Goal: Contribute content: Contribute content

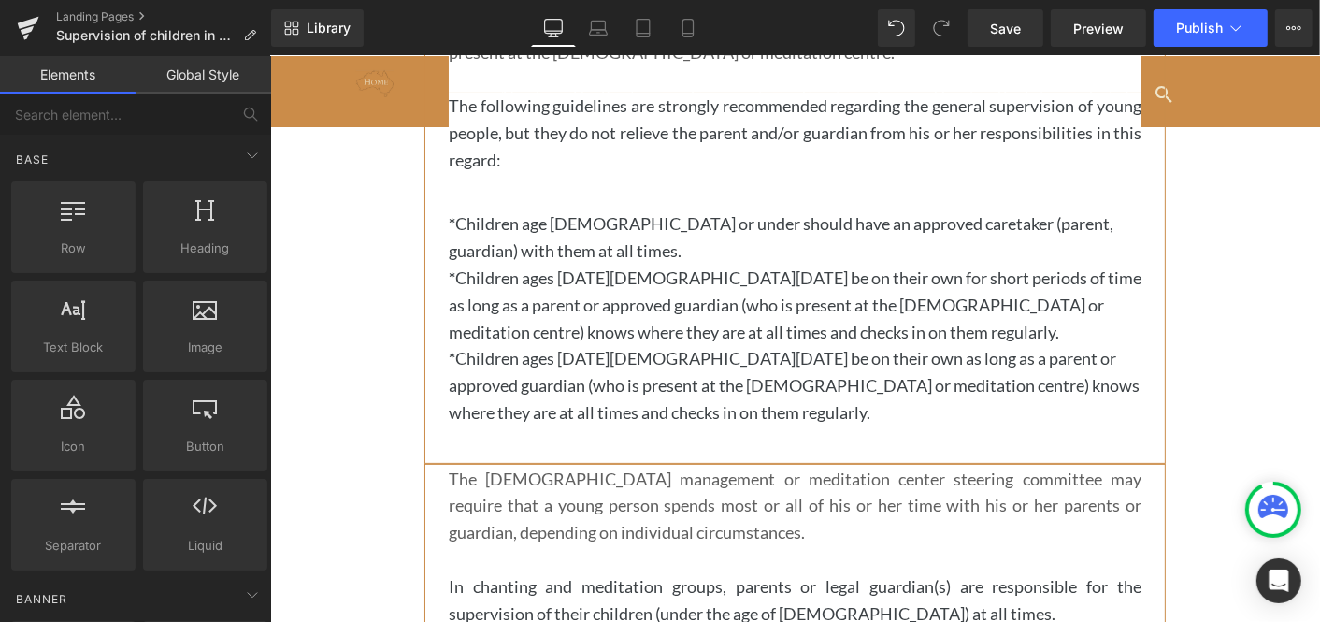
scroll to position [330, 0]
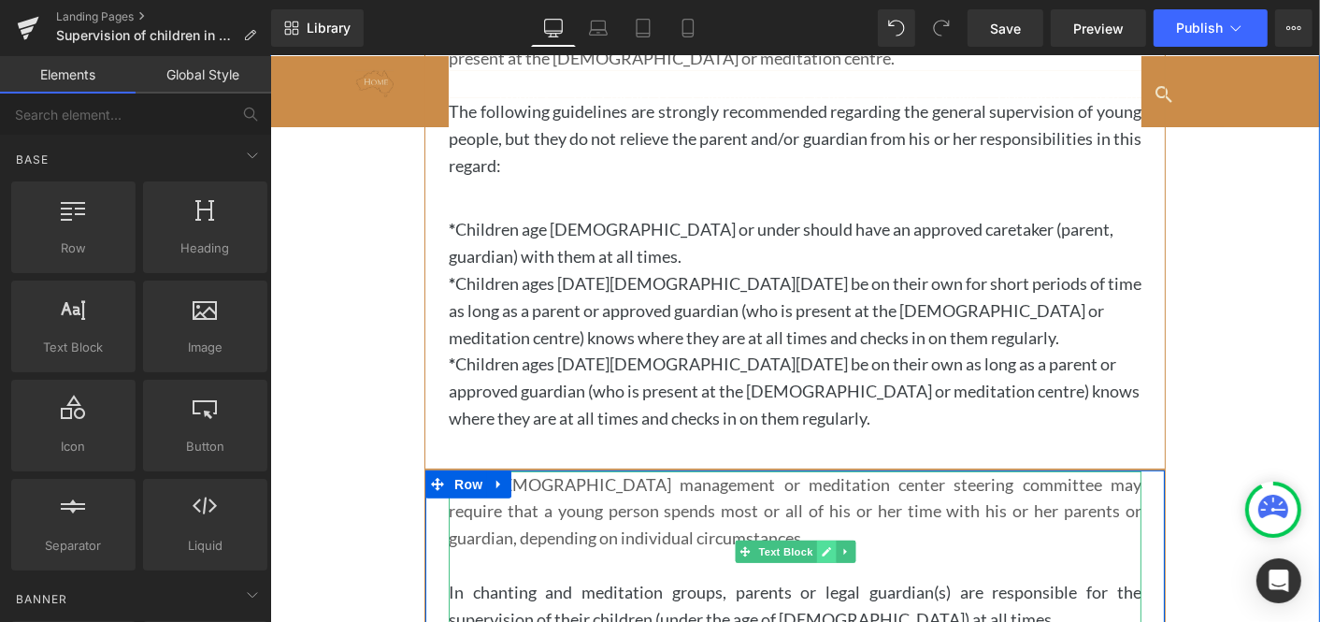
click at [827, 548] on icon at bounding box center [825, 550] width 9 height 9
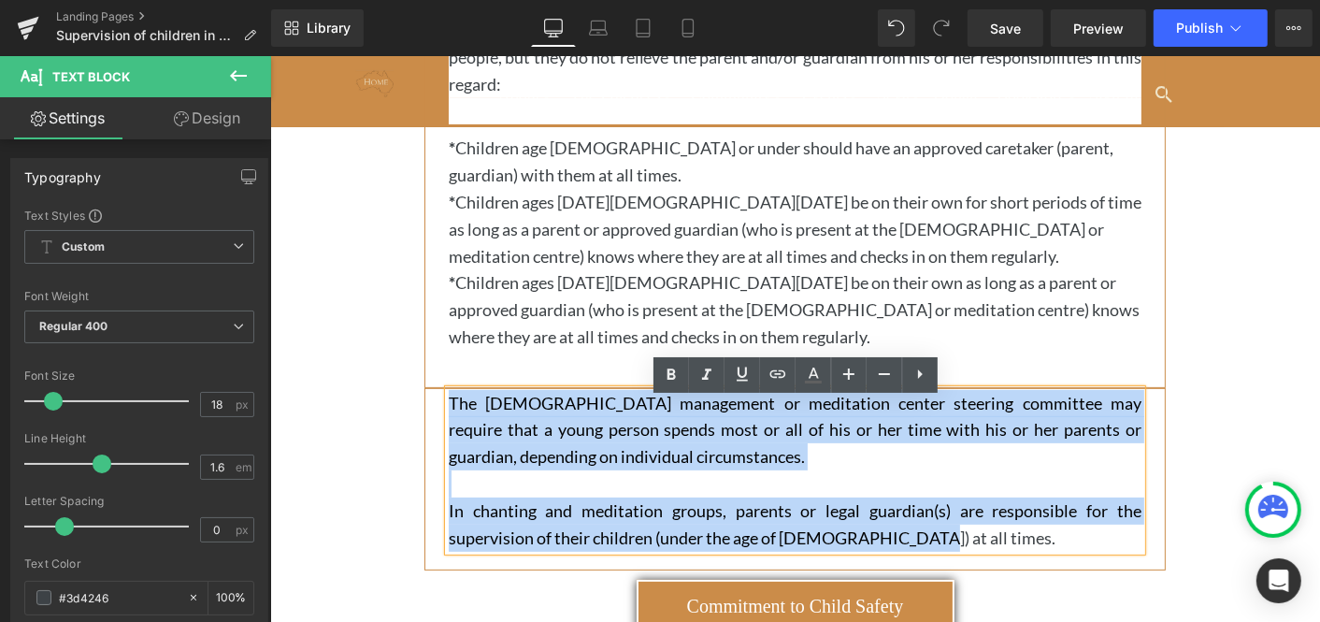
drag, startPoint x: 449, startPoint y: 478, endPoint x: 864, endPoint y: 612, distance: 436.4
click at [864, 612] on div "Image Supervision of Children by Parents or Guardians Heading Parents and/or gu…" at bounding box center [794, 338] width 1050 height 1138
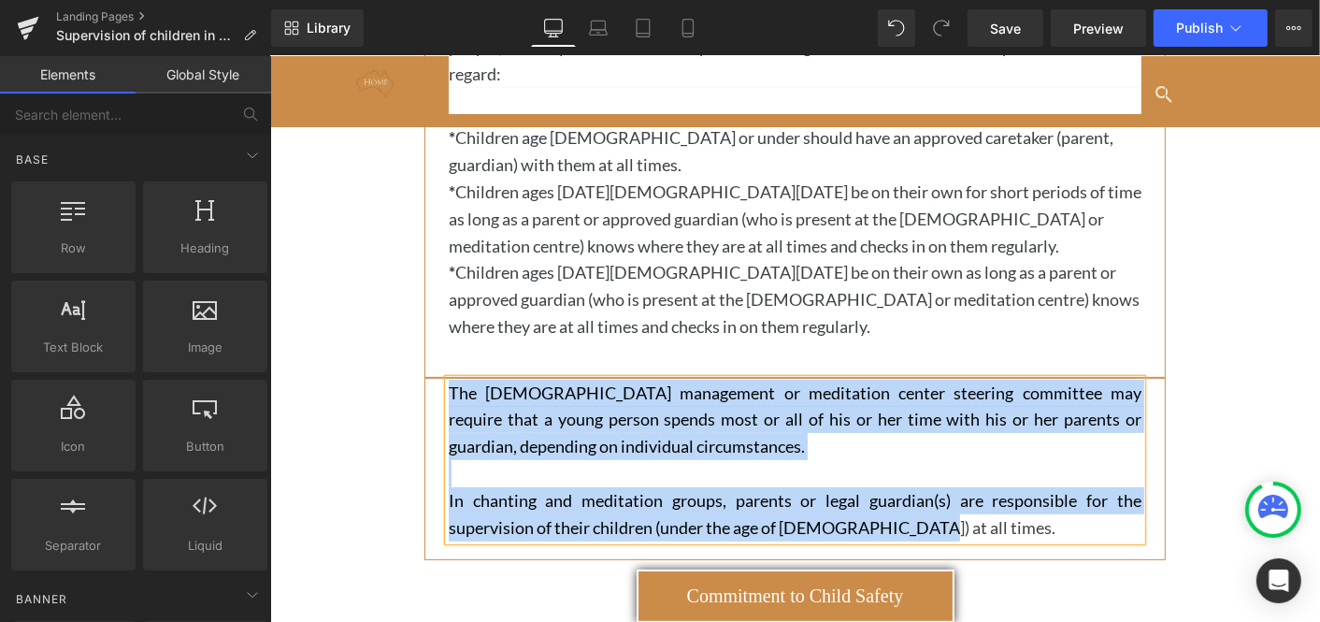
click at [1191, 356] on div "Parents and/or guardians are responsible for their children or young persons (u…" at bounding box center [794, 232] width 1050 height 672
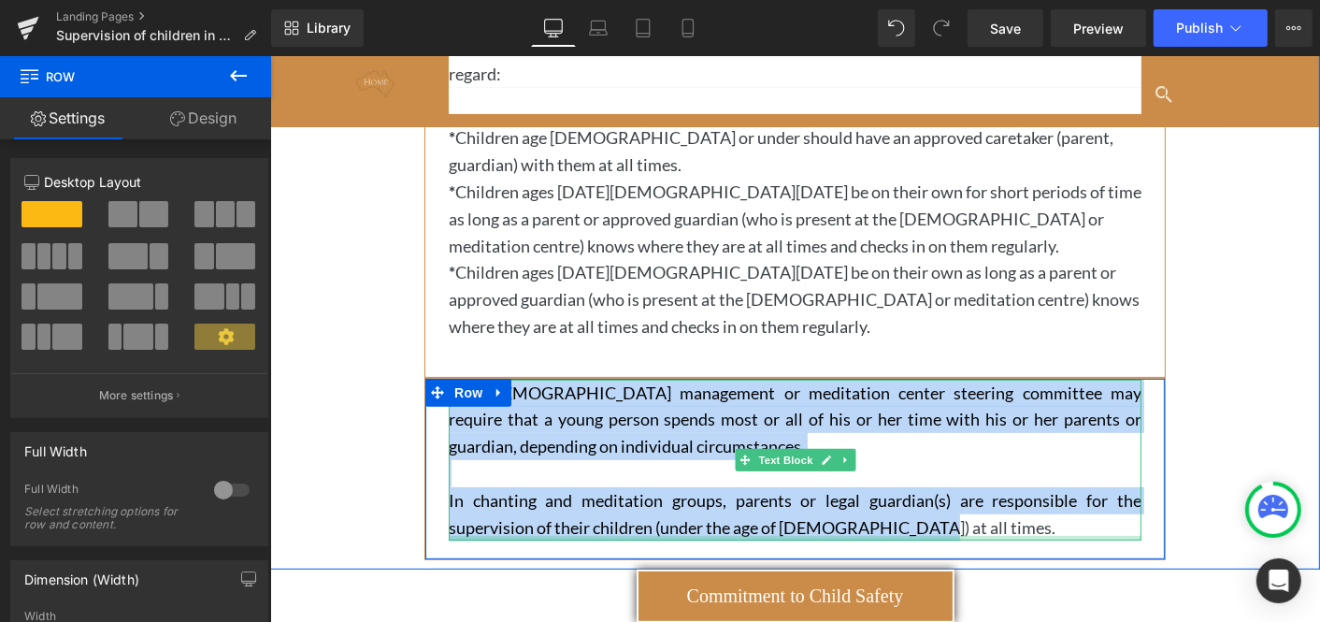
copy div "The [DEMOGRAPHIC_DATA] management or meditation center steering committee may r…"
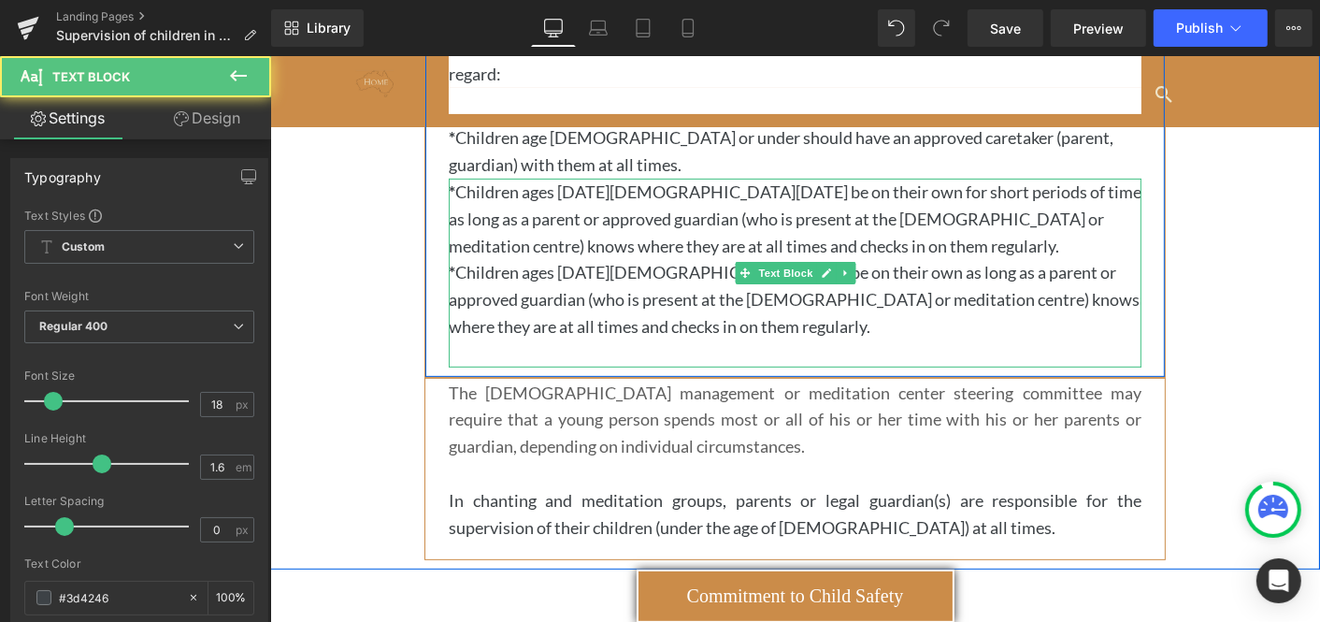
click at [570, 326] on p "* Children ages [DATE][DEMOGRAPHIC_DATA][DATE] be on their own as long as a par…" at bounding box center [794, 298] width 693 height 80
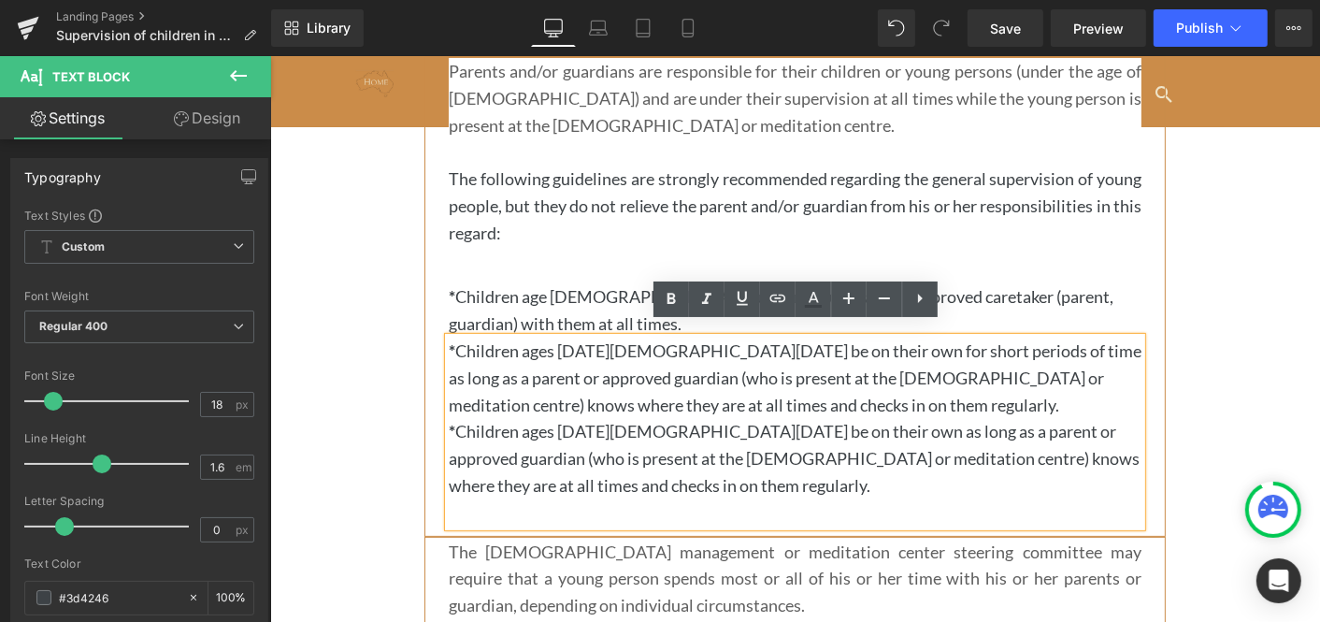
scroll to position [254, 0]
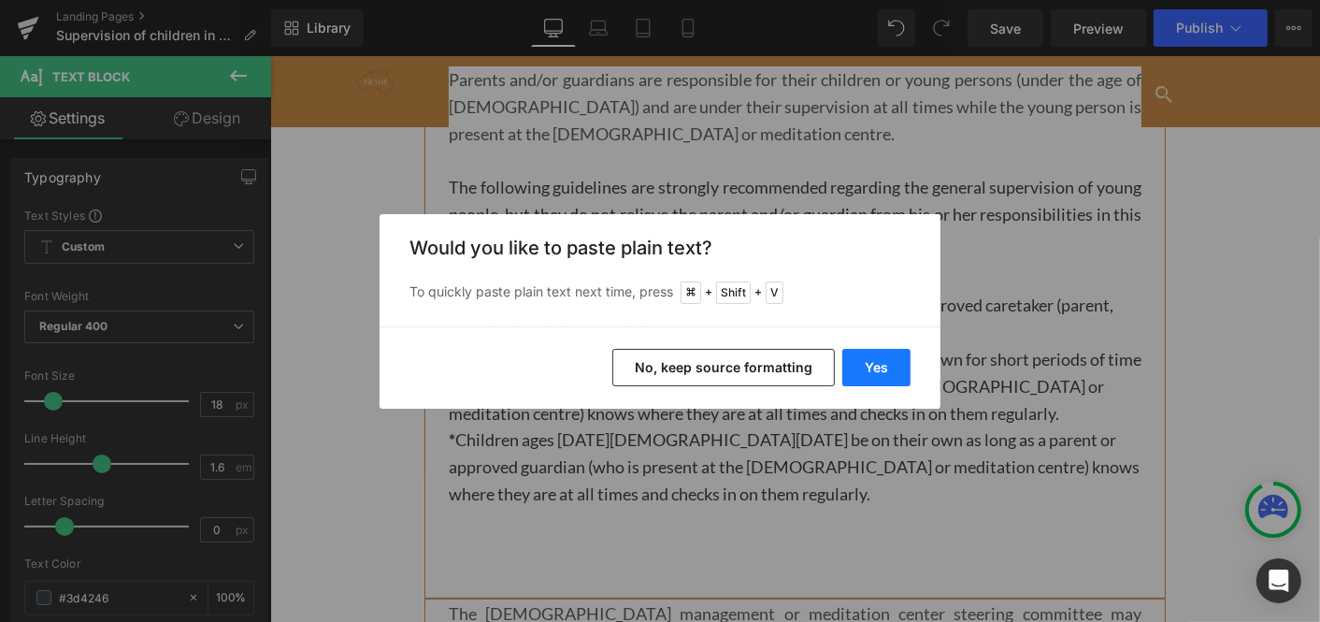
click at [874, 363] on button "Yes" at bounding box center [876, 367] width 68 height 37
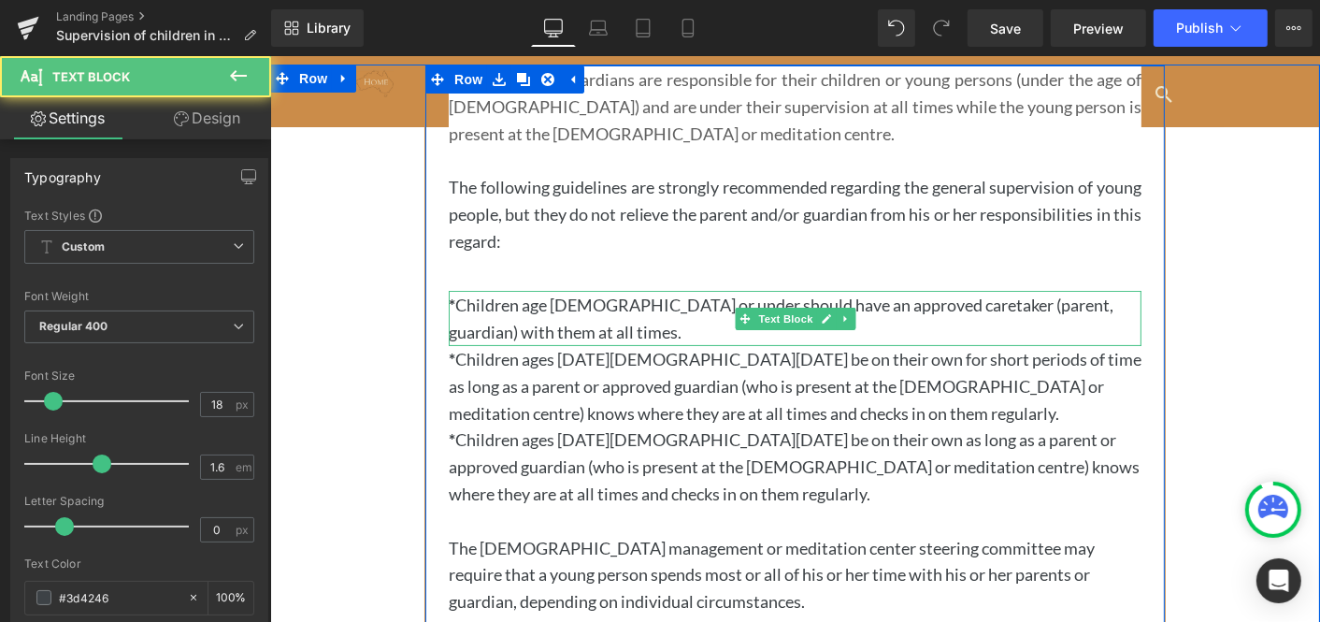
click at [518, 333] on p "* Children age [DEMOGRAPHIC_DATA] or under should have an approved caretaker (p…" at bounding box center [794, 318] width 693 height 54
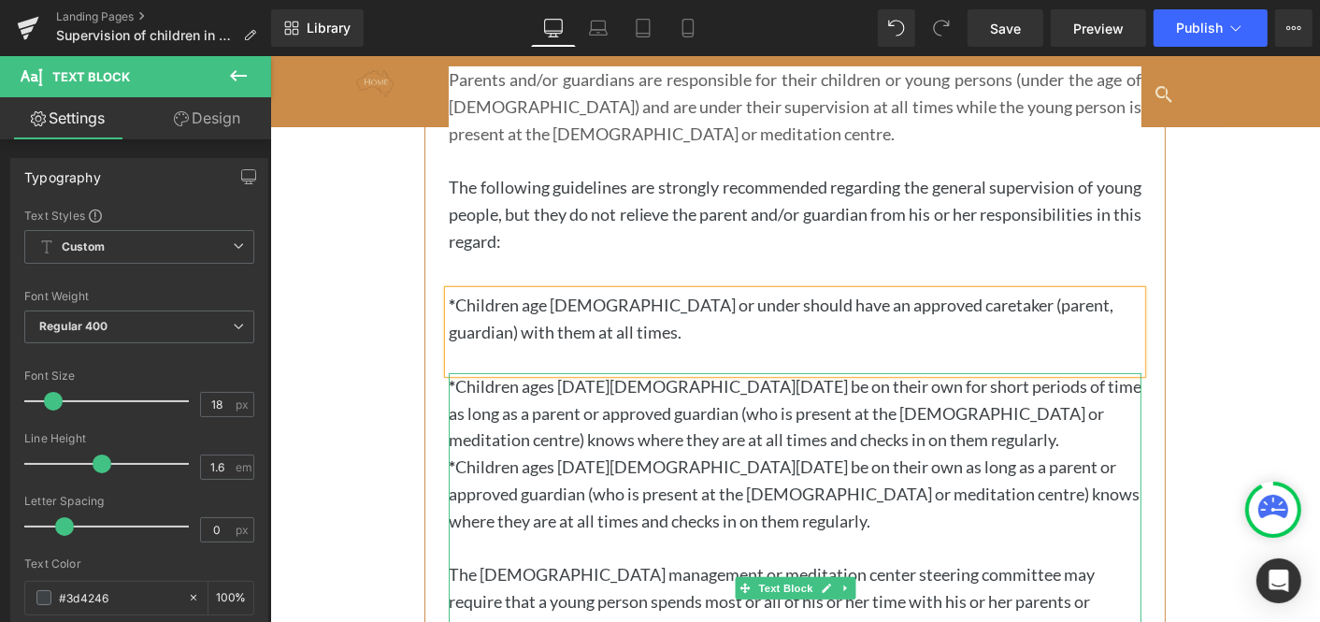
click at [764, 439] on p "* Children ages [DATE][DEMOGRAPHIC_DATA][DATE] be on their own for short period…" at bounding box center [794, 412] width 693 height 80
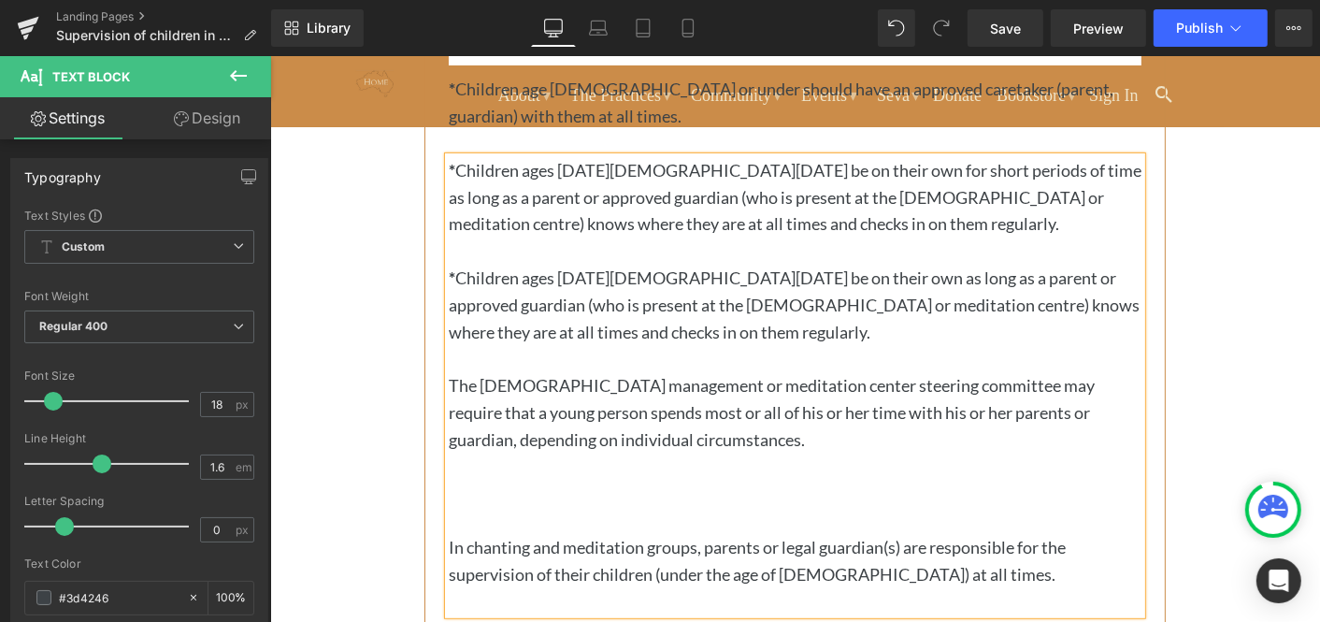
scroll to position [472, 0]
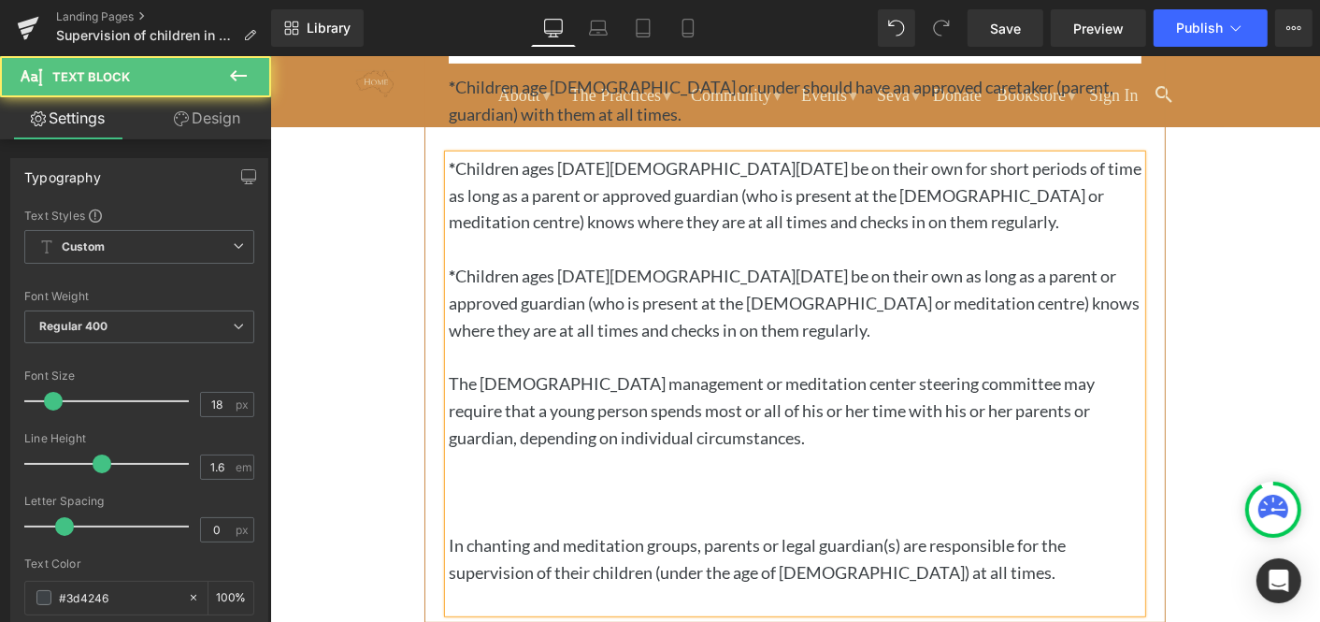
click at [467, 510] on p at bounding box center [794, 517] width 693 height 27
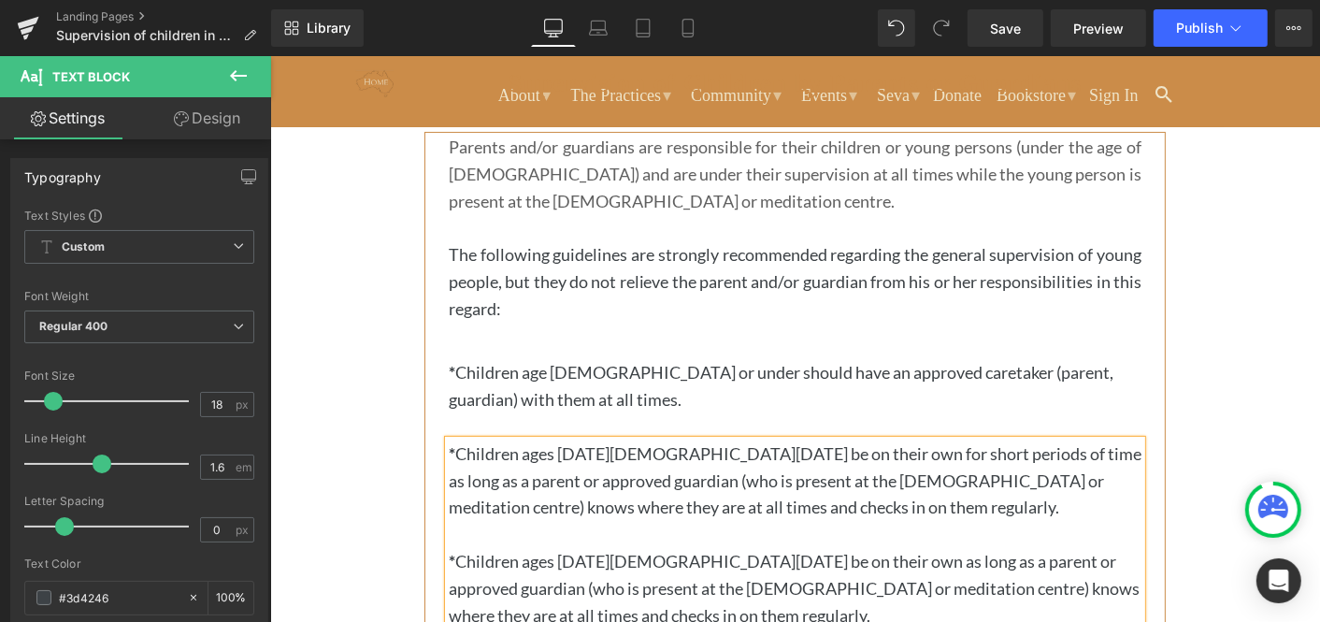
scroll to position [184, 0]
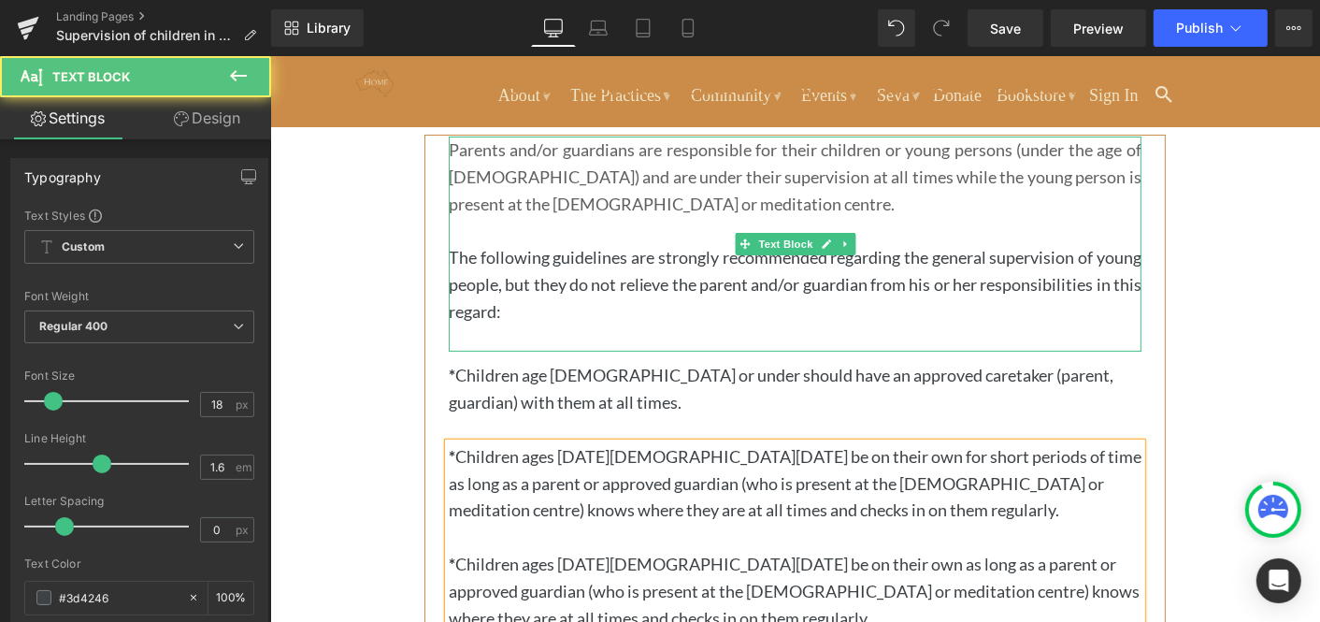
click at [542, 330] on p at bounding box center [794, 337] width 693 height 27
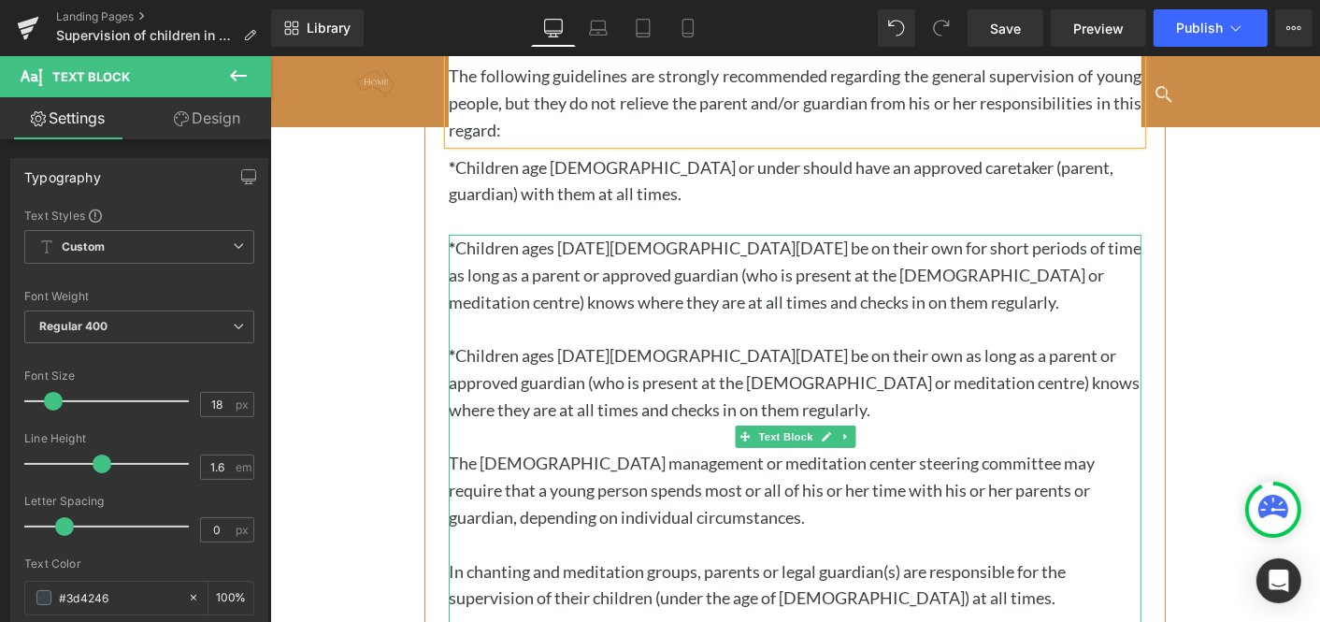
scroll to position [372, 0]
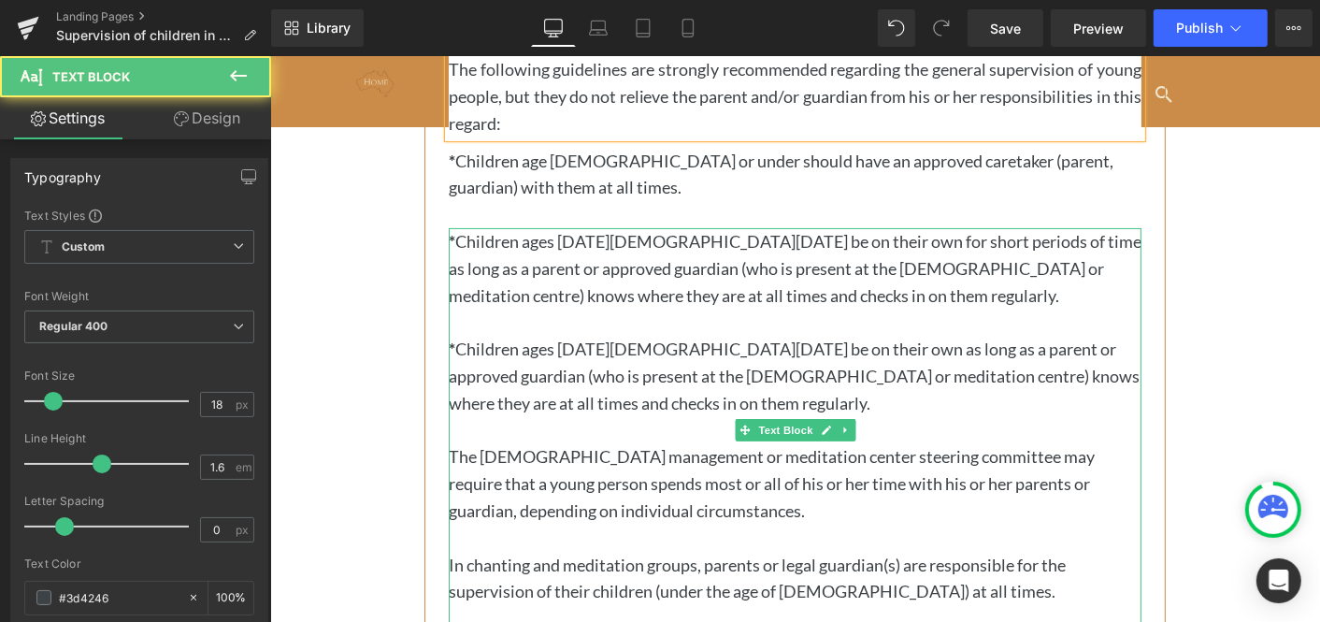
click at [673, 410] on p "* Children ages [DATE][DEMOGRAPHIC_DATA][DATE] be on their own as long as a par…" at bounding box center [794, 375] width 693 height 80
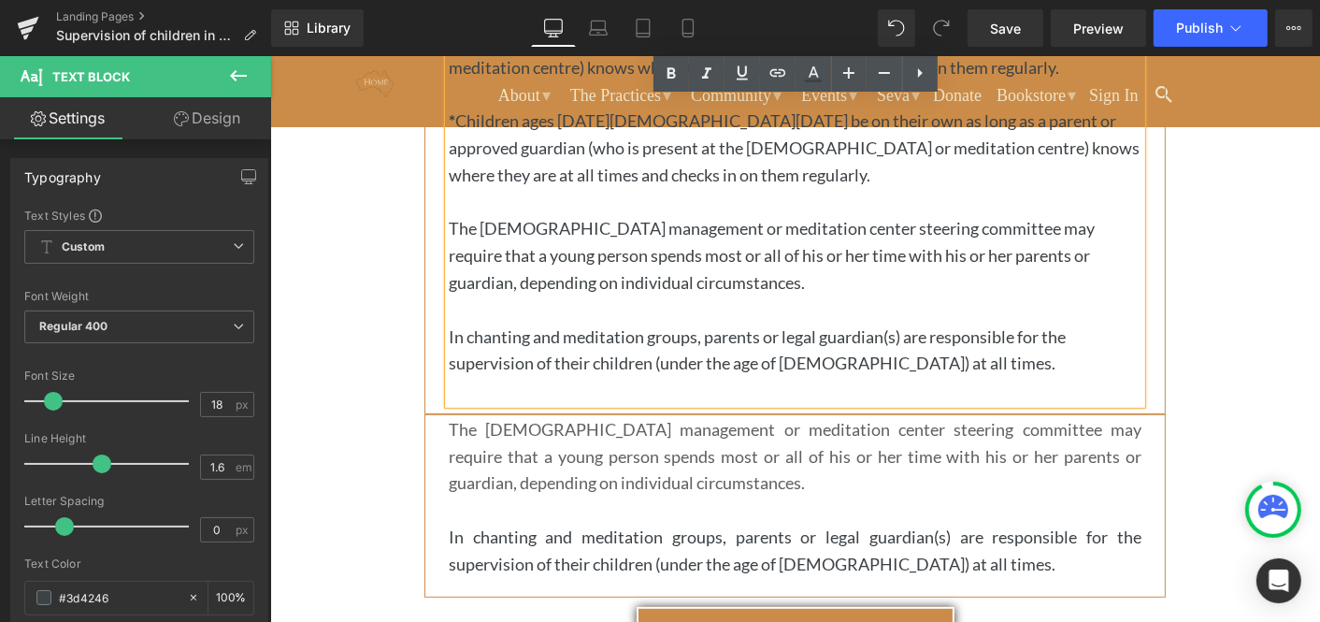
scroll to position [605, 0]
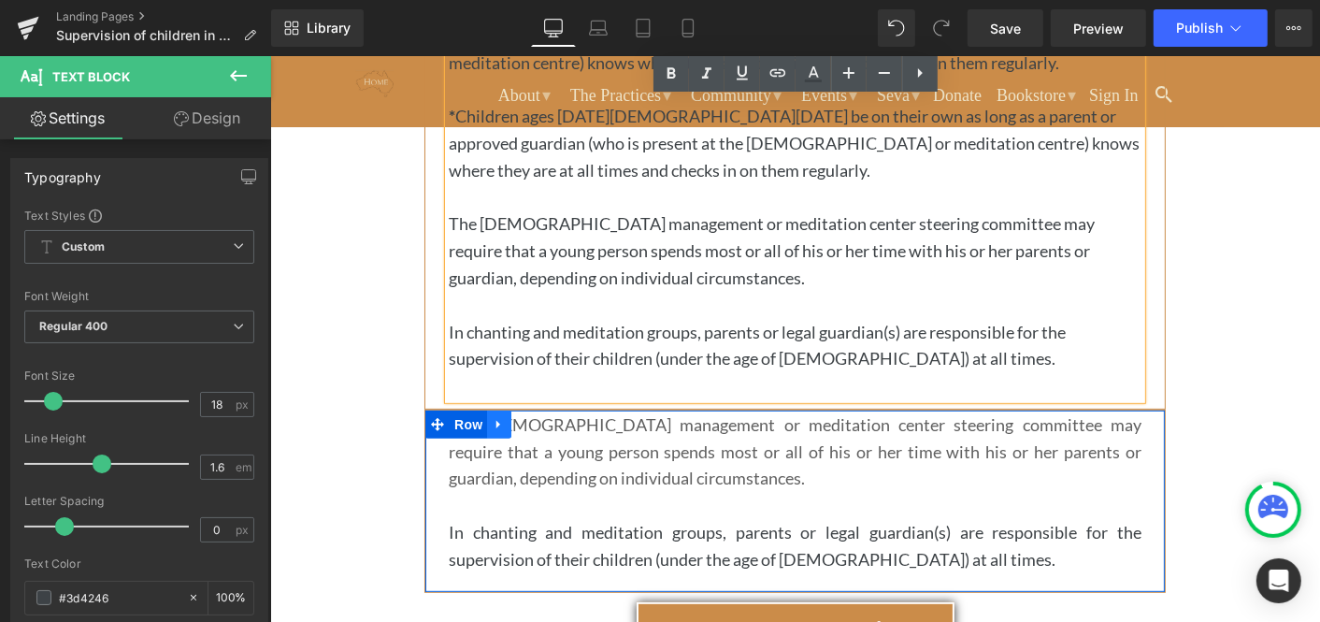
click at [496, 420] on icon at bounding box center [498, 424] width 4 height 8
click at [546, 419] on icon at bounding box center [546, 423] width 13 height 13
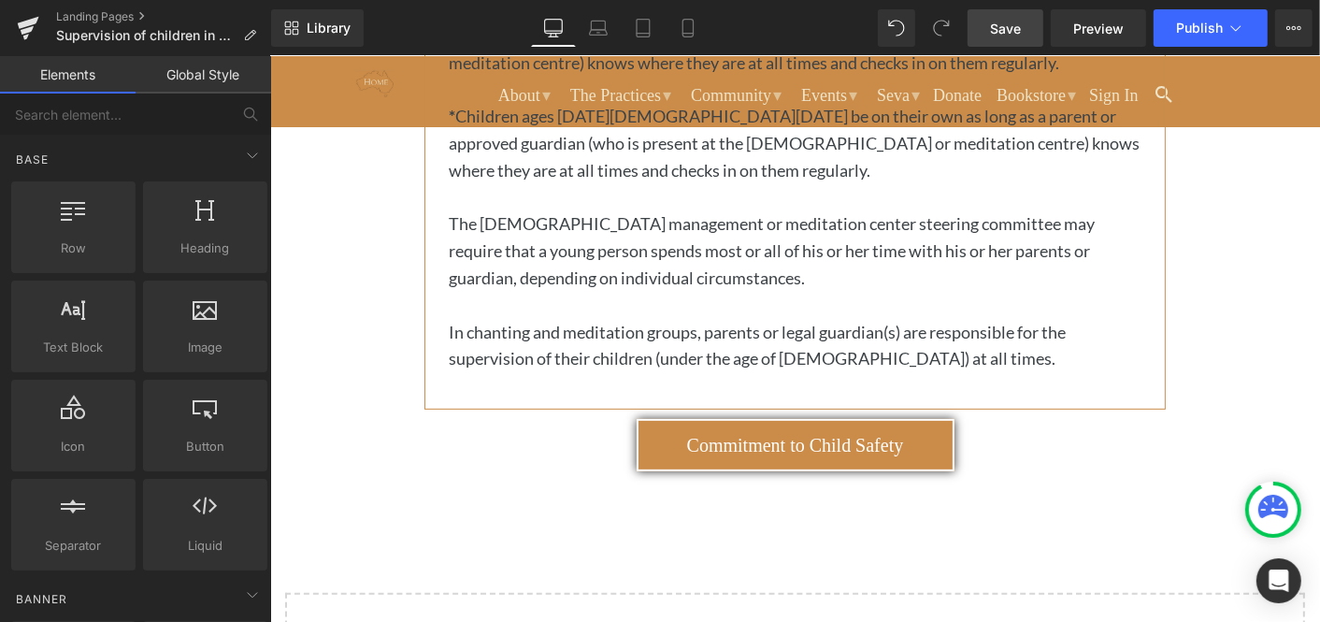
click at [1005, 22] on span "Save" at bounding box center [1005, 29] width 31 height 20
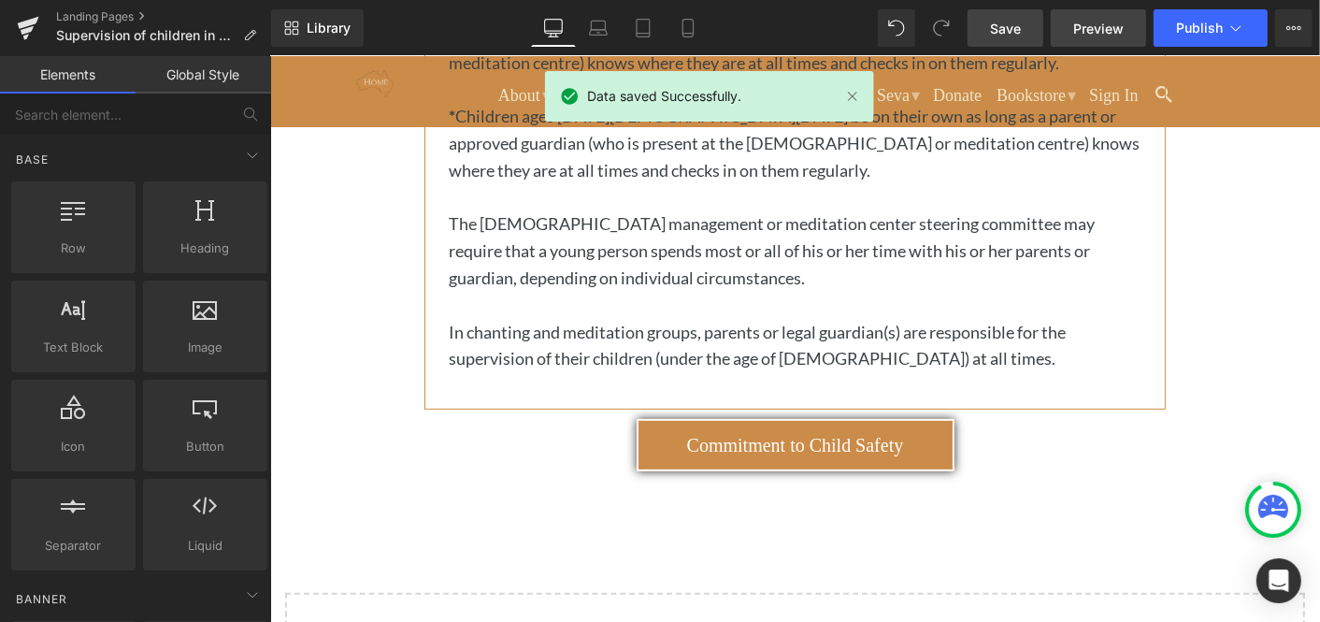
click at [1107, 29] on span "Preview" at bounding box center [1098, 29] width 50 height 20
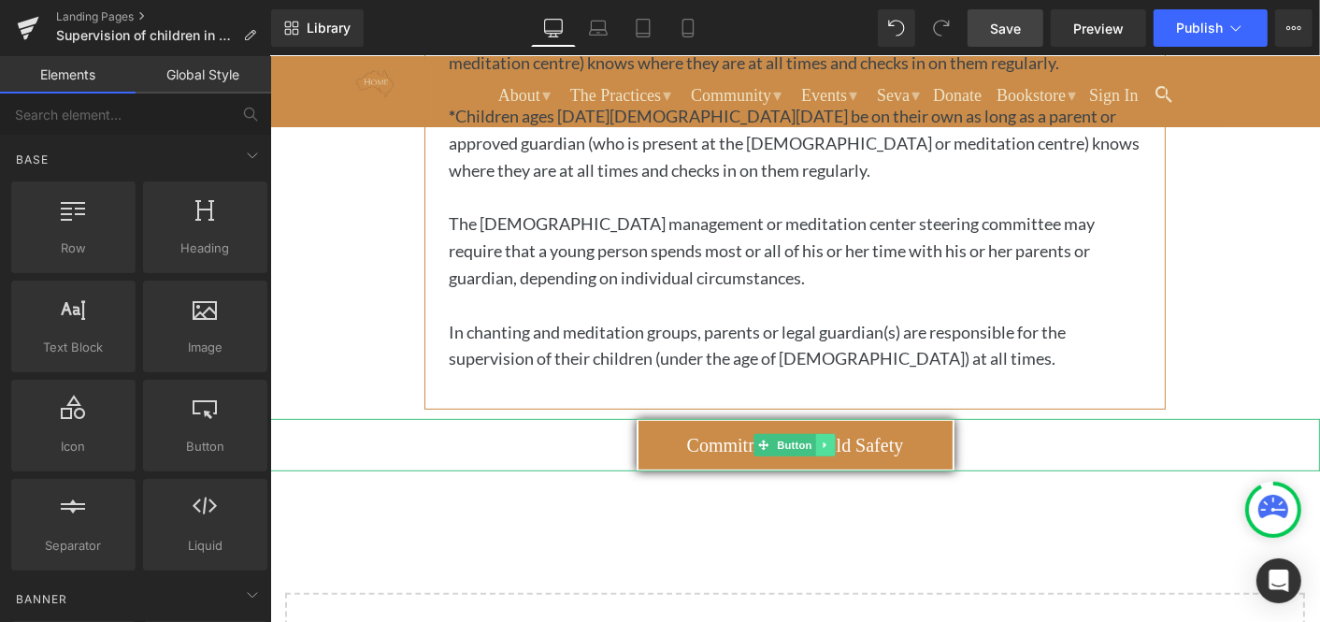
click at [826, 443] on icon at bounding box center [824, 444] width 3 height 7
click at [839, 441] on icon at bounding box center [834, 444] width 10 height 10
click at [765, 442] on icon at bounding box center [763, 444] width 10 height 10
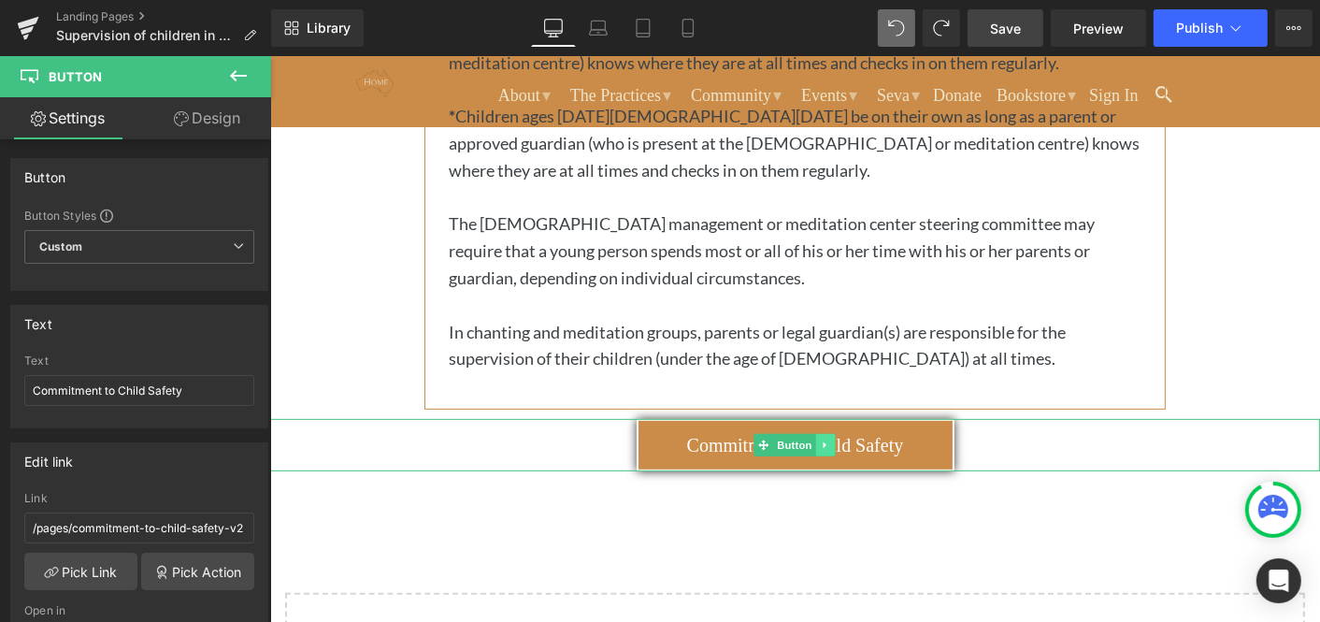
click at [824, 441] on icon at bounding box center [824, 444] width 3 height 7
click at [813, 441] on icon at bounding box center [816, 444] width 10 height 10
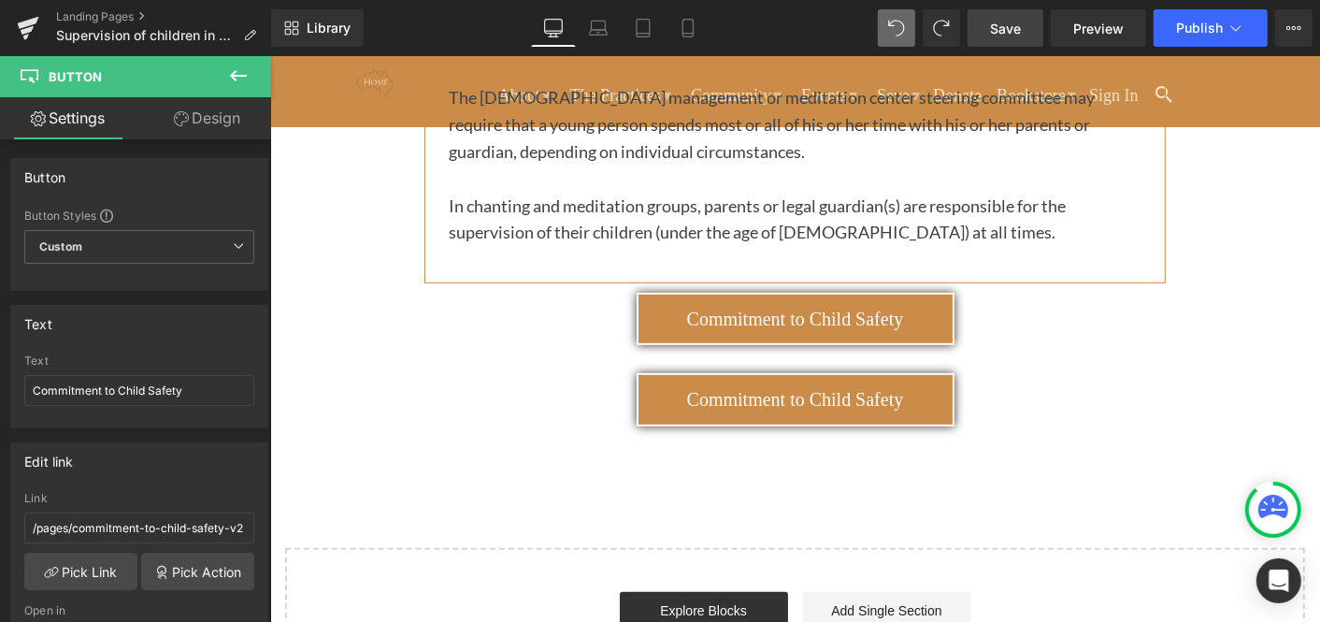
scroll to position [715, 0]
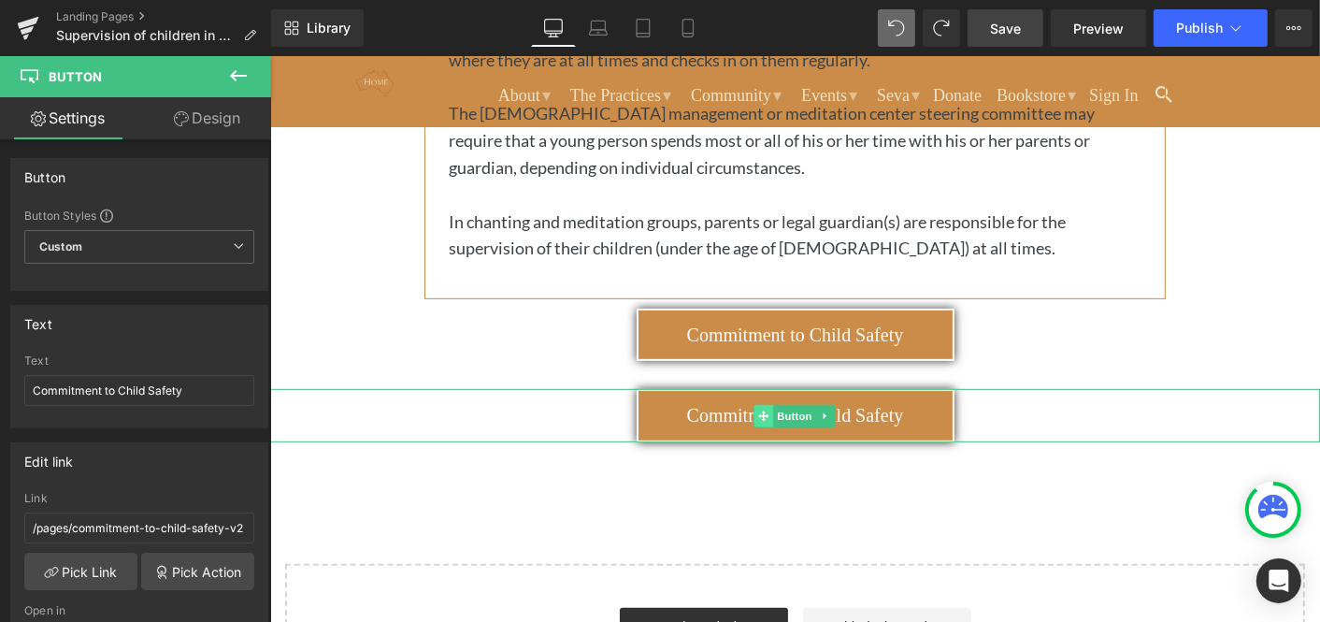
click at [763, 412] on icon at bounding box center [763, 415] width 10 height 10
drag, startPoint x: 185, startPoint y: 387, endPoint x: 32, endPoint y: 382, distance: 153.4
click at [32, 383] on input "Commitment to Child Safety" at bounding box center [139, 390] width 230 height 31
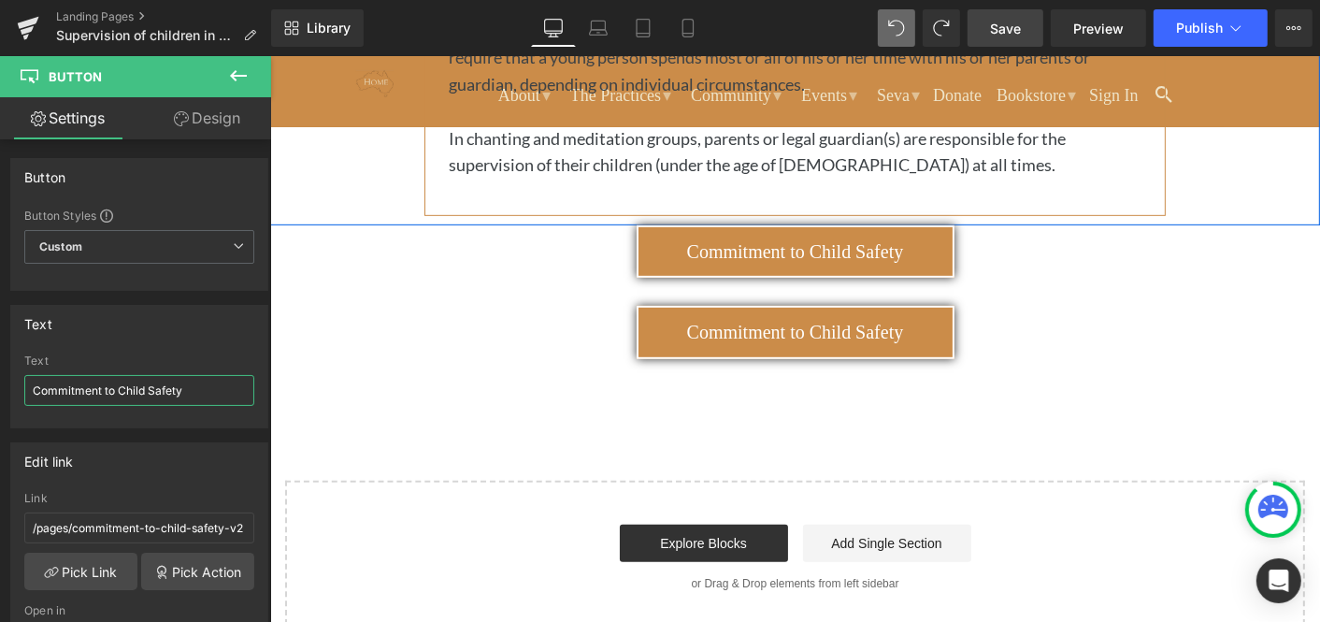
scroll to position [845, 0]
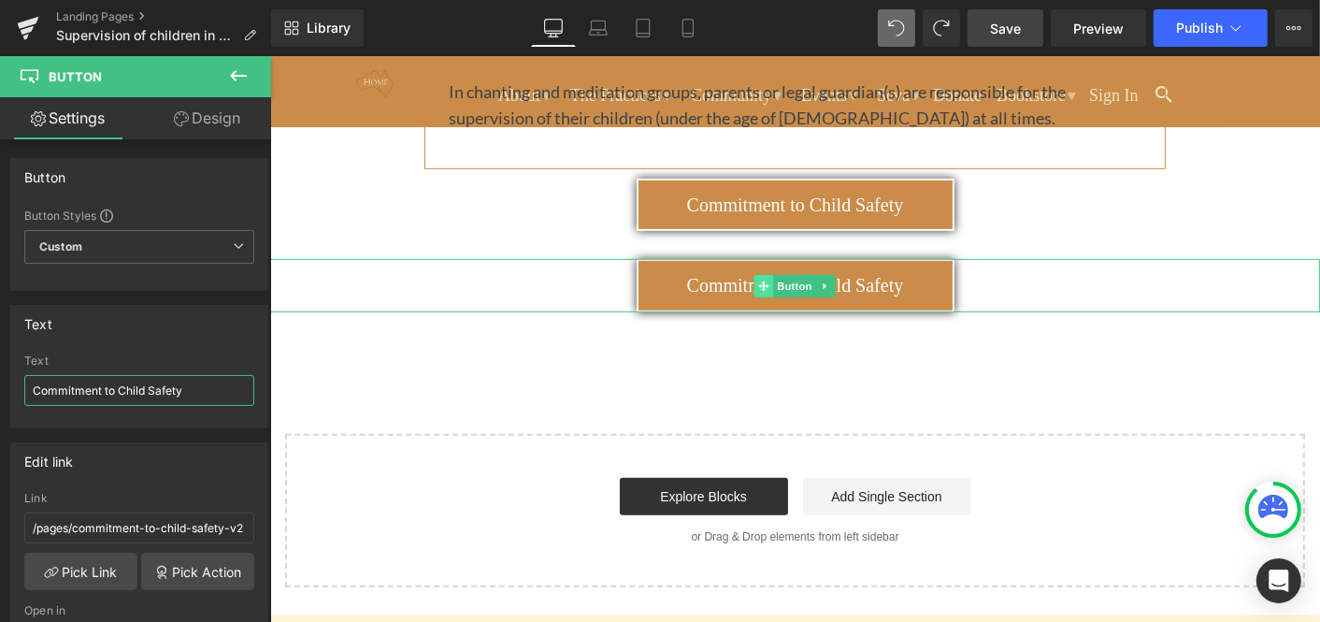
click at [762, 283] on icon at bounding box center [763, 285] width 10 height 10
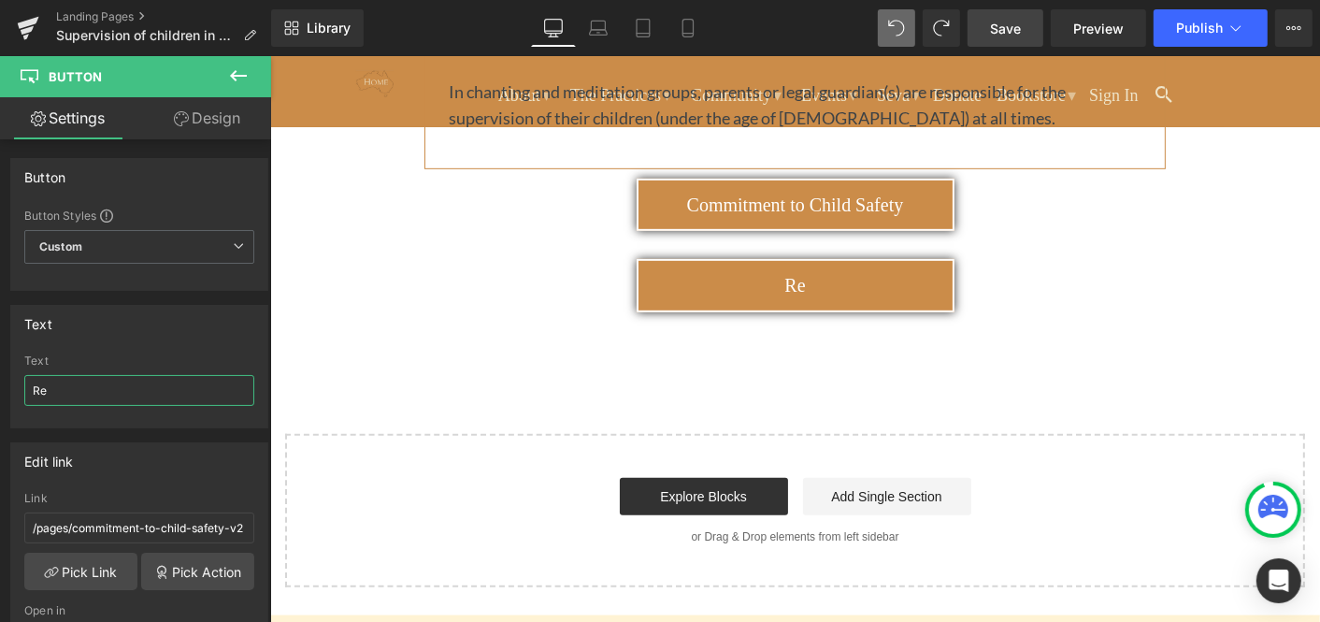
type input "R"
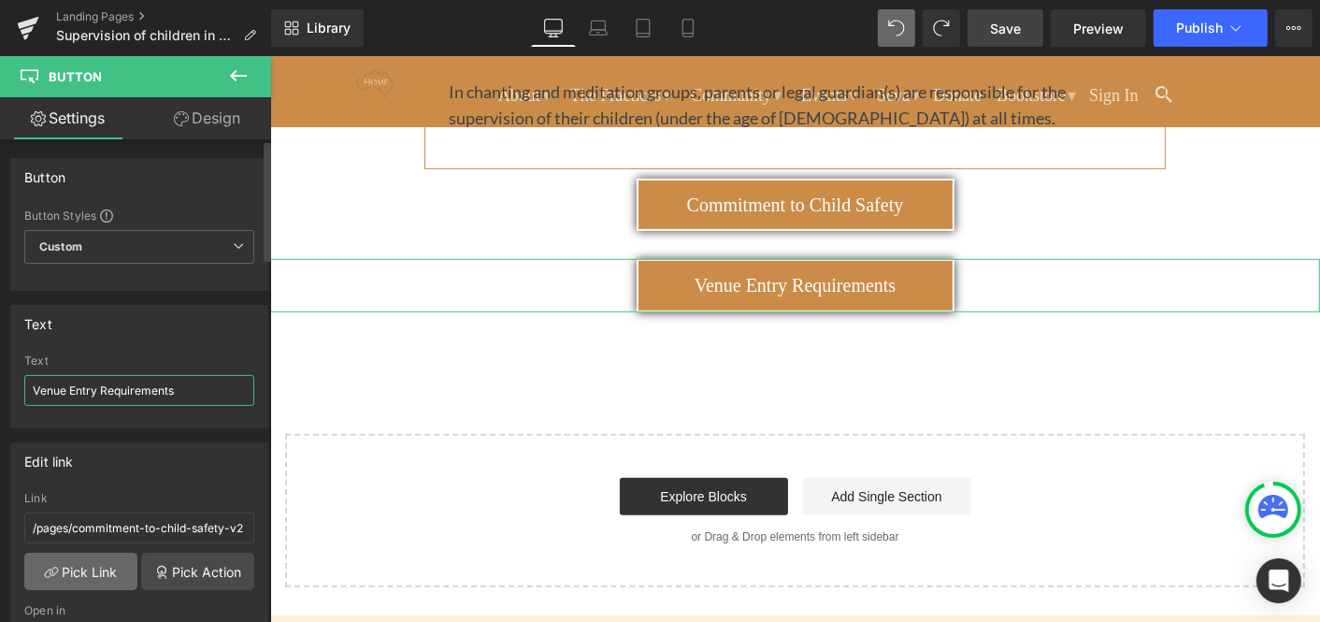
type input "Venue Entry Requirements"
click at [93, 569] on link "Pick Link" at bounding box center [80, 571] width 113 height 37
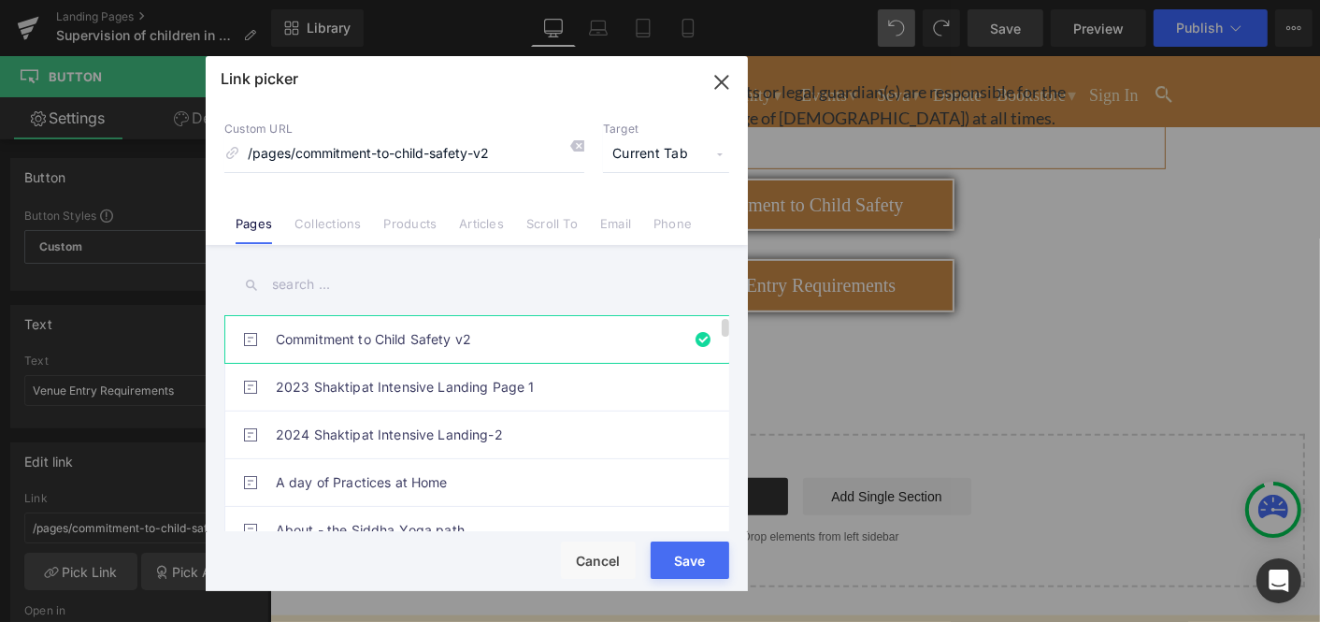
click at [700, 333] on li "Commitment to Child Safety v2" at bounding box center [480, 339] width 512 height 48
click at [577, 143] on icon at bounding box center [576, 145] width 15 height 15
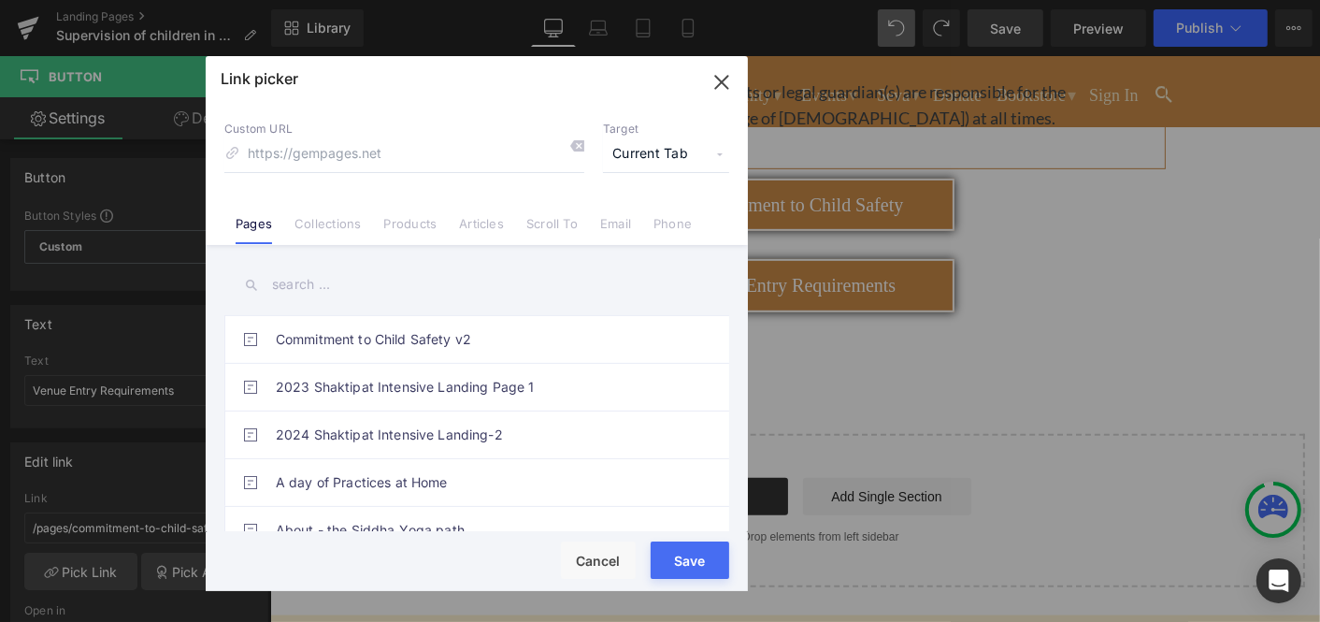
click at [362, 282] on input "text" at bounding box center [476, 285] width 505 height 42
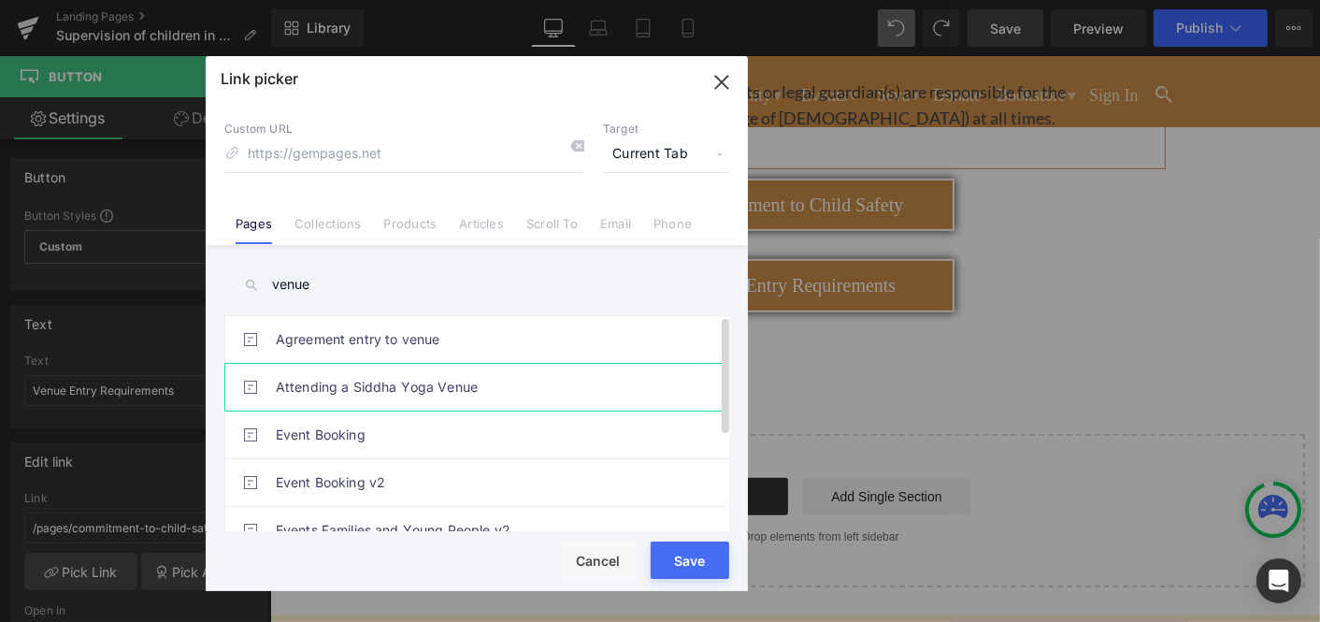
type input "venue"
click at [354, 382] on link "Attending a Siddha Yoga Venue" at bounding box center [481, 387] width 411 height 47
type input "/pages/guidelines-for-attendance-at-venues"
click at [686, 561] on button "Save" at bounding box center [690, 559] width 79 height 37
type input "/pages/guidelines-for-attendance-at-venues"
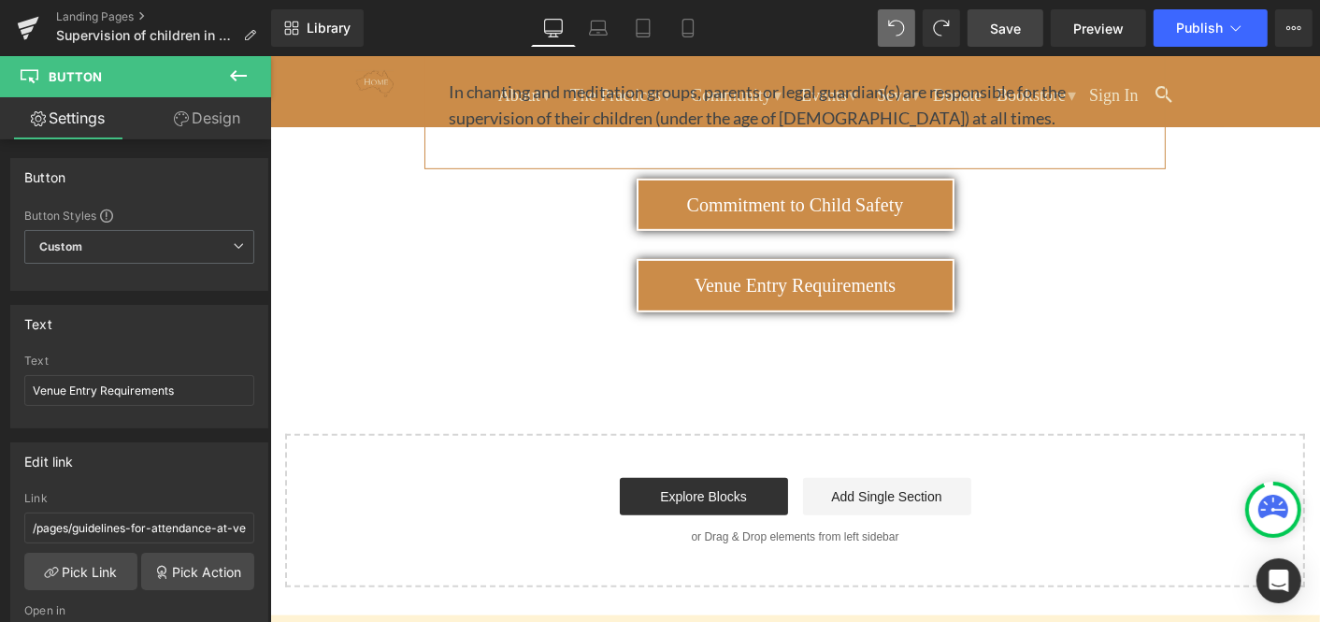
click at [1013, 26] on span "Save" at bounding box center [1005, 29] width 31 height 20
click at [1091, 25] on span "Preview" at bounding box center [1098, 29] width 50 height 20
click at [1010, 22] on span "Save" at bounding box center [1005, 29] width 31 height 20
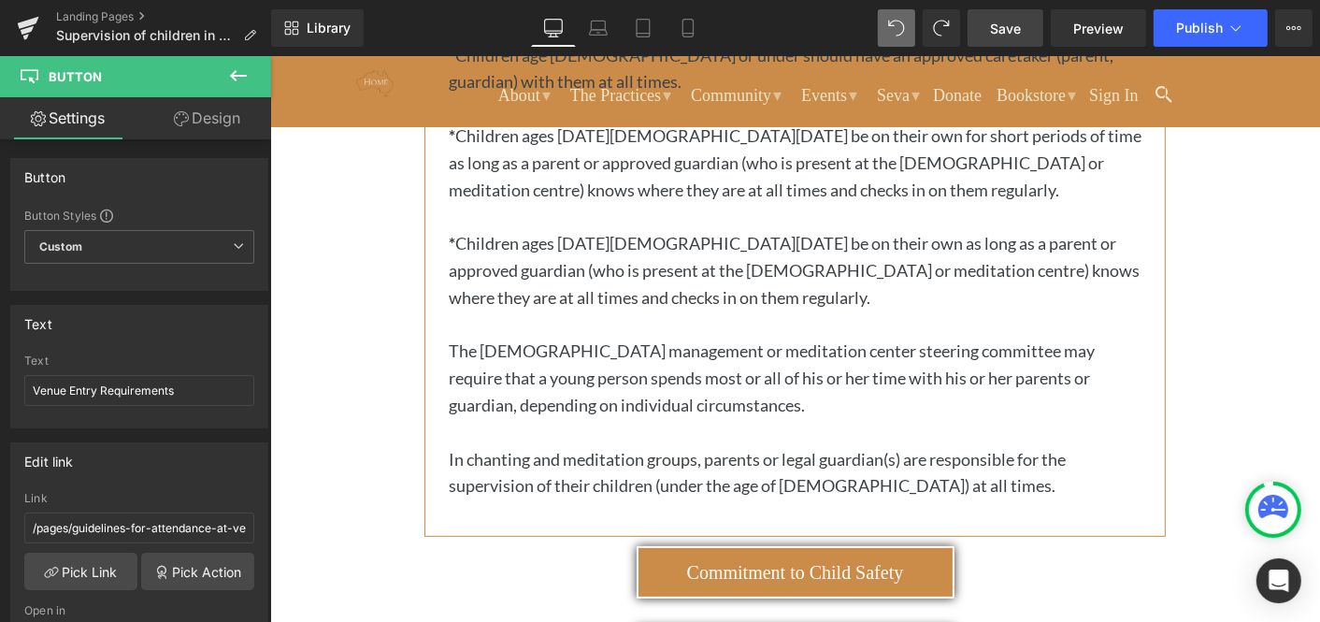
scroll to position [422, 0]
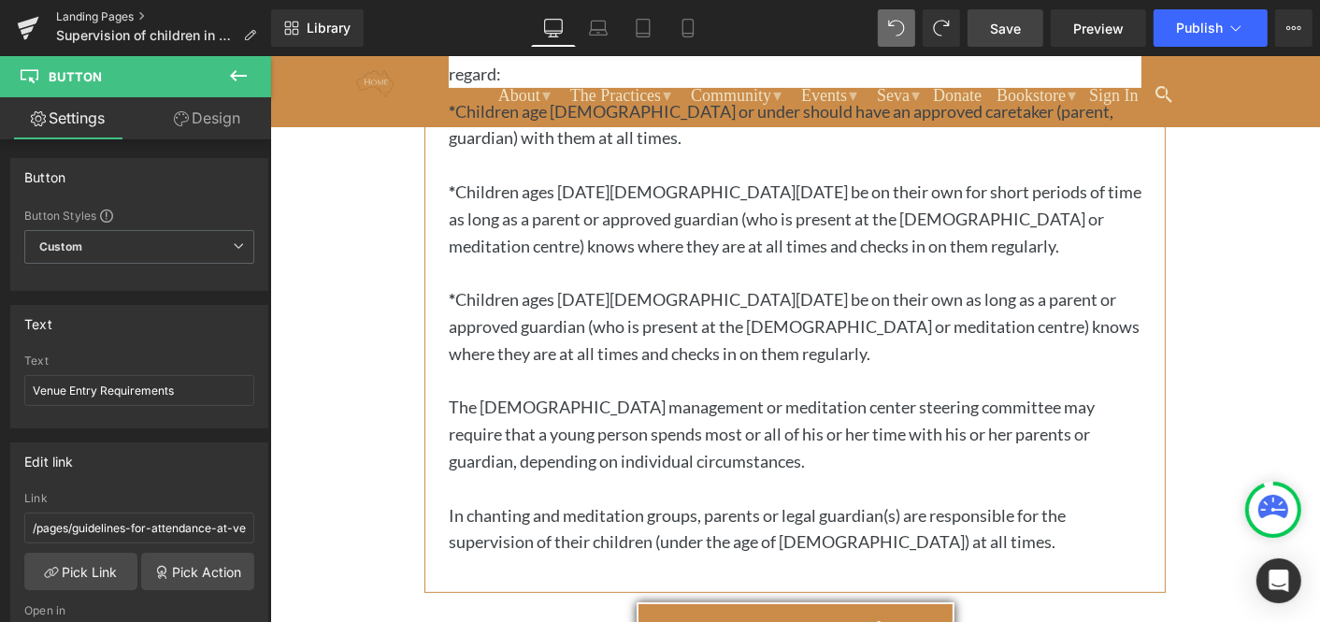
click at [86, 17] on link "Landing Pages" at bounding box center [163, 16] width 215 height 15
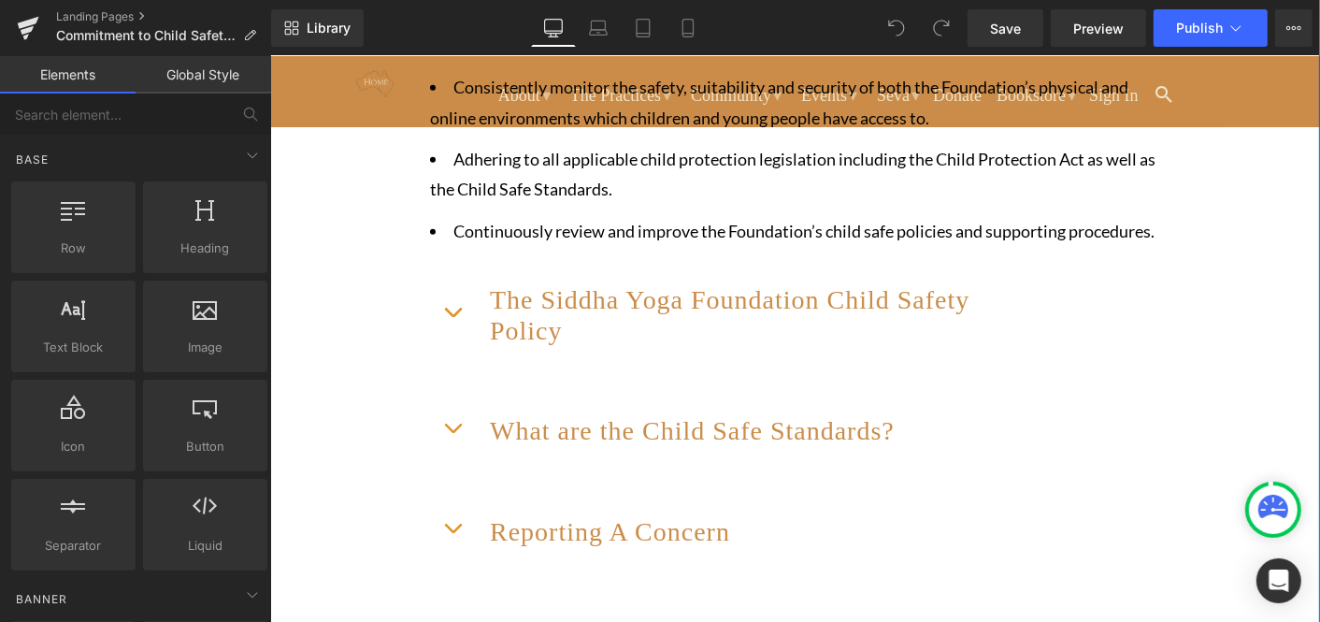
scroll to position [1326, 0]
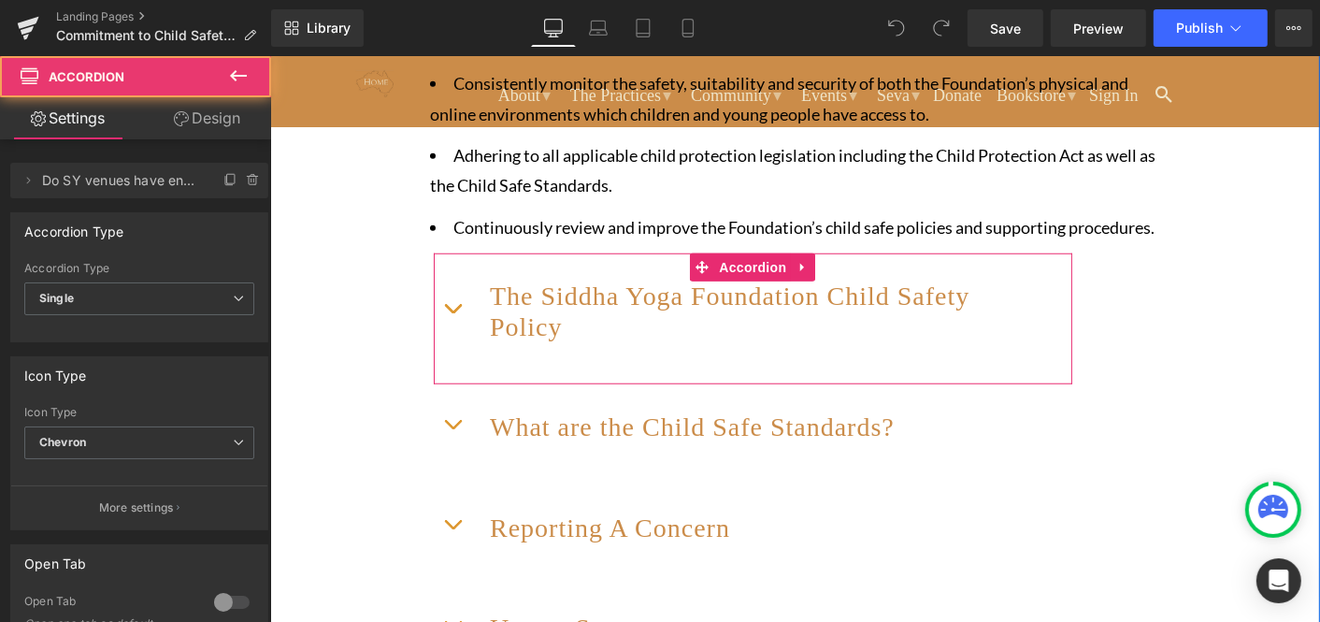
click at [453, 333] on button "button" at bounding box center [451, 306] width 37 height 98
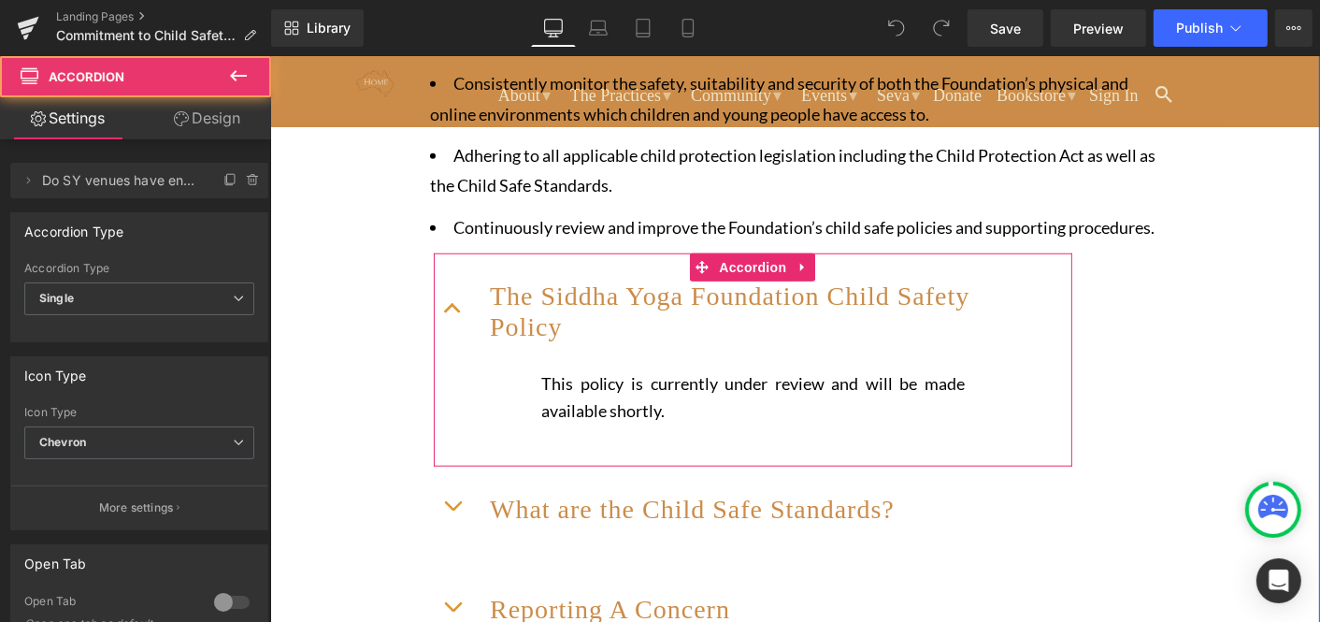
click at [452, 312] on span "button" at bounding box center [452, 312] width 0 height 0
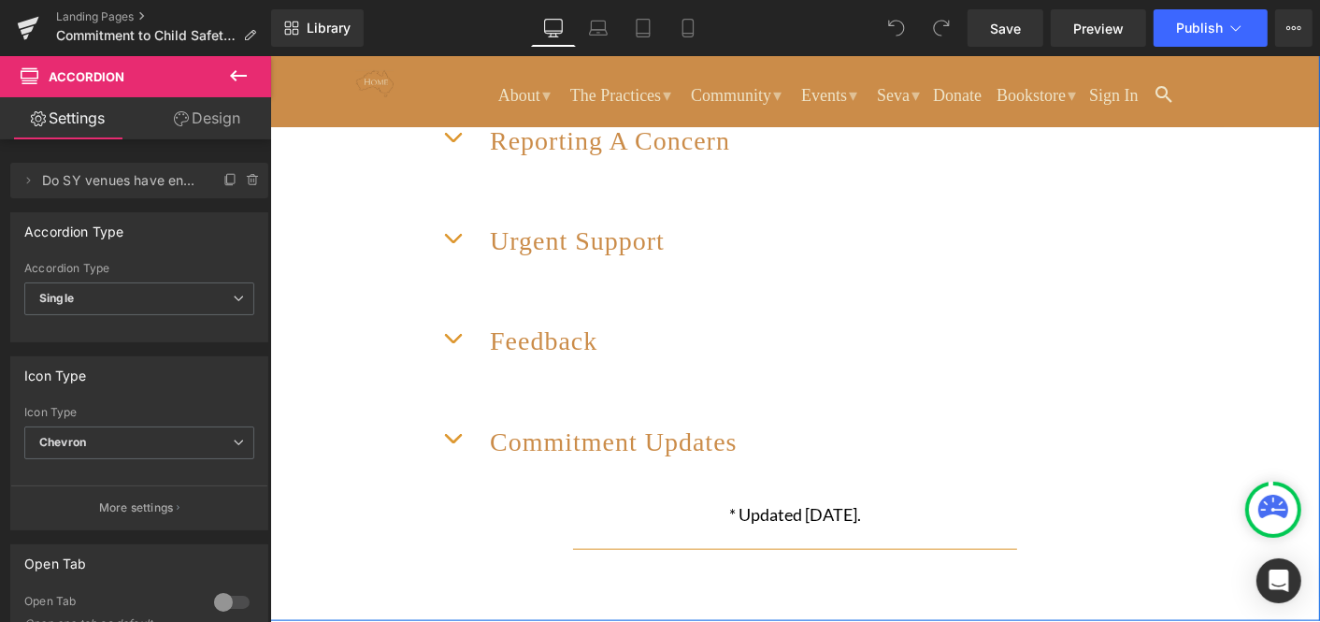
scroll to position [1730, 0]
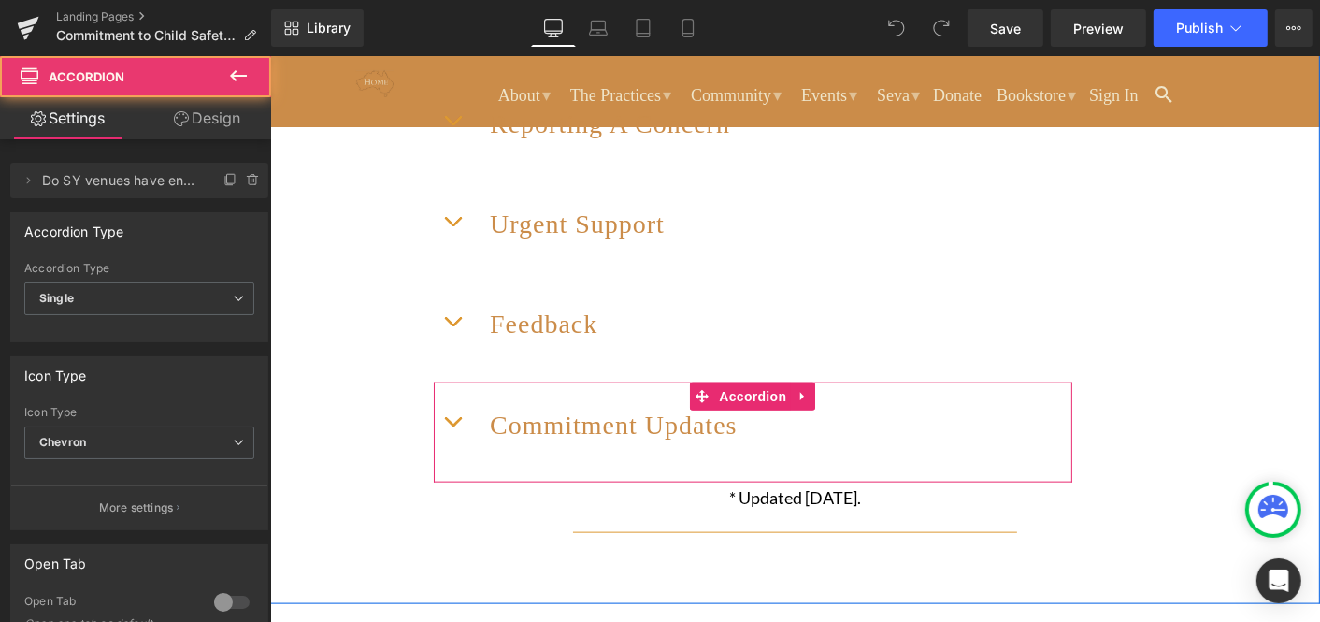
click at [453, 448] on button "button" at bounding box center [451, 419] width 37 height 67
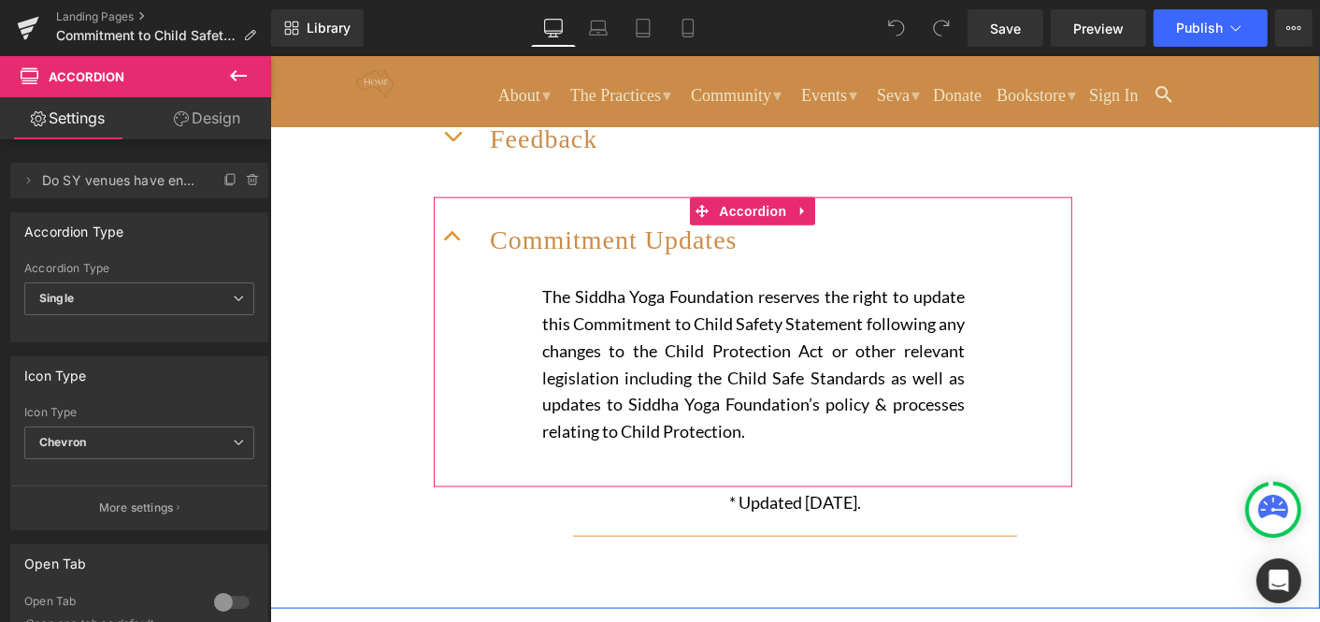
scroll to position [1930, 0]
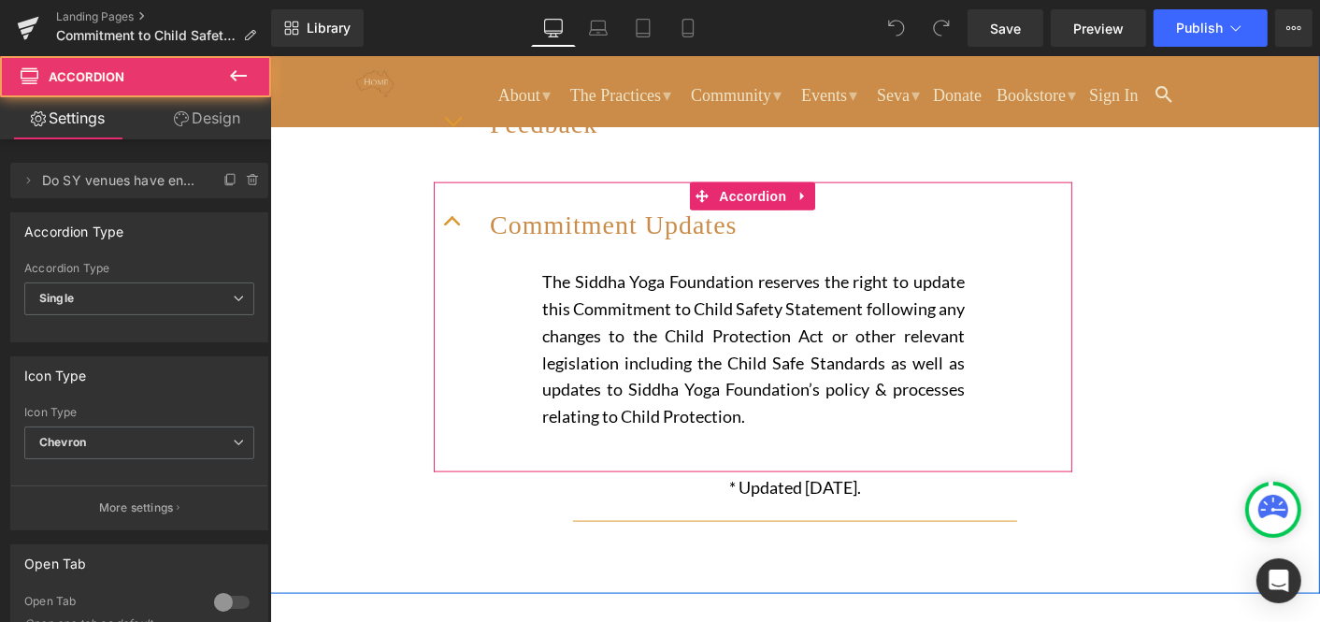
click at [446, 246] on button "button" at bounding box center [451, 219] width 37 height 67
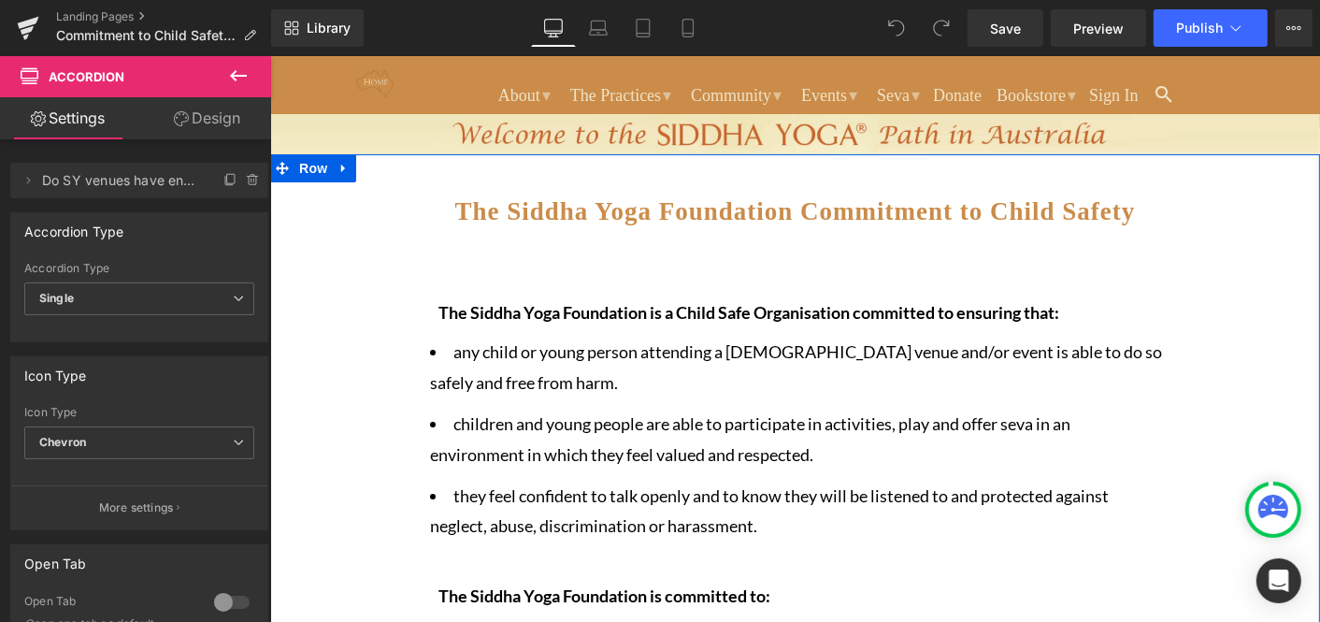
scroll to position [0, 0]
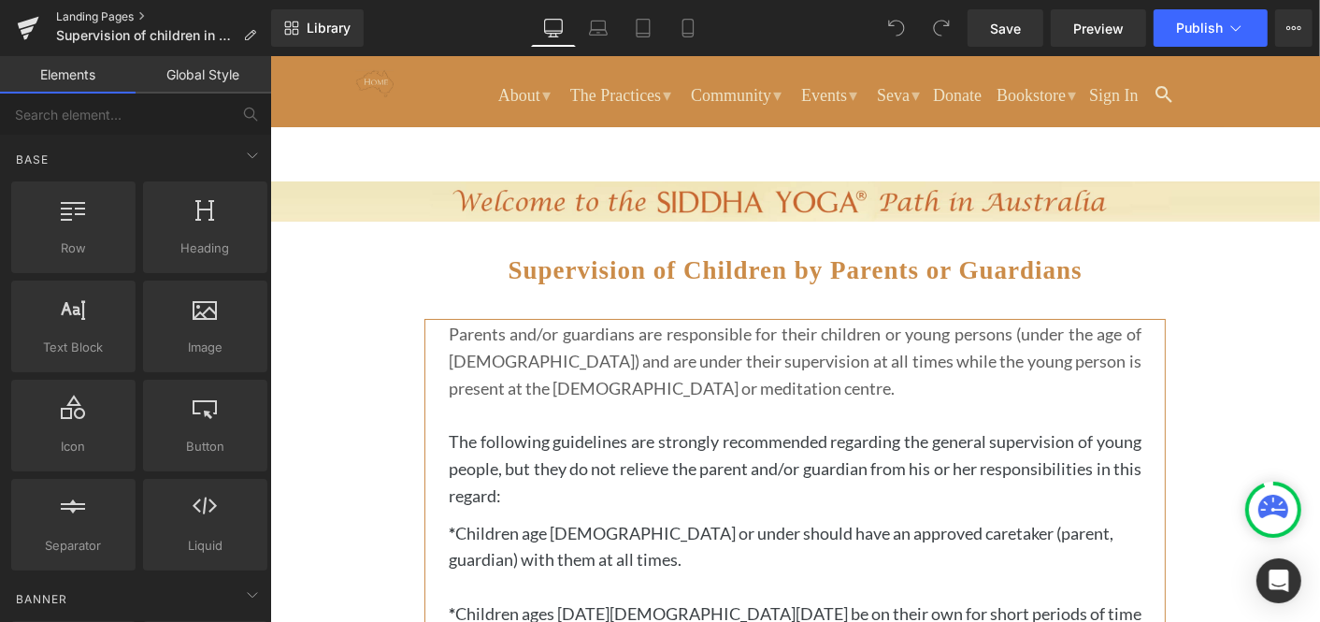
click at [92, 15] on link "Landing Pages" at bounding box center [163, 16] width 215 height 15
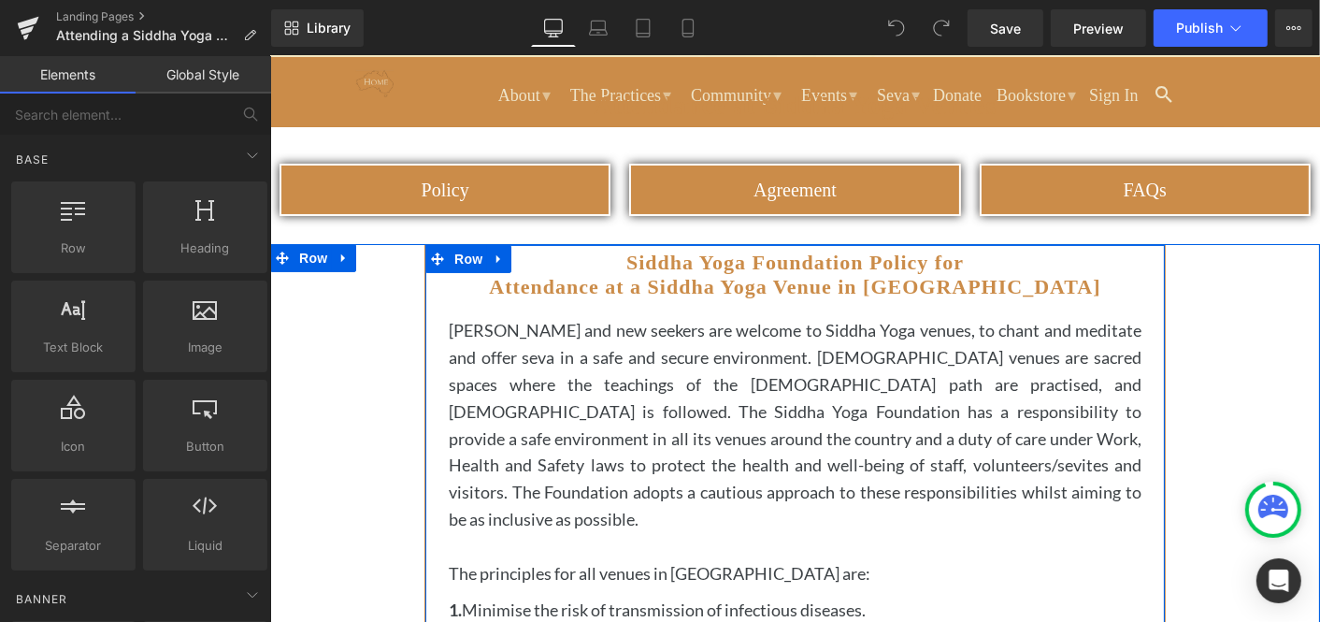
scroll to position [168, 0]
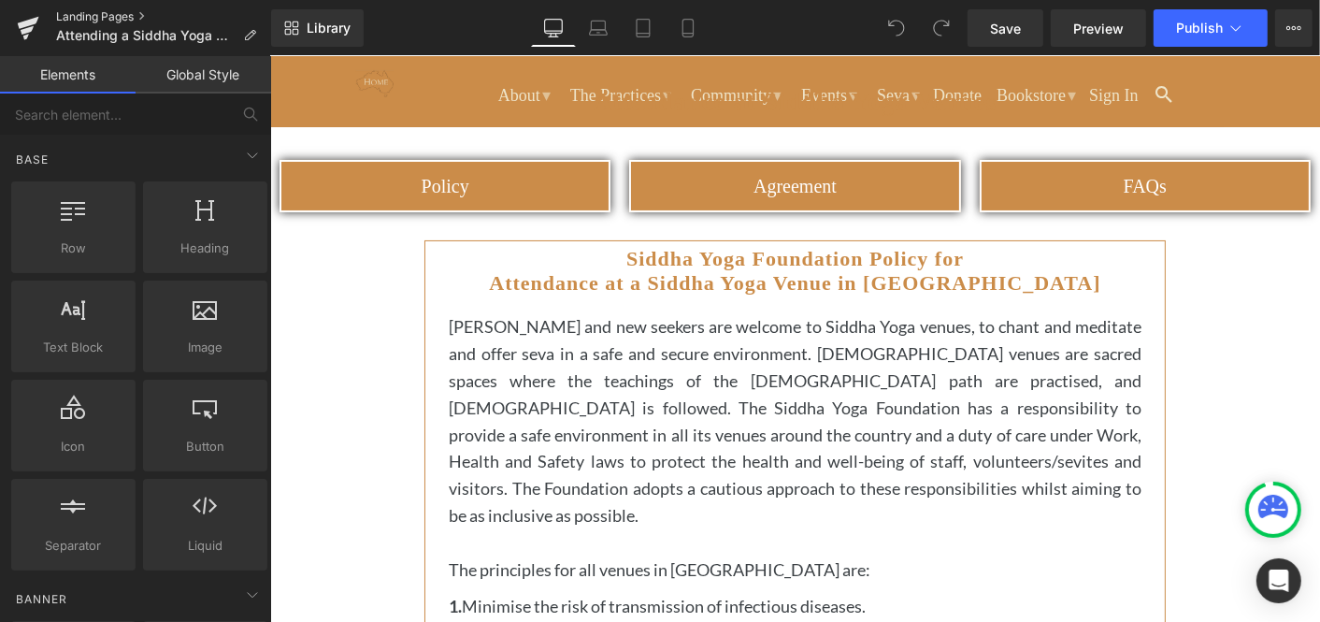
click at [97, 18] on link "Landing Pages" at bounding box center [163, 16] width 215 height 15
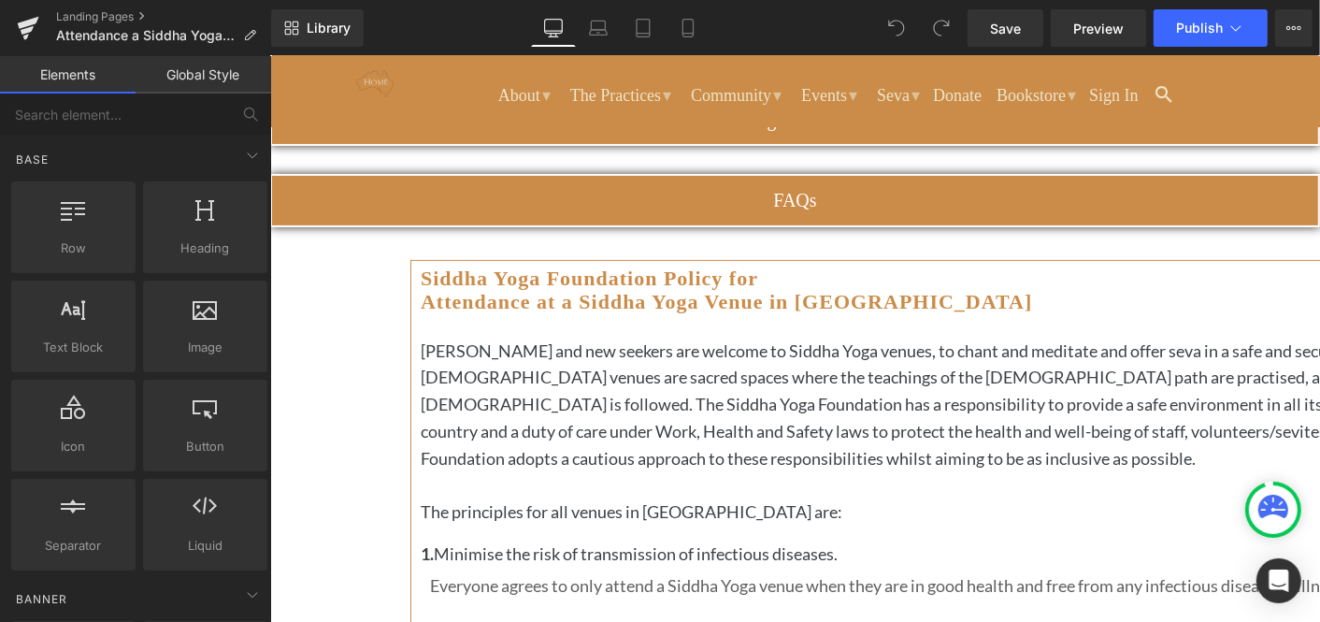
scroll to position [331, 0]
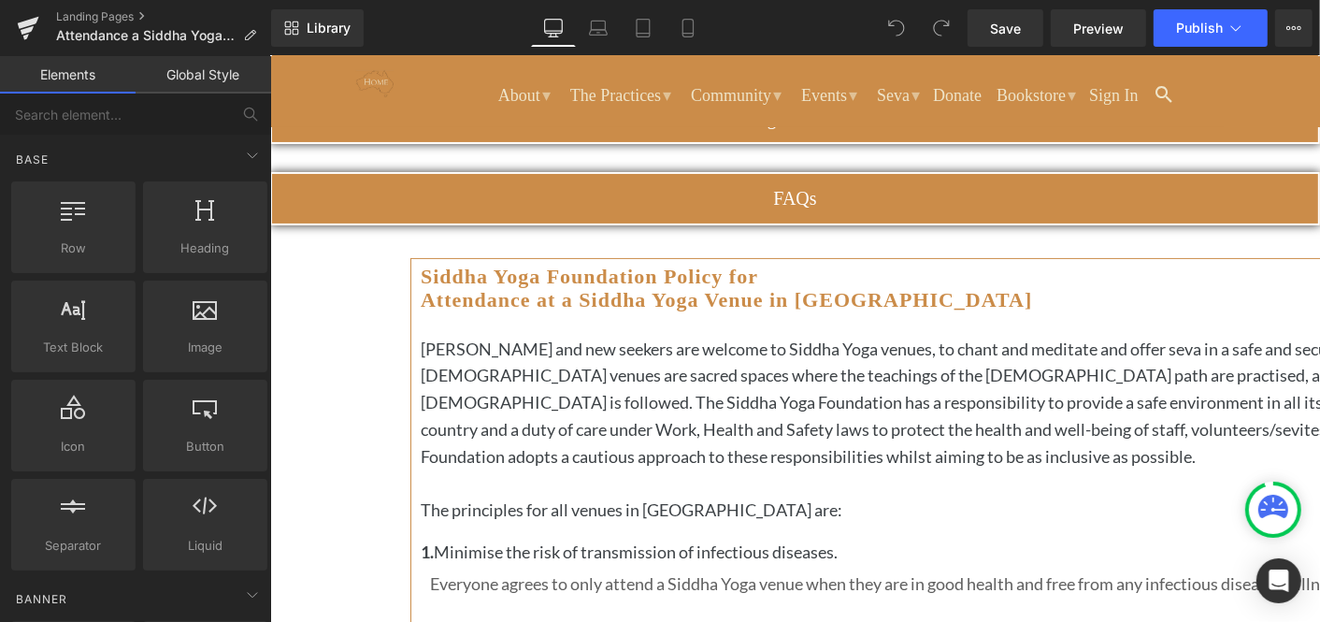
click at [269, 55] on icon at bounding box center [269, 55] width 0 height 0
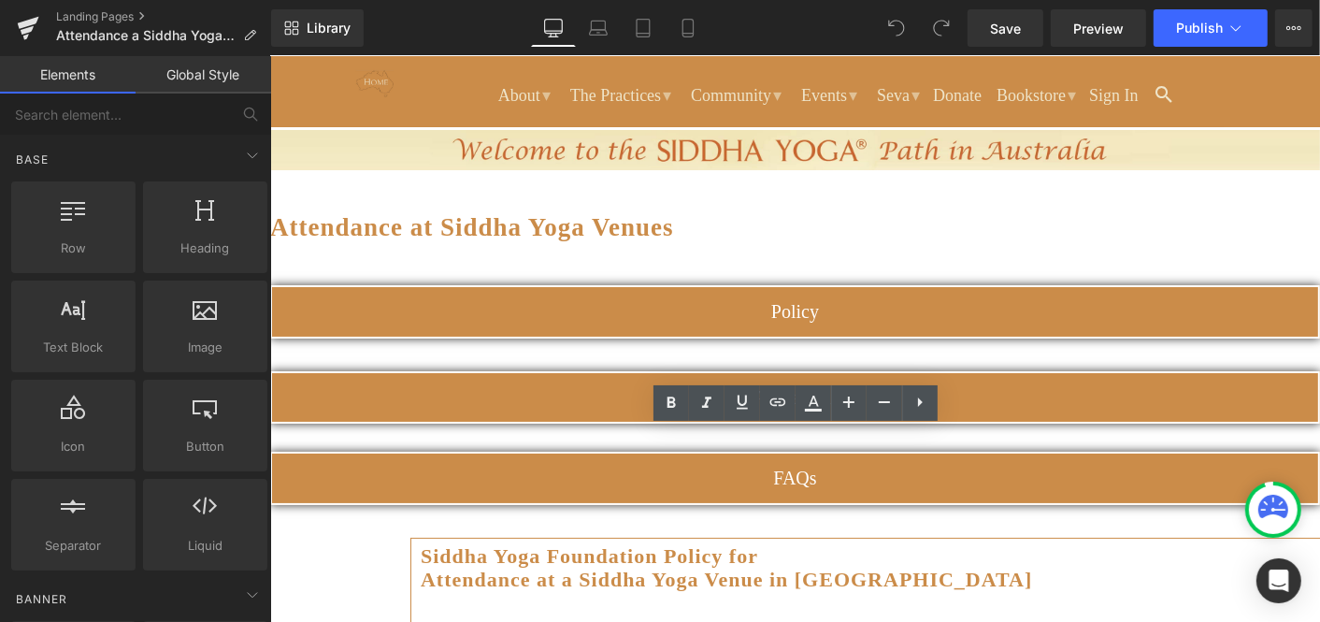
scroll to position [50, 0]
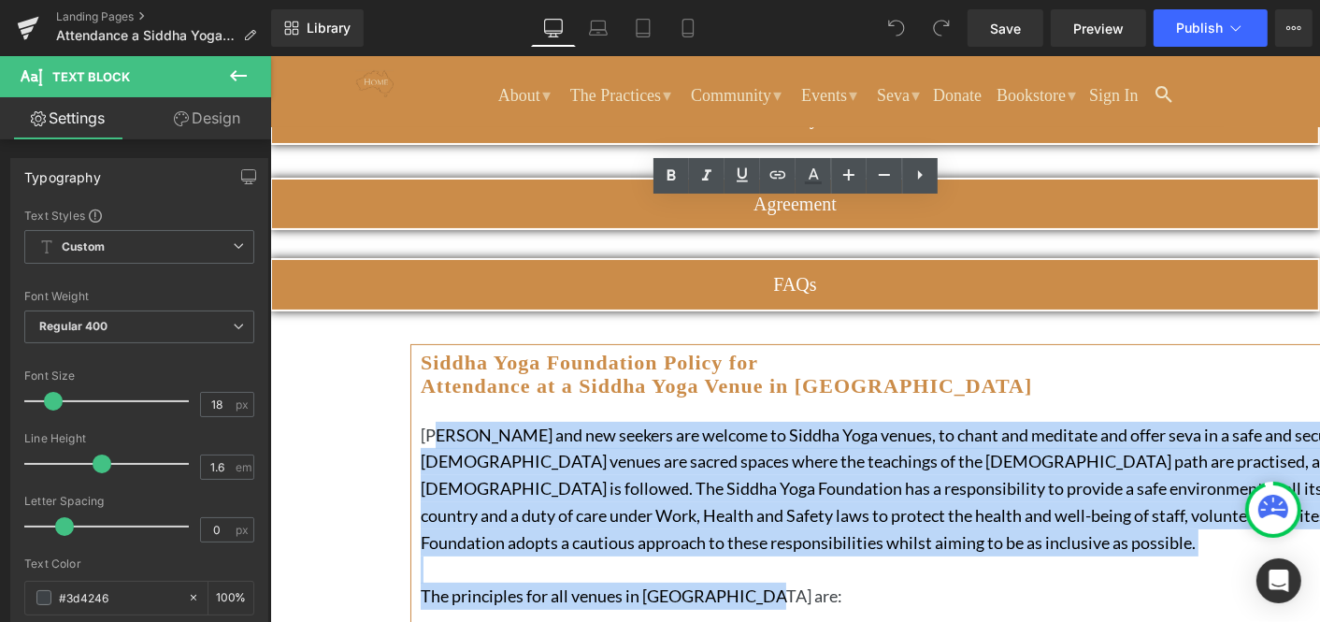
scroll to position [391, 0]
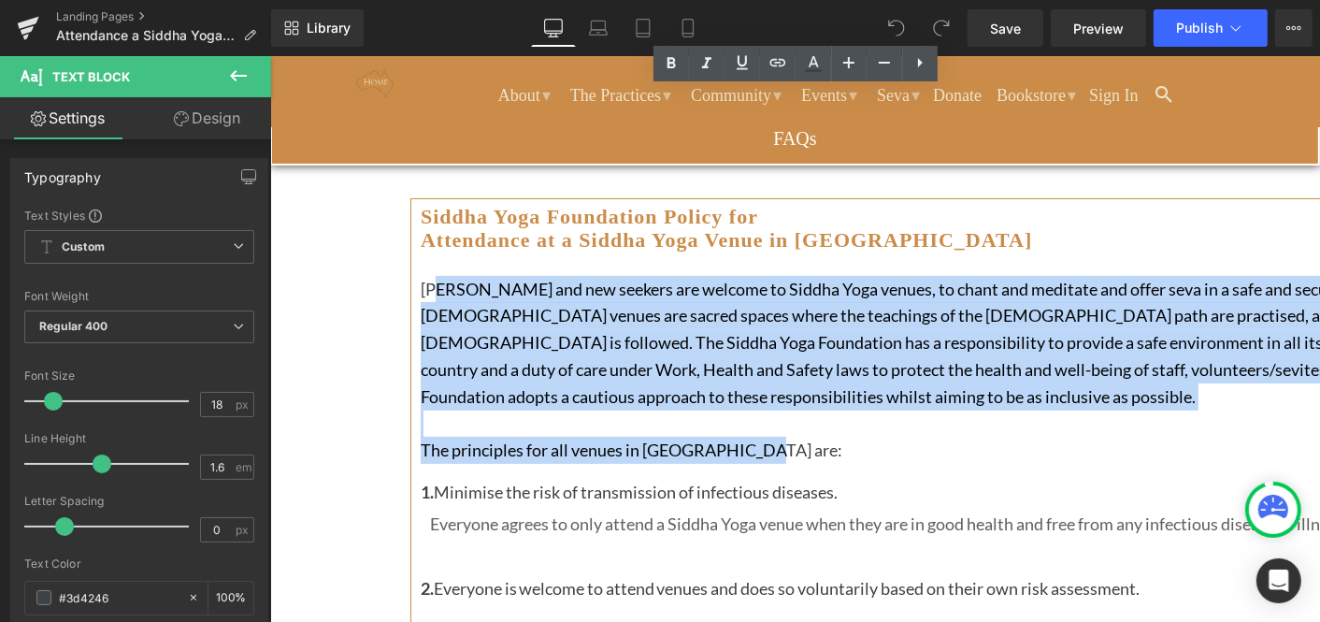
drag, startPoint x: 463, startPoint y: 448, endPoint x: 903, endPoint y: 309, distance: 461.9
click at [903, 309] on div "Siddha Yogis and new seekers are welcome to Siddha Yoga venues, to chant and me…" at bounding box center [945, 369] width 1050 height 189
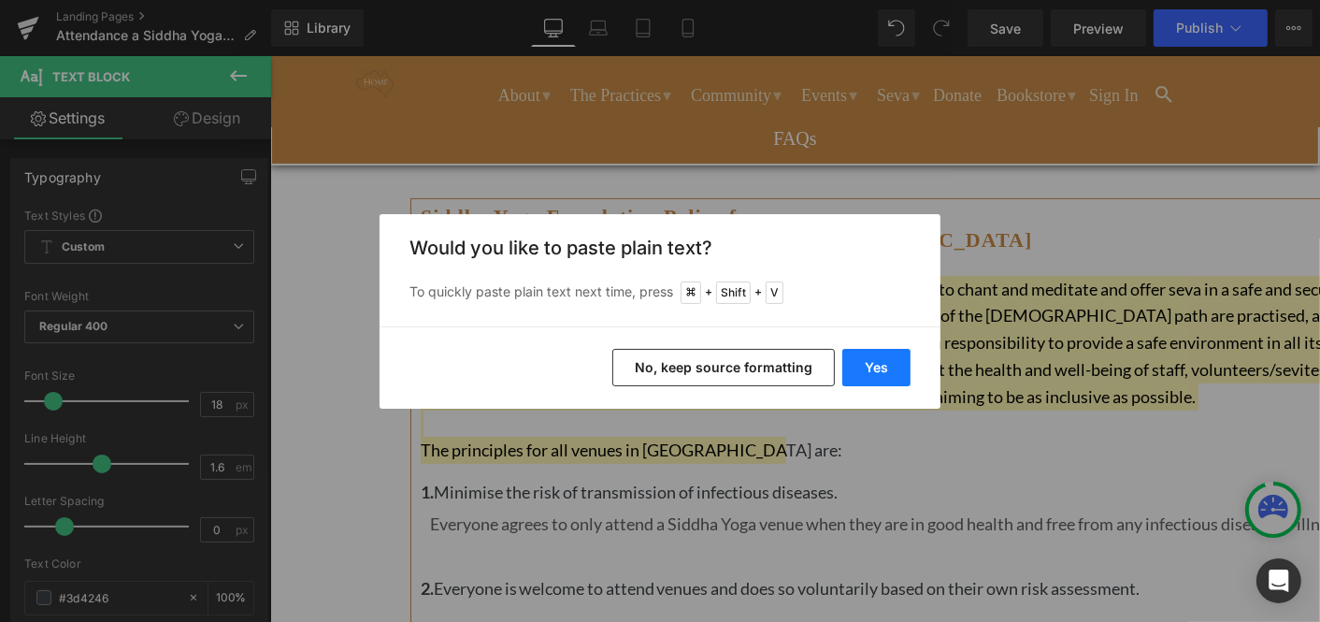
click at [880, 364] on button "Yes" at bounding box center [876, 367] width 68 height 37
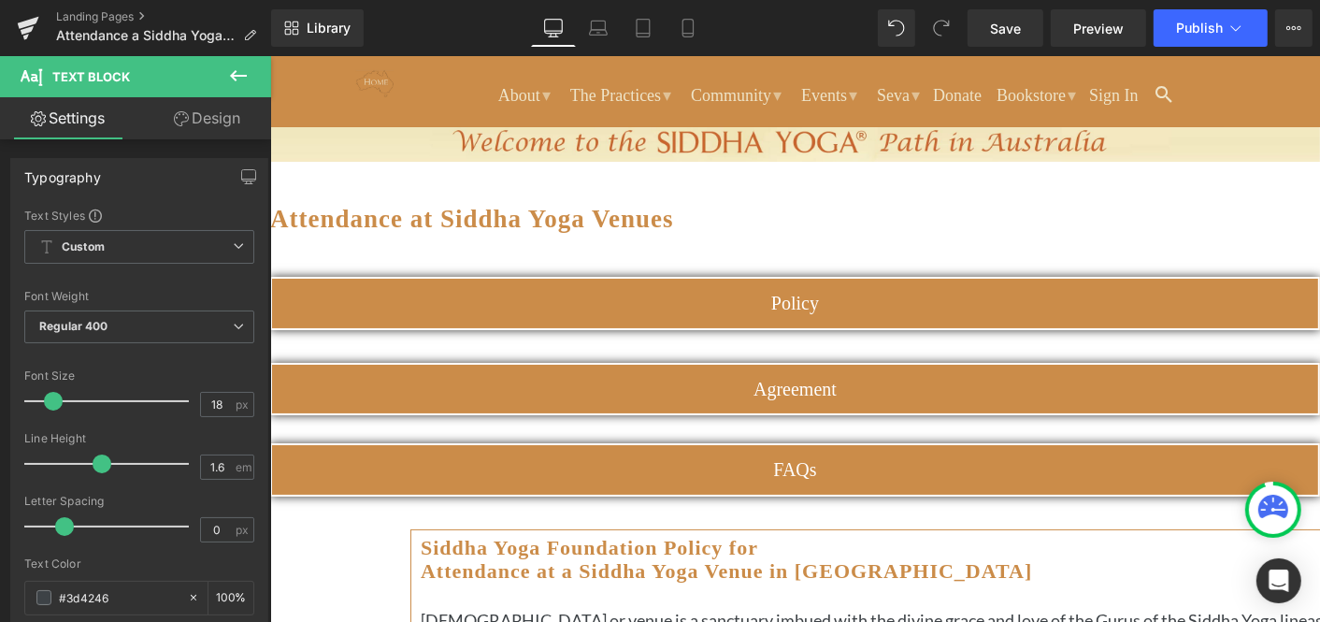
scroll to position [72, 0]
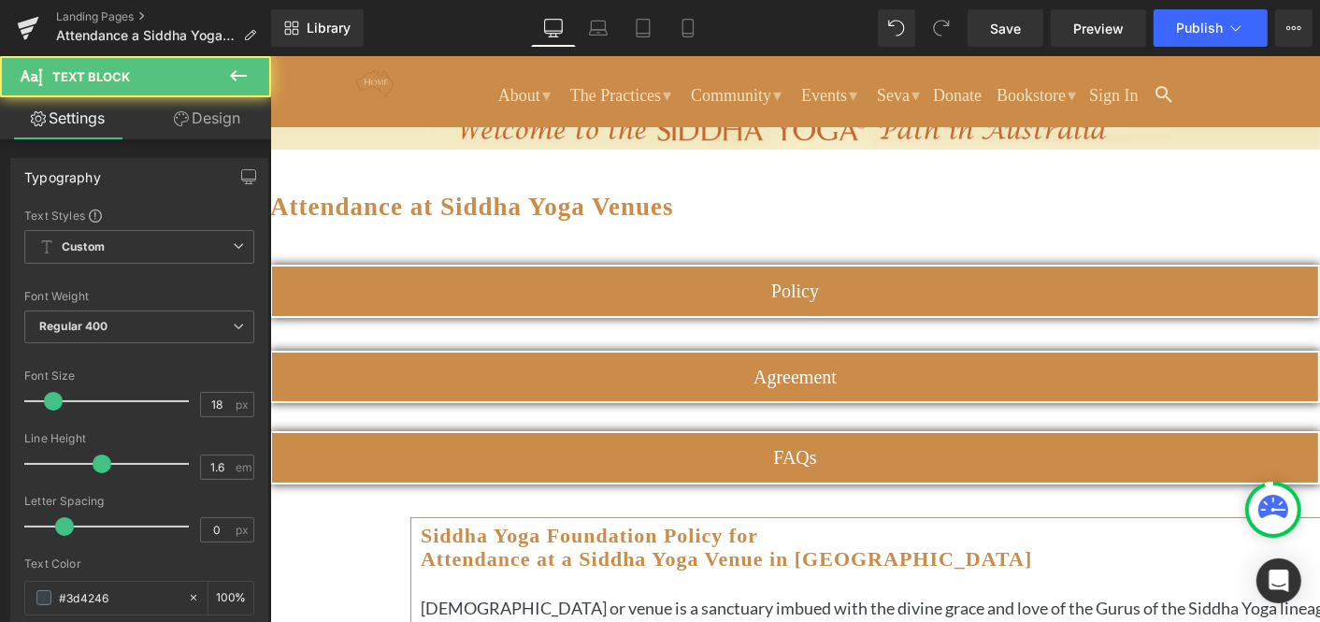
click at [461, 594] on p "SiA Siddha Yoga Ashram or venue is a sanctuary imbued with the divine grace and…" at bounding box center [945, 634] width 1050 height 80
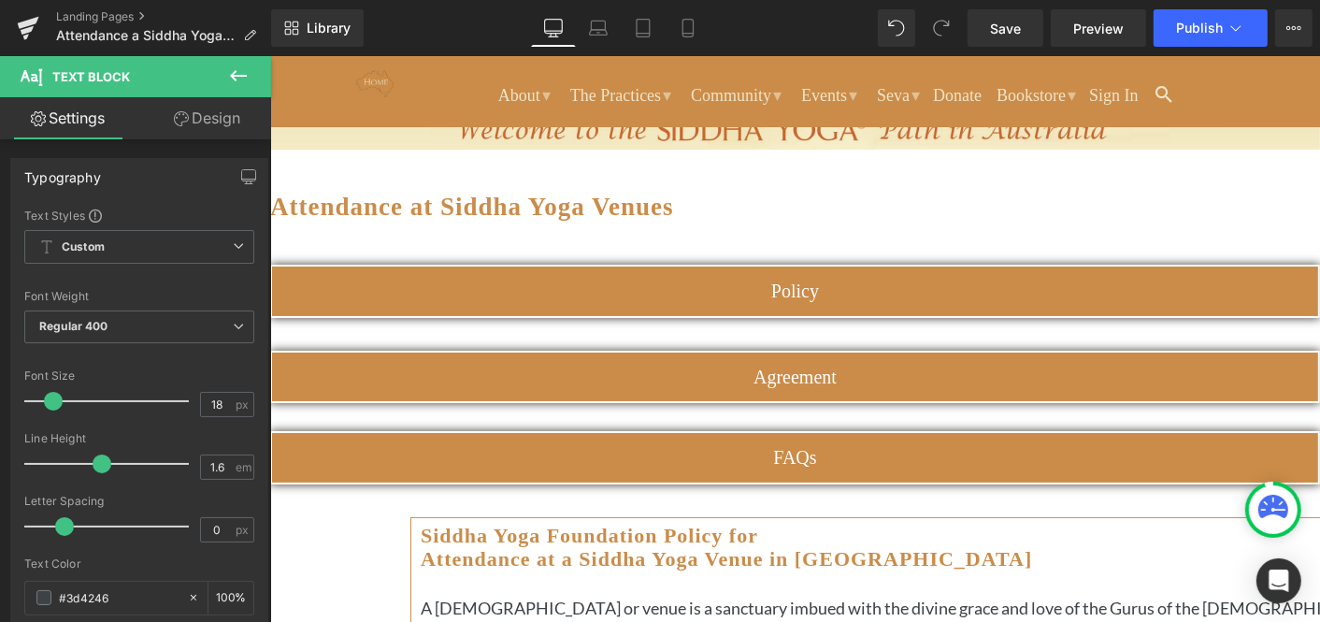
drag, startPoint x: 449, startPoint y: 499, endPoint x: 605, endPoint y: 501, distance: 156.2
click at [605, 594] on p "A Siddha Yoga Ashram or venue is a sanctuary imbued with the divine grace and l…" at bounding box center [945, 634] width 1050 height 80
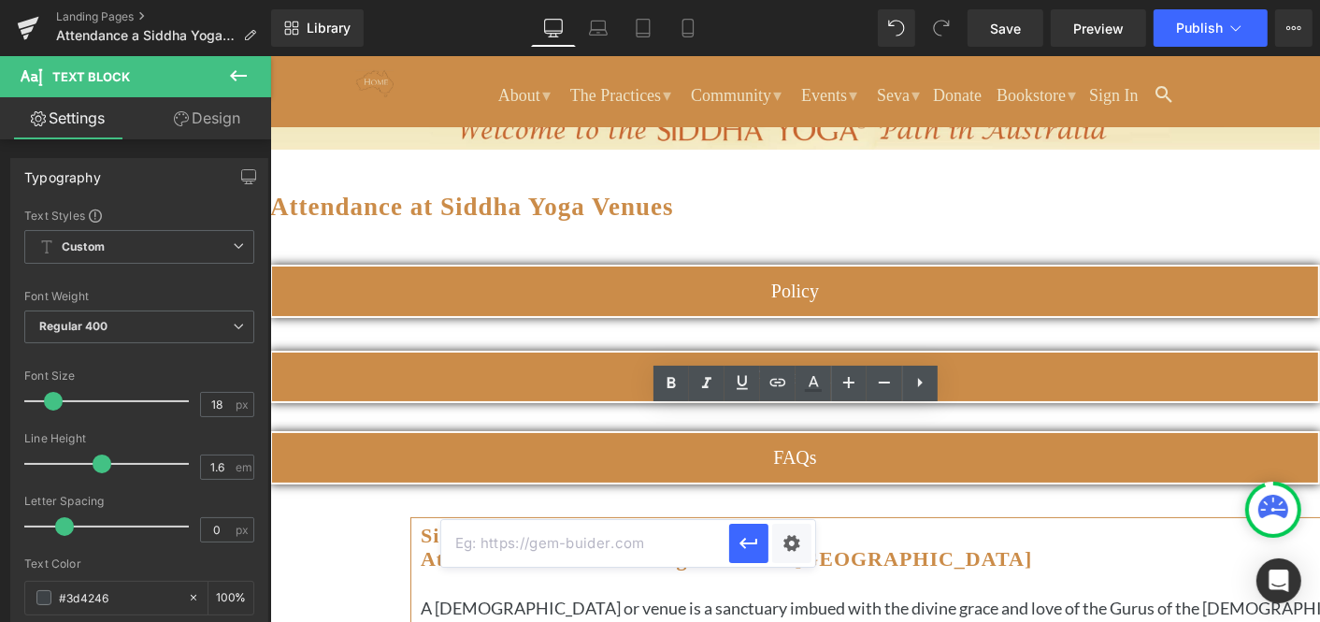
click at [623, 548] on input "text" at bounding box center [585, 543] width 288 height 47
type input "siddhayoga.org/practices"
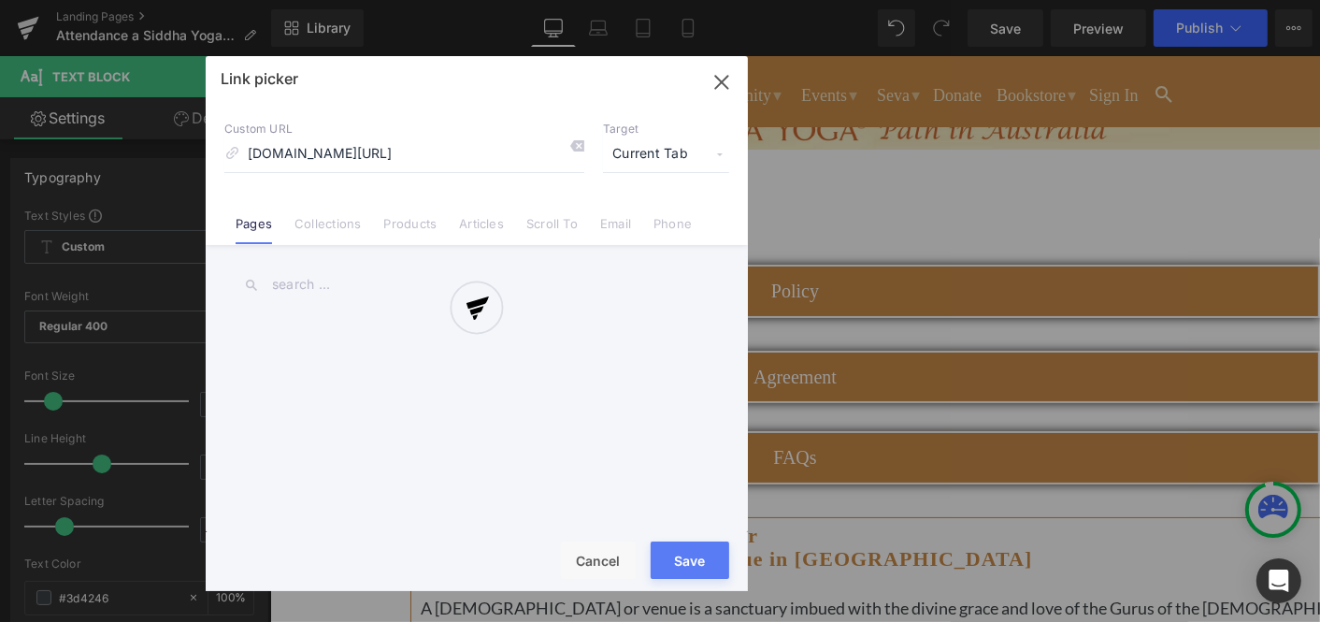
click at [0, 0] on div "Text Color Highlight Color #333333 Edit or remove link: Edit - Unlink - Cancel …" at bounding box center [0, 0] width 0 height 0
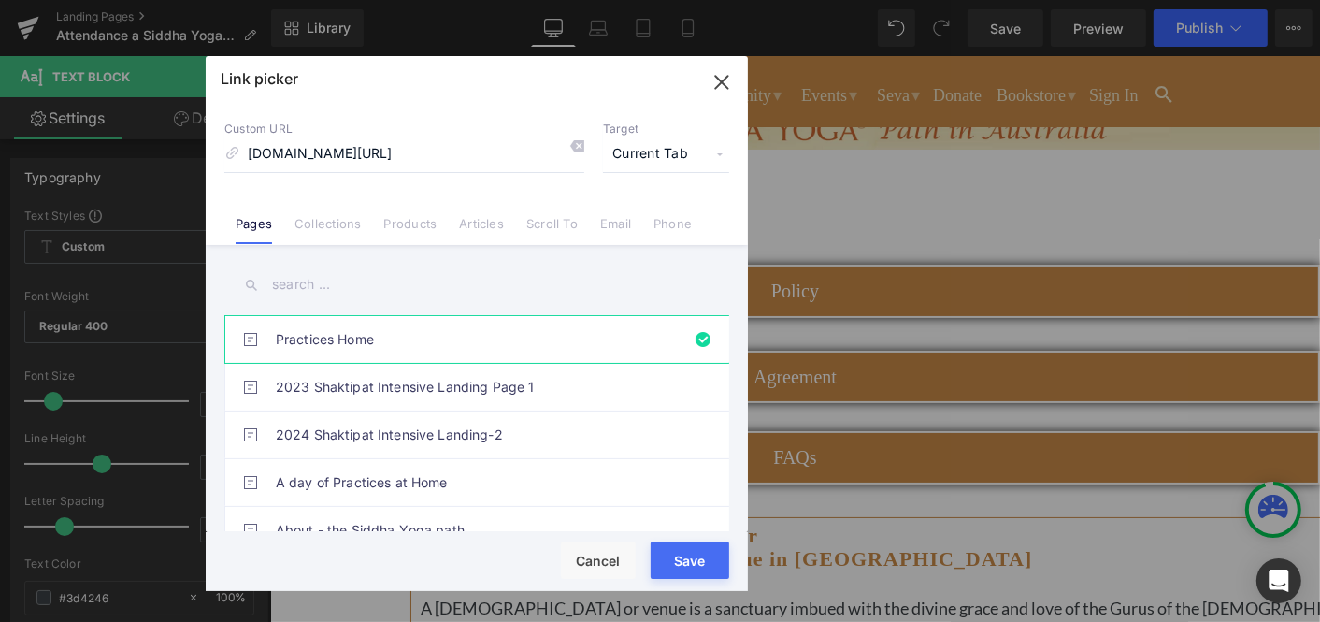
click at [720, 150] on span "Current Tab" at bounding box center [666, 155] width 126 height 36
click at [640, 216] on li "New Tab" at bounding box center [666, 221] width 145 height 33
click at [689, 559] on button "Save" at bounding box center [690, 559] width 79 height 37
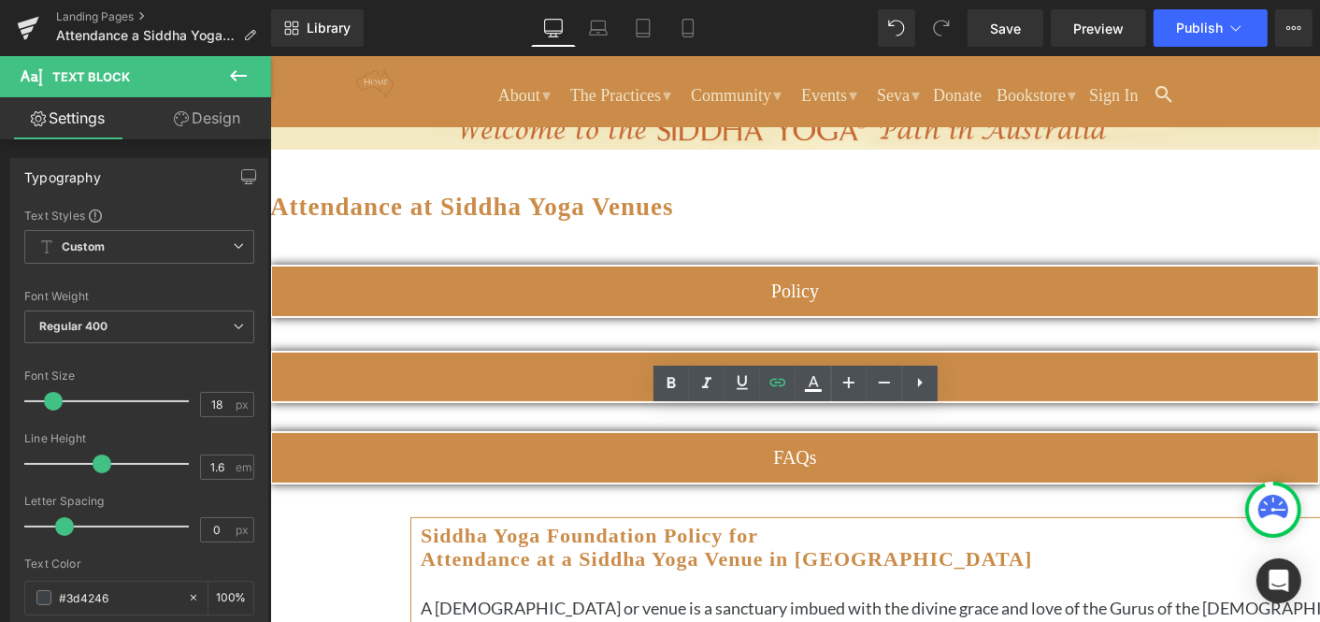
click at [625, 594] on p "A Siddha Yoga Ashram or venue is a sanctuary imbued with the divine grace and l…" at bounding box center [945, 634] width 1050 height 80
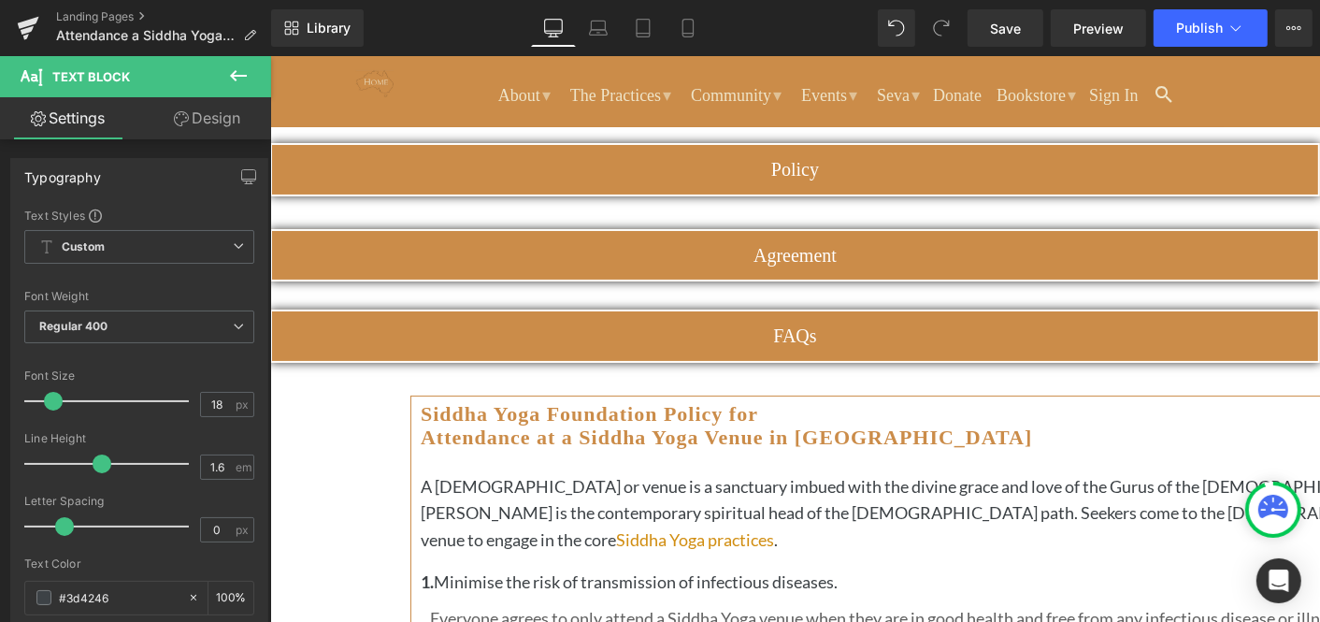
scroll to position [181, 0]
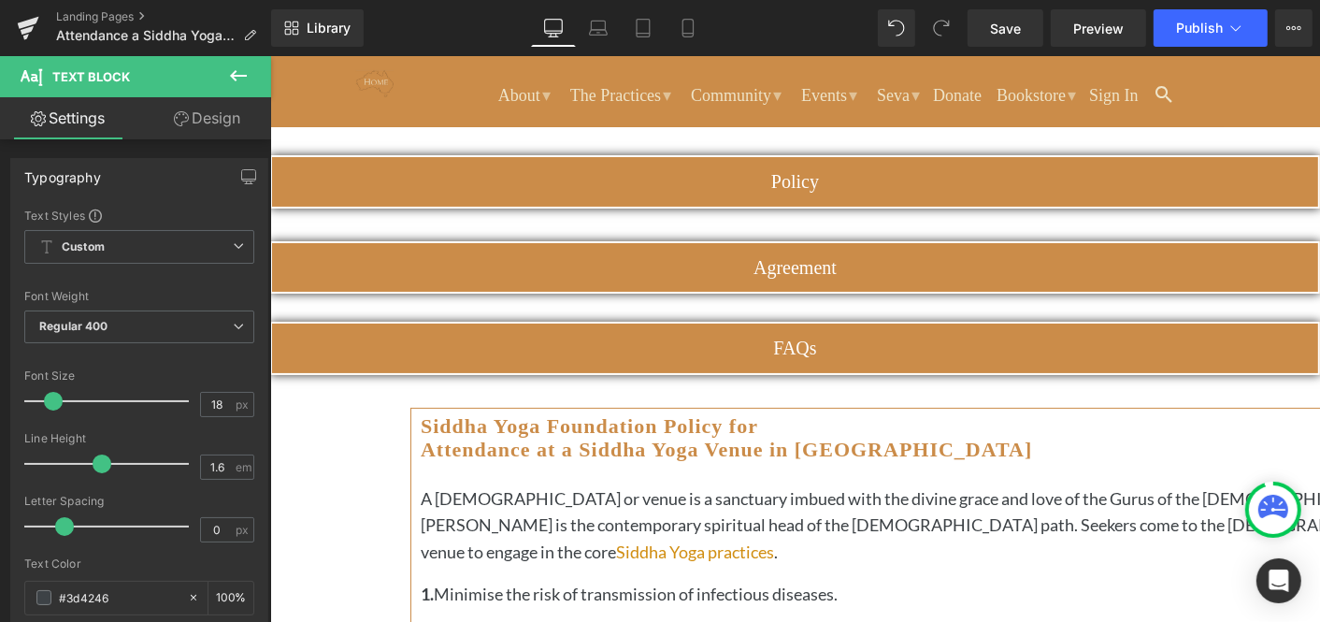
click at [269, 55] on icon at bounding box center [269, 55] width 0 height 0
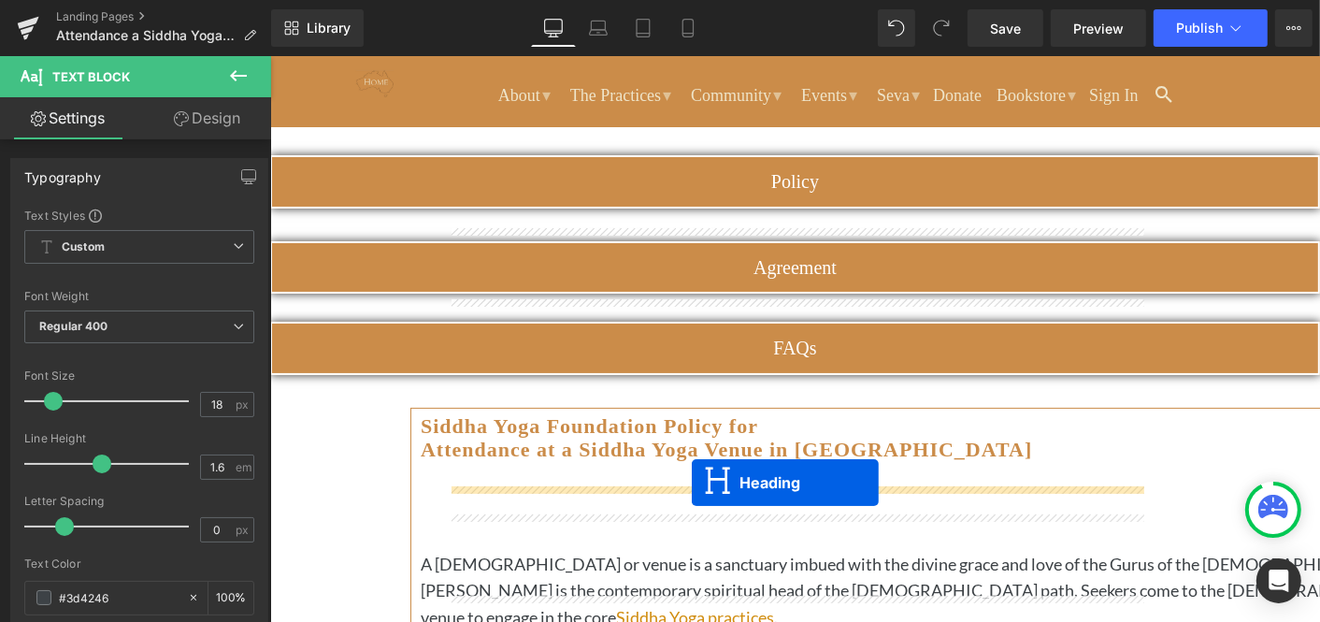
drag, startPoint x: 748, startPoint y: 326, endPoint x: 691, endPoint y: 481, distance: 164.5
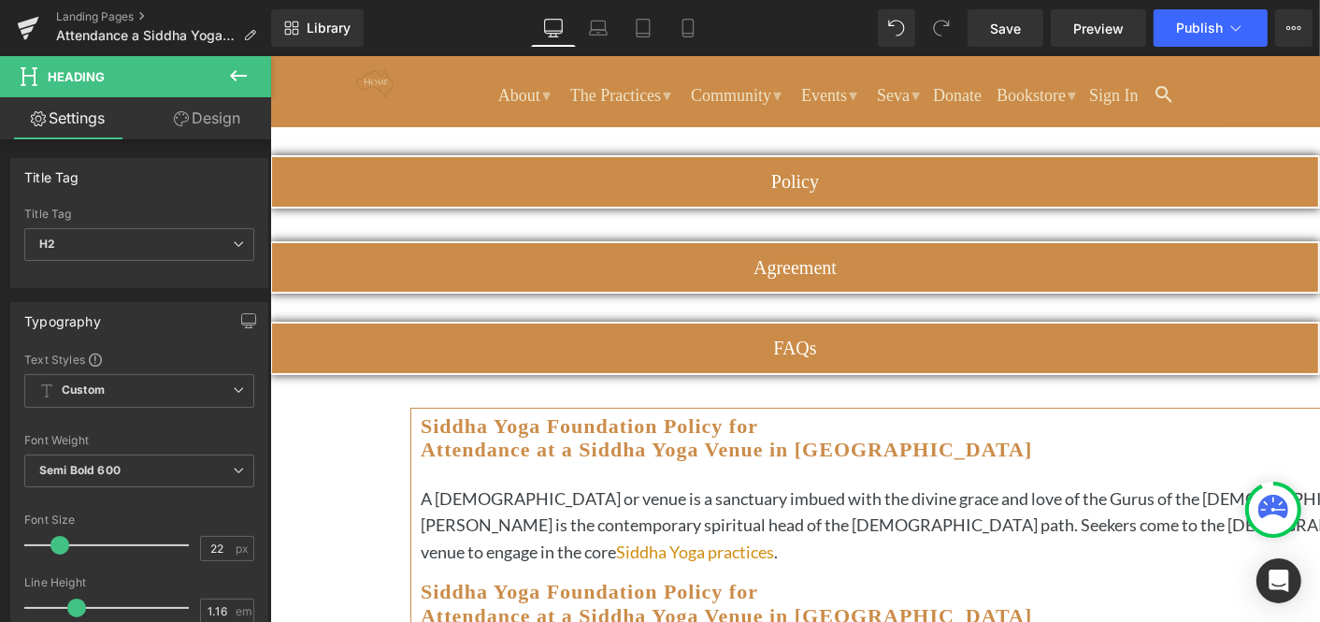
click at [269, 55] on icon at bounding box center [269, 55] width 0 height 0
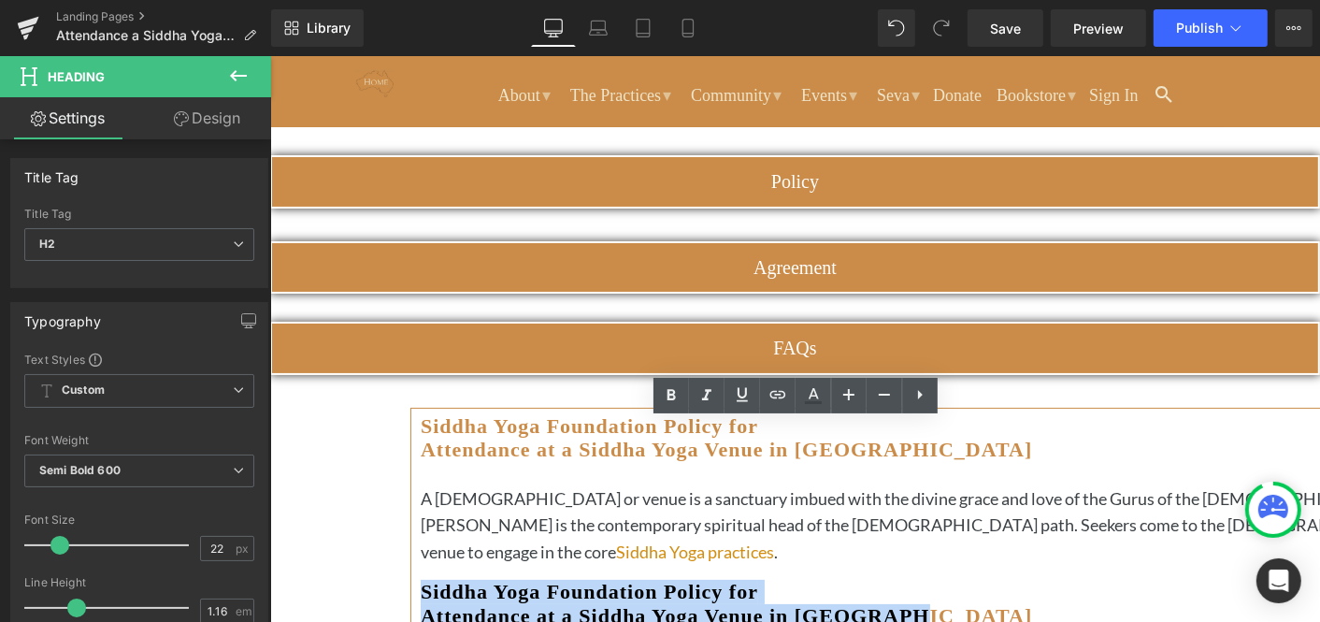
drag, startPoint x: 1042, startPoint y: 452, endPoint x: 614, endPoint y: 435, distance: 427.6
click at [614, 579] on h2 "Siddha Yoga Foundation Policy for Attendance at a Siddha Yoga Venue in Australia" at bounding box center [945, 603] width 1050 height 48
paste div
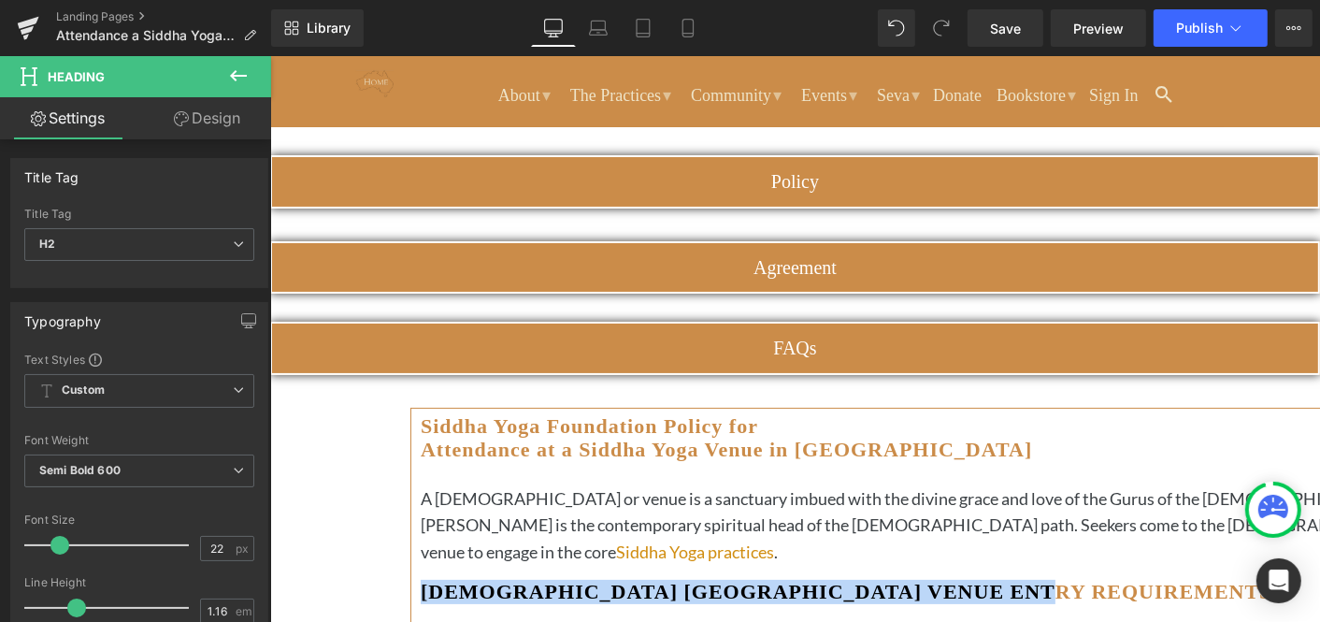
drag, startPoint x: 455, startPoint y: 428, endPoint x: 1124, endPoint y: 425, distance: 668.5
click at [1124, 579] on h2 "SIDDHA YOGA AUSTRALIA VENUE ENTRY REQUIREMENTS" at bounding box center [945, 591] width 1050 height 24
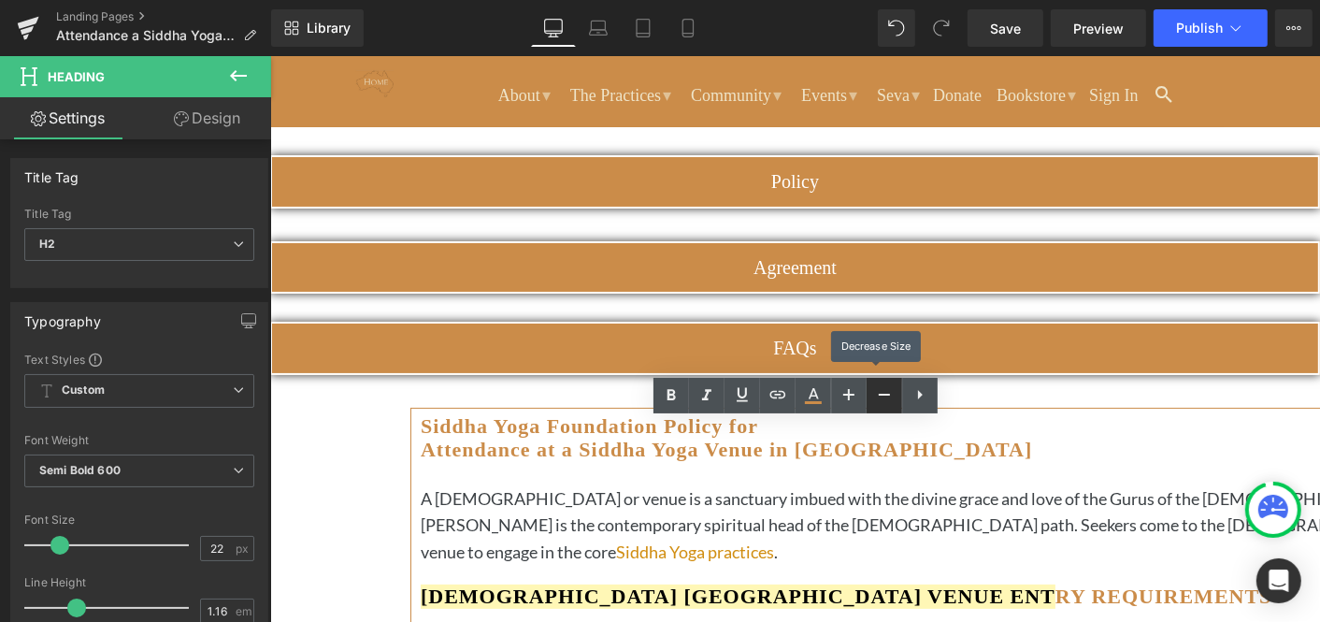
click at [0, 0] on icon at bounding box center [0, 0] width 0 height 0
type input "20"
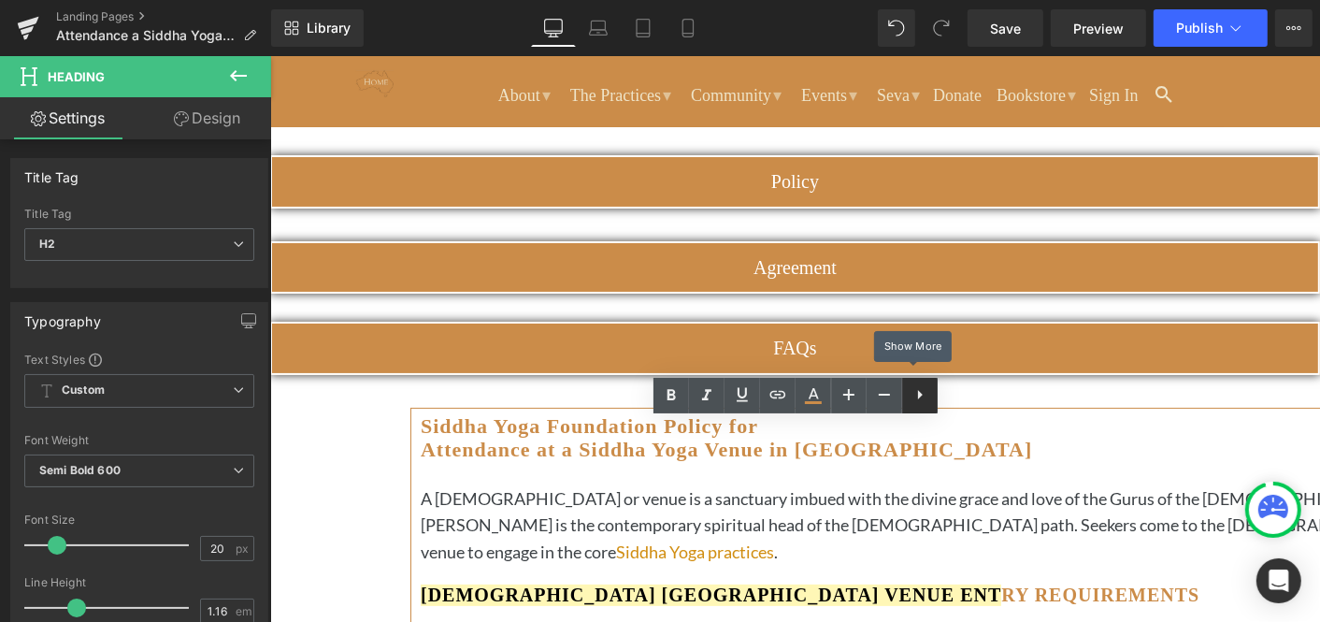
click at [919, 395] on icon at bounding box center [920, 394] width 5 height 9
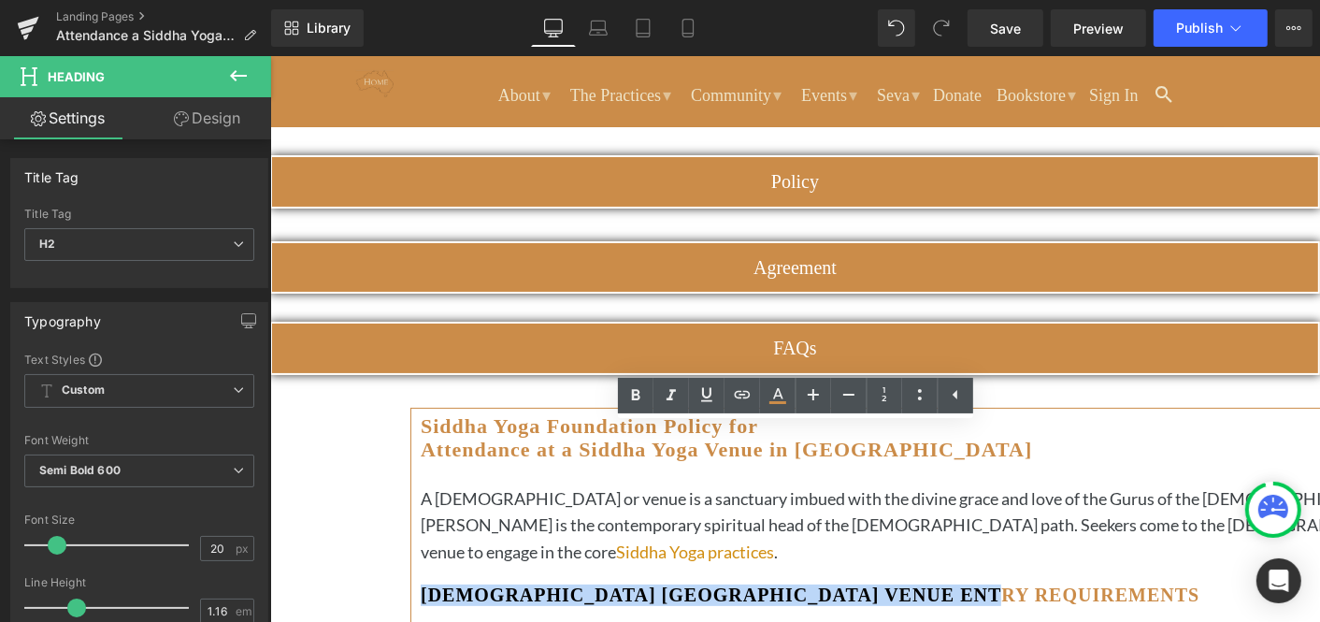
click at [269, 55] on icon at bounding box center [269, 55] width 0 height 0
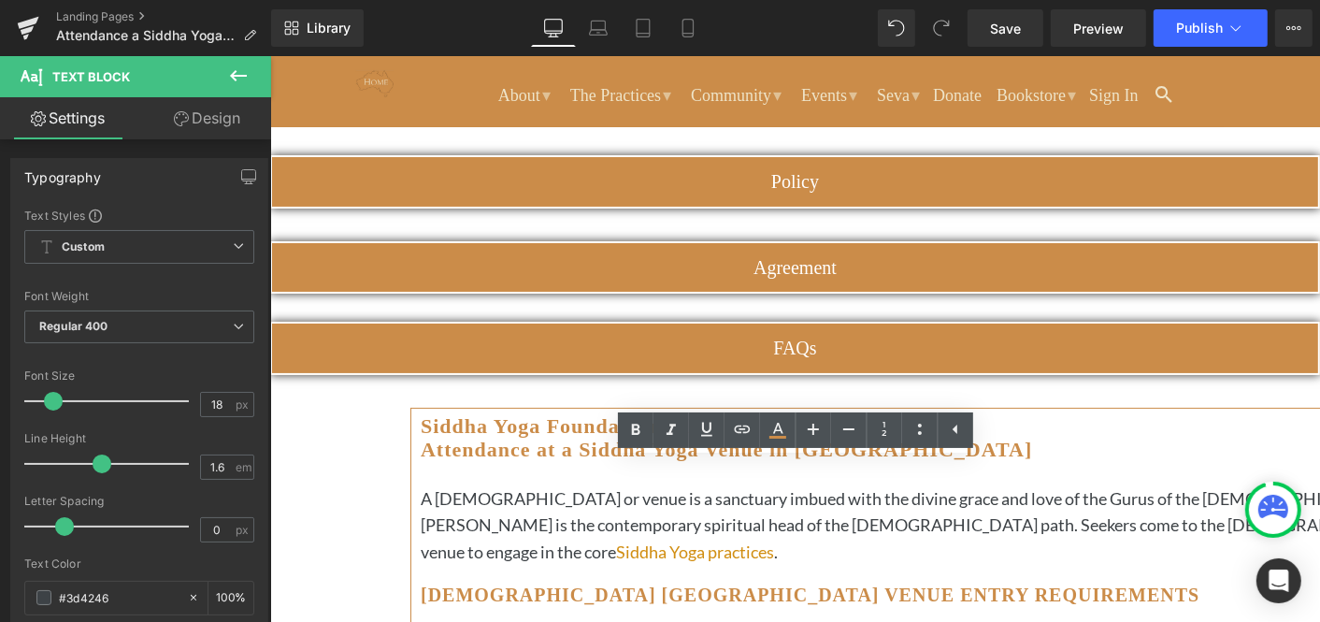
drag, startPoint x: 894, startPoint y: 474, endPoint x: 439, endPoint y: 472, distance: 455.3
click at [439, 472] on div "Siddha Yoga Foundation Policy for Attendance at a Siddha Yoga Venue in Australi…" at bounding box center [945, 614] width 1050 height 403
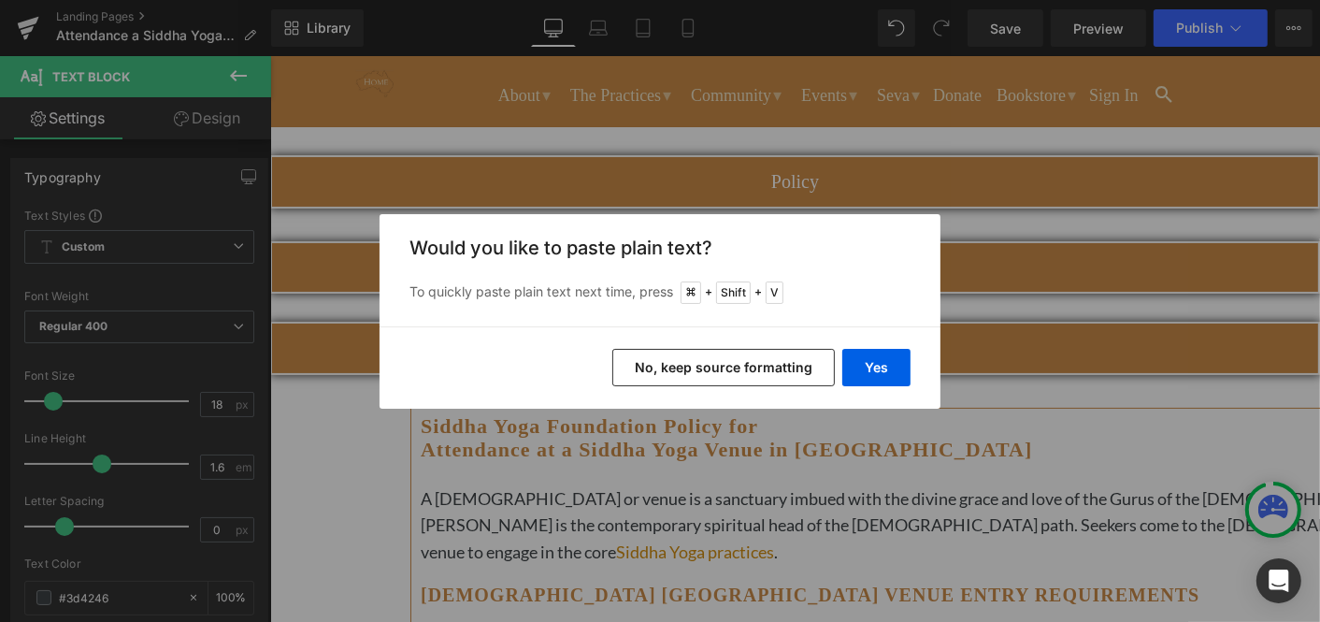
click at [725, 365] on button "No, keep source formatting" at bounding box center [723, 367] width 223 height 37
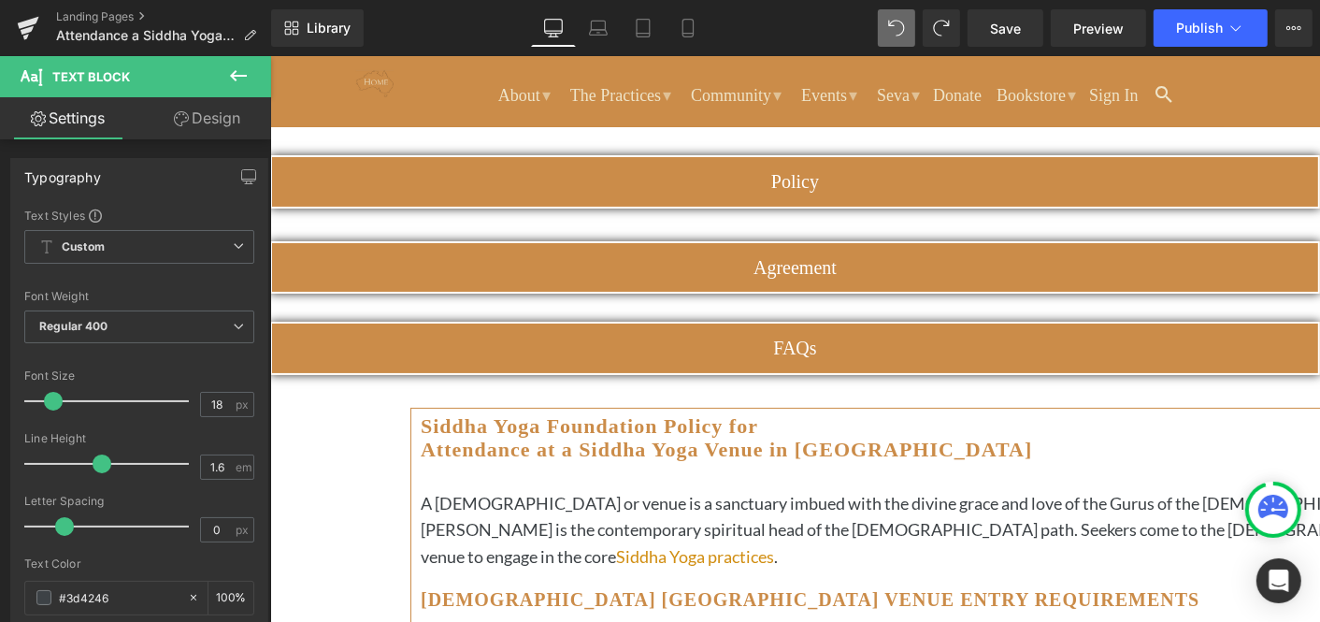
click at [500, 457] on div "Siddha Yoga Foundation Policy for Attendance at a Siddha Yoga Venue in Australi…" at bounding box center [945, 617] width 1050 height 408
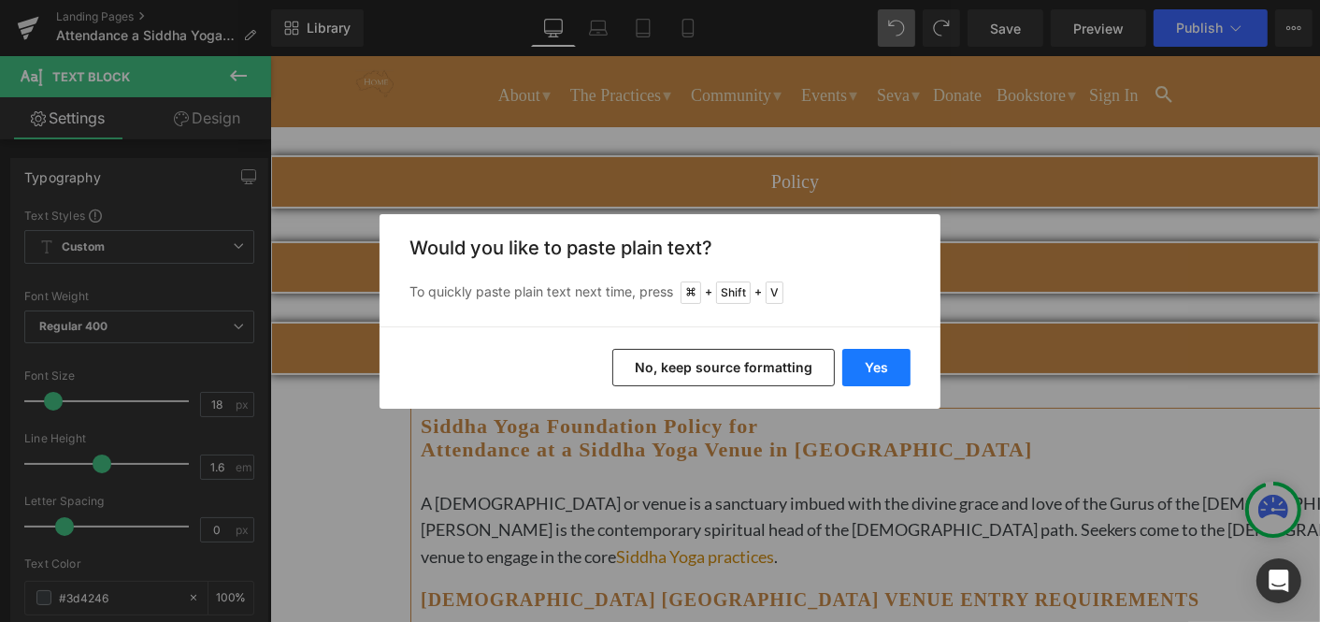
click at [878, 361] on button "Yes" at bounding box center [876, 367] width 68 height 37
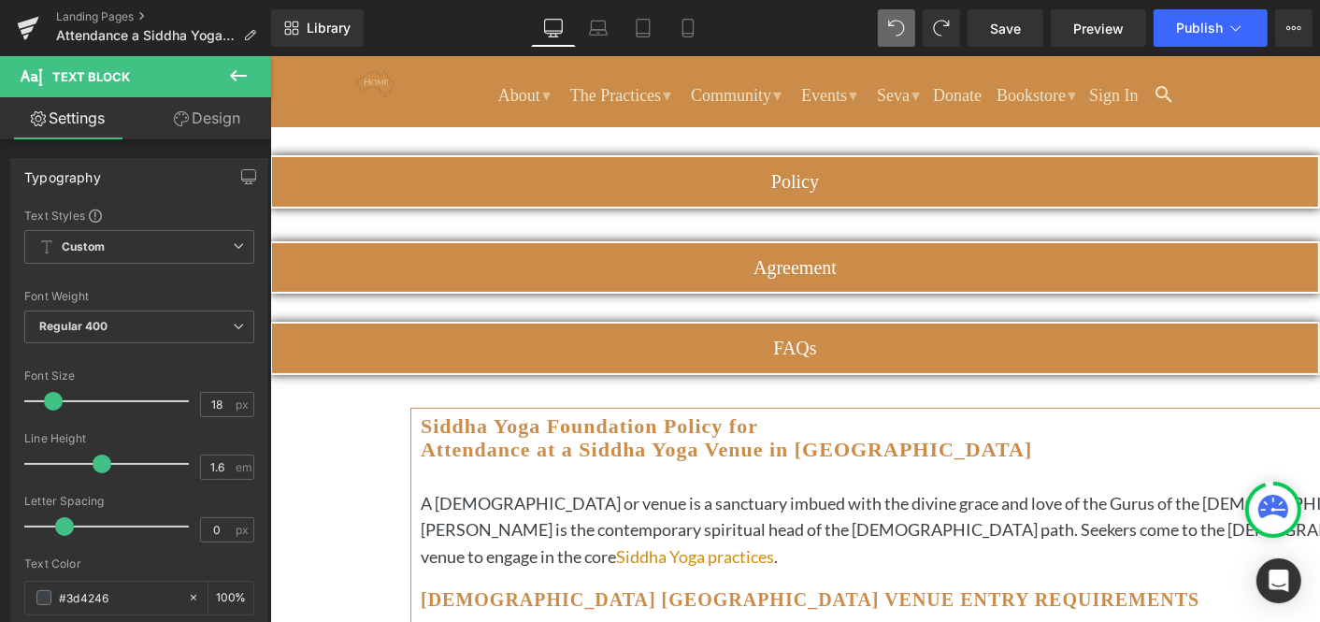
drag, startPoint x: 634, startPoint y: 476, endPoint x: 452, endPoint y: 477, distance: 182.3
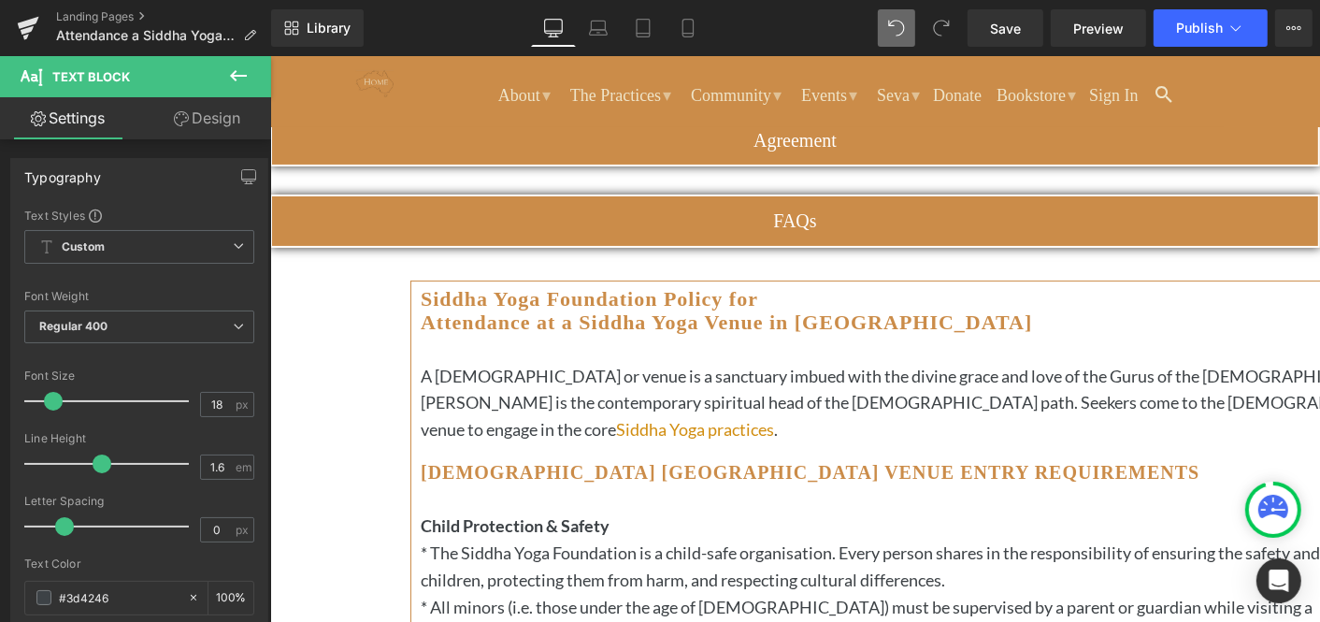
scroll to position [312, 0]
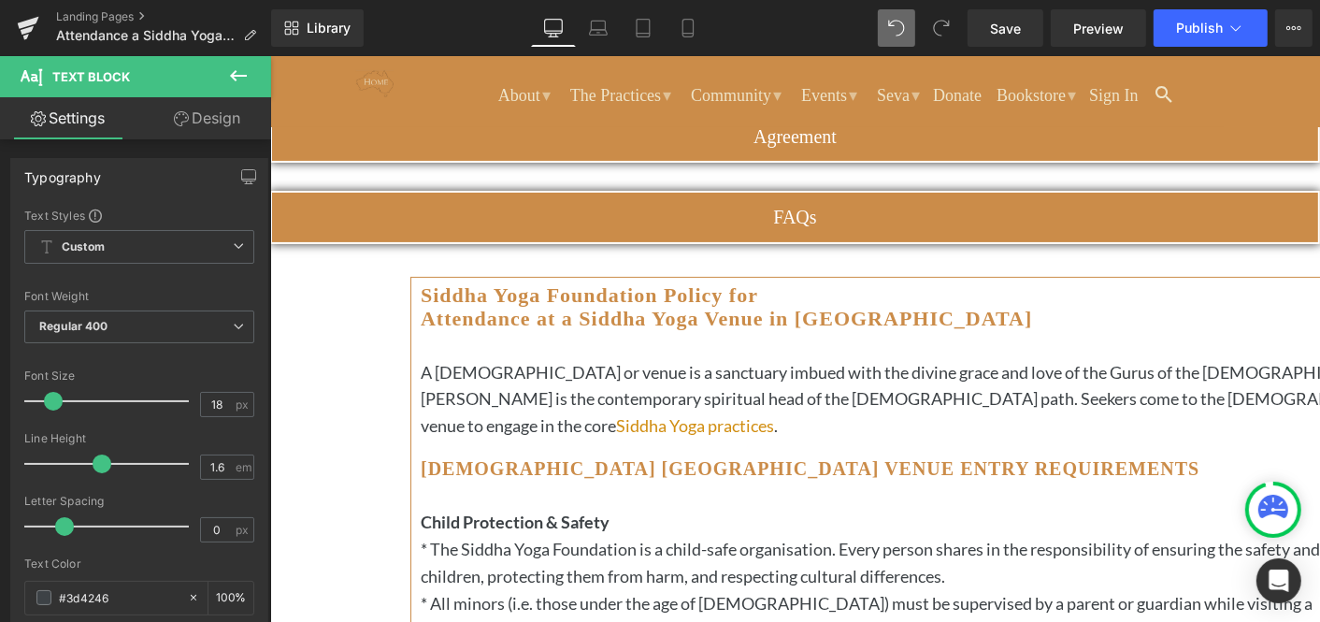
click at [642, 589] on p "* All minors (i.e. those under the age of 18) must be supervised by a parent or…" at bounding box center [945, 616] width 1050 height 54
drag, startPoint x: 610, startPoint y: 562, endPoint x: 449, endPoint y: 556, distance: 160.9
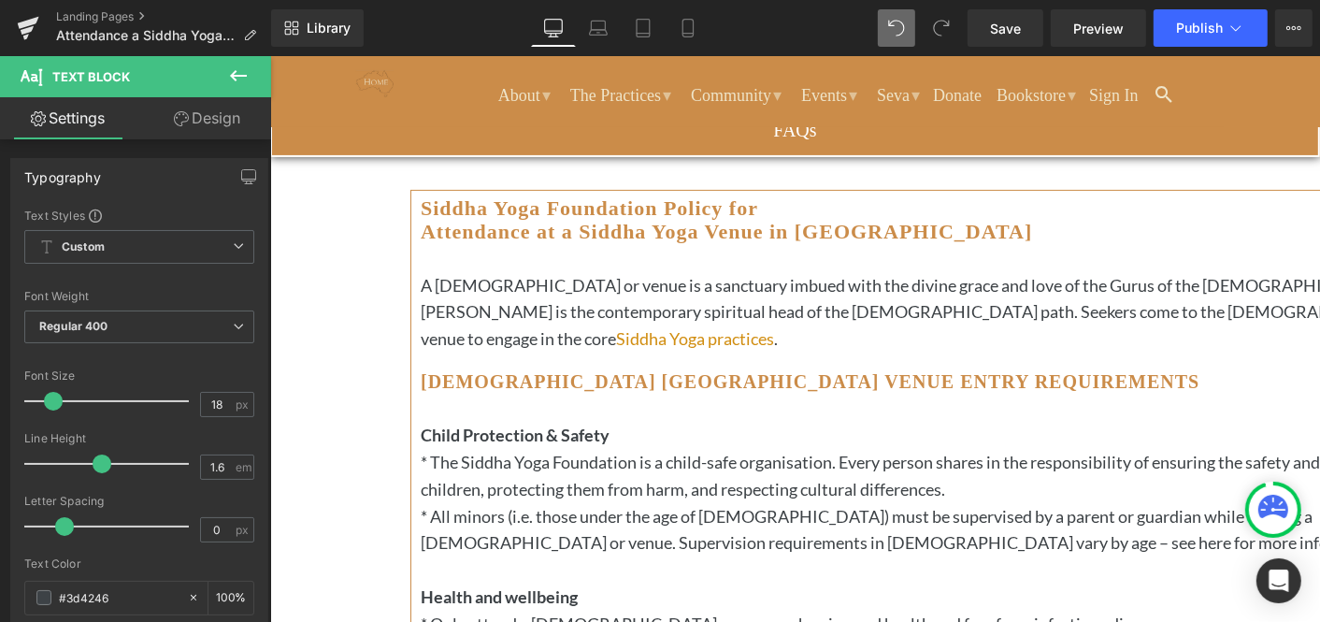
scroll to position [421, 0]
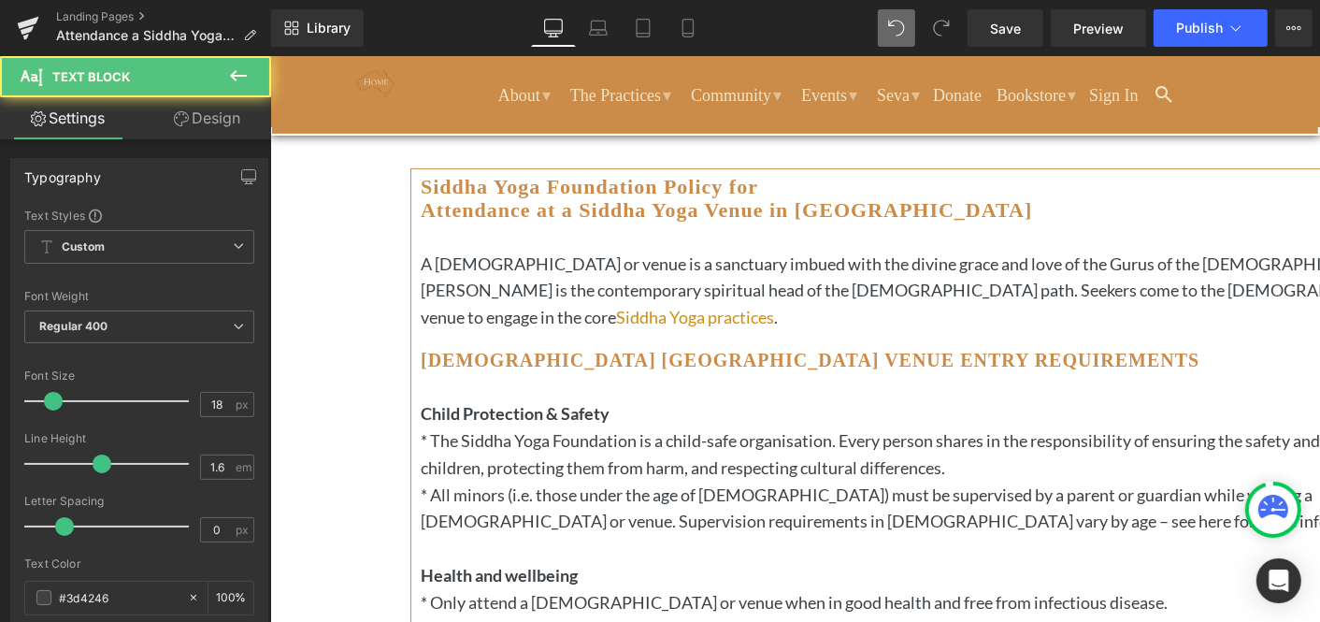
click at [460, 615] on p " If you become unwell or are injured onsite, please notify a manager, host or …" at bounding box center [945, 628] width 1050 height 27
click at [543, 615] on p "* If you become unwell or are injured onsite, please notify a manager, host or …" at bounding box center [945, 628] width 1050 height 27
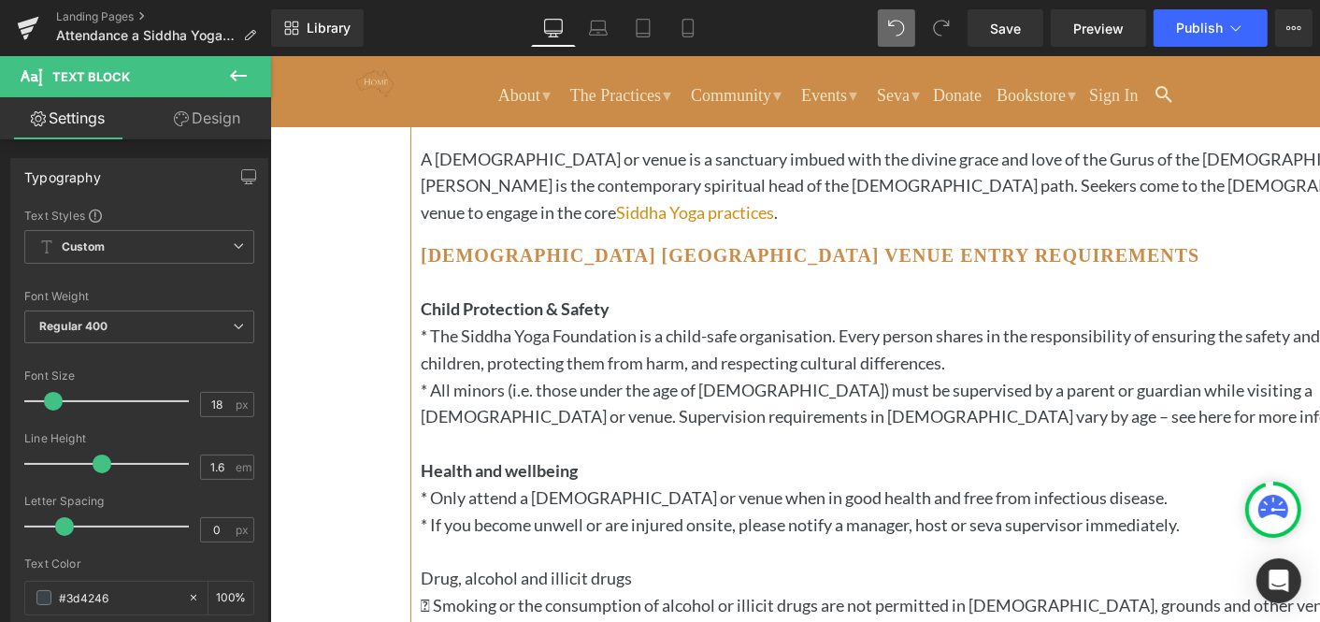
scroll to position [528, 0]
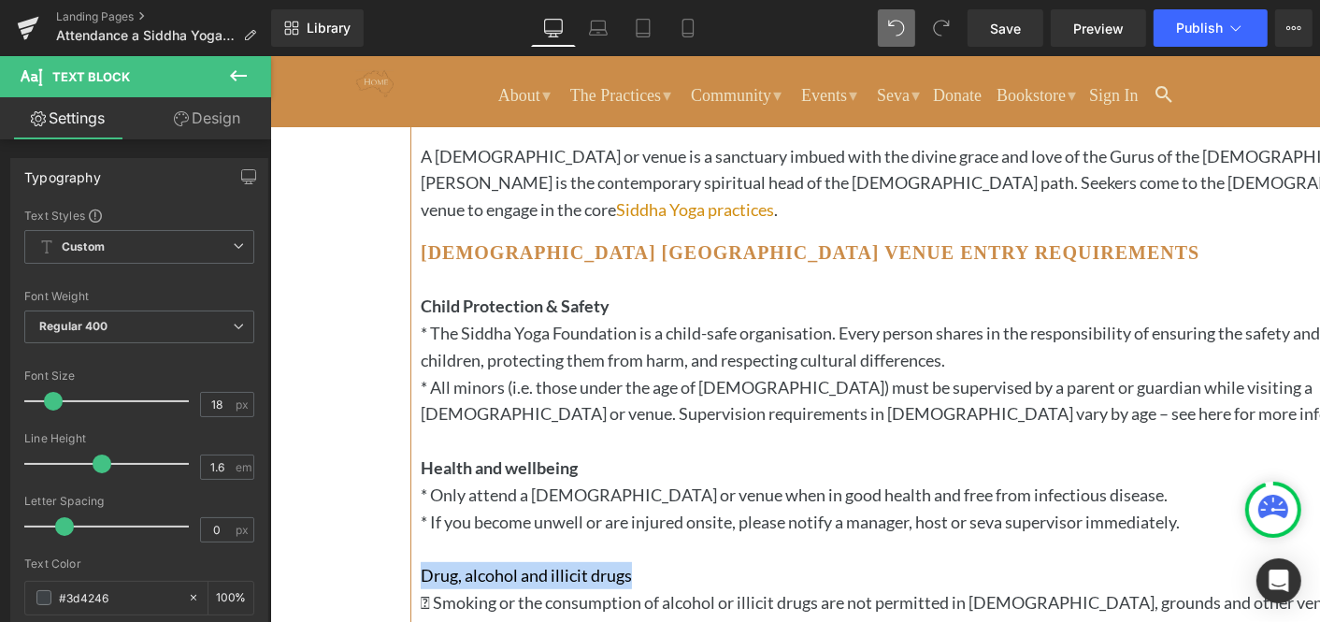
drag, startPoint x: 659, startPoint y: 507, endPoint x: 448, endPoint y: 506, distance: 211.3
click at [448, 561] on p "Drug, alcohol and illicit drugs" at bounding box center [945, 574] width 1050 height 27
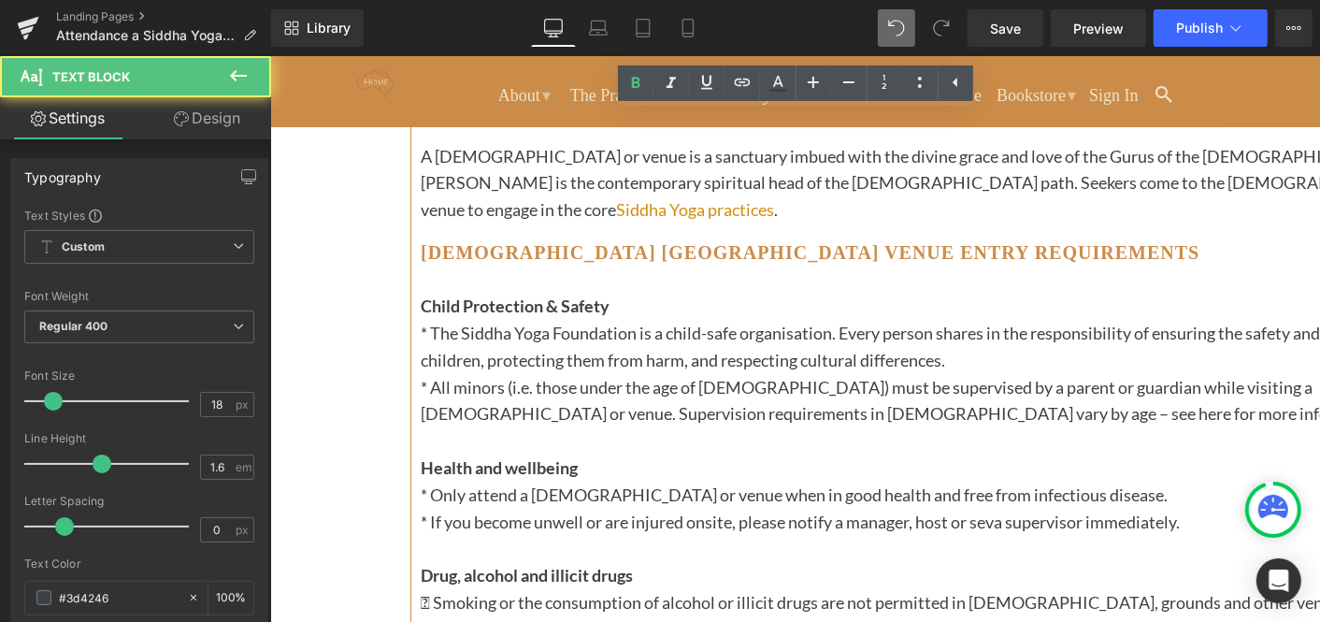
click at [458, 588] on p " Smoking or the consumption of alcohol or illicit drugs are not permitted in S…" at bounding box center [945, 615] width 1050 height 54
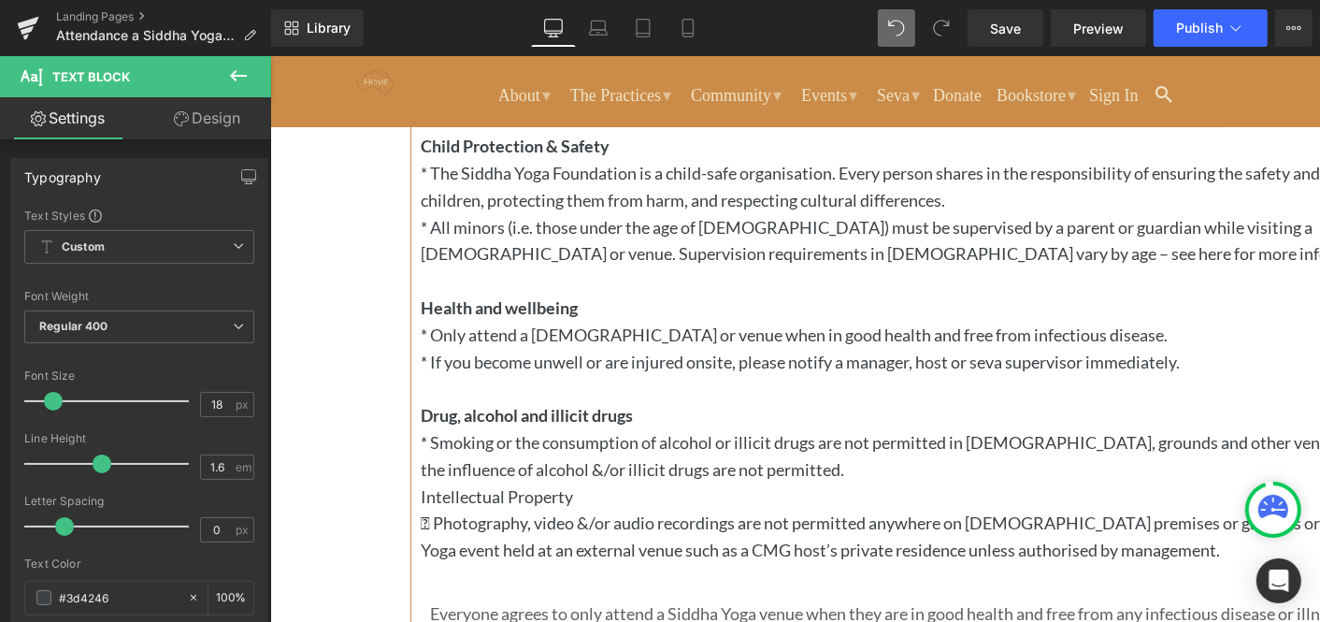
scroll to position [701, 0]
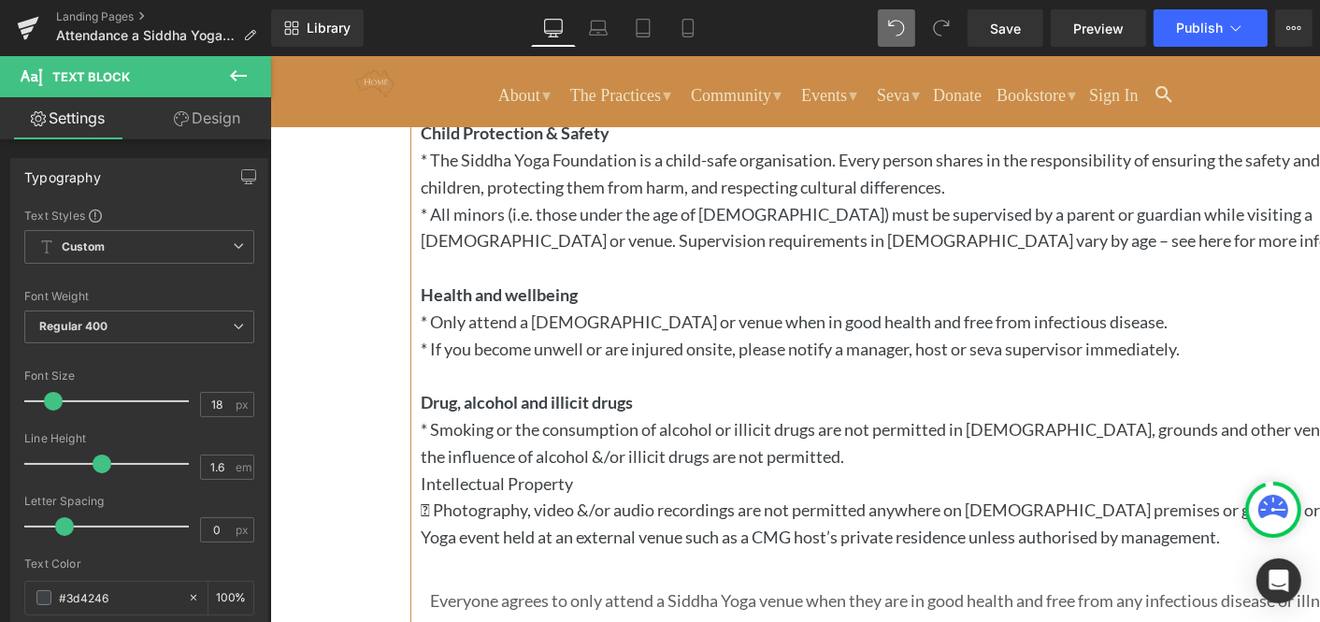
click at [555, 415] on p "* Smoking or the consumption of alcohol or illicit drugs are not permitted in S…" at bounding box center [945, 442] width 1050 height 54
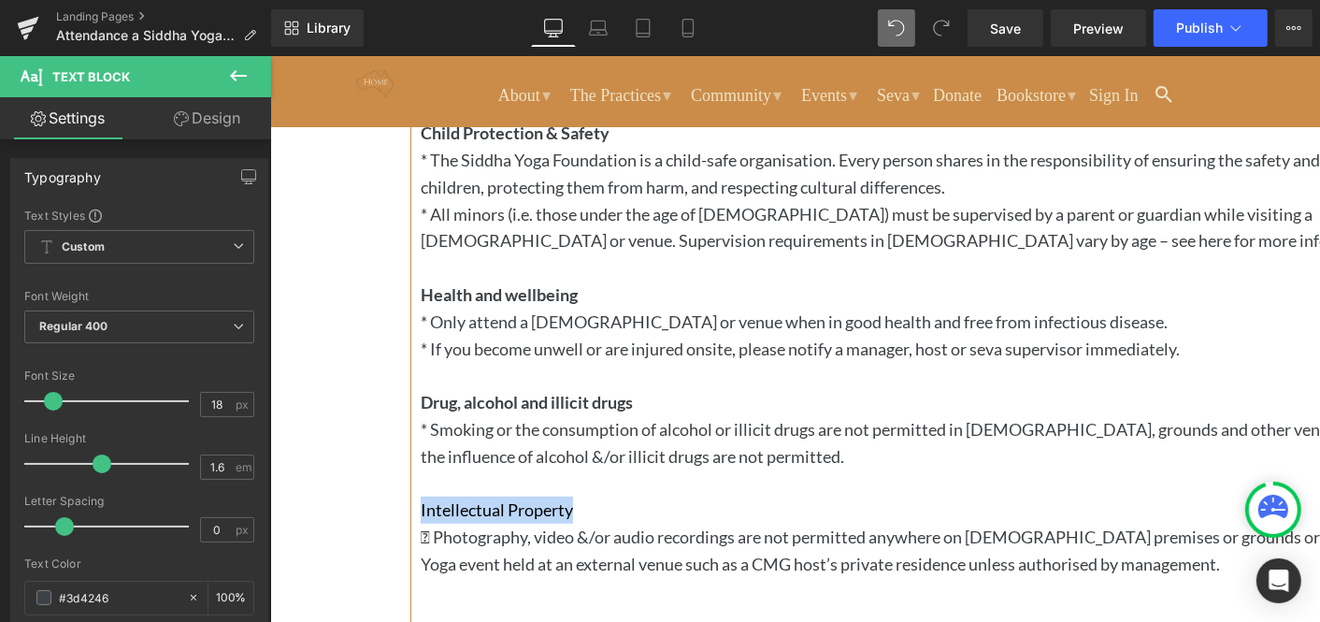
drag, startPoint x: 601, startPoint y: 470, endPoint x: 447, endPoint y: 470, distance: 154.3
click at [447, 496] on p "Intellectual Property" at bounding box center [945, 509] width 1050 height 27
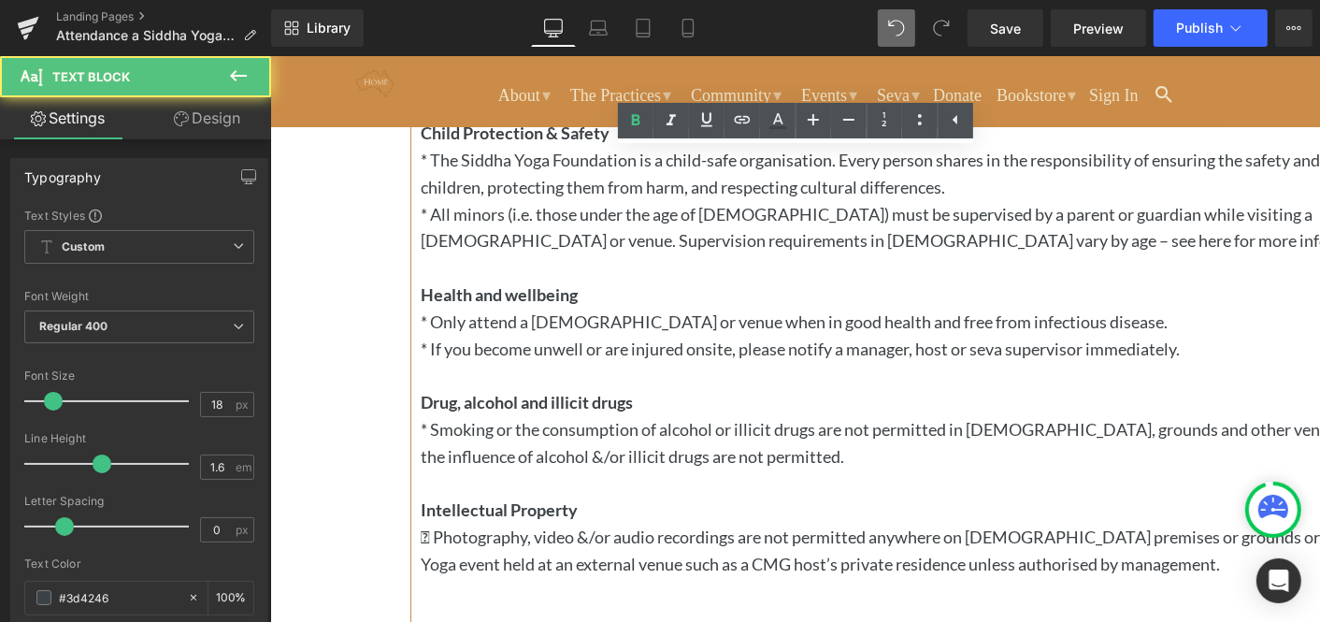
click at [461, 523] on p " Photography, video &/or audio recordings are not permitted anywhere on Ashram…" at bounding box center [945, 550] width 1050 height 54
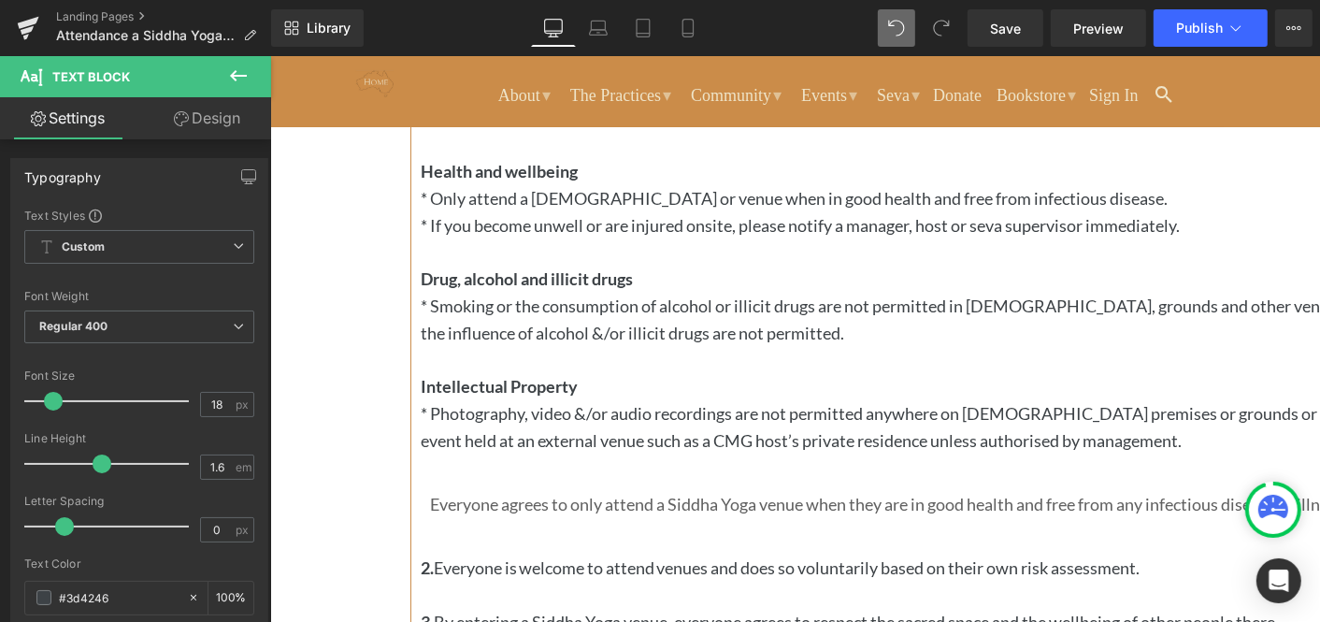
scroll to position [829, 0]
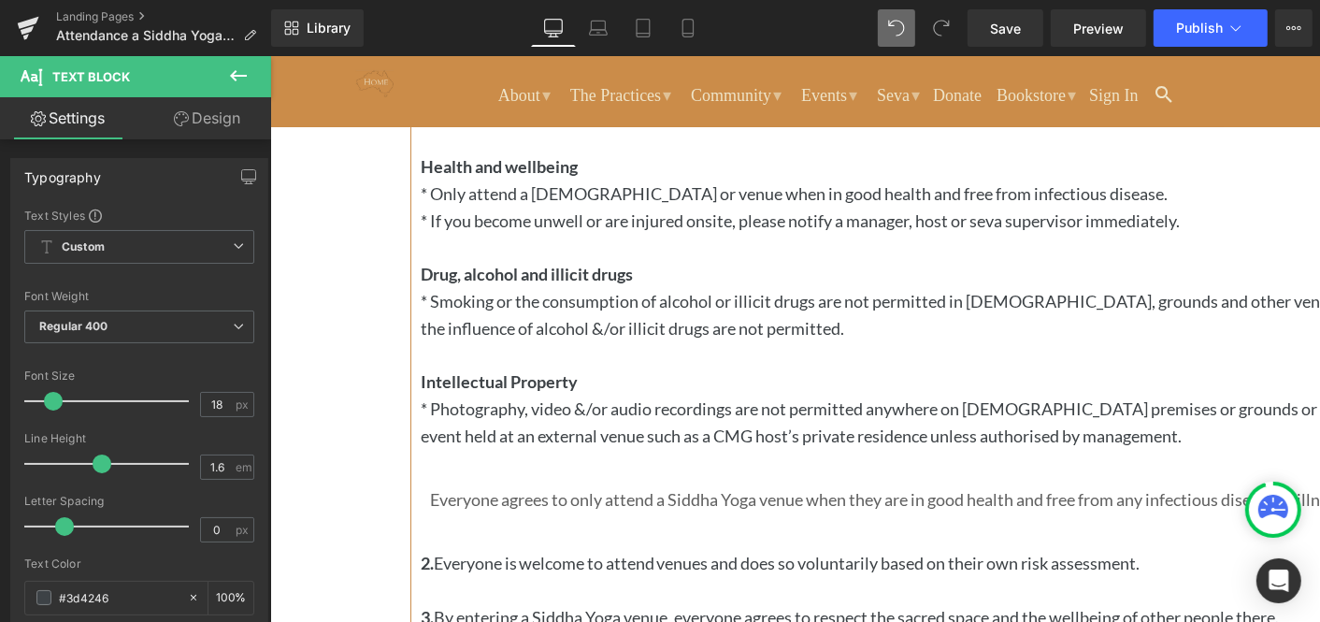
click at [269, 55] on icon at bounding box center [269, 55] width 0 height 0
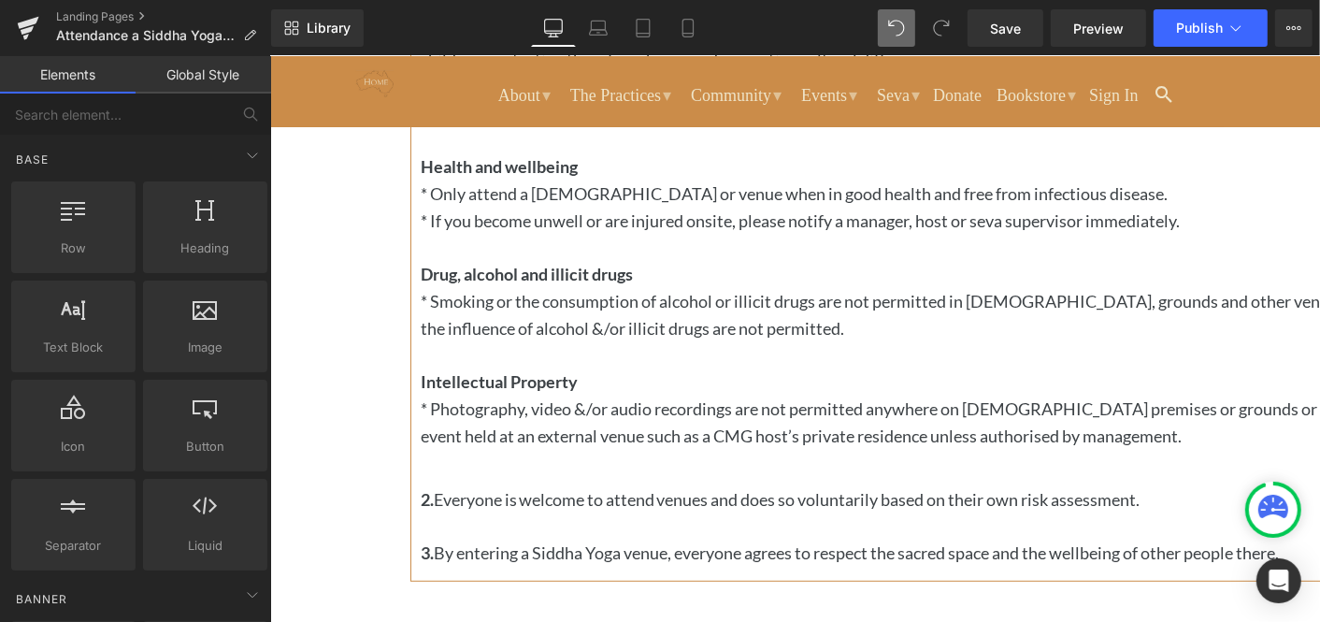
click at [269, 55] on icon at bounding box center [269, 55] width 0 height 0
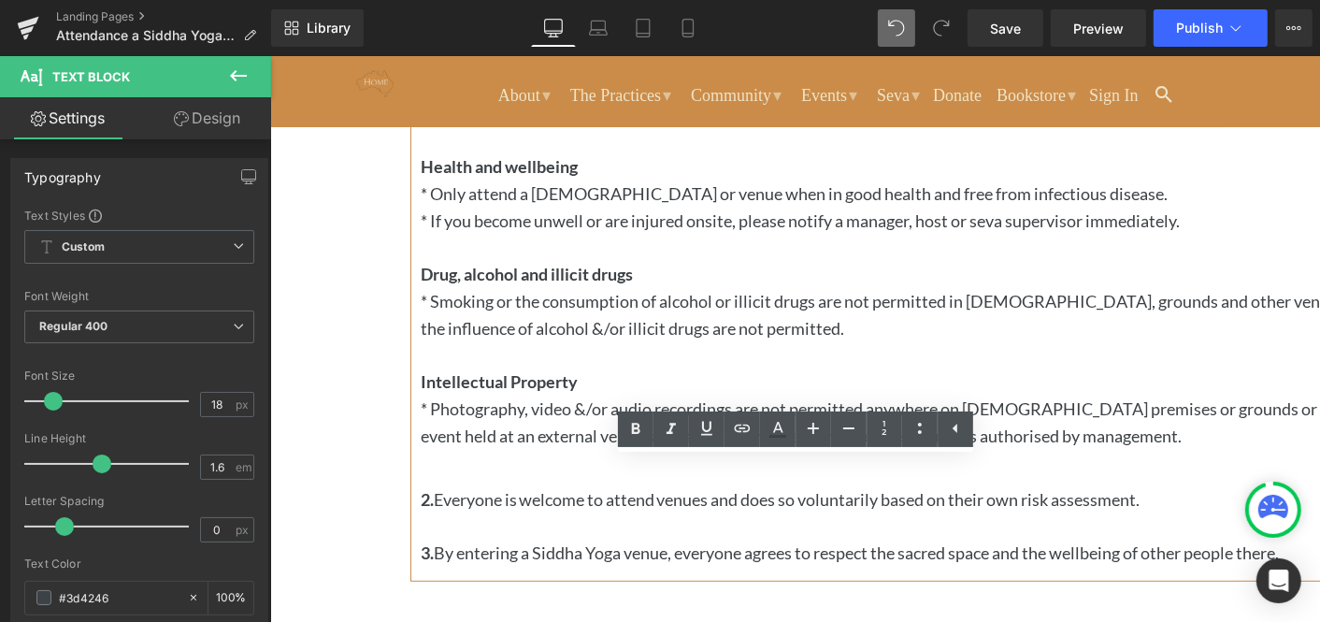
drag, startPoint x: 690, startPoint y: 582, endPoint x: 463, endPoint y: 478, distance: 249.8
click at [463, 485] on div "2. Everyone is welcome to attend venues and does so voluntarily based on their …" at bounding box center [945, 525] width 1050 height 80
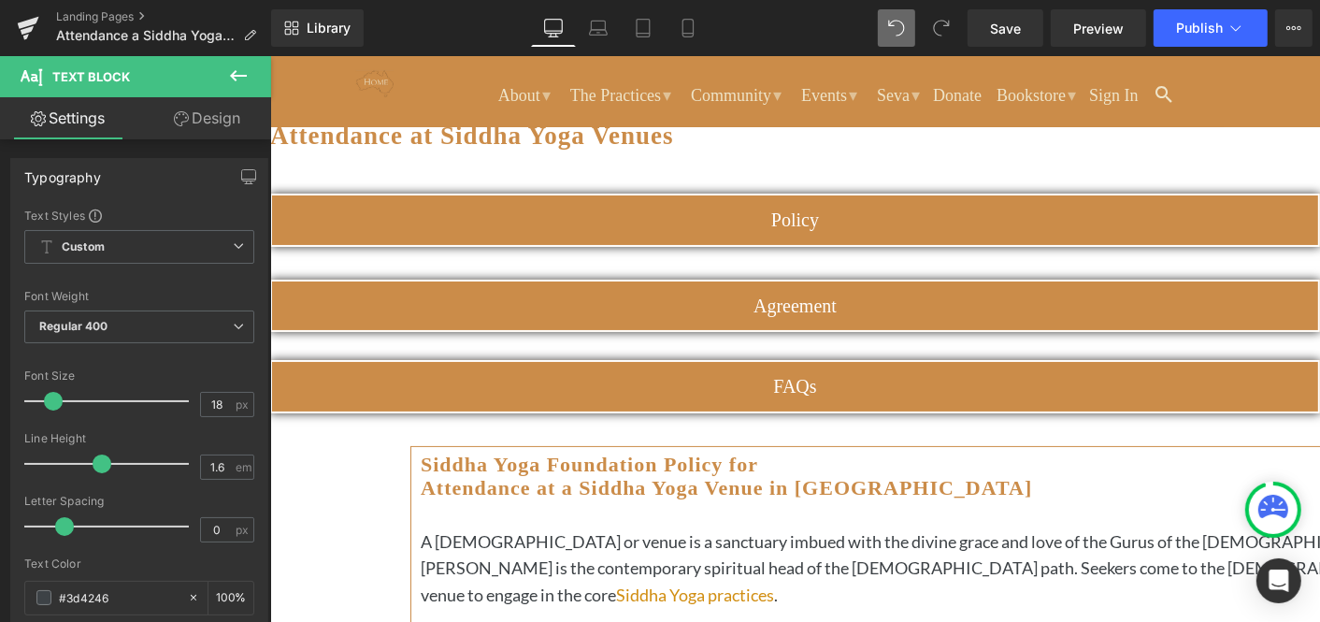
scroll to position [67, 0]
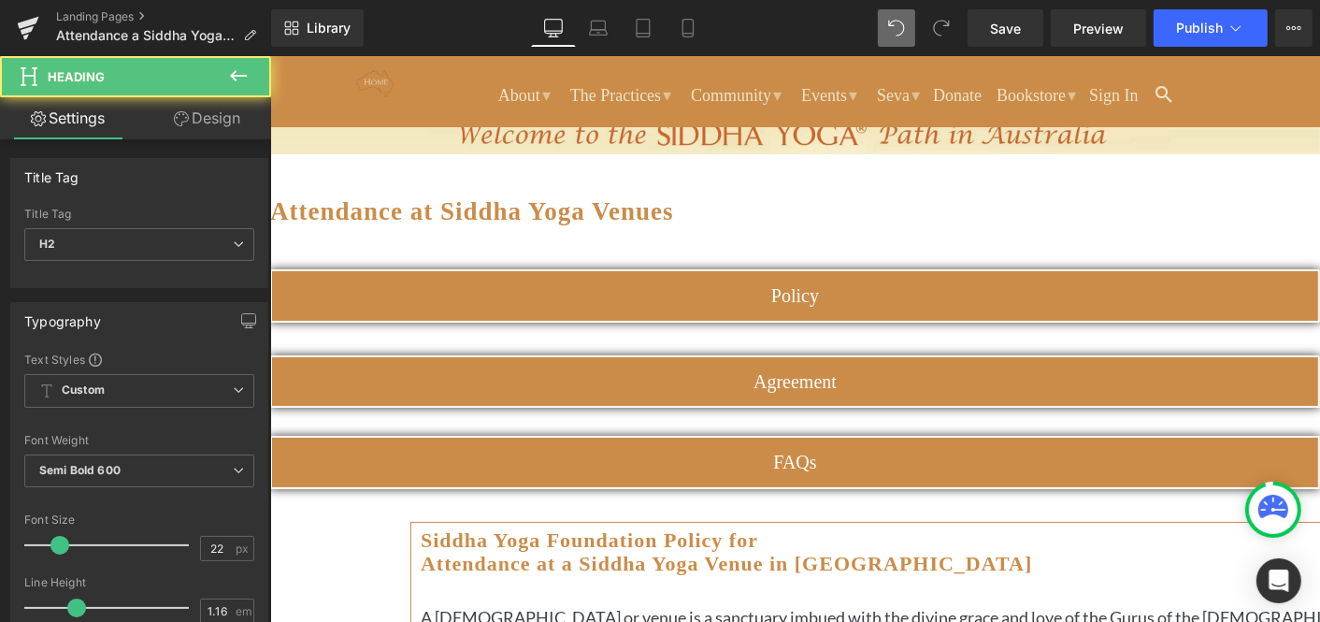
click at [946, 527] on b "Siddha Yoga Foundation Policy for Attendance at a Siddha Yoga Venue in Australia" at bounding box center [725, 551] width 611 height 48
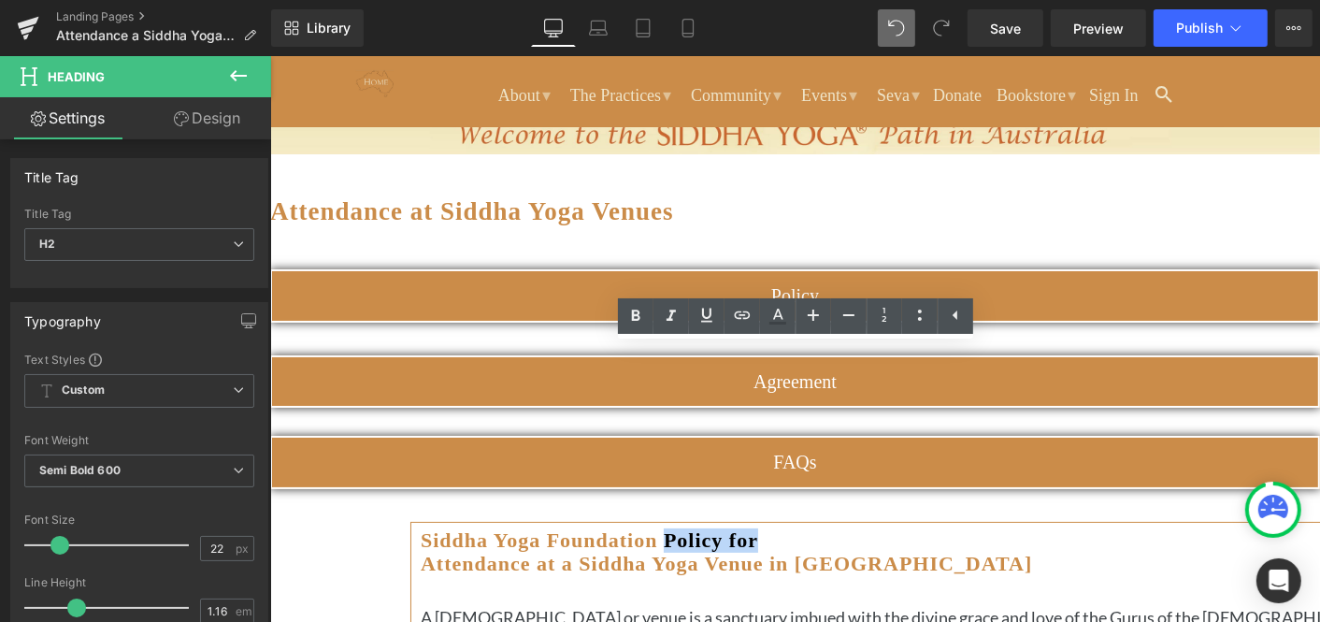
drag, startPoint x: 979, startPoint y: 355, endPoint x: 874, endPoint y: 355, distance: 104.7
click at [874, 527] on h2 "Siddha Yoga Foundation Policy for Attendance at a Siddha Yoga Venue in Australia" at bounding box center [945, 551] width 1050 height 48
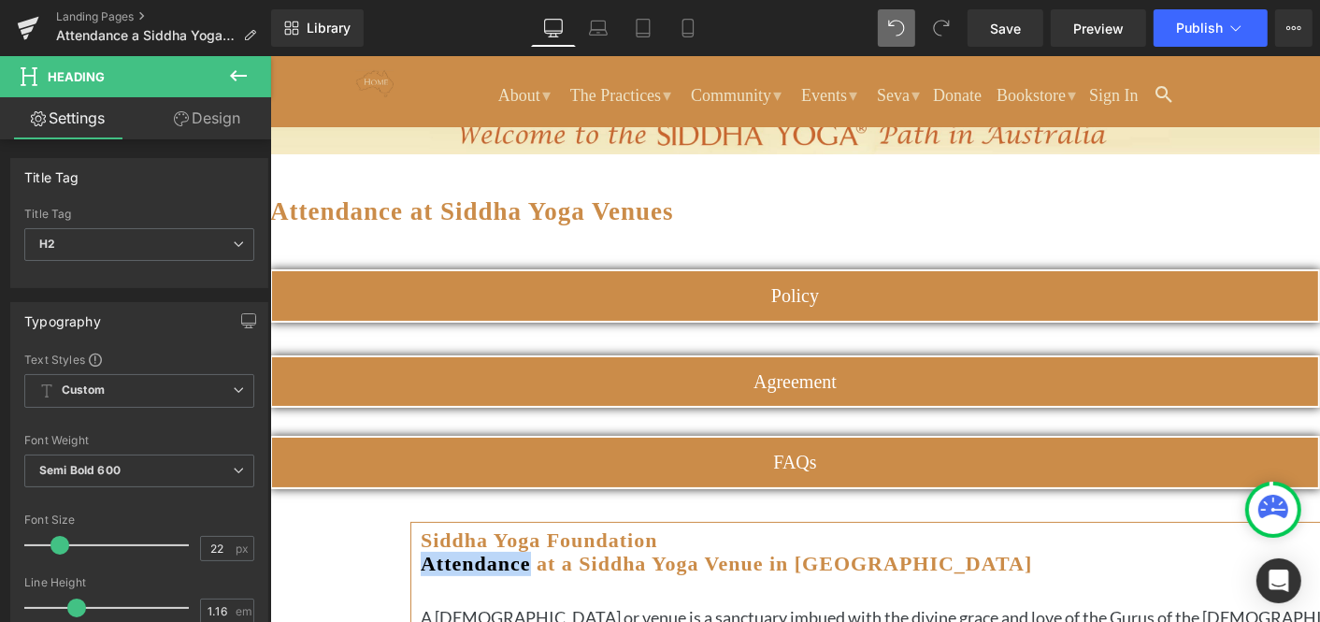
drag, startPoint x: 663, startPoint y: 383, endPoint x: 554, endPoint y: 381, distance: 109.4
click at [554, 527] on b "Siddha Yoga Foundation Attendance at a Siddha Yoga Venue in Australia" at bounding box center [725, 551] width 611 height 48
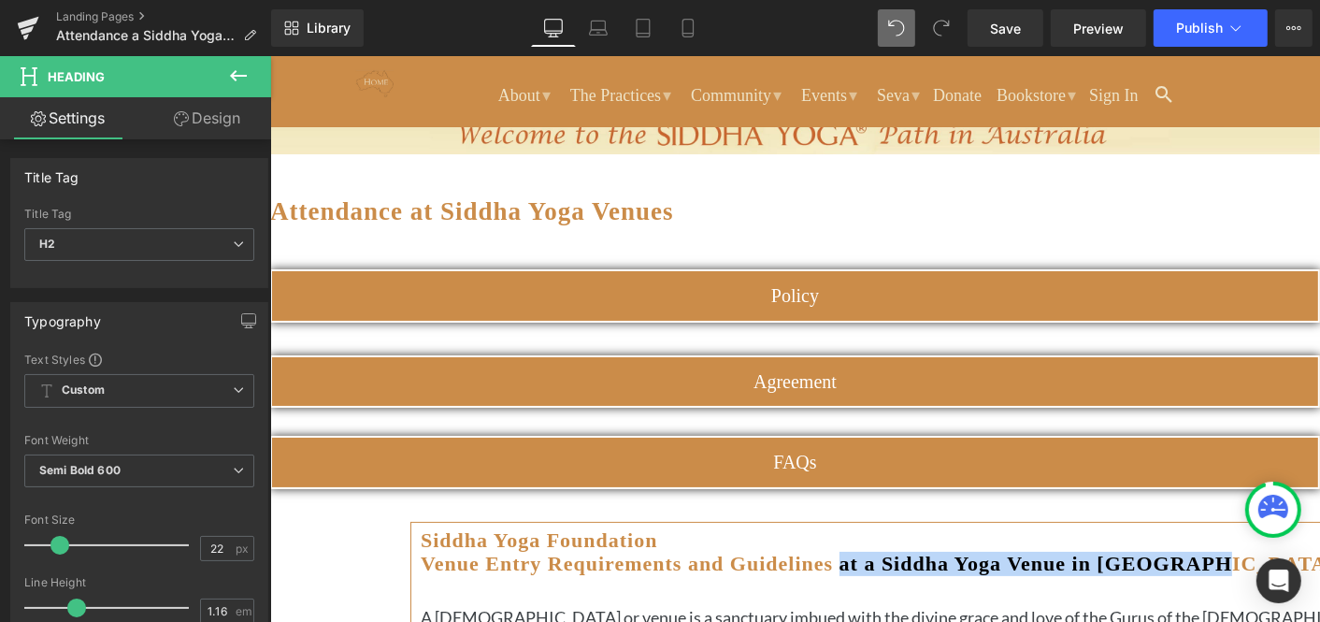
drag, startPoint x: 897, startPoint y: 383, endPoint x: 866, endPoint y: 403, distance: 36.6
click at [866, 527] on h2 "Siddha Yoga Foundation Venue Entry Requirements and Guidelines at a Siddha Yoga…" at bounding box center [945, 551] width 1050 height 48
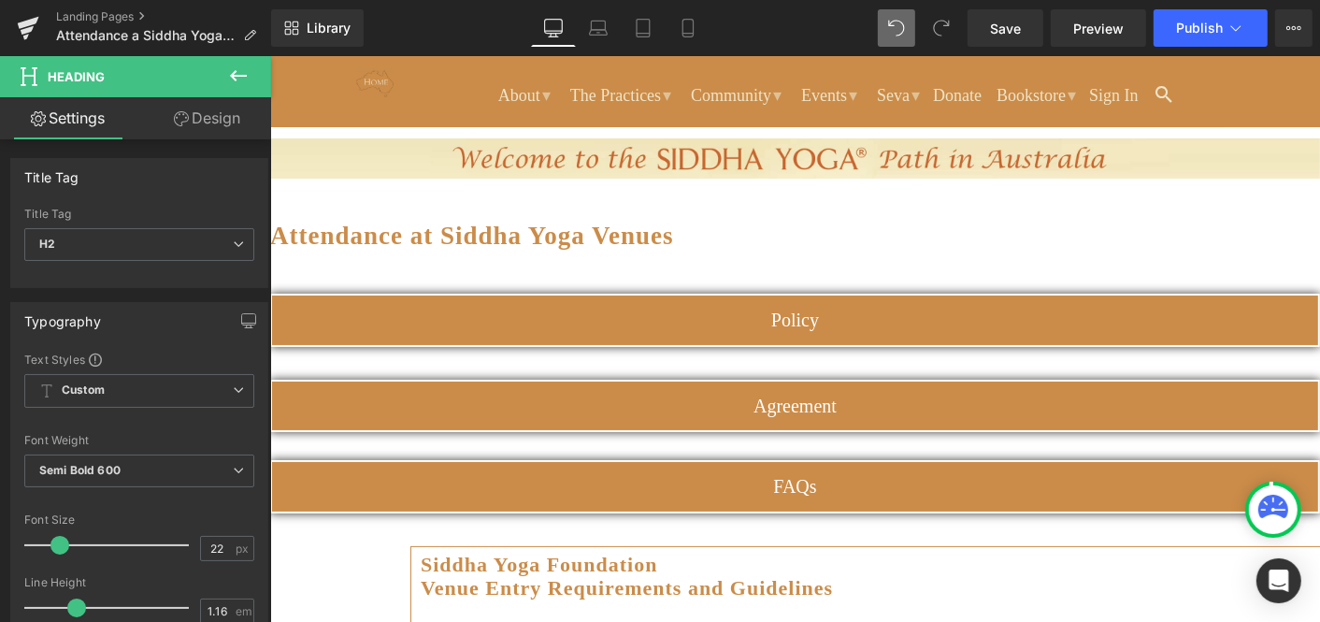
scroll to position [42, 0]
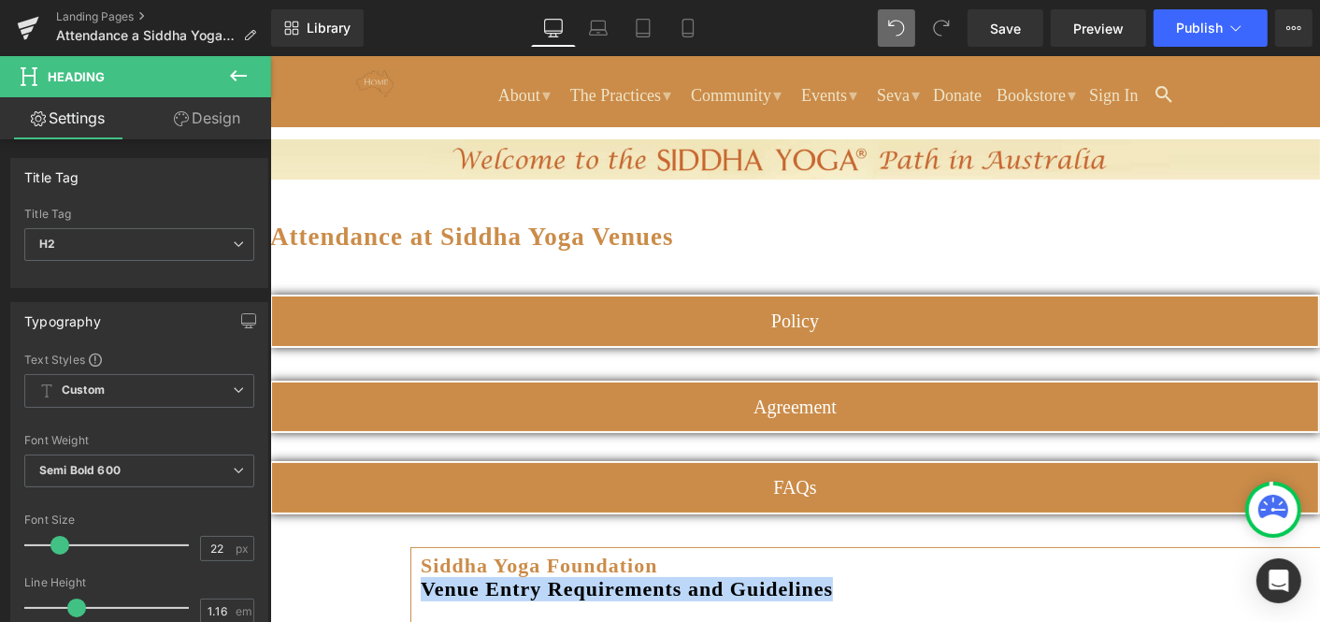
drag, startPoint x: 1014, startPoint y: 407, endPoint x: 575, endPoint y: 399, distance: 439.5
click at [575, 553] on h2 "Siddha Yoga Foundation Venue Entry Requirements and Guidelines" at bounding box center [945, 577] width 1050 height 48
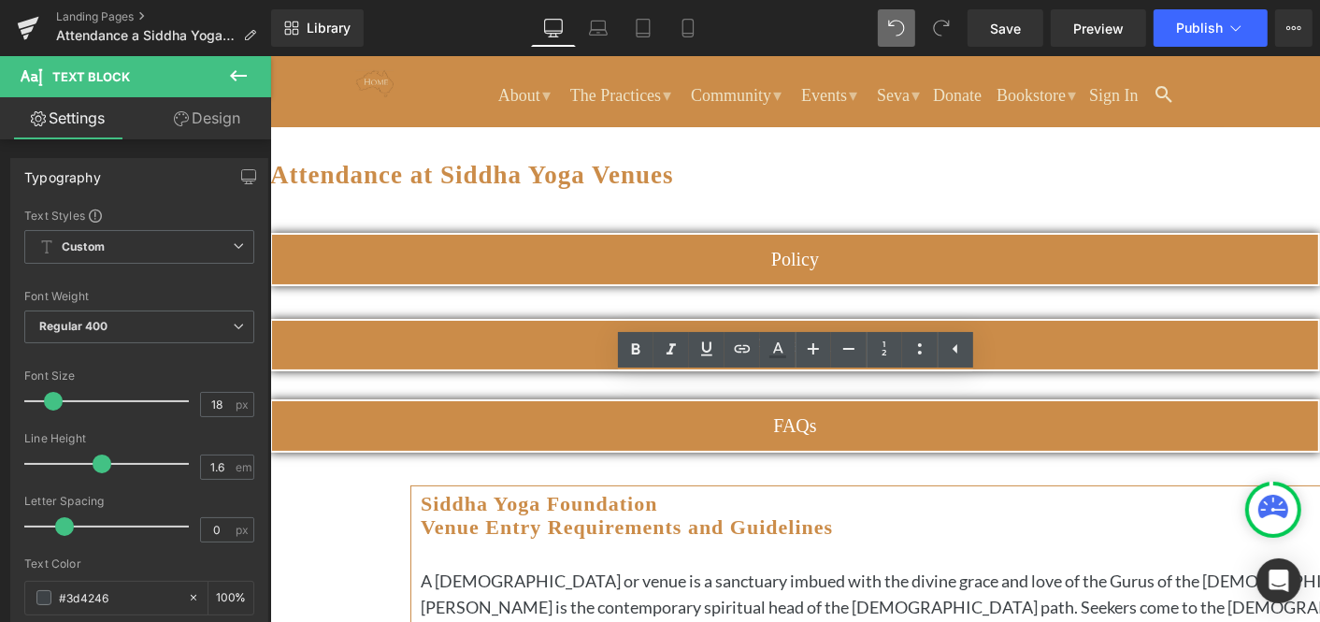
scroll to position [100, 0]
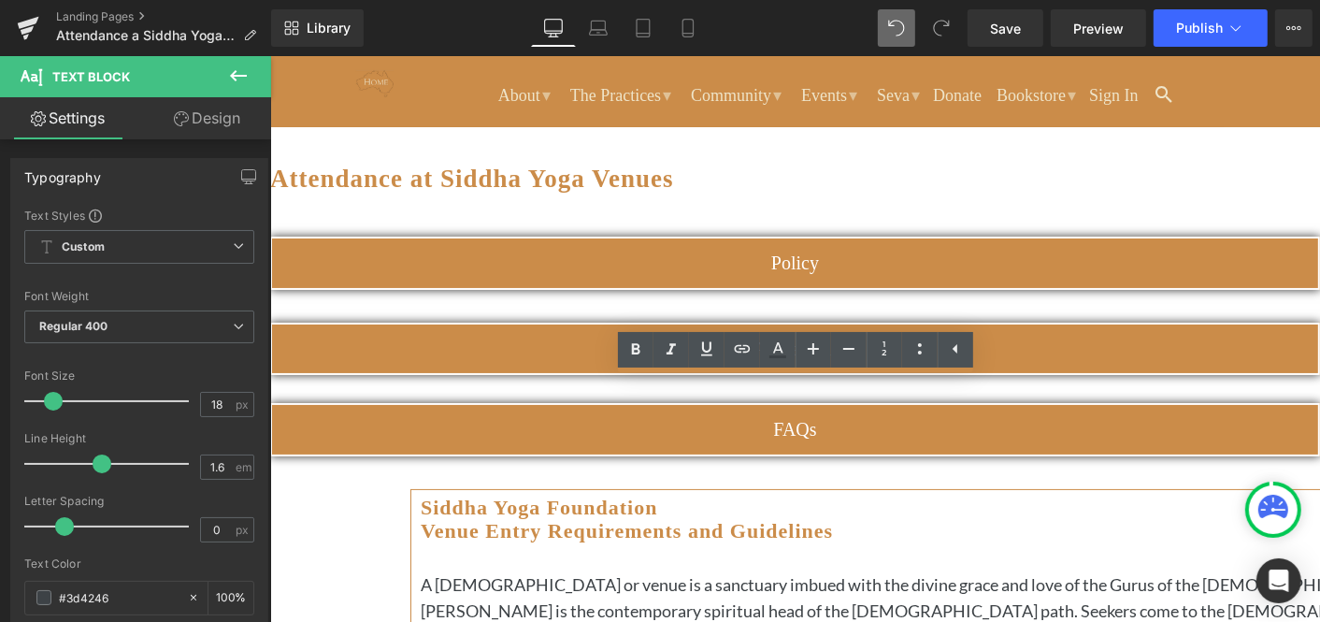
click at [568, 495] on h2 "Siddha Yoga Foundation Venue Entry Requirements and Guidelines" at bounding box center [945, 519] width 1050 height 48
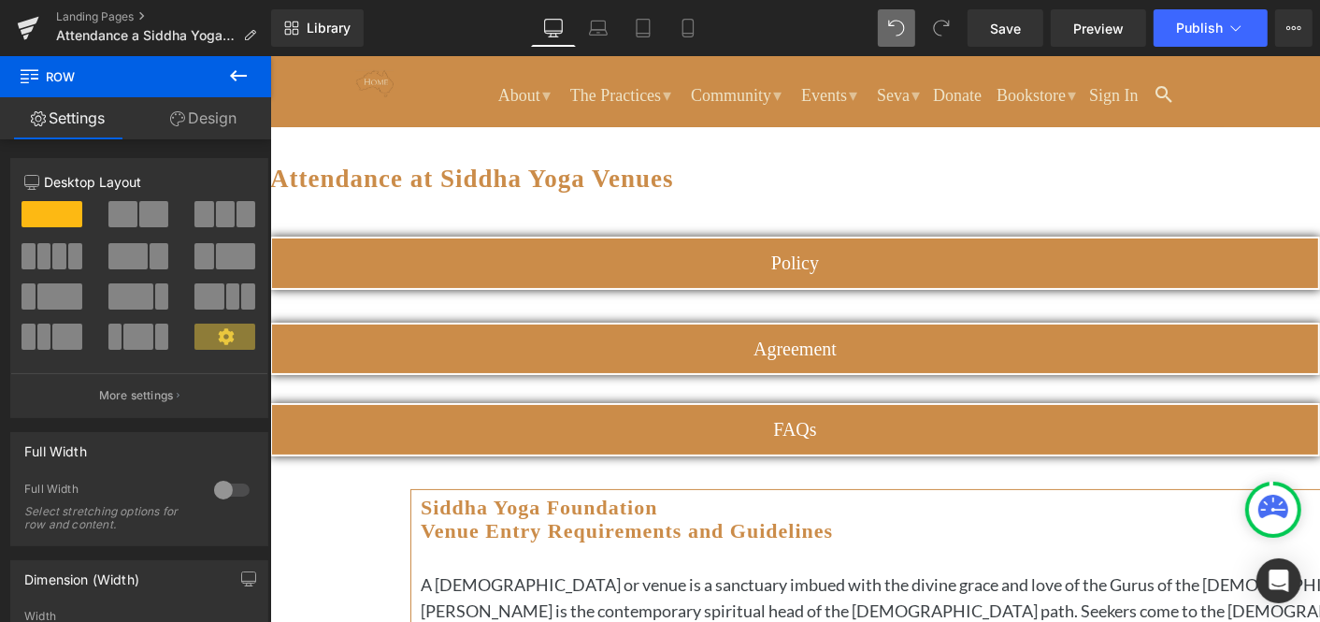
click at [722, 495] on div "Siddha Yoga Foundation Venue Entry Requirements and Guidelines Heading" at bounding box center [945, 523] width 1050 height 57
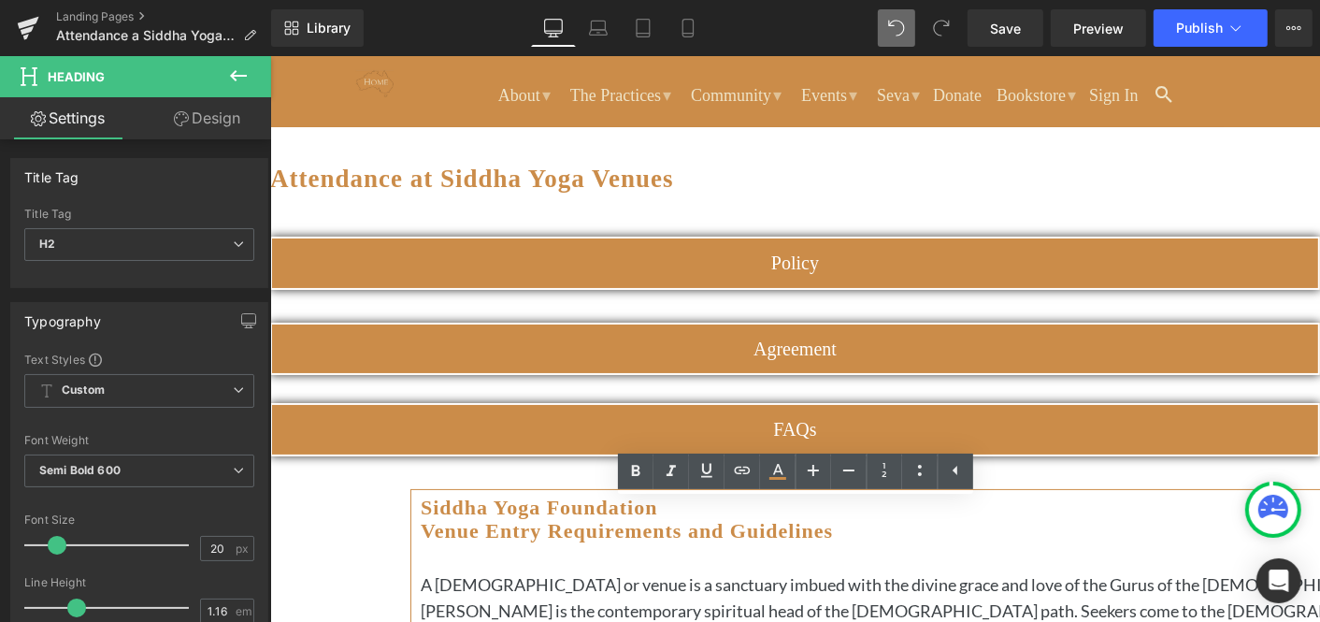
click at [269, 55] on icon at bounding box center [269, 55] width 0 height 0
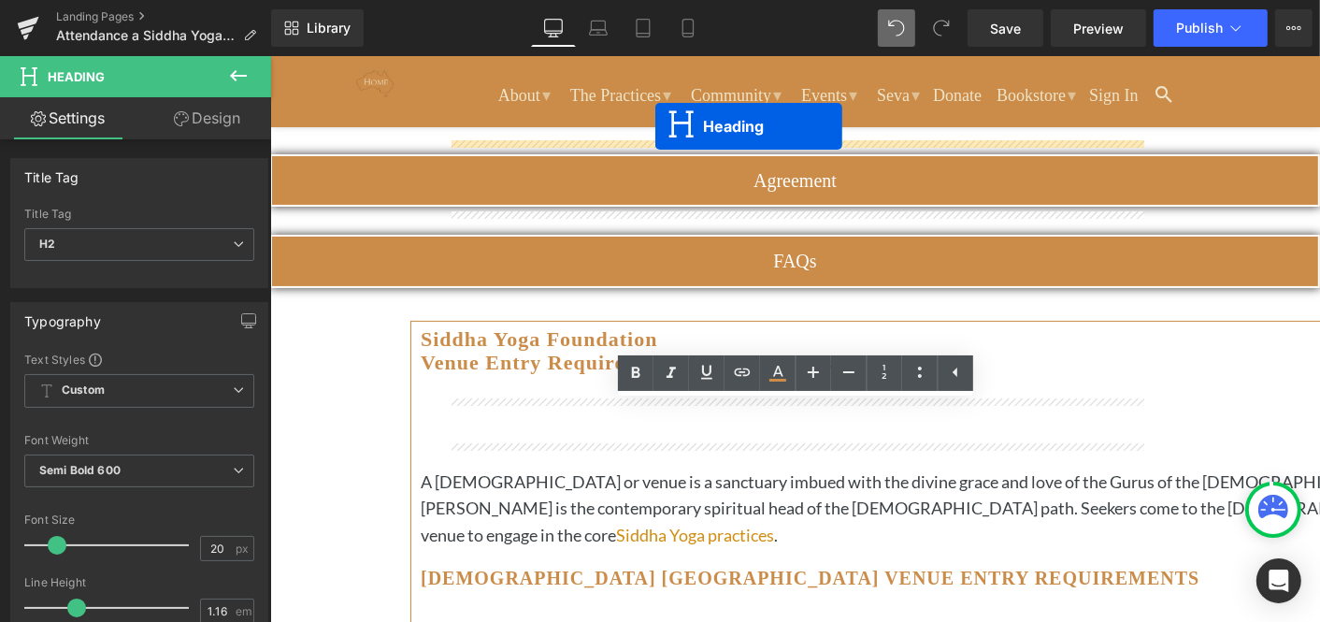
scroll to position [194, 0]
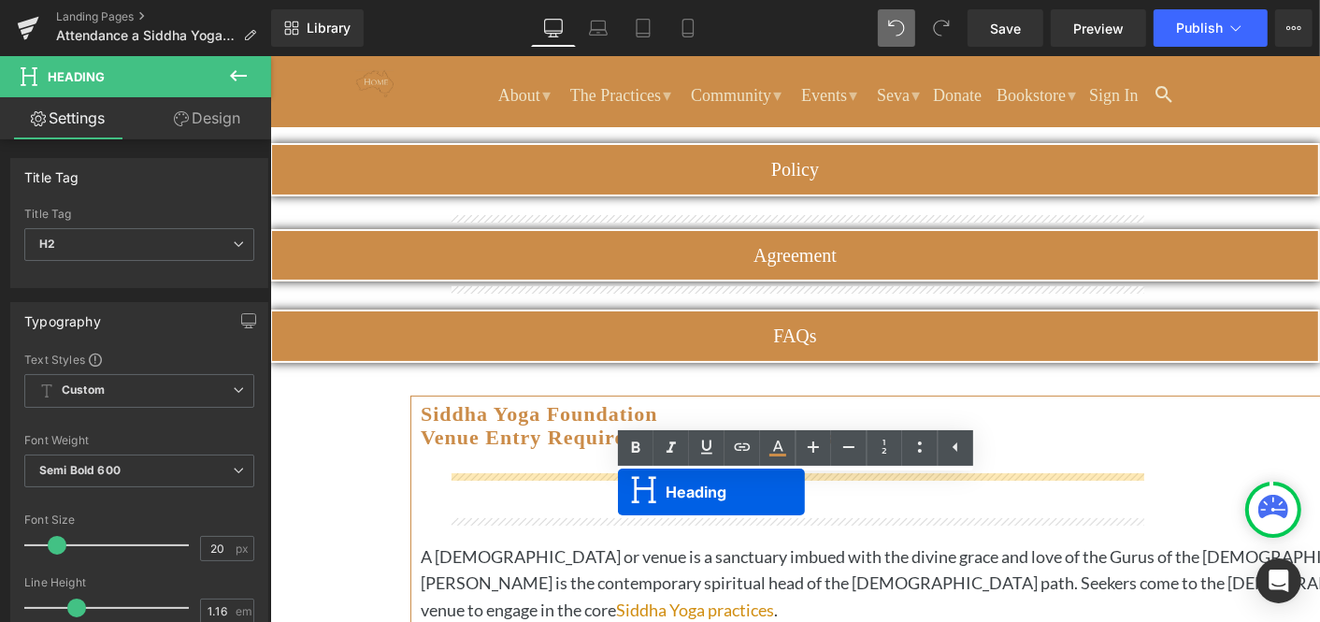
drag, startPoint x: 750, startPoint y: 406, endPoint x: 617, endPoint y: 491, distance: 157.7
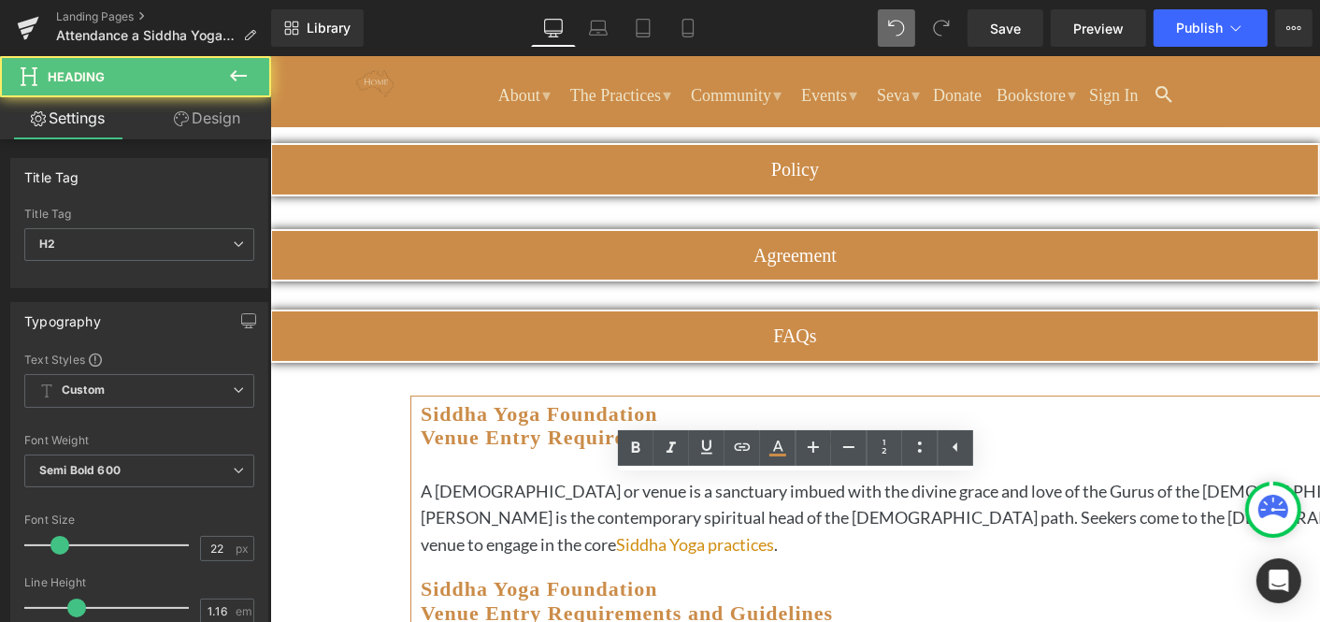
click at [990, 576] on h2 "Siddha Yoga Foundation Venue Entry Requirements and Guidelines" at bounding box center [945, 600] width 1050 height 48
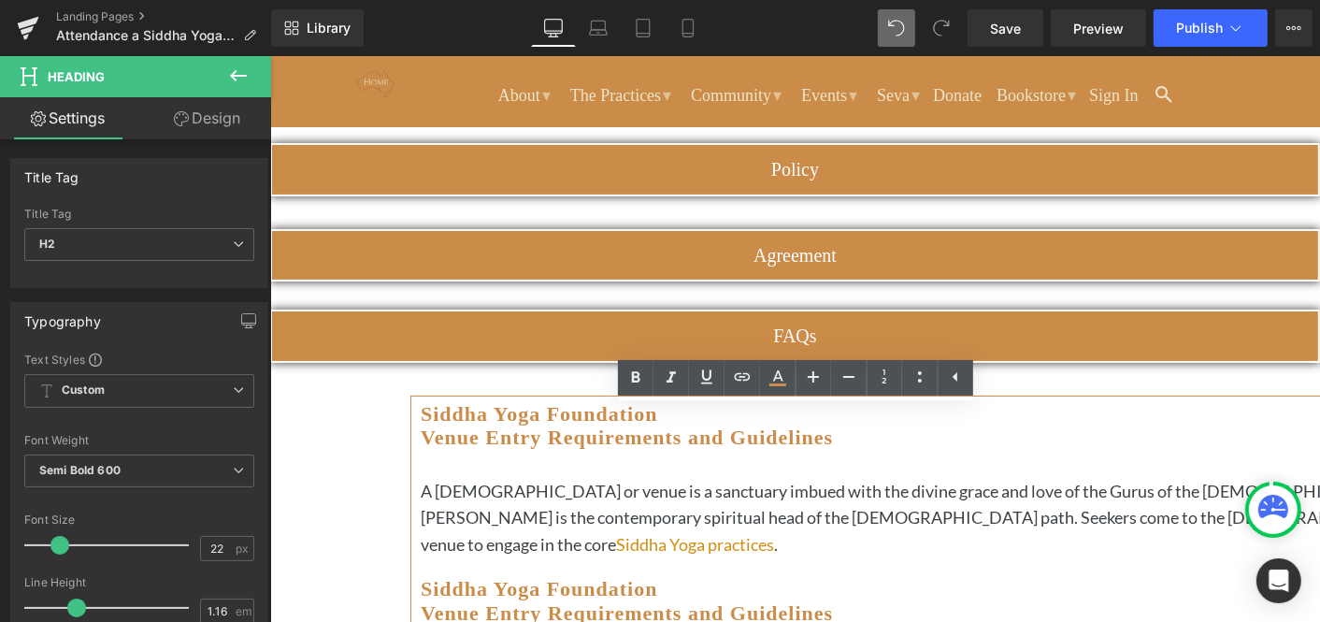
click at [269, 55] on icon at bounding box center [269, 55] width 0 height 0
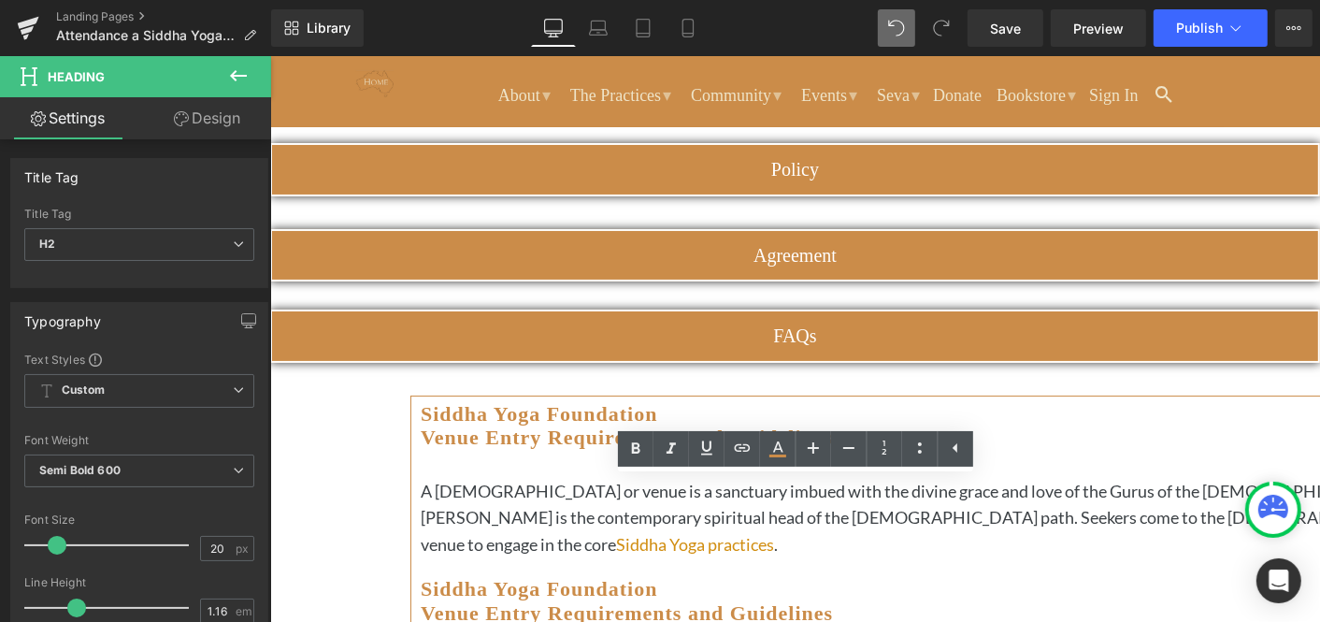
drag, startPoint x: 1061, startPoint y: 484, endPoint x: 487, endPoint y: 483, distance: 574.1
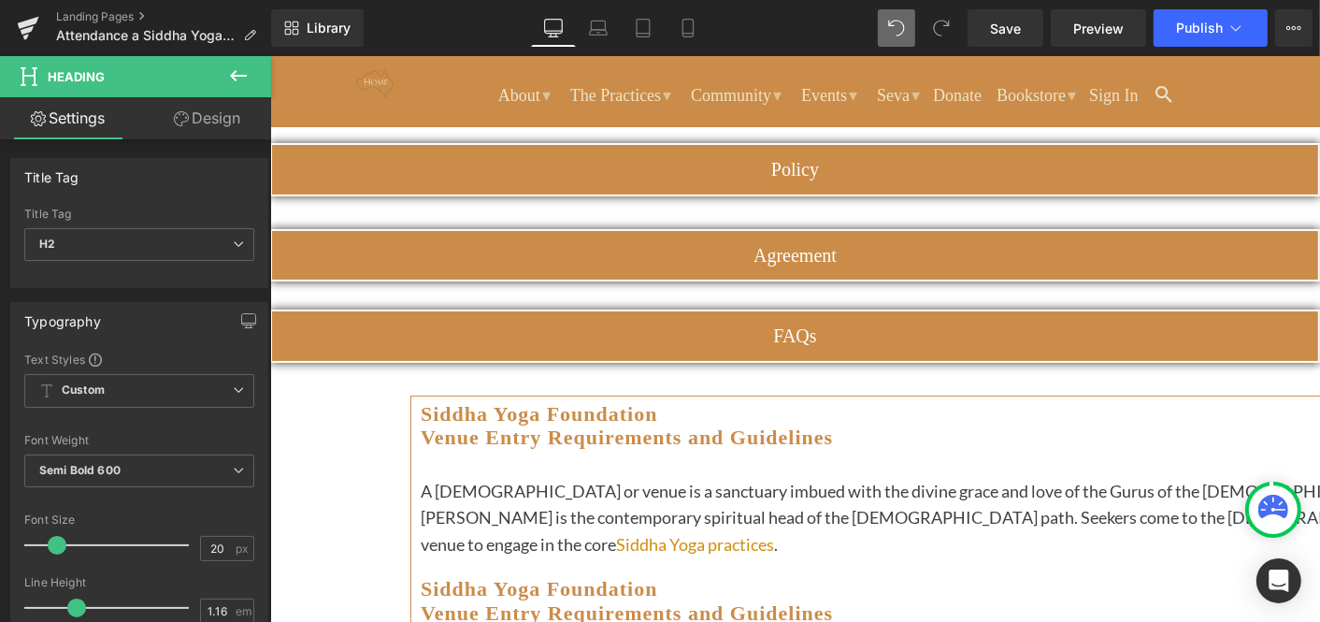
click at [269, 55] on icon at bounding box center [269, 55] width 0 height 0
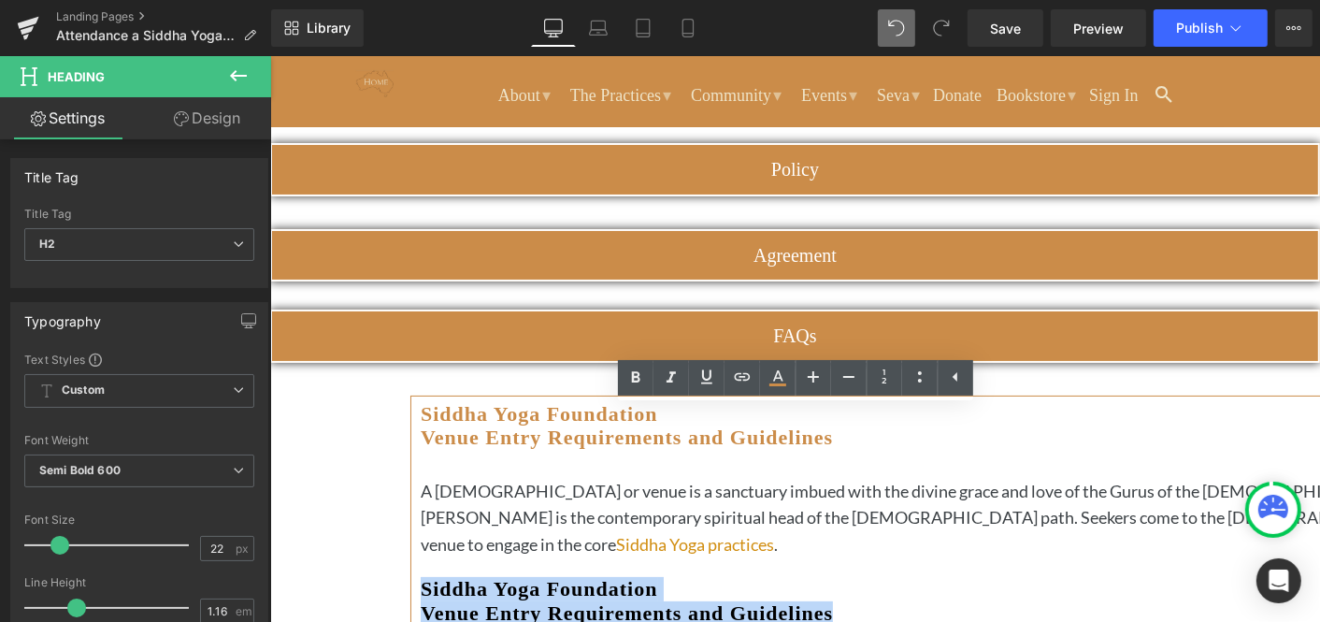
drag, startPoint x: 1024, startPoint y: 439, endPoint x: 542, endPoint y: 420, distance: 481.9
click at [542, 576] on h2 "Siddha Yoga Foundation Venue Entry Requirements and Guidelines" at bounding box center [945, 600] width 1050 height 48
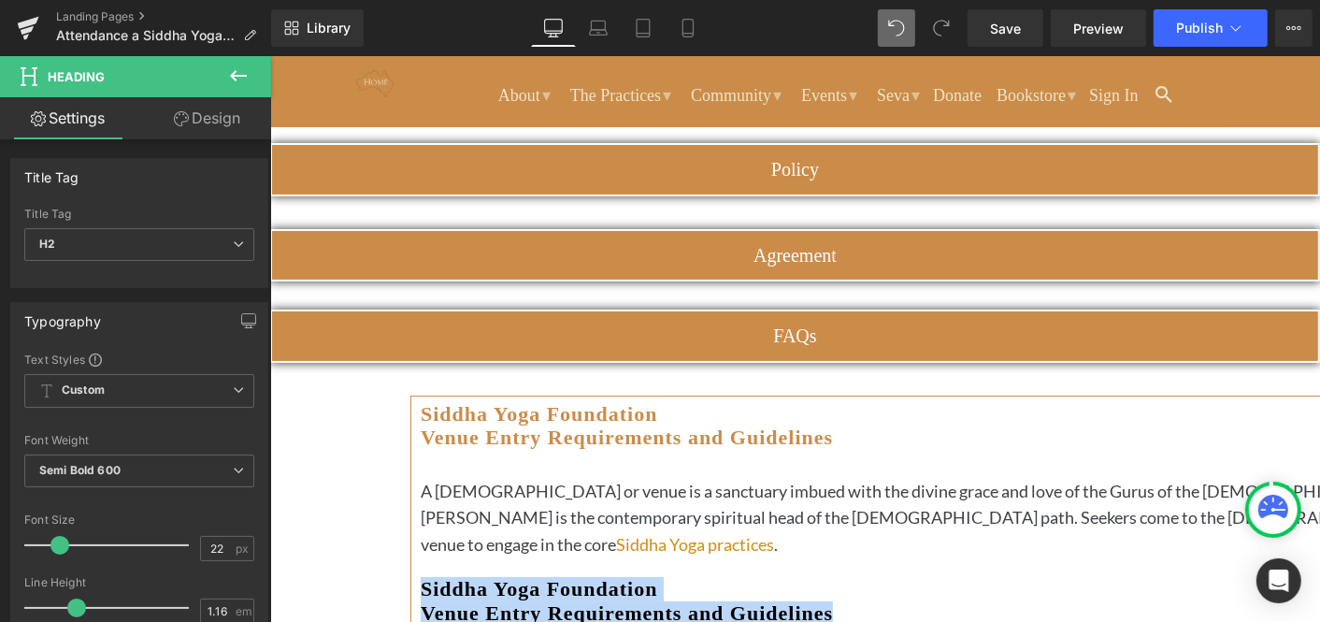
paste div
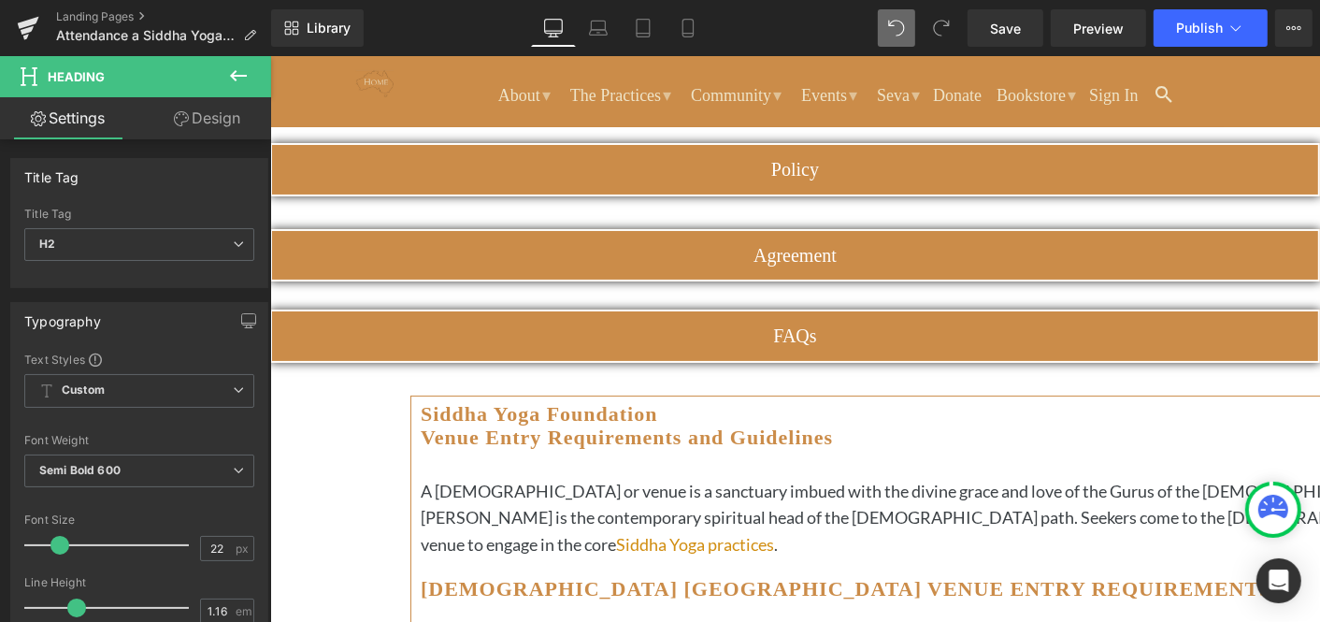
click at [269, 55] on icon at bounding box center [269, 55] width 0 height 0
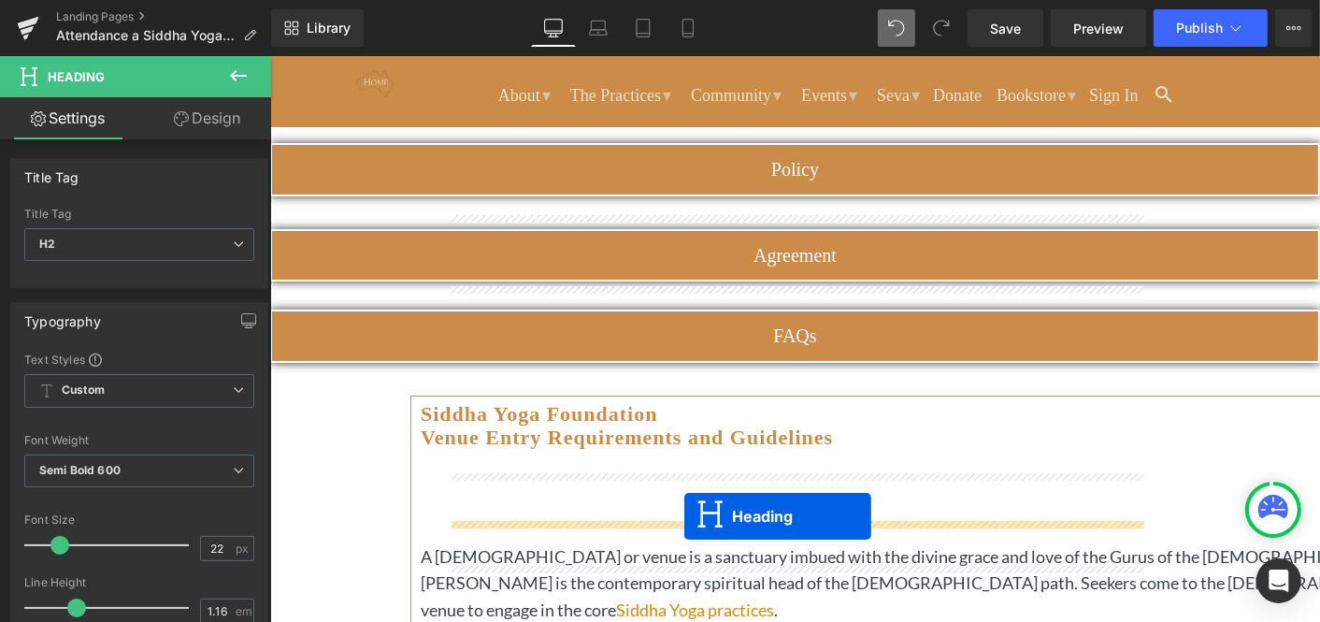
drag, startPoint x: 751, startPoint y: 312, endPoint x: 683, endPoint y: 515, distance: 213.8
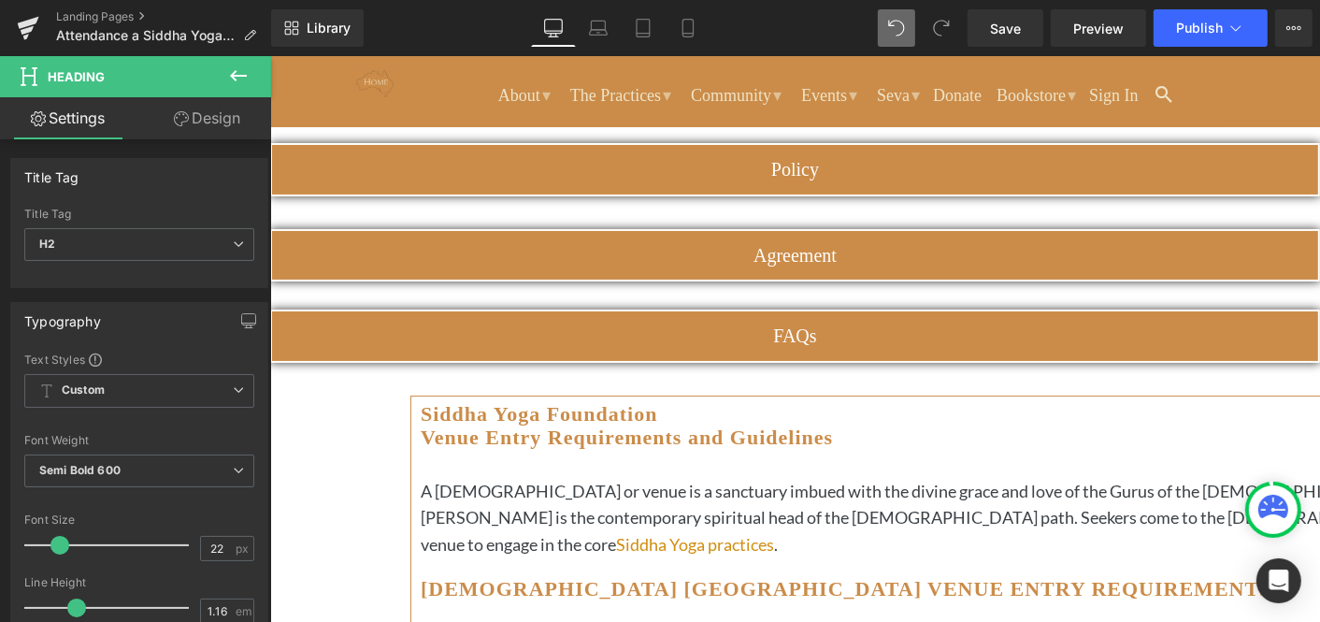
click at [269, 55] on icon at bounding box center [269, 55] width 0 height 0
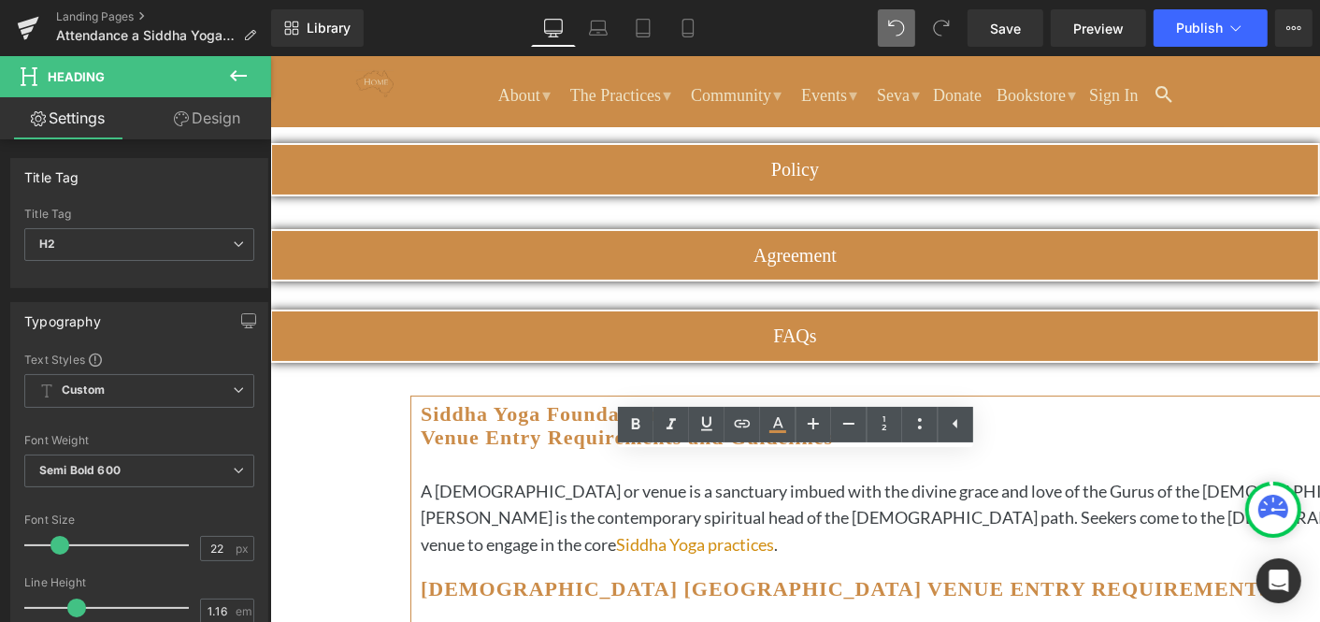
drag, startPoint x: 1011, startPoint y: 489, endPoint x: 855, endPoint y: 493, distance: 155.2
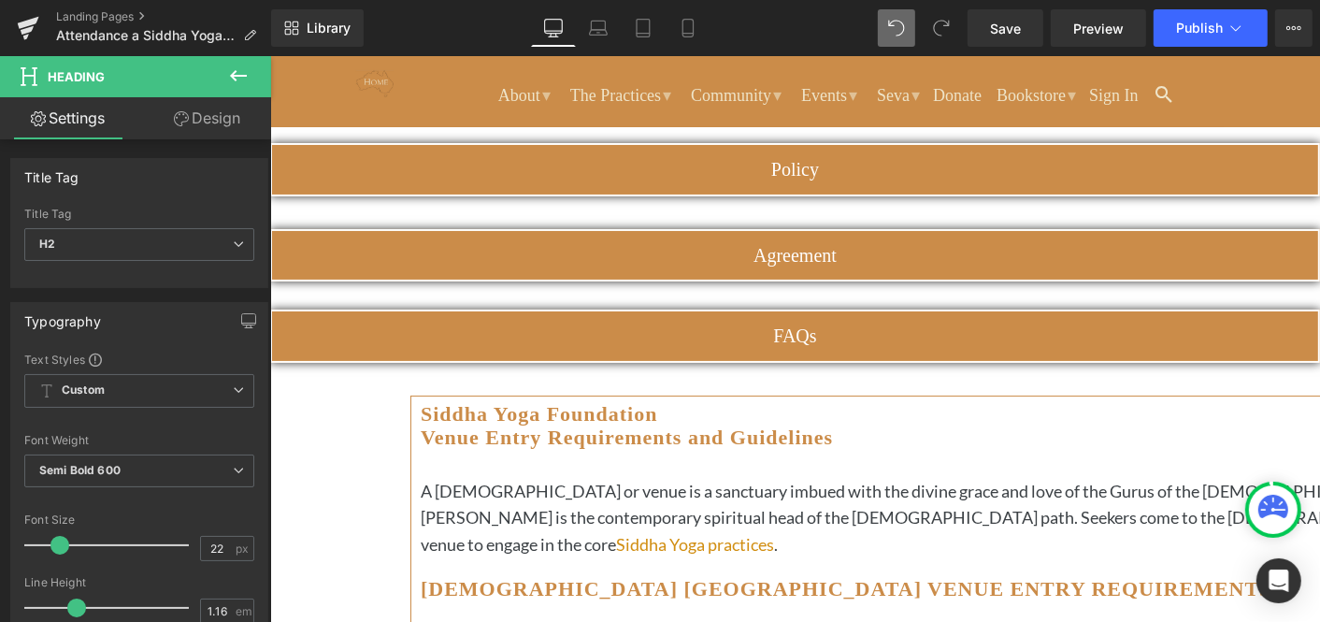
click at [269, 55] on icon at bounding box center [269, 55] width 0 height 0
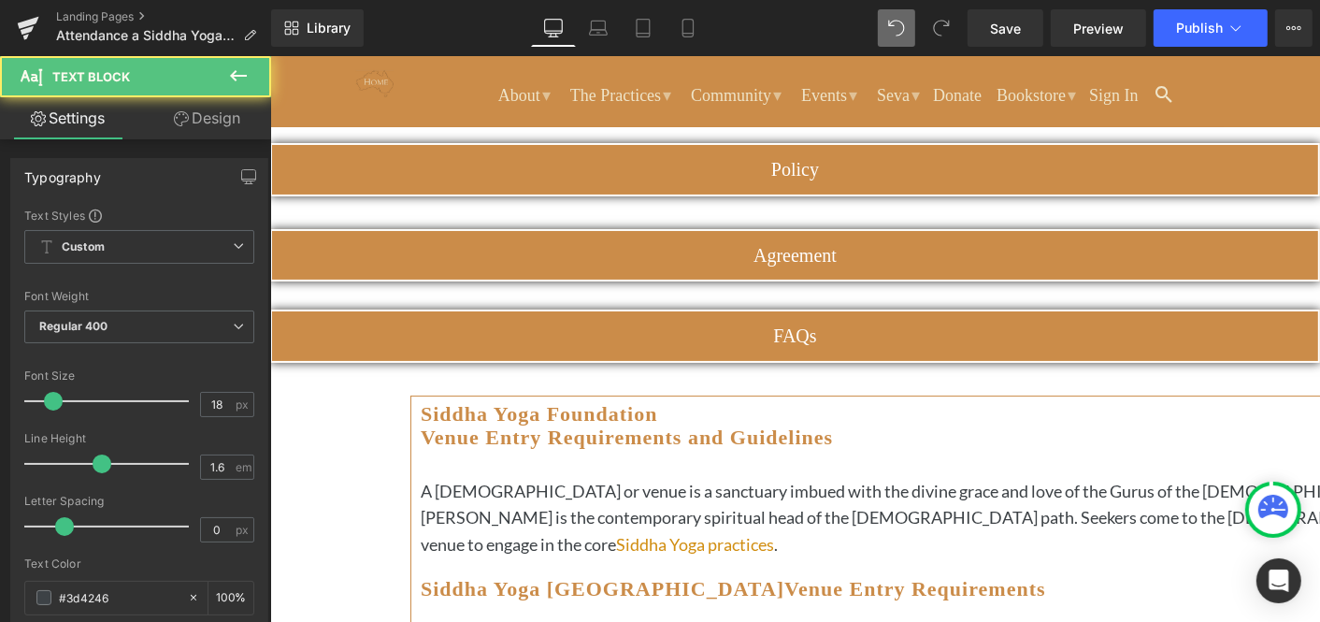
click at [616, 477] on p "A Siddha Yoga Ashram or venue is a sanctuary imbued with the divine grace and l…" at bounding box center [945, 517] width 1050 height 80
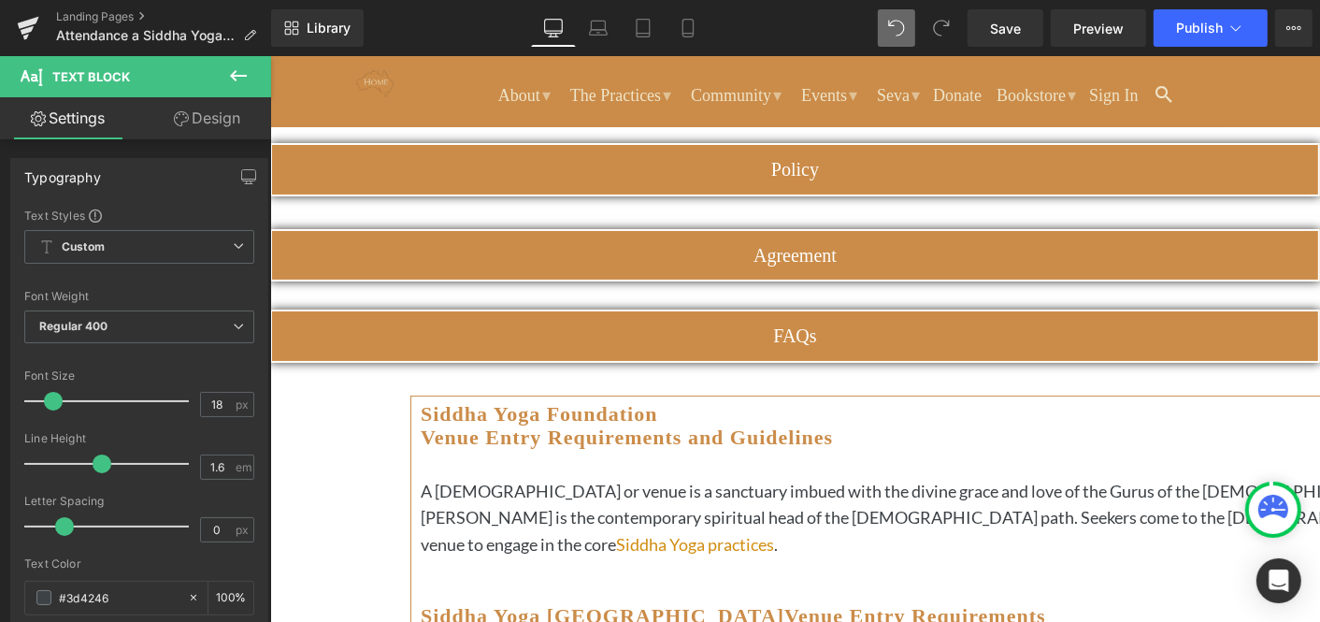
click at [269, 55] on icon at bounding box center [269, 55] width 0 height 0
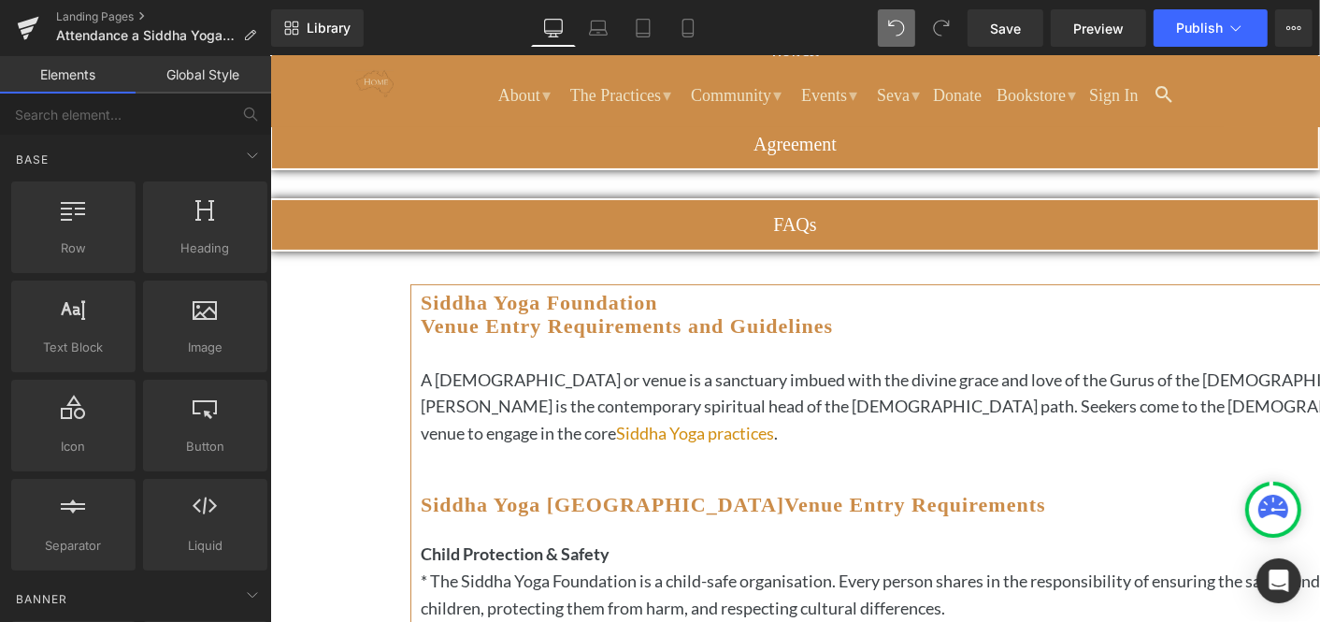
scroll to position [292, 0]
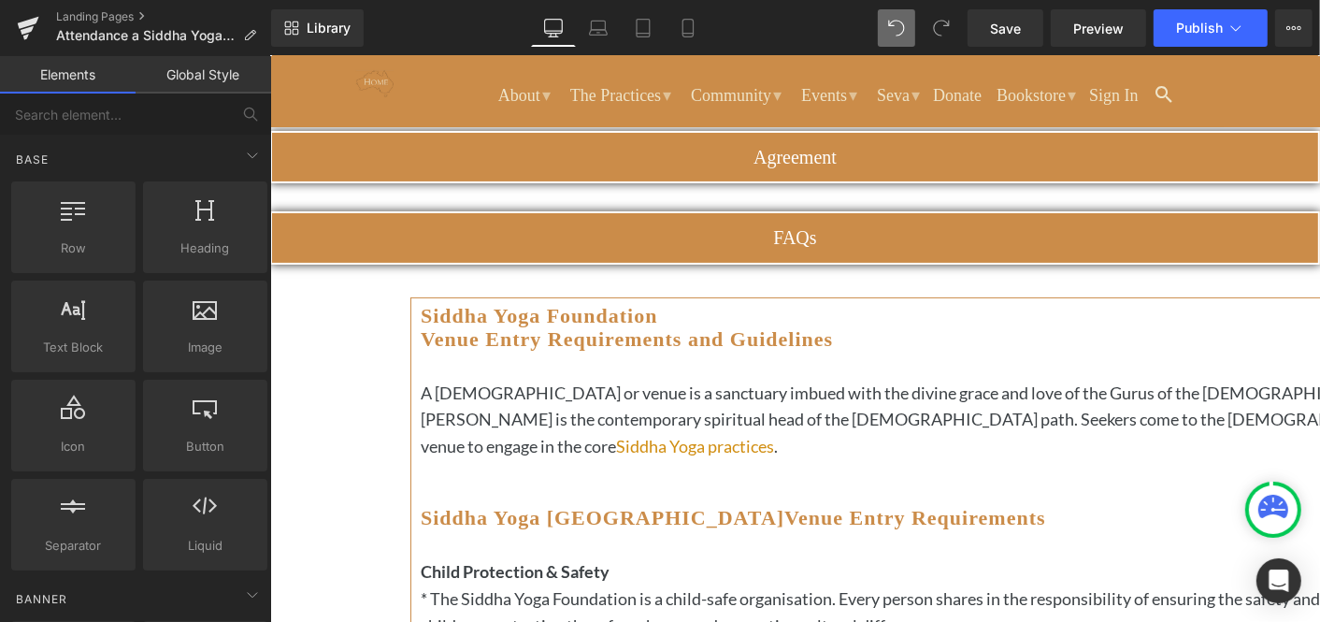
click at [269, 55] on icon at bounding box center [269, 55] width 0 height 0
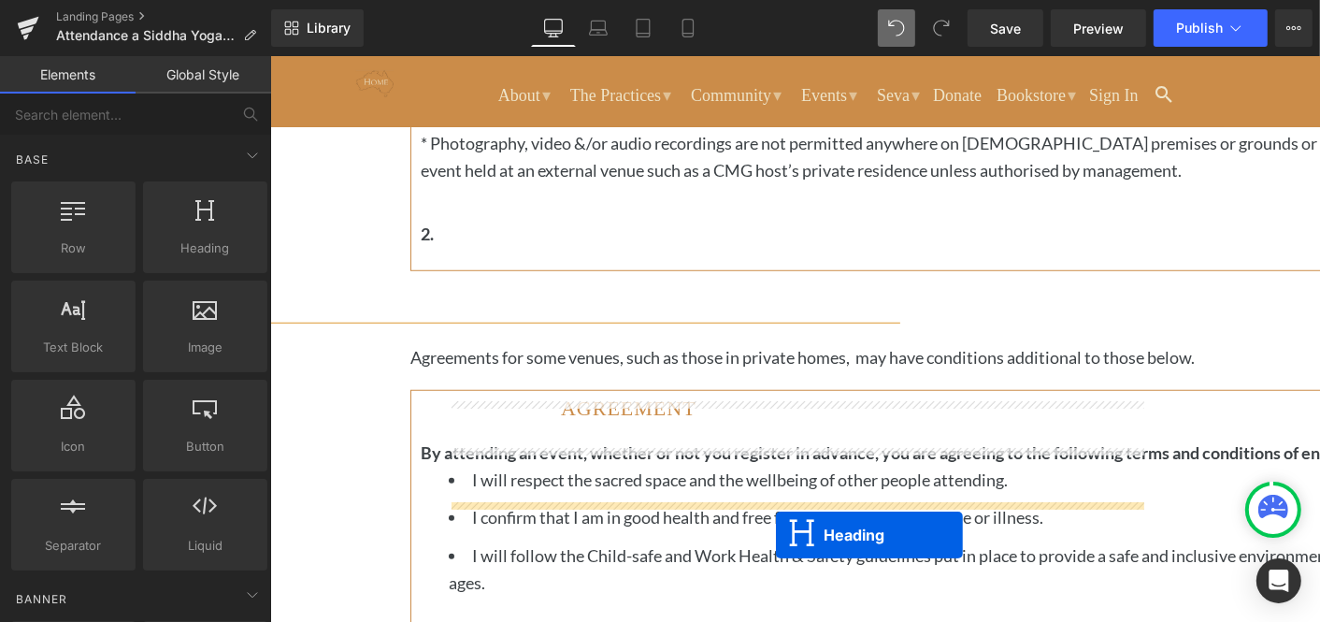
scroll to position [1208, 0]
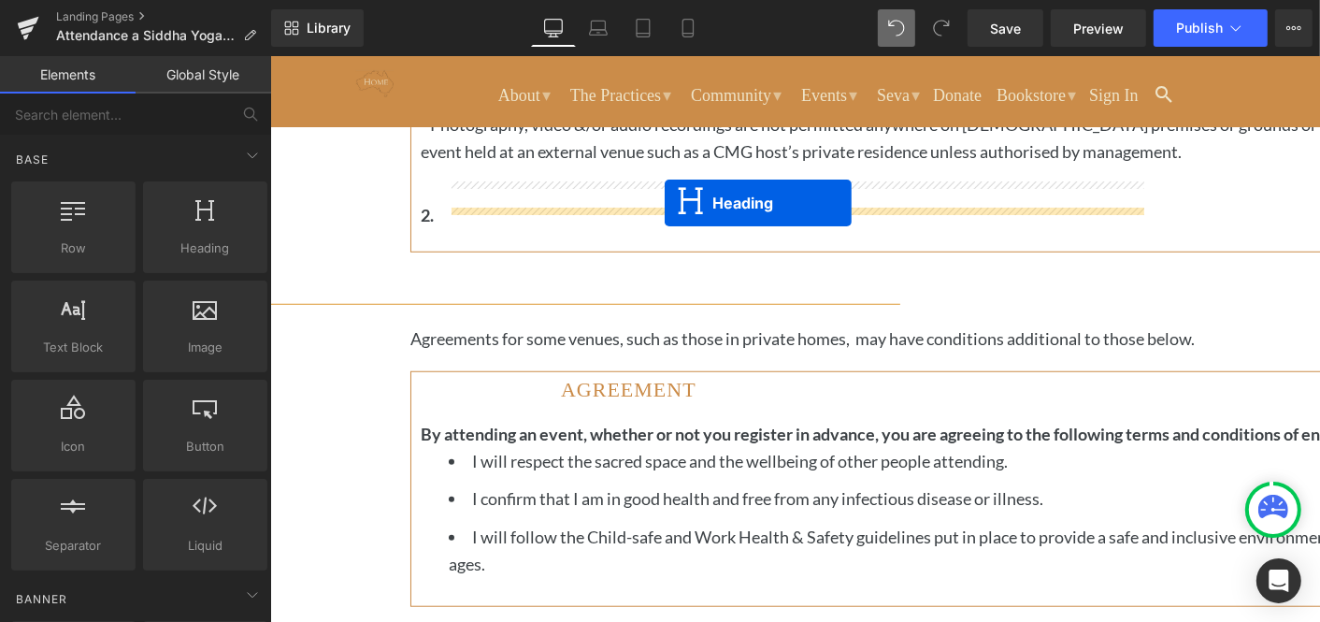
drag, startPoint x: 751, startPoint y: 393, endPoint x: 664, endPoint y: 202, distance: 209.6
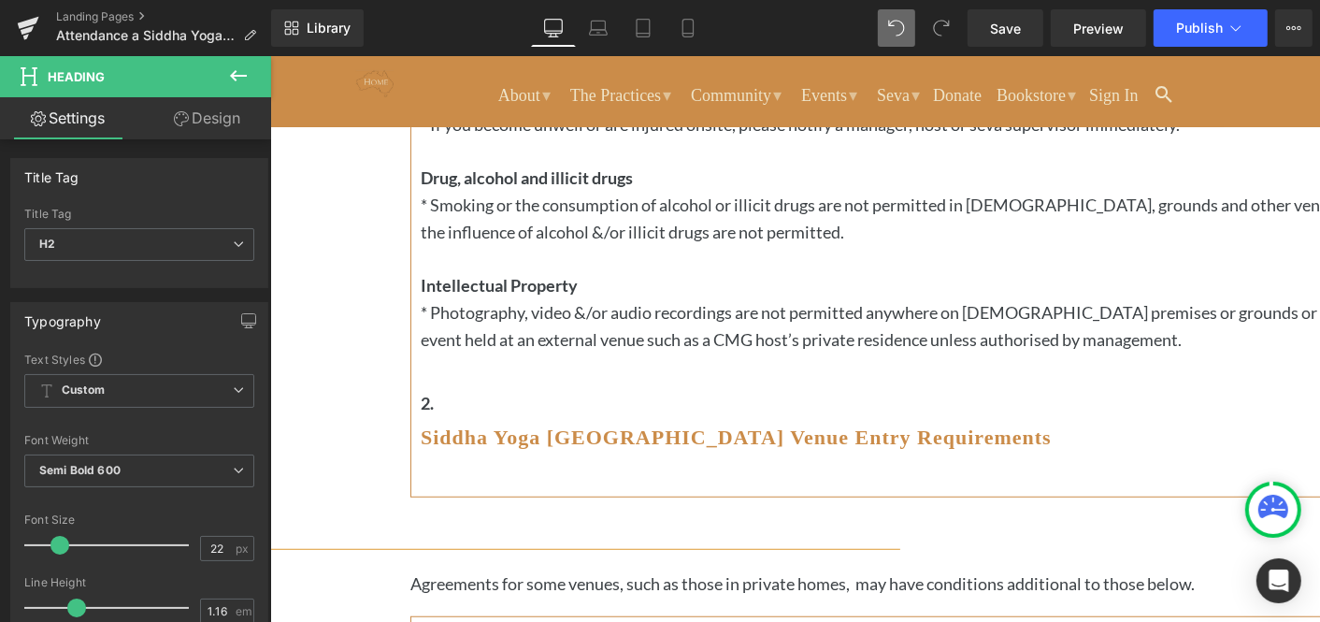
scroll to position [927, 0]
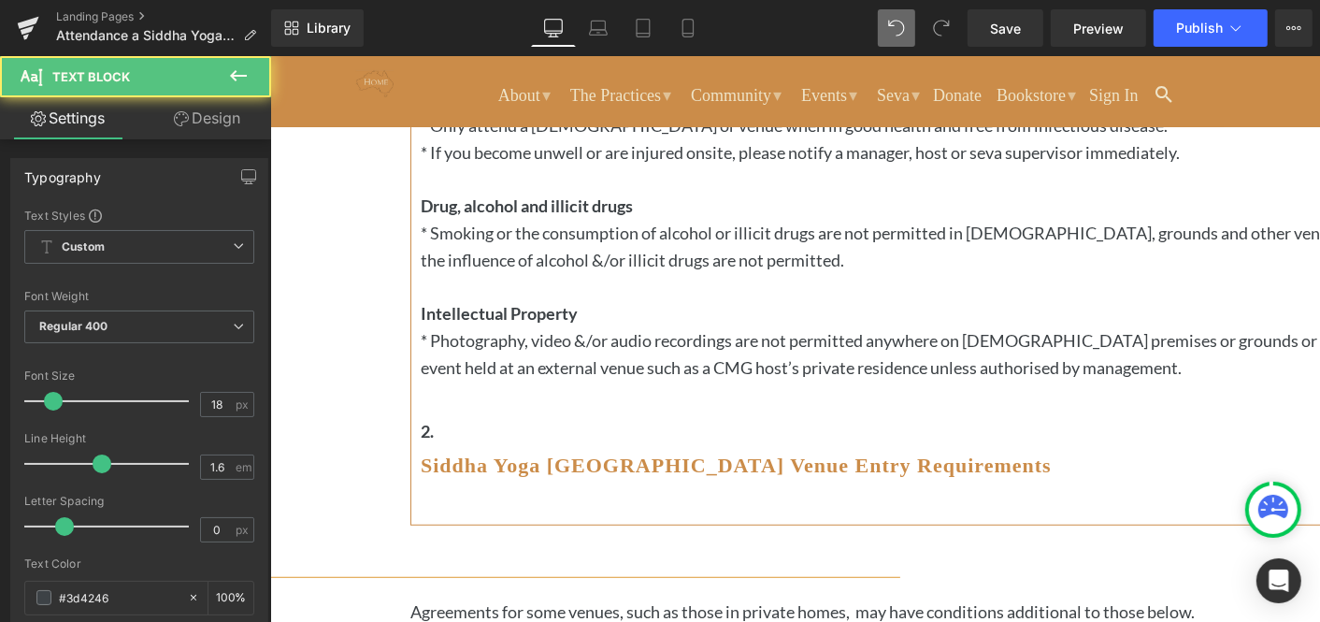
click at [509, 417] on p "2." at bounding box center [945, 430] width 1050 height 27
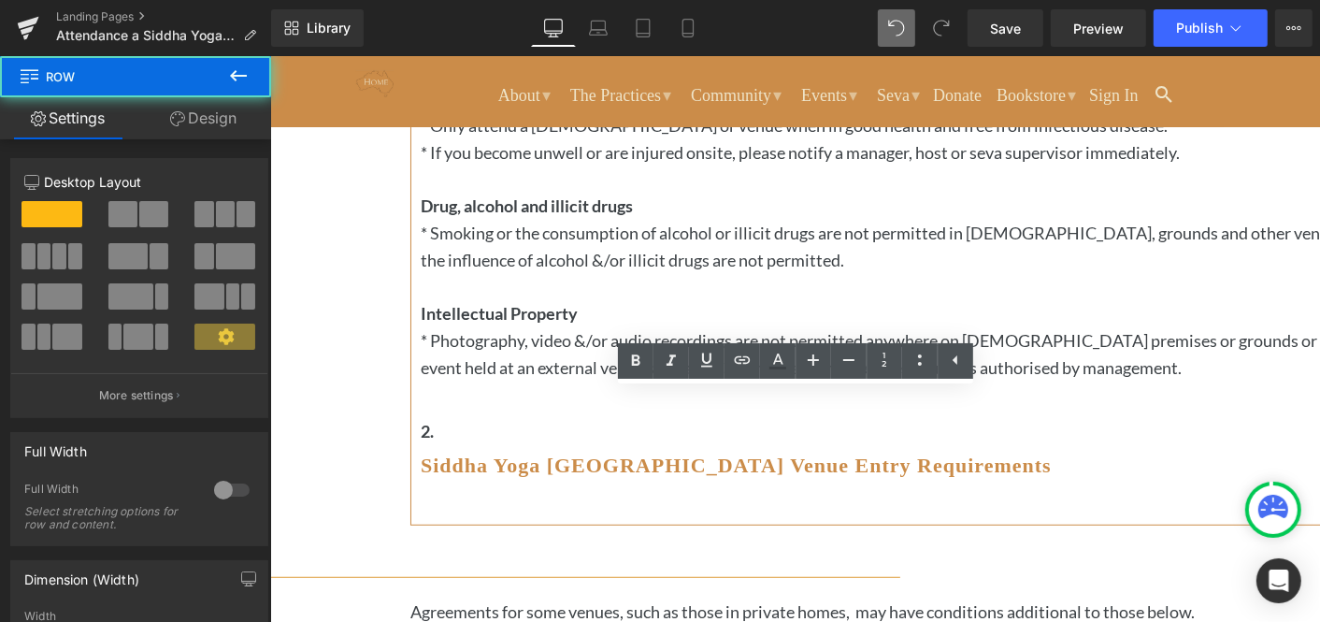
click at [434, 399] on div "Siddha Yoga Foundation Venue Entry Requirements and Guidelines Heading A Siddha…" at bounding box center [945, 77] width 1050 height 818
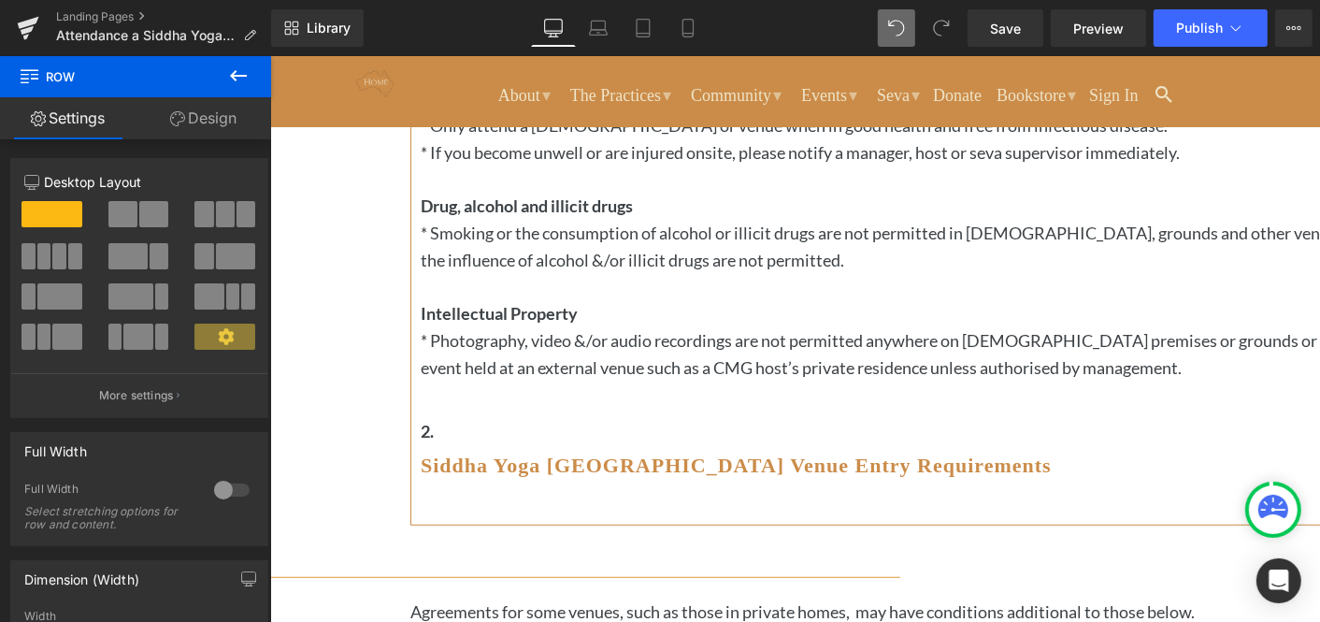
click at [269, 55] on icon at bounding box center [269, 55] width 0 height 0
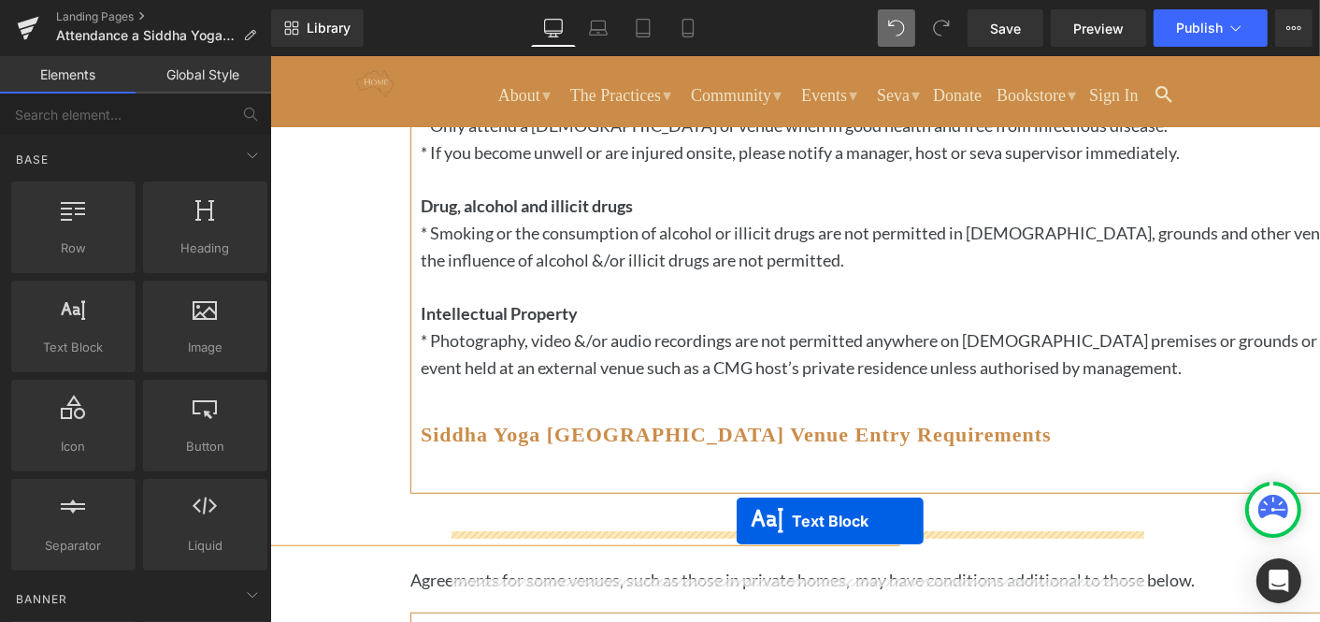
scroll to position [1001, 0]
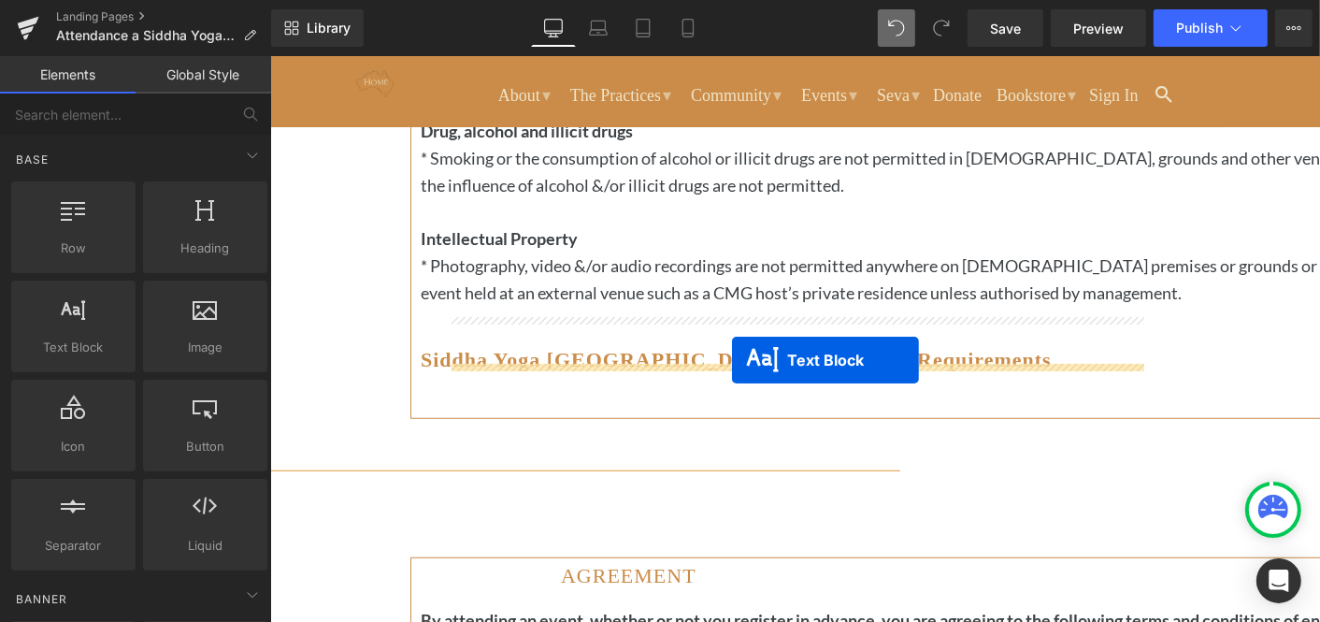
drag, startPoint x: 745, startPoint y: 567, endPoint x: 731, endPoint y: 359, distance: 208.0
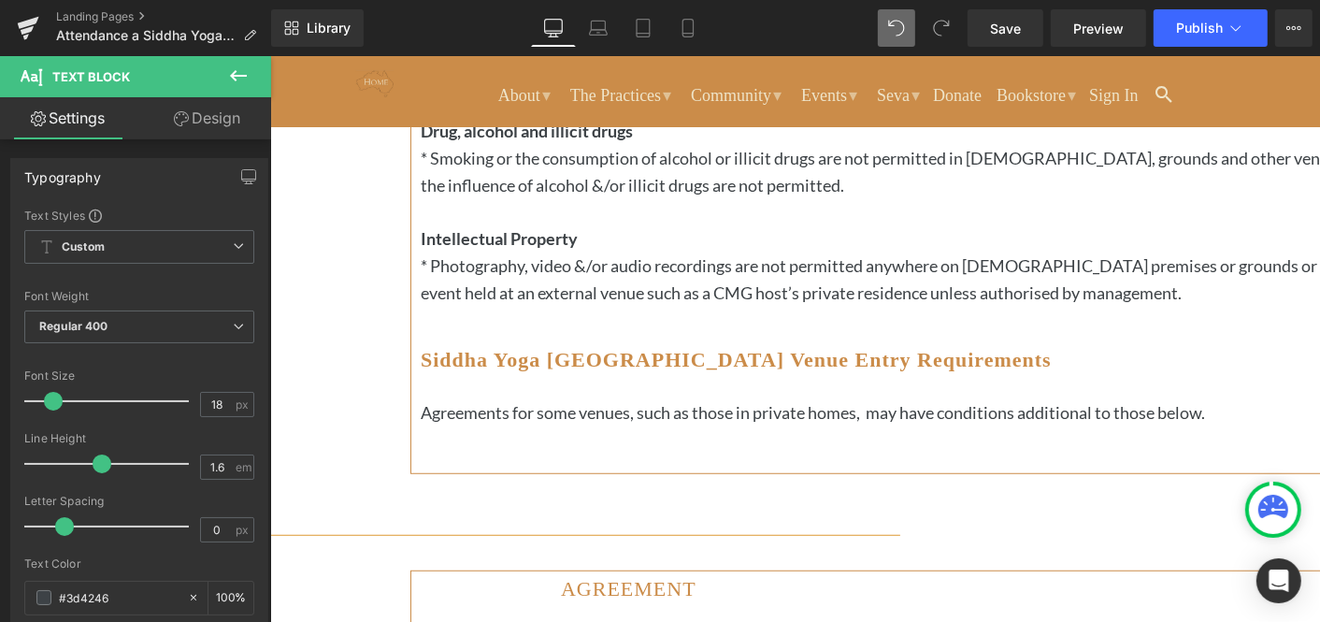
click at [269, 55] on icon at bounding box center [269, 55] width 0 height 0
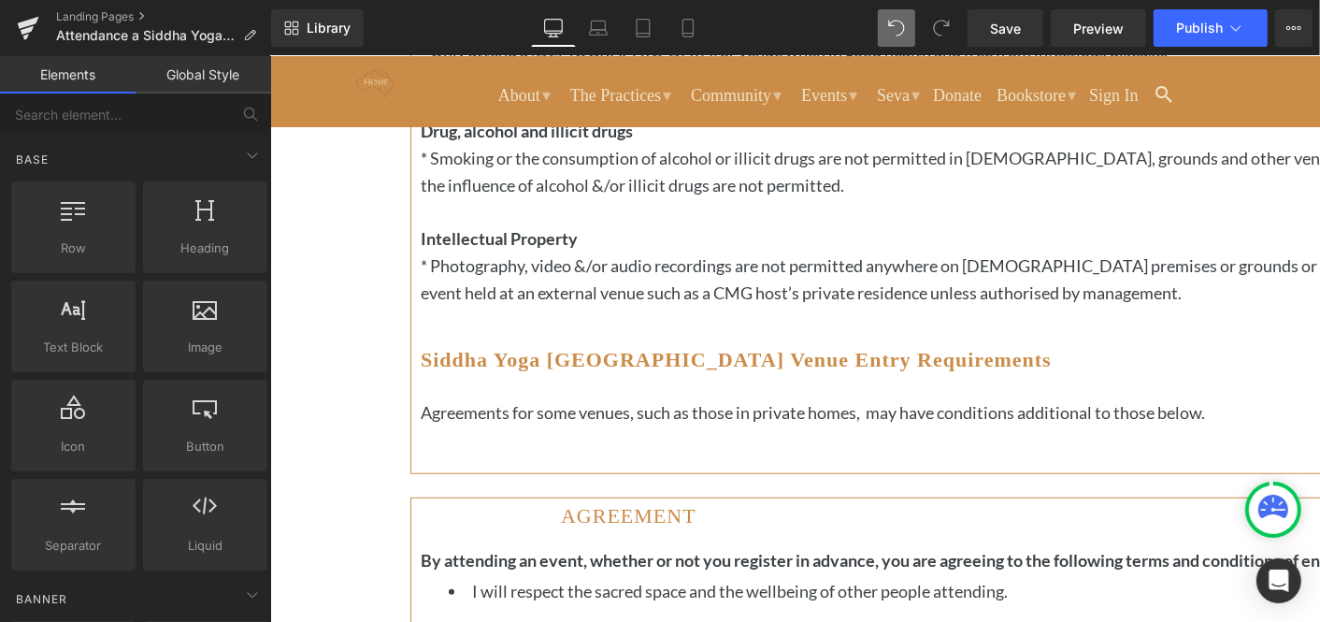
click at [269, 55] on icon at bounding box center [269, 55] width 0 height 0
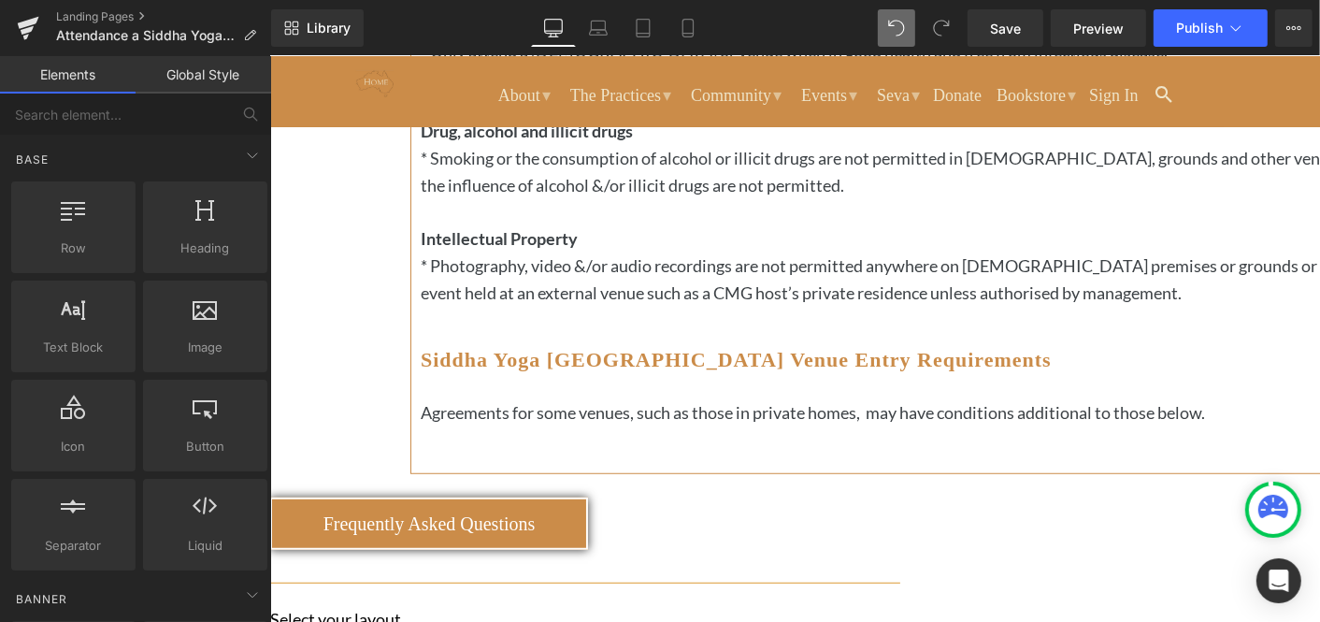
click at [269, 55] on icon at bounding box center [269, 55] width 0 height 0
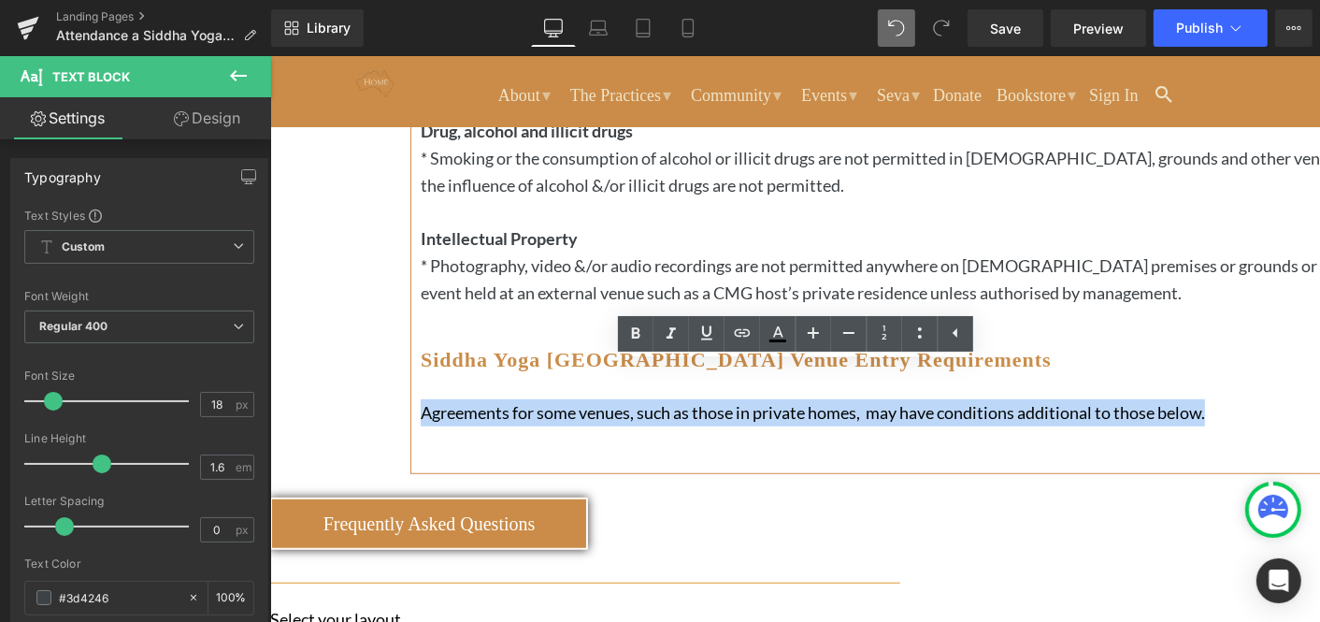
drag, startPoint x: 576, startPoint y: 410, endPoint x: 451, endPoint y: 376, distance: 129.7
click at [451, 398] on p "Agreements for some venues, such as those in private homes, may have conditions…" at bounding box center [945, 411] width 1050 height 27
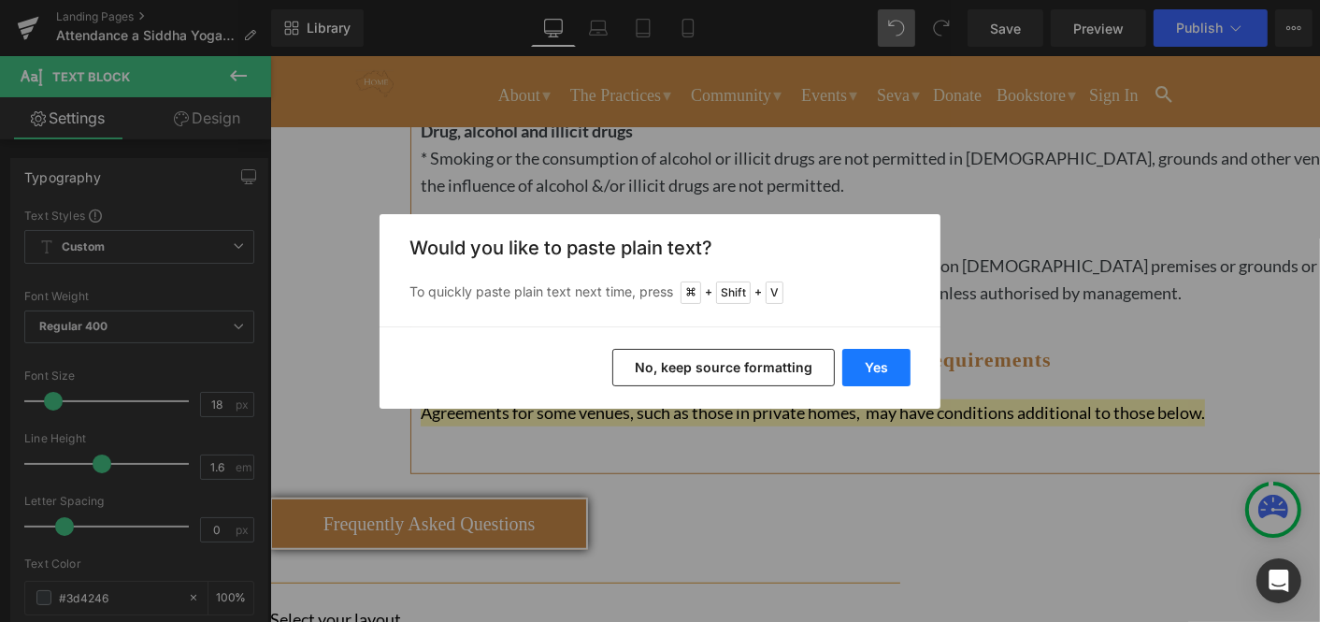
click at [881, 367] on button "Yes" at bounding box center [876, 367] width 68 height 37
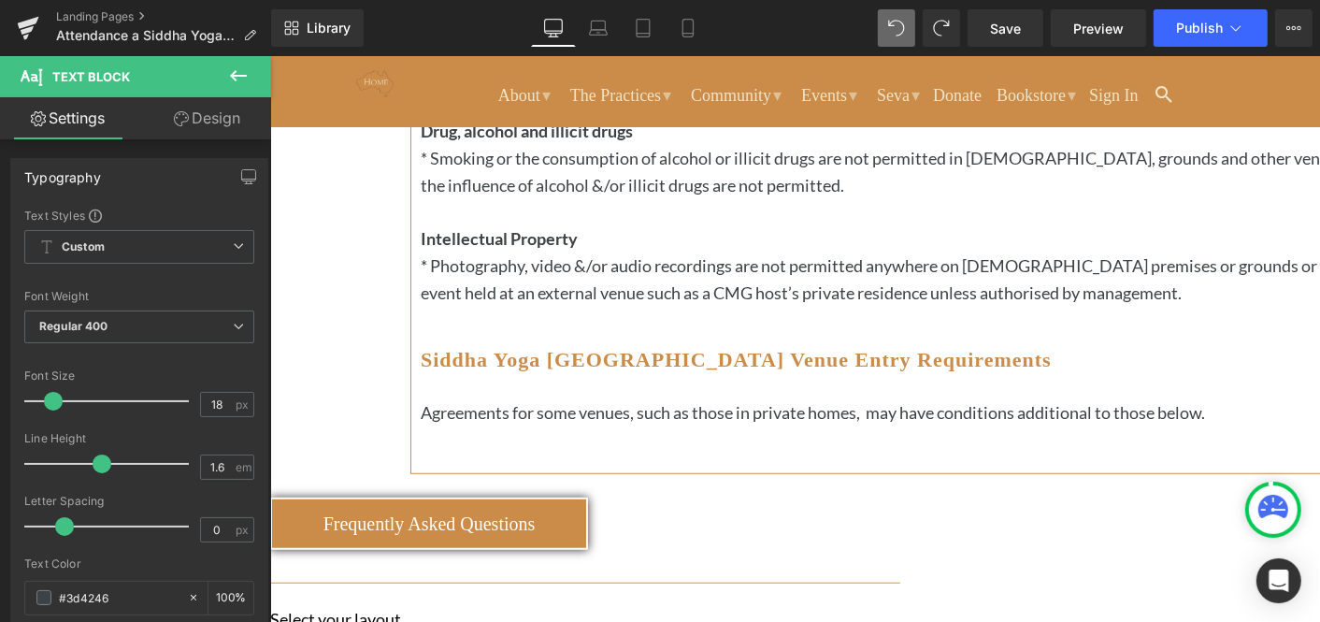
click at [269, 55] on icon at bounding box center [269, 55] width 0 height 0
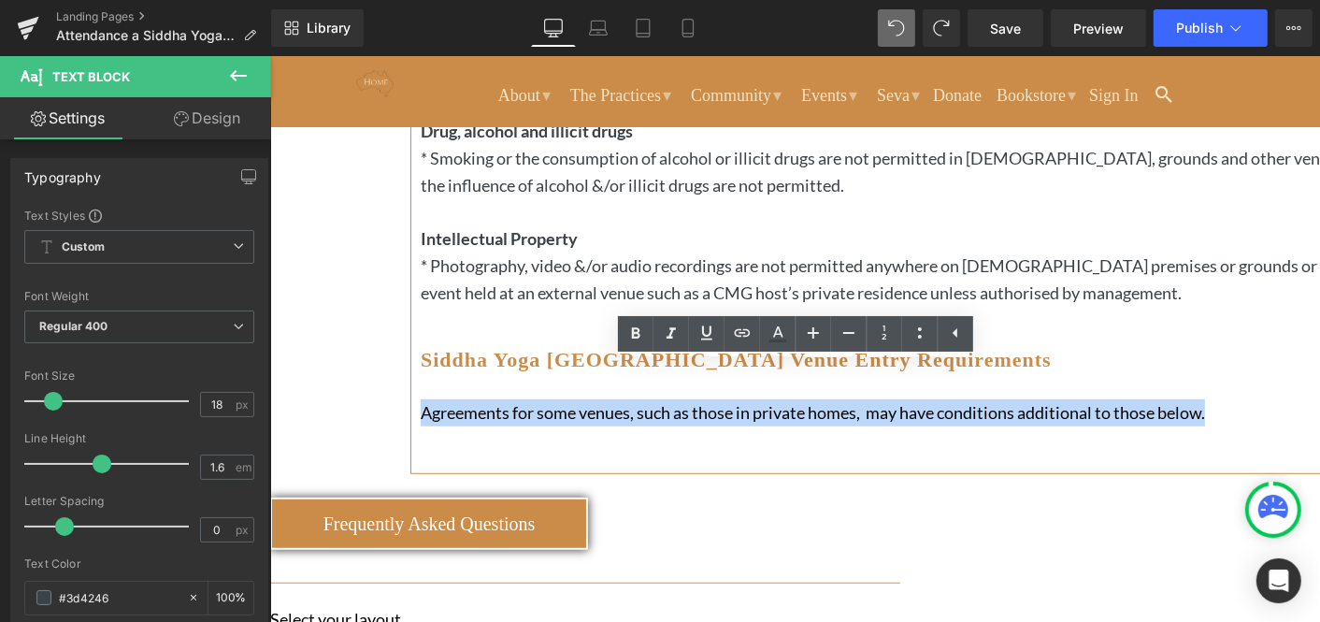
drag, startPoint x: 565, startPoint y: 407, endPoint x: 448, endPoint y: 378, distance: 120.4
click at [448, 398] on p "Agreements for some venues, such as those in private homes, may have conditions…" at bounding box center [945, 411] width 1050 height 27
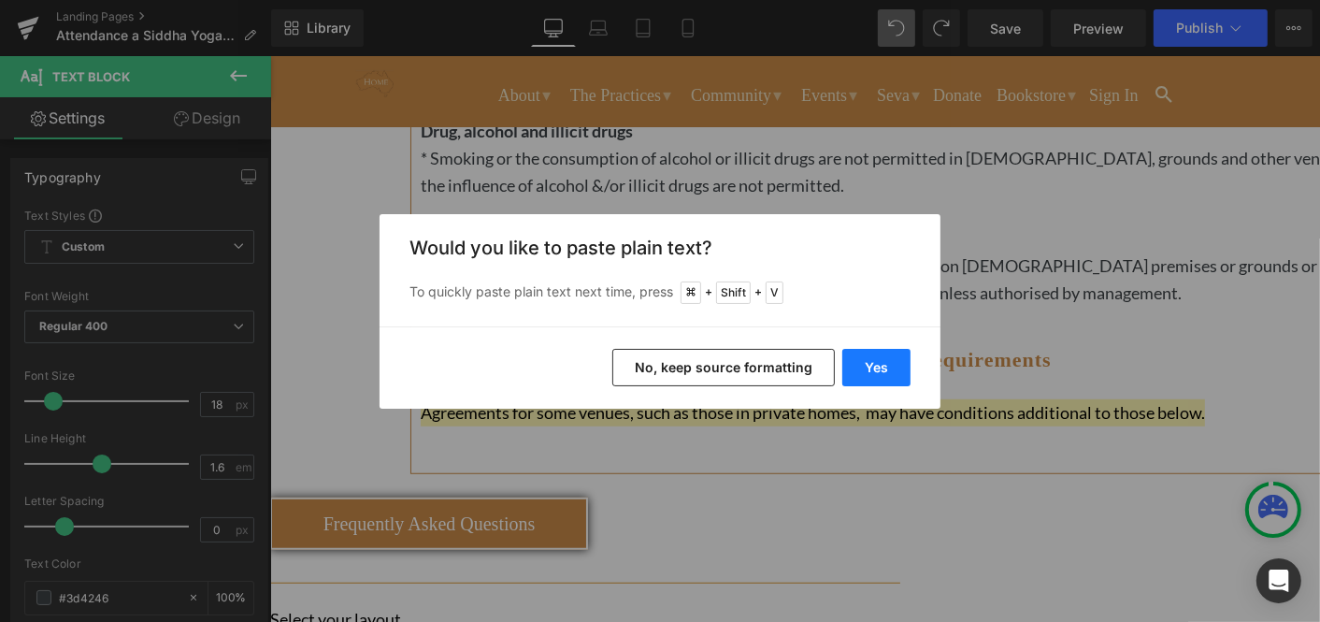
click at [885, 360] on button "Yes" at bounding box center [876, 367] width 68 height 37
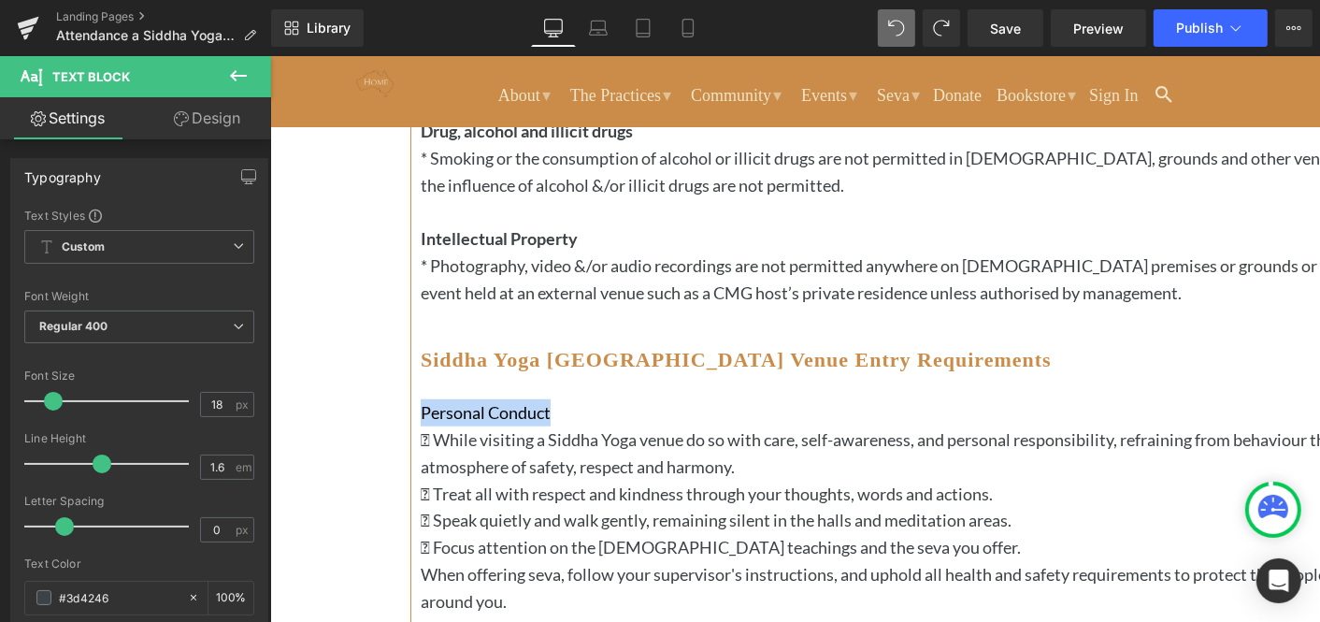
drag, startPoint x: 581, startPoint y: 376, endPoint x: 448, endPoint y: 371, distance: 132.8
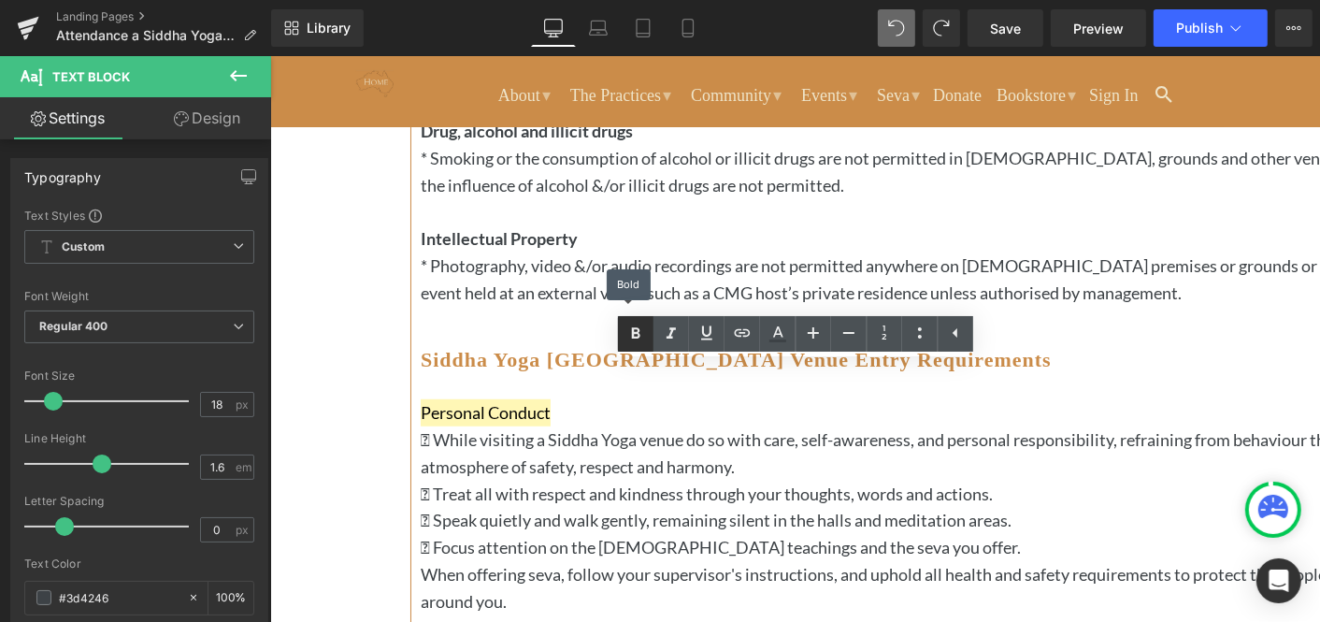
click at [631, 331] on icon at bounding box center [635, 332] width 8 height 11
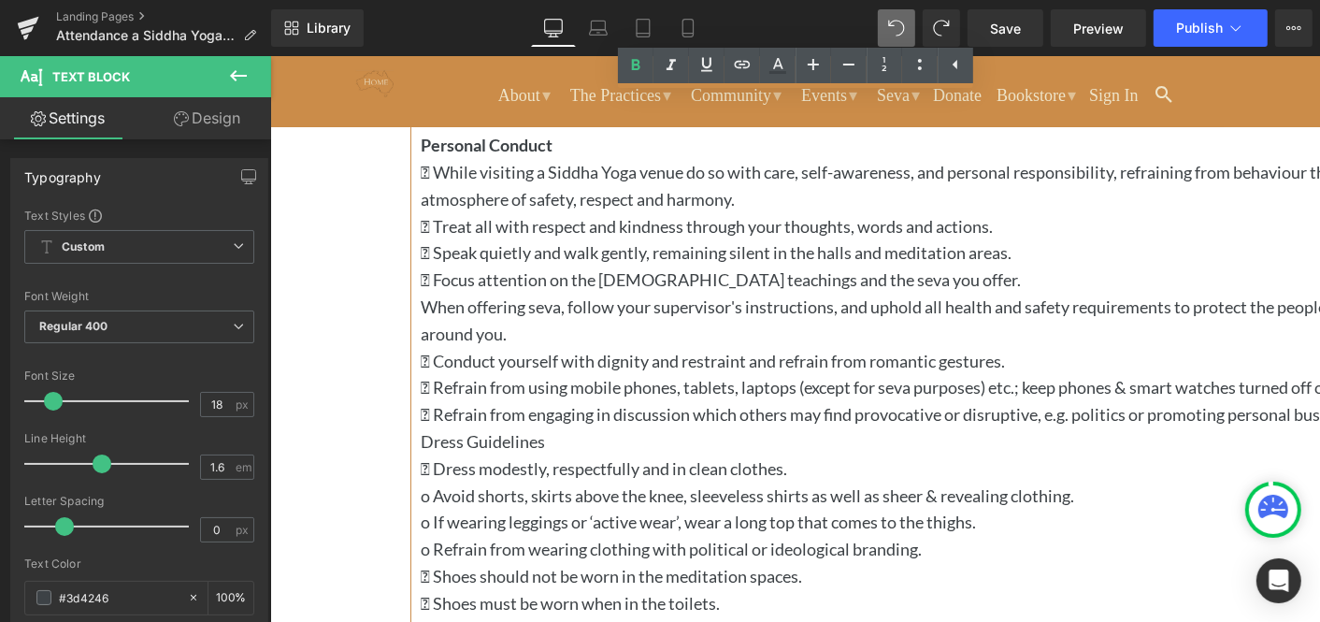
scroll to position [1270, 0]
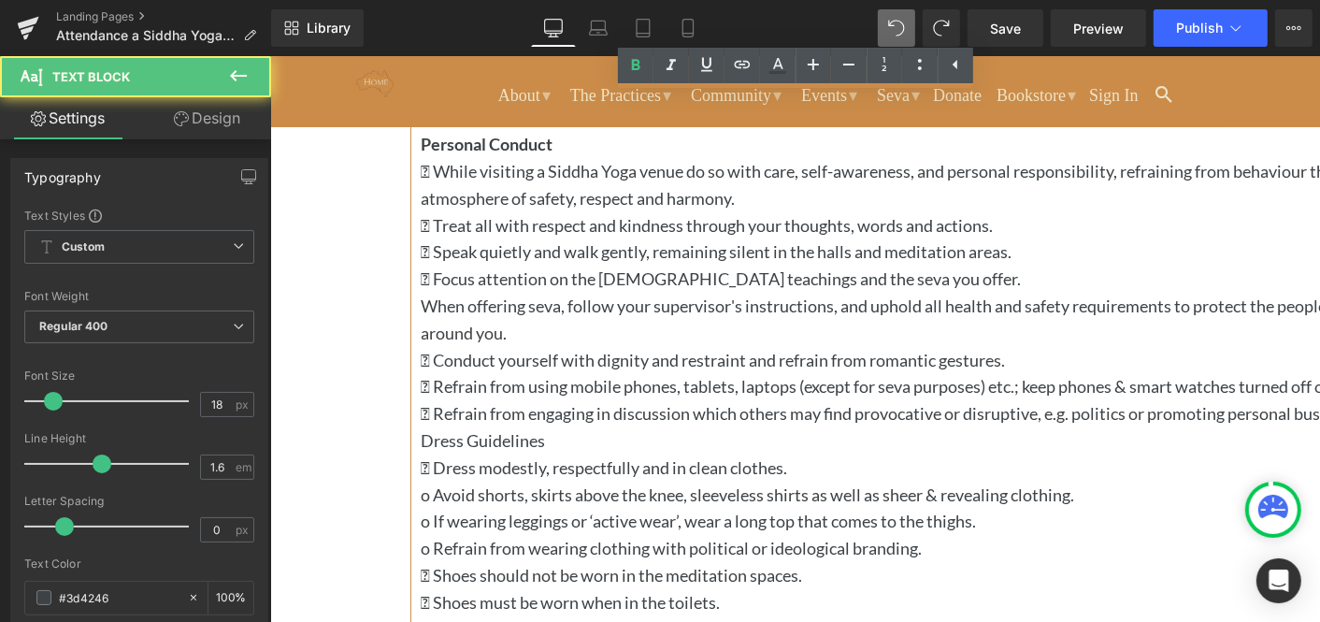
click at [744, 426] on p " Refrain from engaging in discussion which others may find provocative or disr…" at bounding box center [945, 412] width 1050 height 27
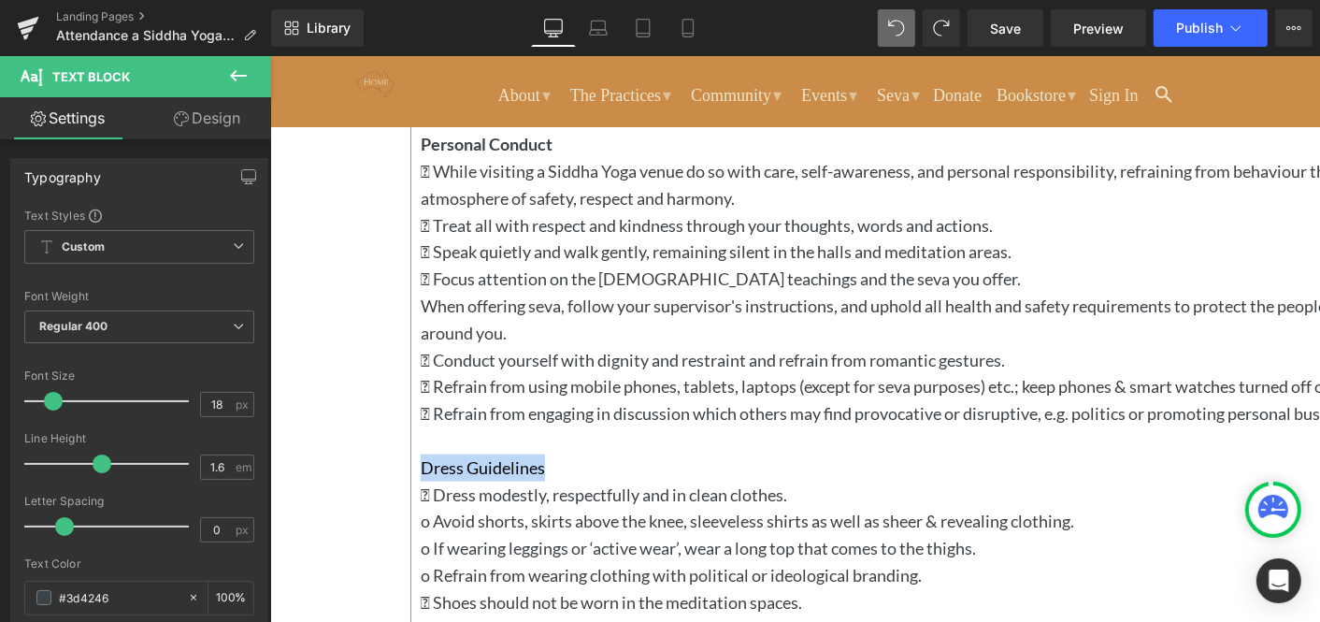
drag, startPoint x: 571, startPoint y: 516, endPoint x: 449, endPoint y: 513, distance: 122.5
click at [449, 481] on p "Dress Guidelines" at bounding box center [945, 466] width 1050 height 27
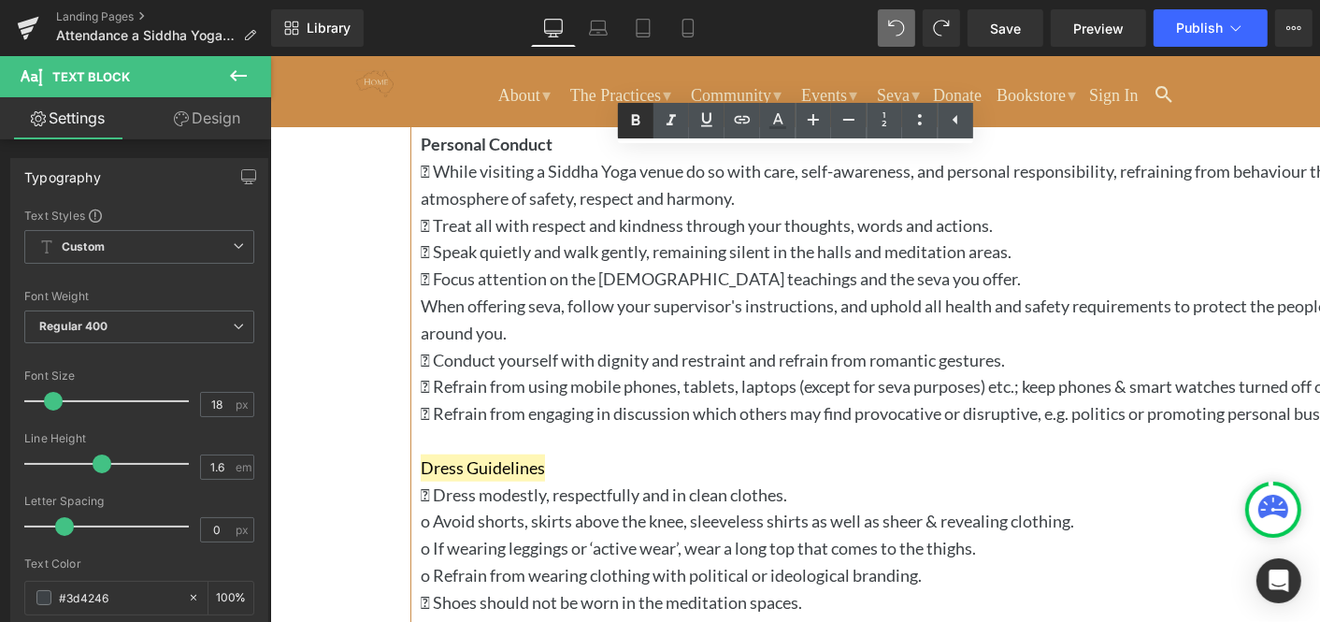
click at [637, 121] on icon at bounding box center [635, 119] width 8 height 11
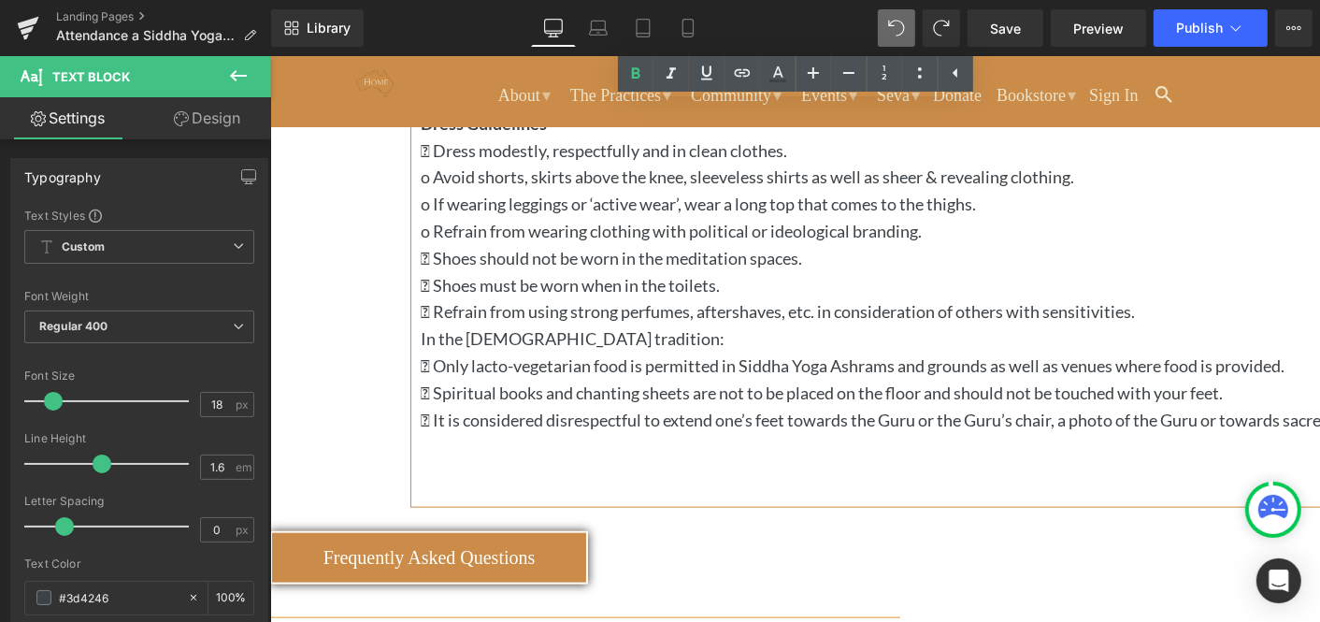
scroll to position [1622, 0]
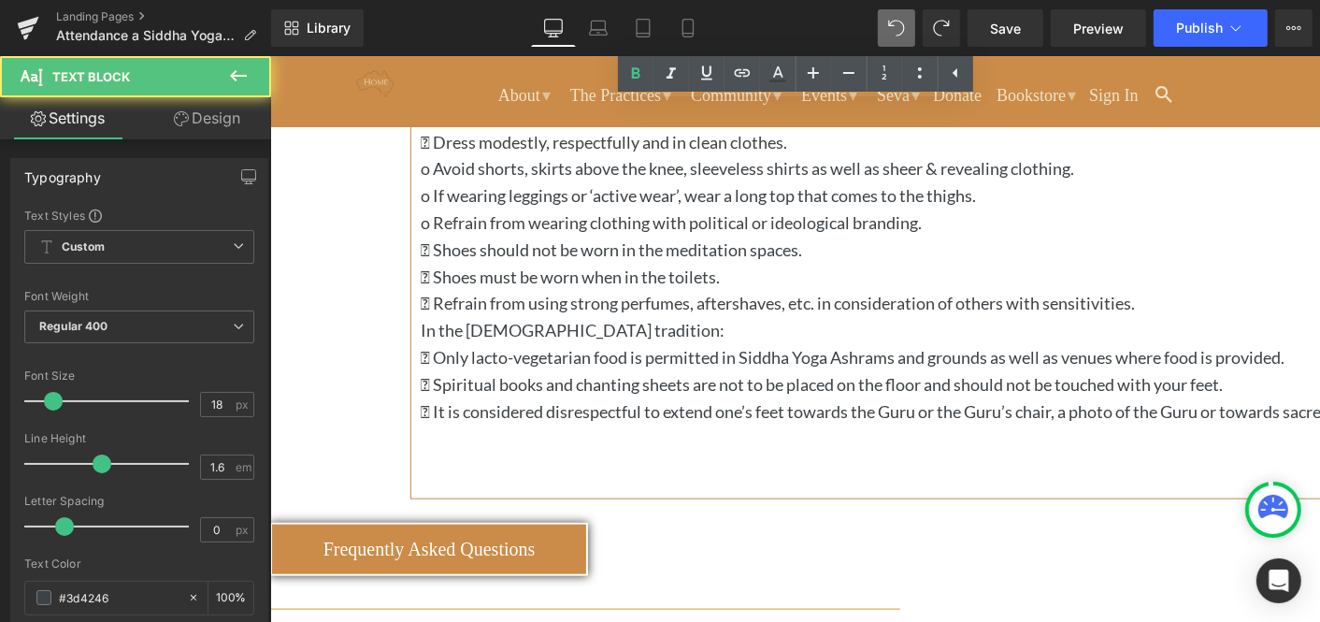
click at [544, 316] on p " Refrain from using strong perfumes, aftershaves, etc. in consideration of oth…" at bounding box center [945, 302] width 1050 height 27
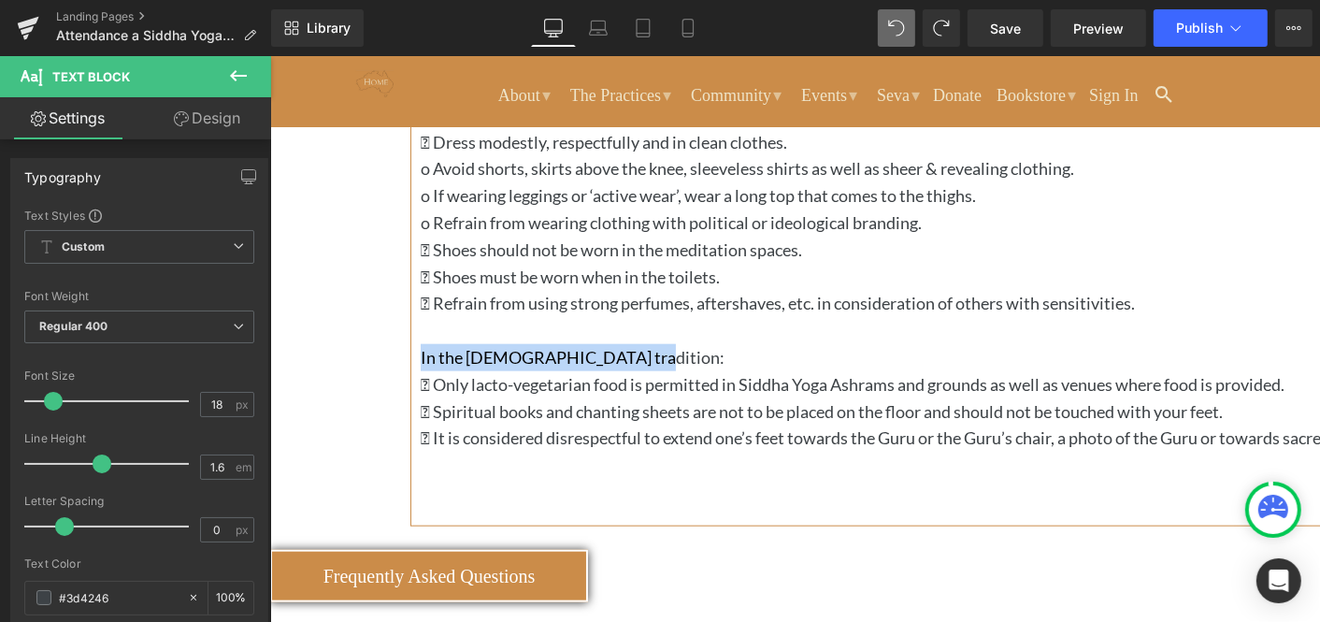
drag, startPoint x: 654, startPoint y: 434, endPoint x: 448, endPoint y: 422, distance: 207.0
click at [448, 370] on p "In the Siddha Yoga tradition:" at bounding box center [945, 356] width 1050 height 27
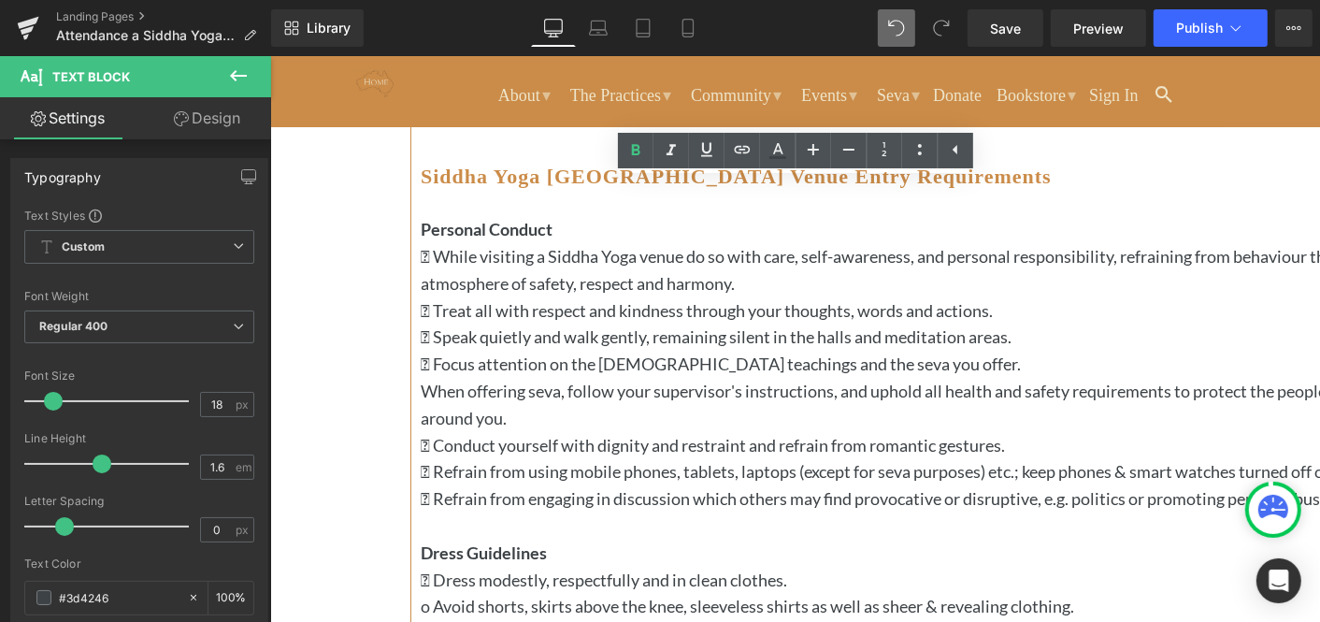
scroll to position [1133, 0]
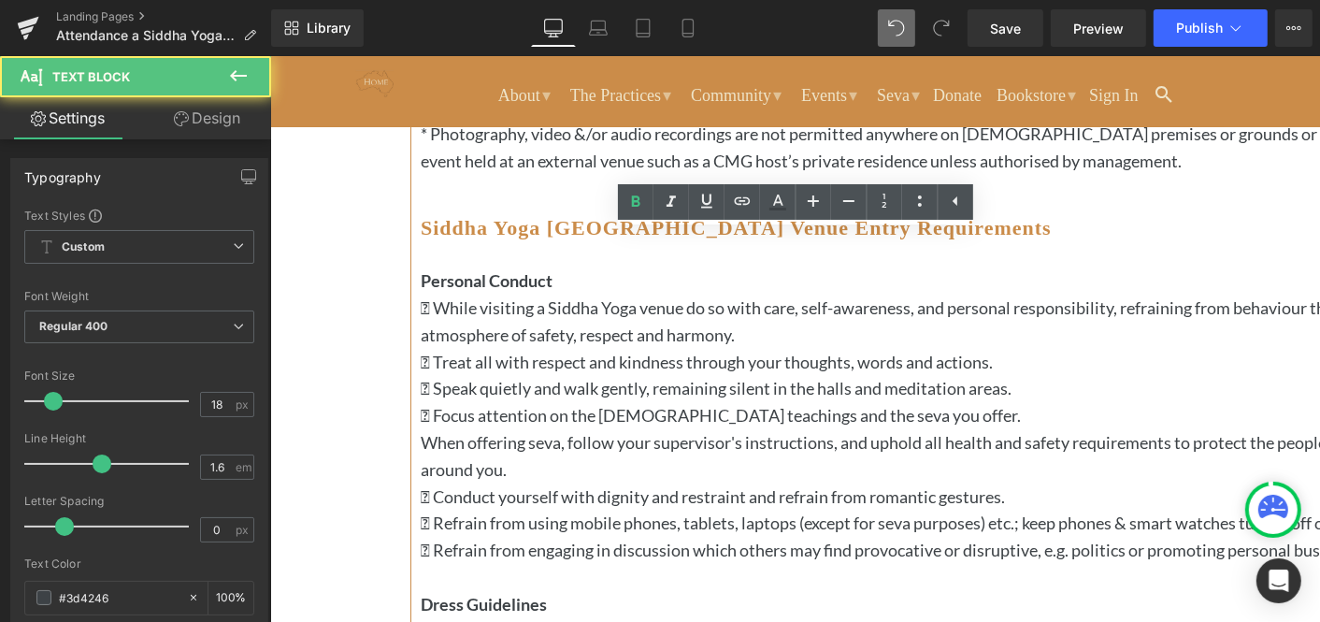
click at [468, 294] on p " While visiting a Siddha Yoga venue do so with care, self-awareness, and perso…" at bounding box center [945, 321] width 1050 height 54
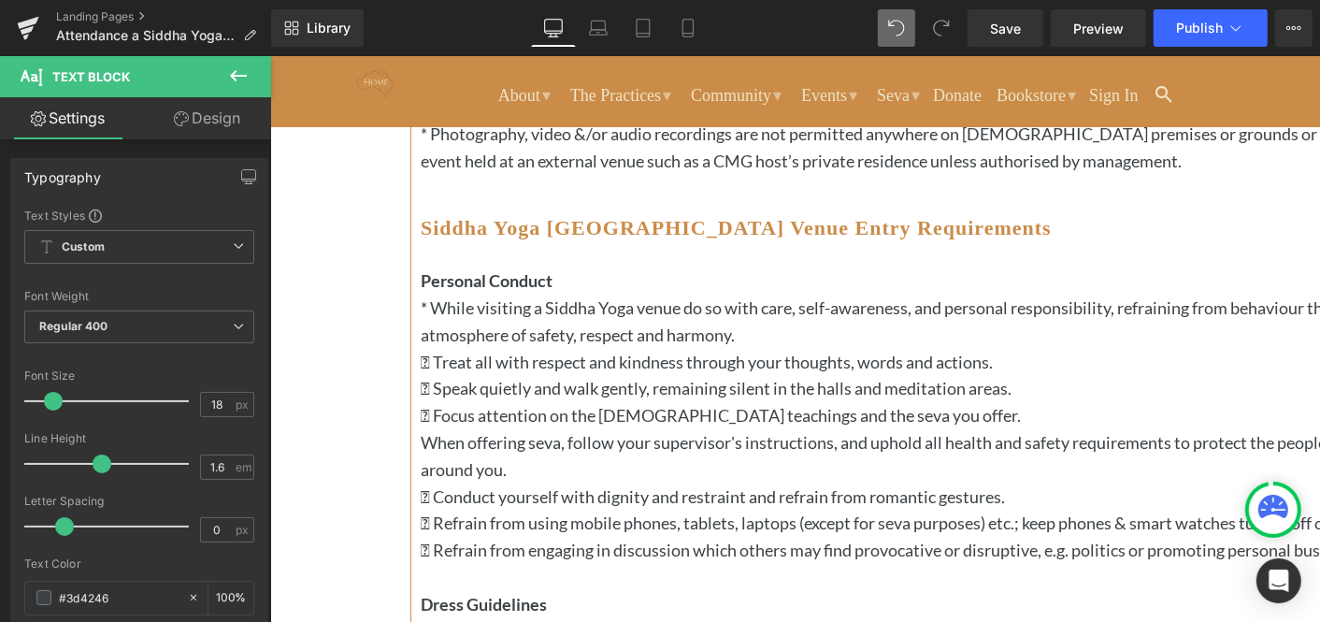
click at [461, 352] on p " Treat all with respect and kindness through your thoughts, words and actions." at bounding box center [945, 361] width 1050 height 27
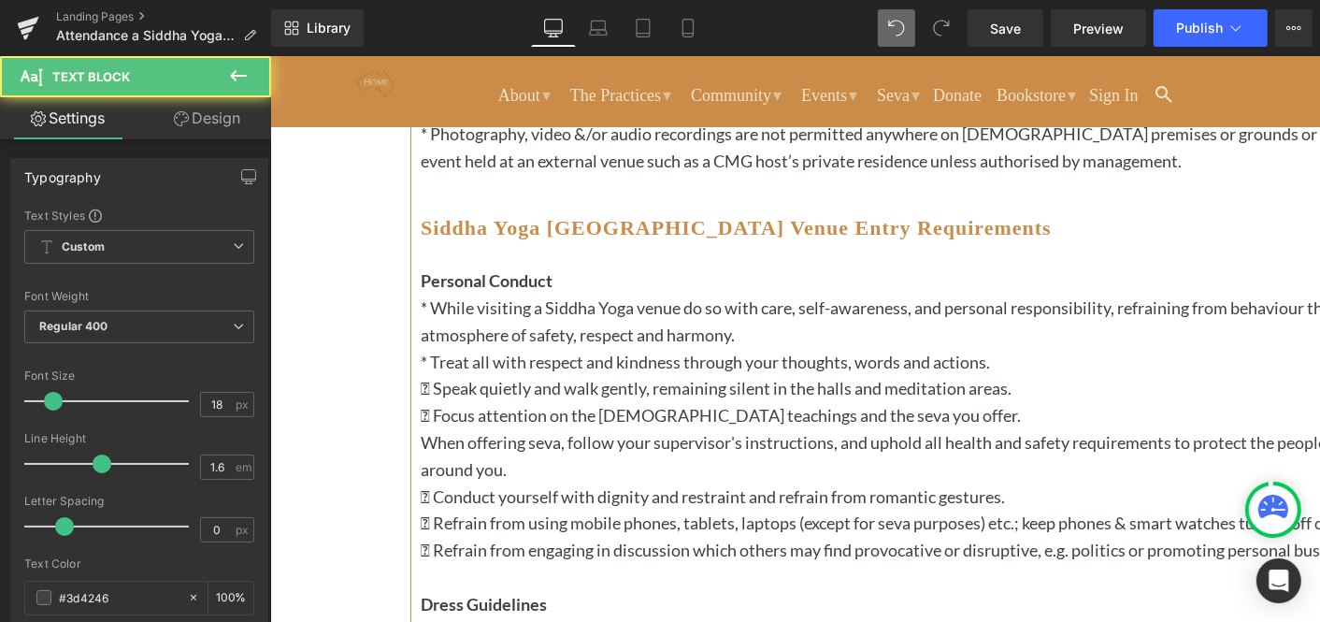
click at [461, 381] on p " Speak quietly and walk gently, remaining silent in the halls and meditation a…" at bounding box center [945, 387] width 1050 height 27
click at [459, 406] on p " Focus attention on the Siddha Yoga teachings and the seva you offer." at bounding box center [945, 414] width 1050 height 27
click at [450, 435] on p "When offering seva, follow your supervisor's instructions, and uphold all healt…" at bounding box center [945, 455] width 1050 height 54
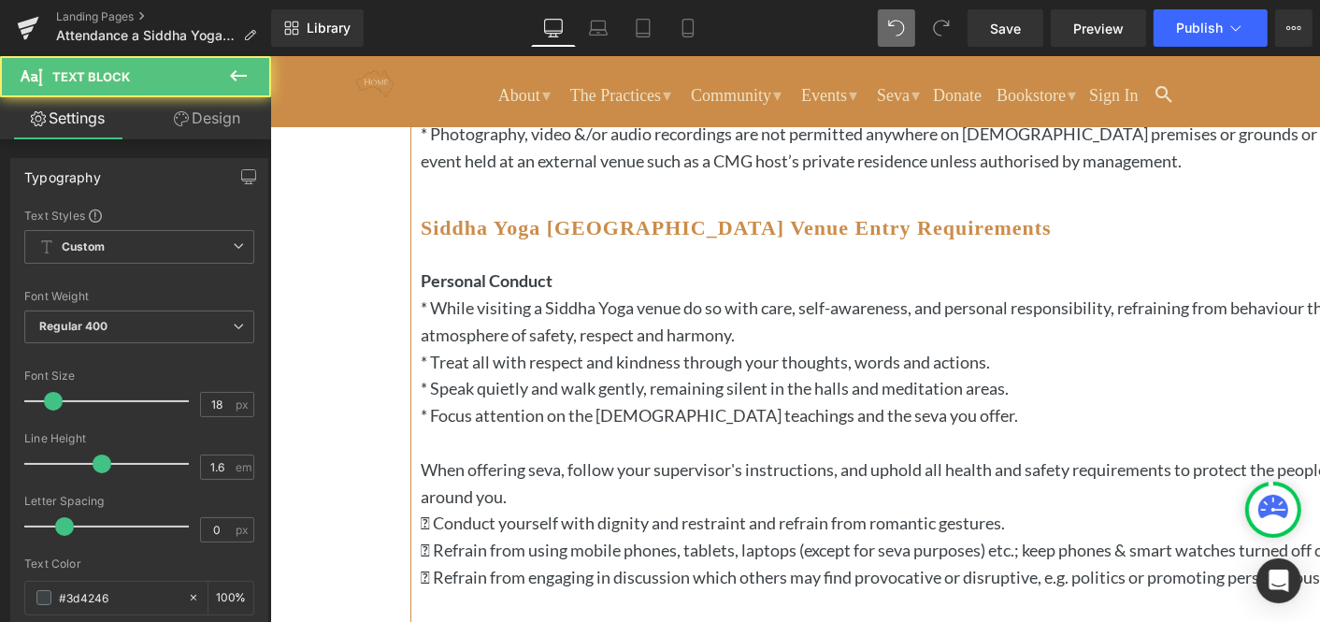
click at [463, 515] on p " Conduct yourself with dignity and restraint and refrain from romantic gesture…" at bounding box center [945, 522] width 1050 height 27
click at [466, 542] on p " Refrain from using mobile phones, tablets, laptops (except for seva purposes)…" at bounding box center [945, 549] width 1050 height 27
click at [464, 590] on p " Refrain from engaging in discussion which others may find provocative or disr…" at bounding box center [945, 576] width 1050 height 27
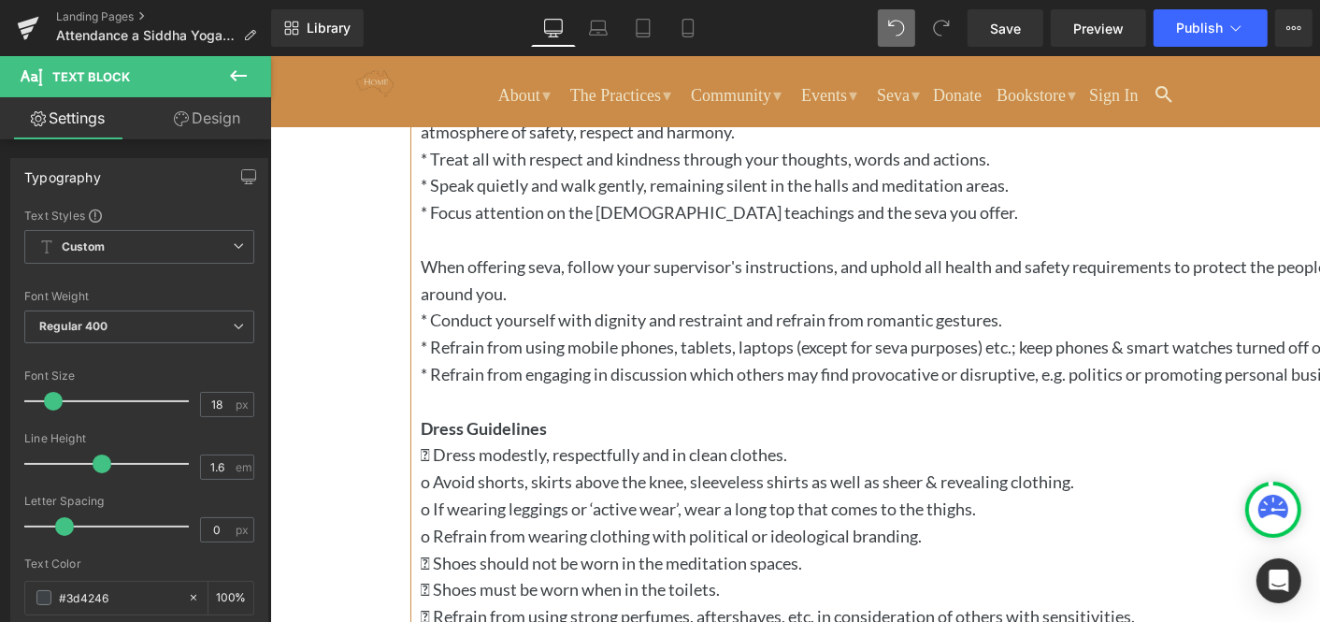
scroll to position [1344, 0]
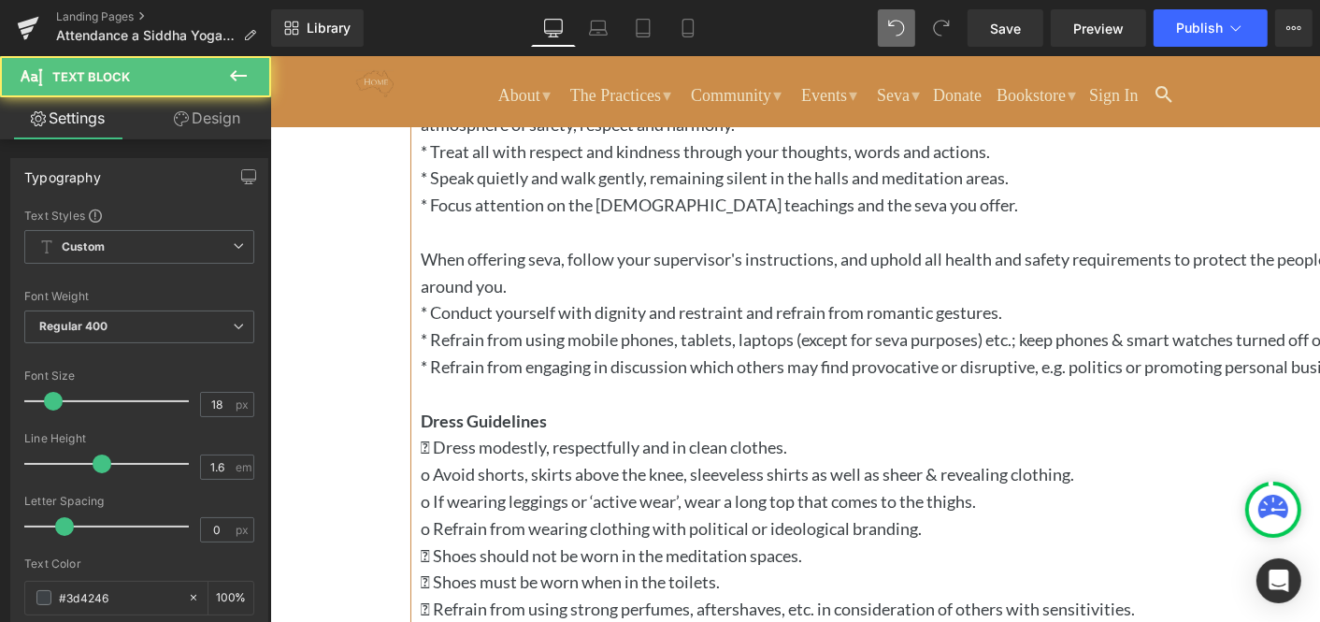
click at [460, 460] on p " Dress modestly, respectfully and in clean clothes." at bounding box center [945, 446] width 1050 height 27
click at [447, 487] on p "o Avoid shorts, skirts above the knee, sleeveless shirts as well as sheer & rev…" at bounding box center [945, 473] width 1050 height 27
click at [446, 552] on div "Personal Conduct * While visiting a Siddha Yoga venue do so with care, self-awa…" at bounding box center [945, 419] width 1050 height 727
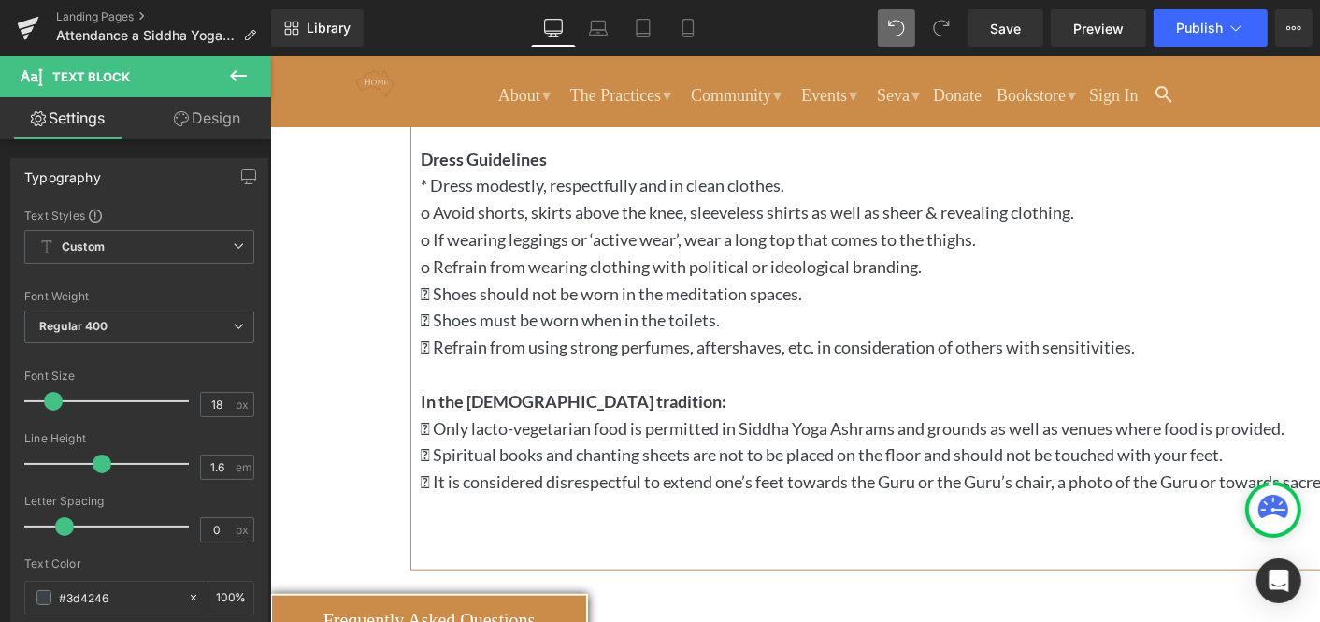
scroll to position [1597, 0]
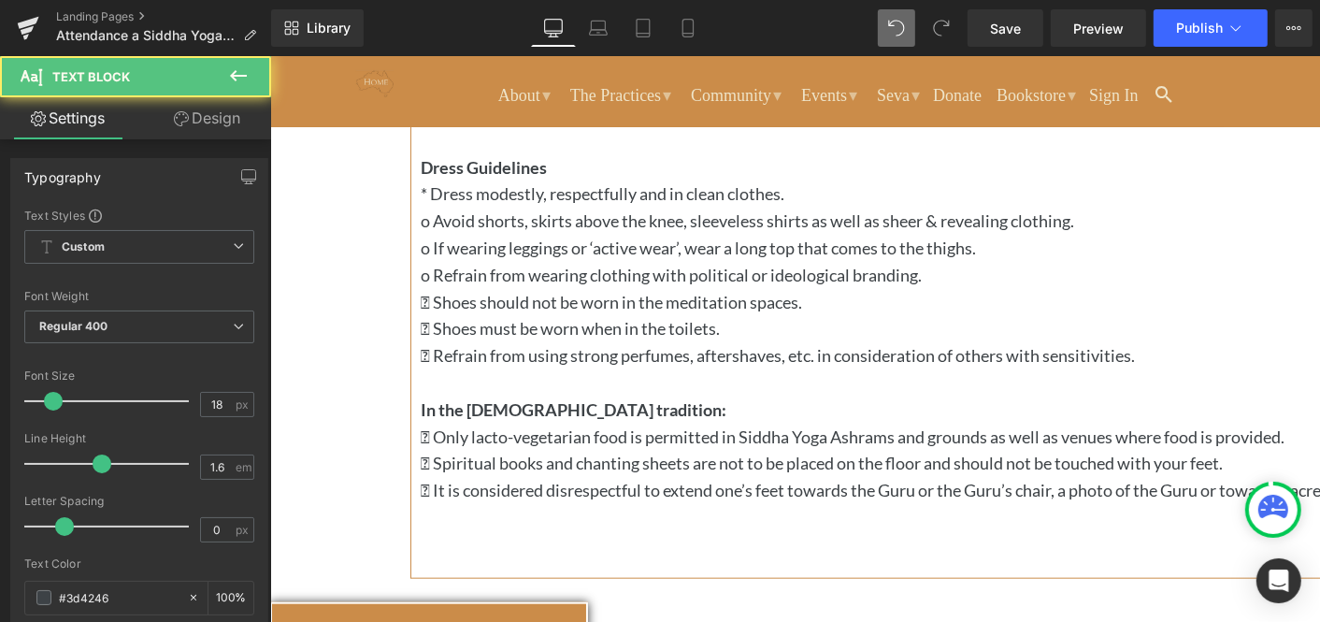
click at [448, 261] on p "o If wearing leggings or ‘active wear’, wear a long top that comes to the thigh…" at bounding box center [945, 247] width 1050 height 27
click at [447, 288] on p "o Refrain from wearing clothing with political or ideological branding." at bounding box center [945, 274] width 1050 height 27
click at [460, 315] on p " Shoes should not be worn in the meditation spaces." at bounding box center [945, 301] width 1050 height 27
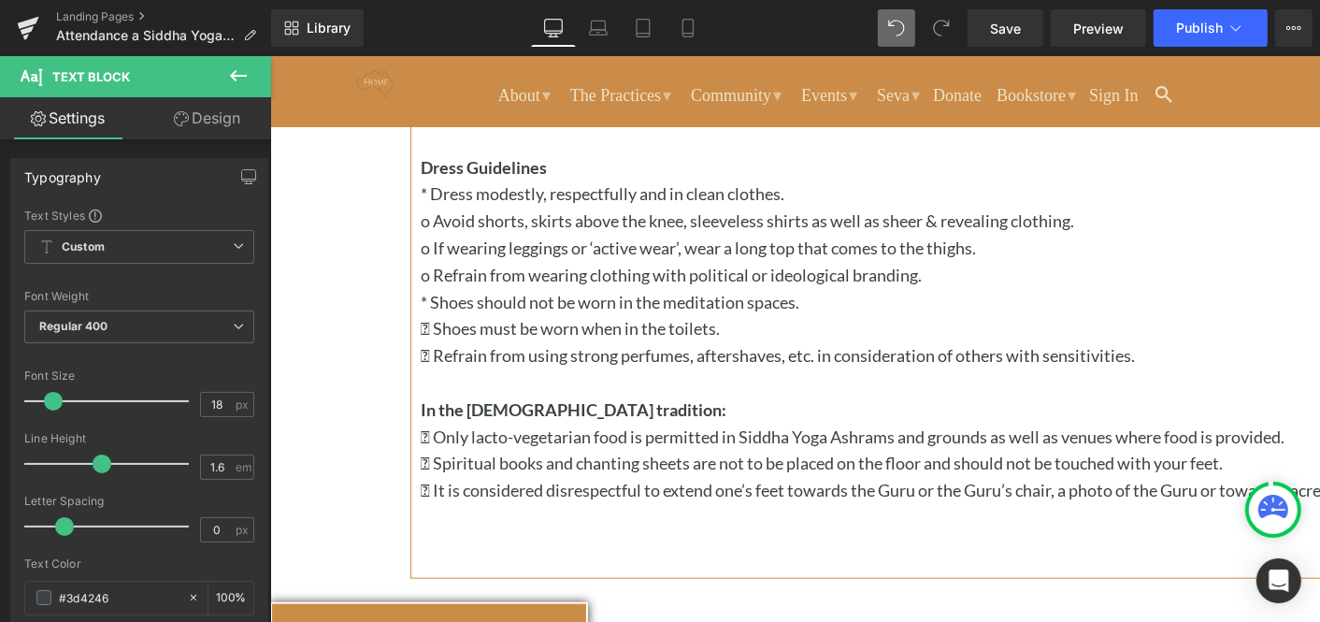
click at [463, 341] on p " Shoes must be worn when in the toilets." at bounding box center [945, 327] width 1050 height 27
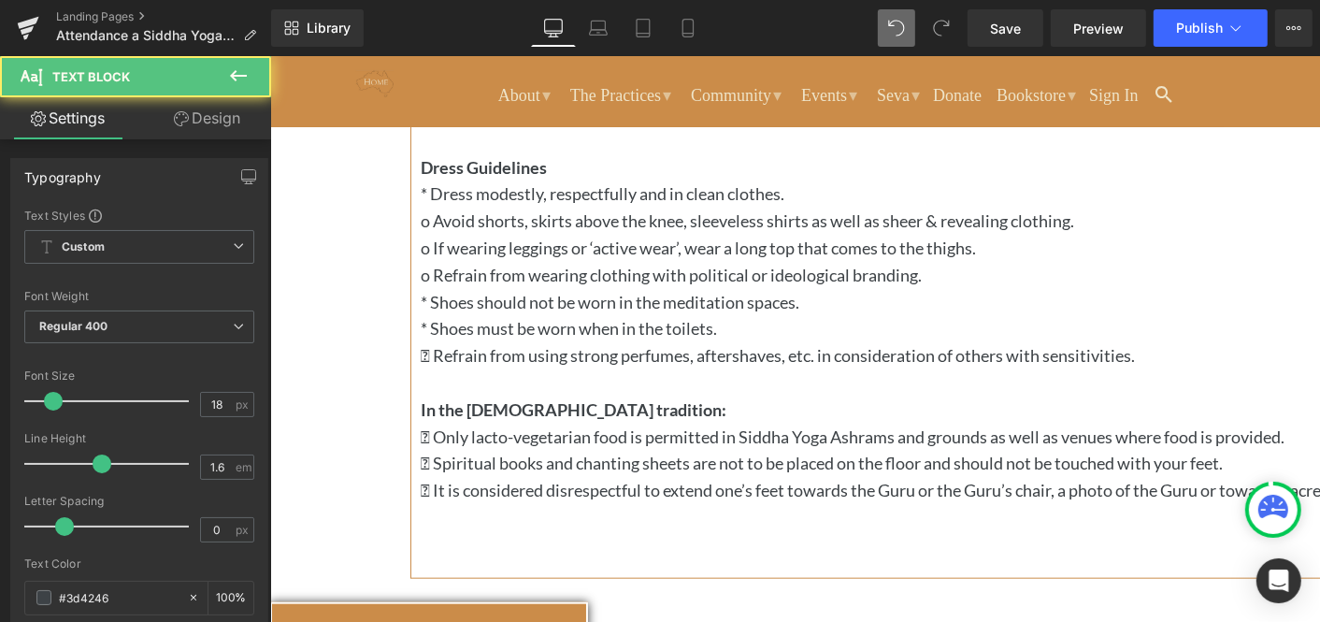
click at [467, 368] on p " Refrain from using strong perfumes, aftershaves, etc. in consideration of oth…" at bounding box center [945, 354] width 1050 height 27
click at [467, 450] on p " Only lacto-vegetarian food is permitted in Siddha Yoga Ashrams and grounds as…" at bounding box center [945, 436] width 1050 height 27
click at [464, 476] on p " Spiritual books and chanting sheets are not to be placed on the floor and sho…" at bounding box center [945, 462] width 1050 height 27
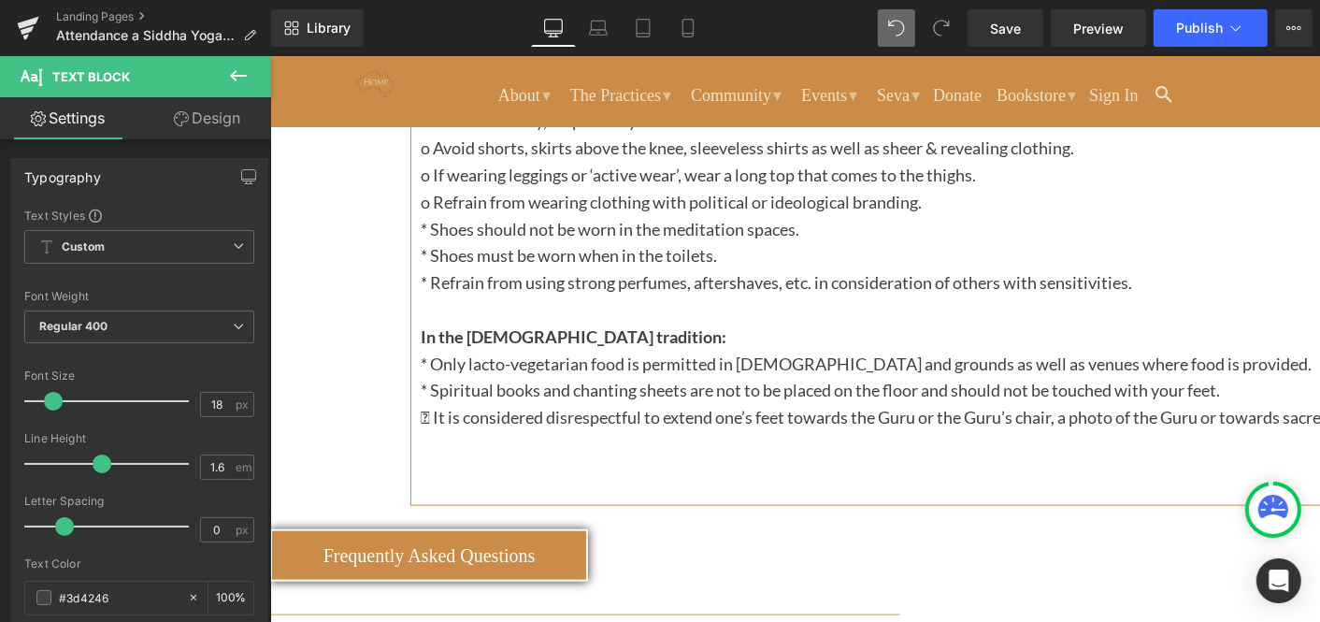
scroll to position [1685, 0]
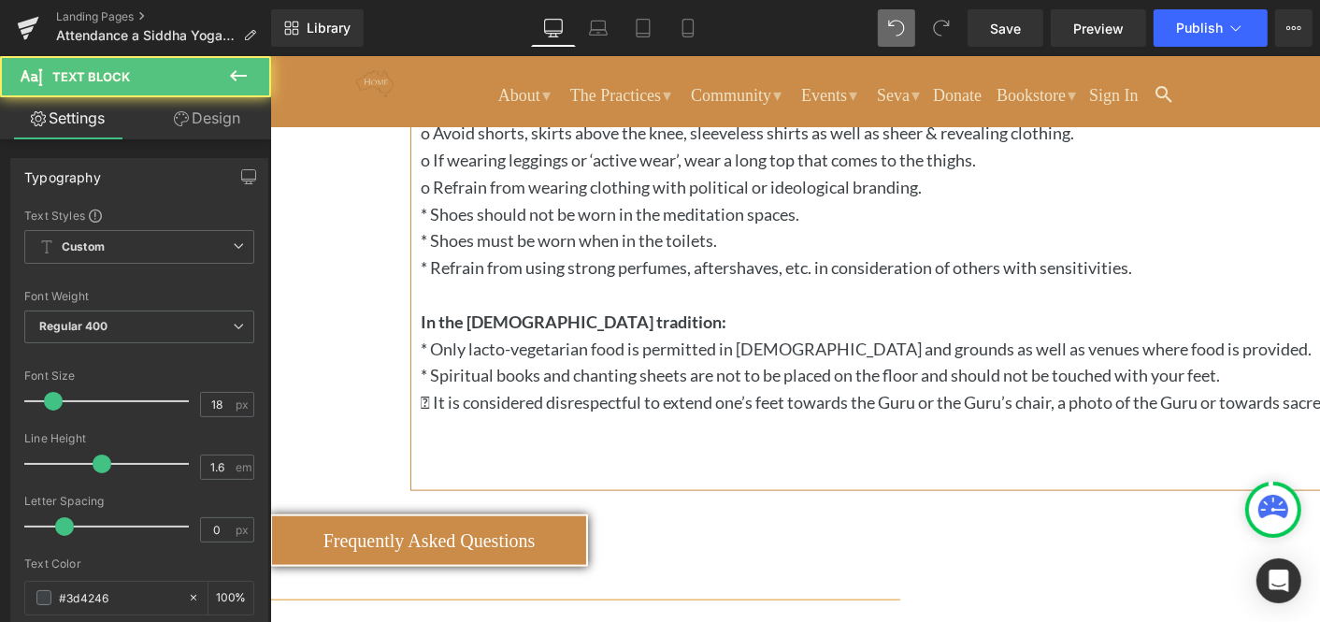
click at [461, 415] on p " It is considered disrespectful to extend one’s feet towards the Guru or the G…" at bounding box center [945, 401] width 1050 height 27
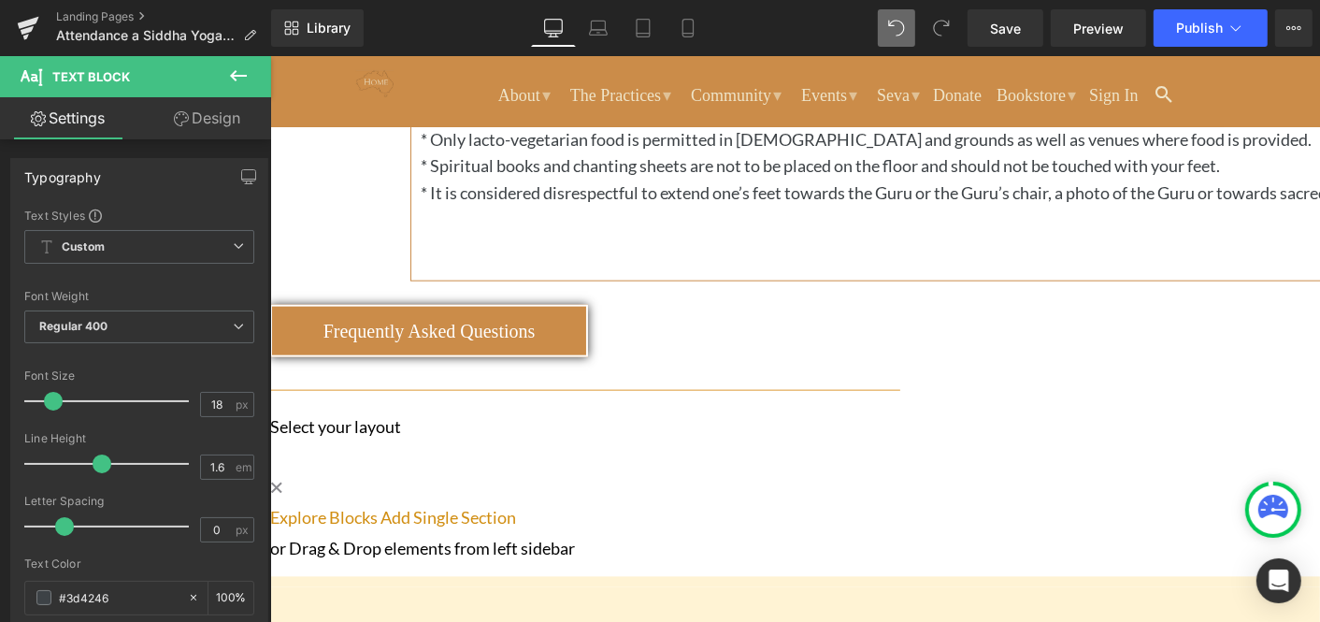
scroll to position [1901, 0]
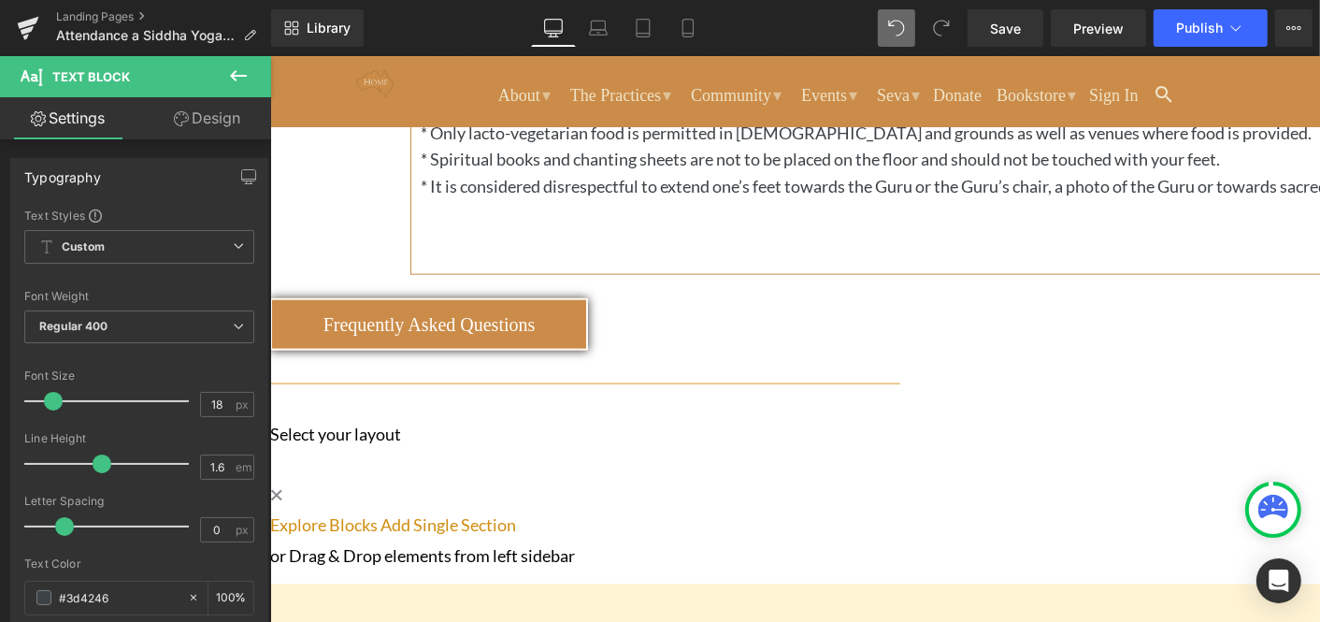
click at [269, 55] on icon at bounding box center [269, 55] width 0 height 0
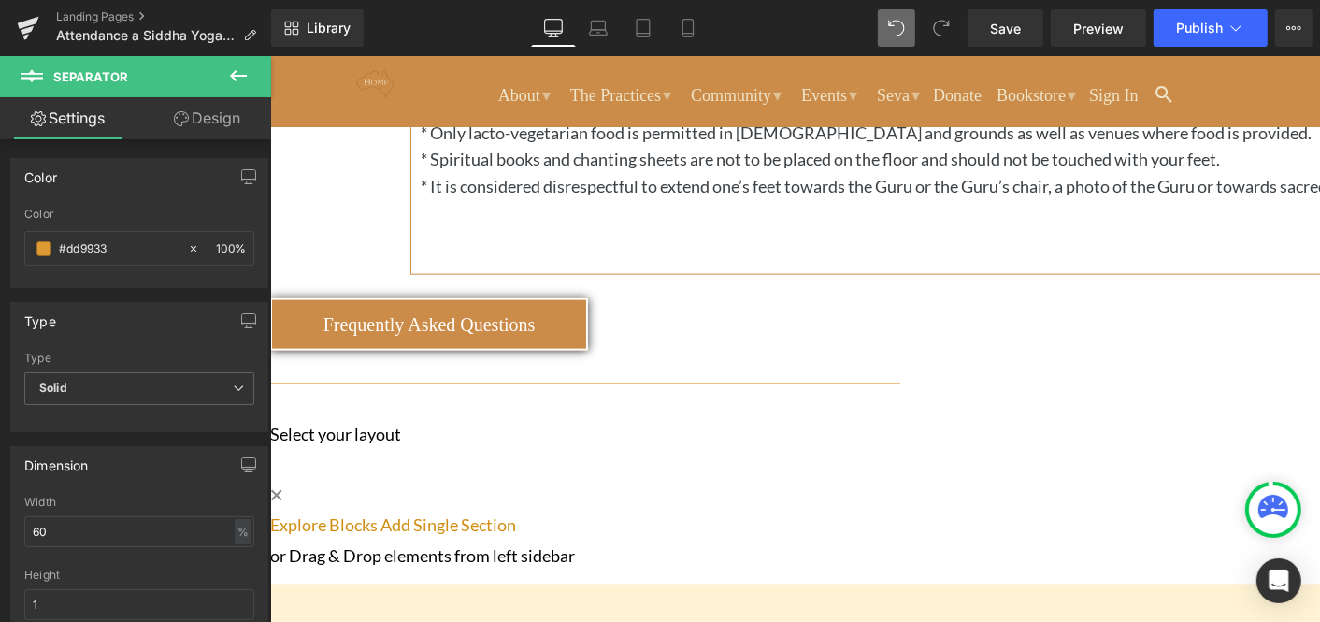
click at [269, 55] on icon at bounding box center [269, 55] width 0 height 0
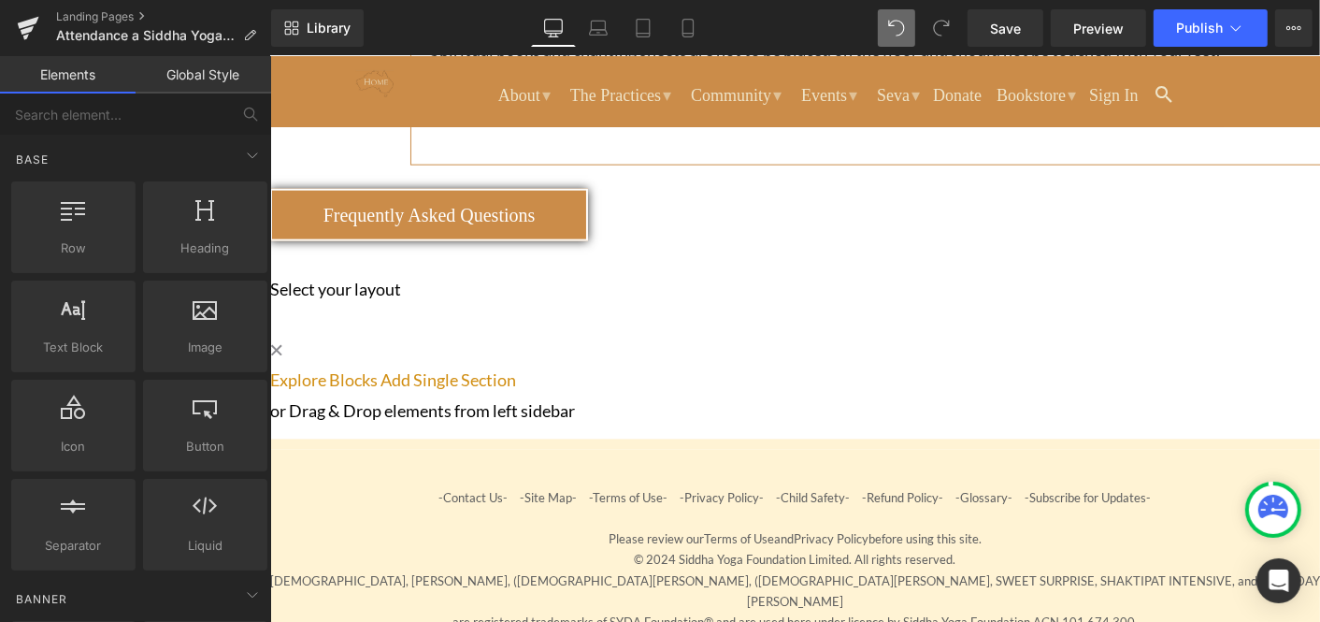
scroll to position [1970, 0]
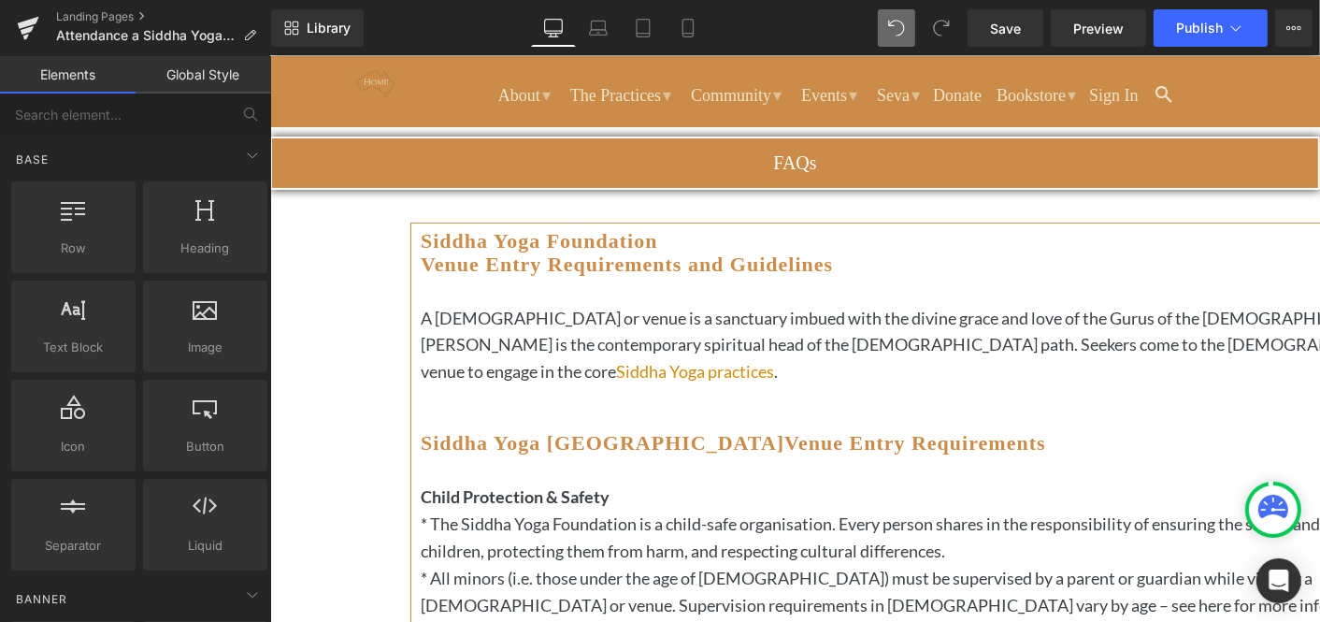
scroll to position [357, 0]
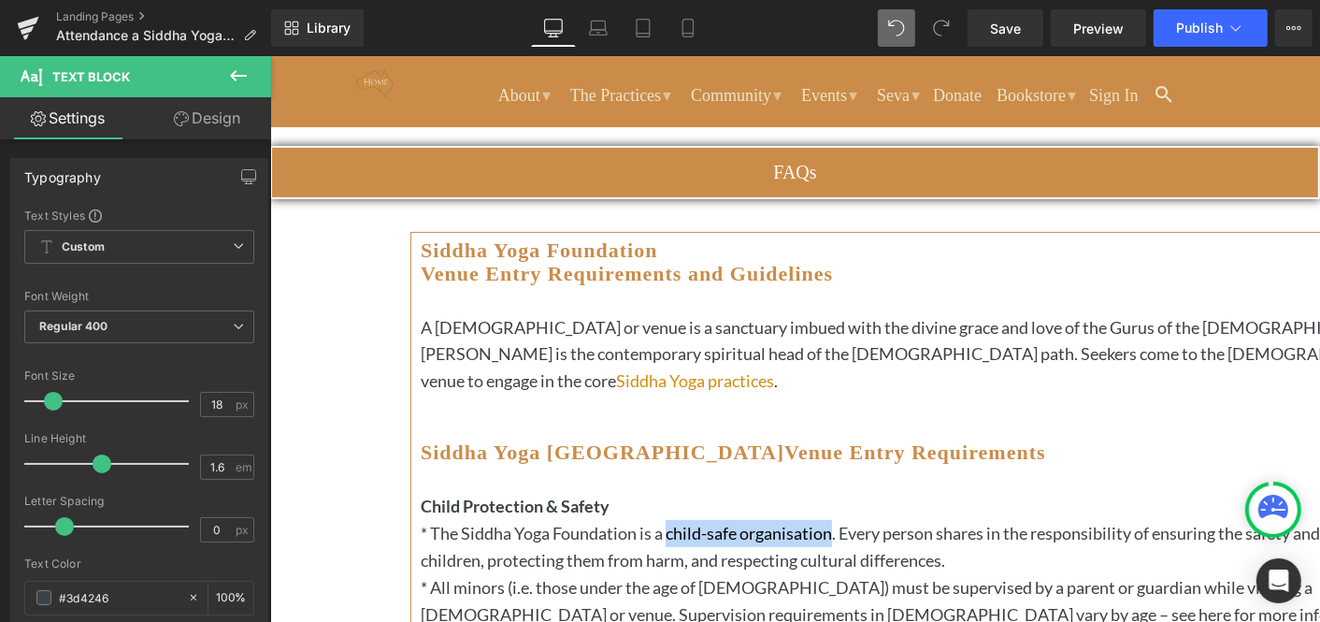
drag, startPoint x: 696, startPoint y: 355, endPoint x: 859, endPoint y: 352, distance: 163.7
click at [859, 519] on p "* The Siddha Yoga Foundation is a child-safe organisation. Every person shares …" at bounding box center [945, 546] width 1050 height 54
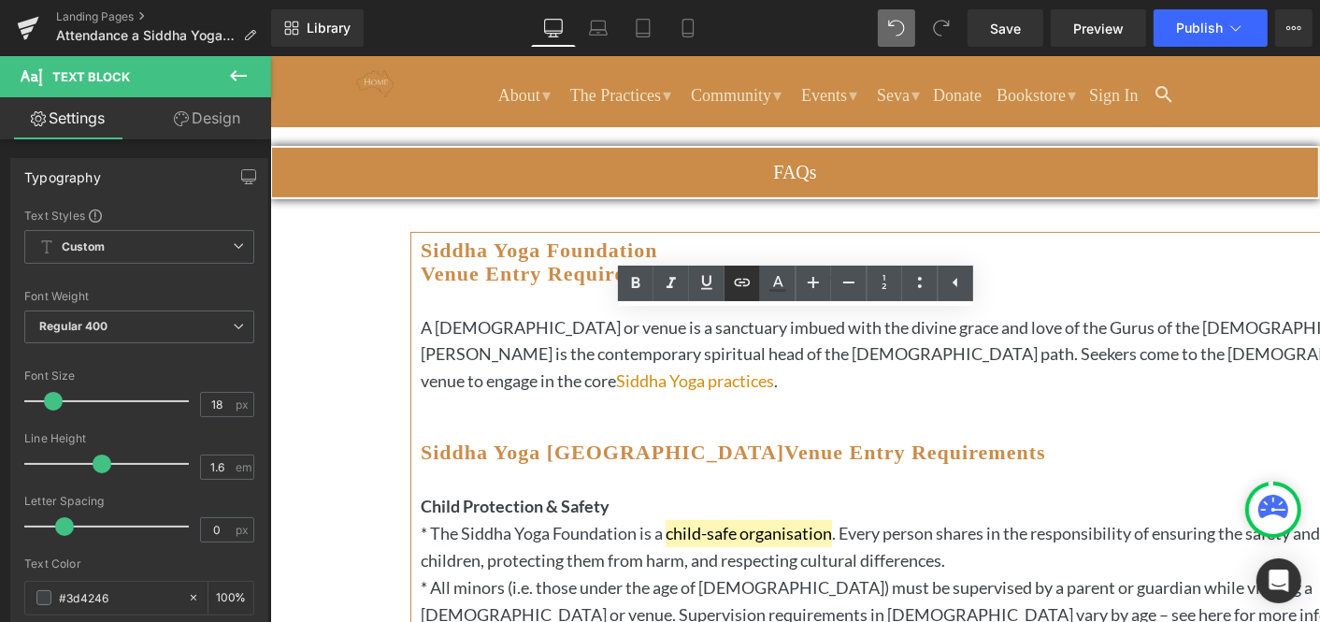
click at [740, 279] on icon at bounding box center [742, 282] width 16 height 7
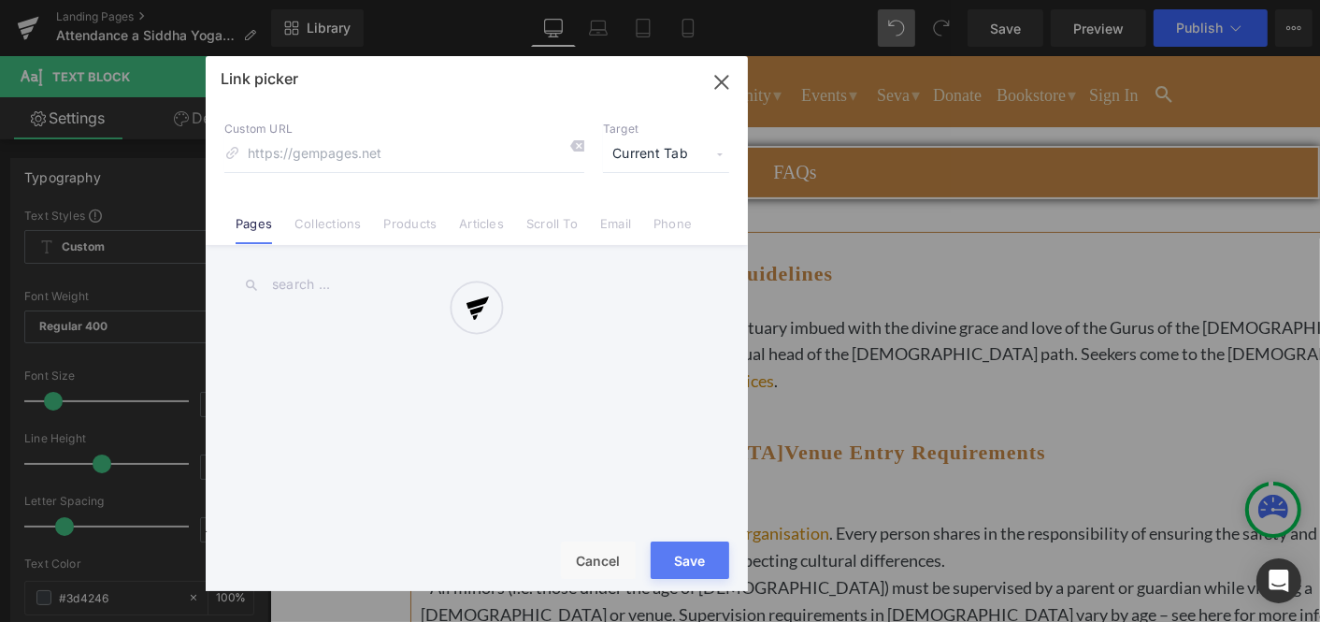
click at [1038, 0] on div "Text Color Highlight Color #333333 Edit or remove link: Edit - Unlink - Cancel …" at bounding box center [660, 0] width 1320 height 0
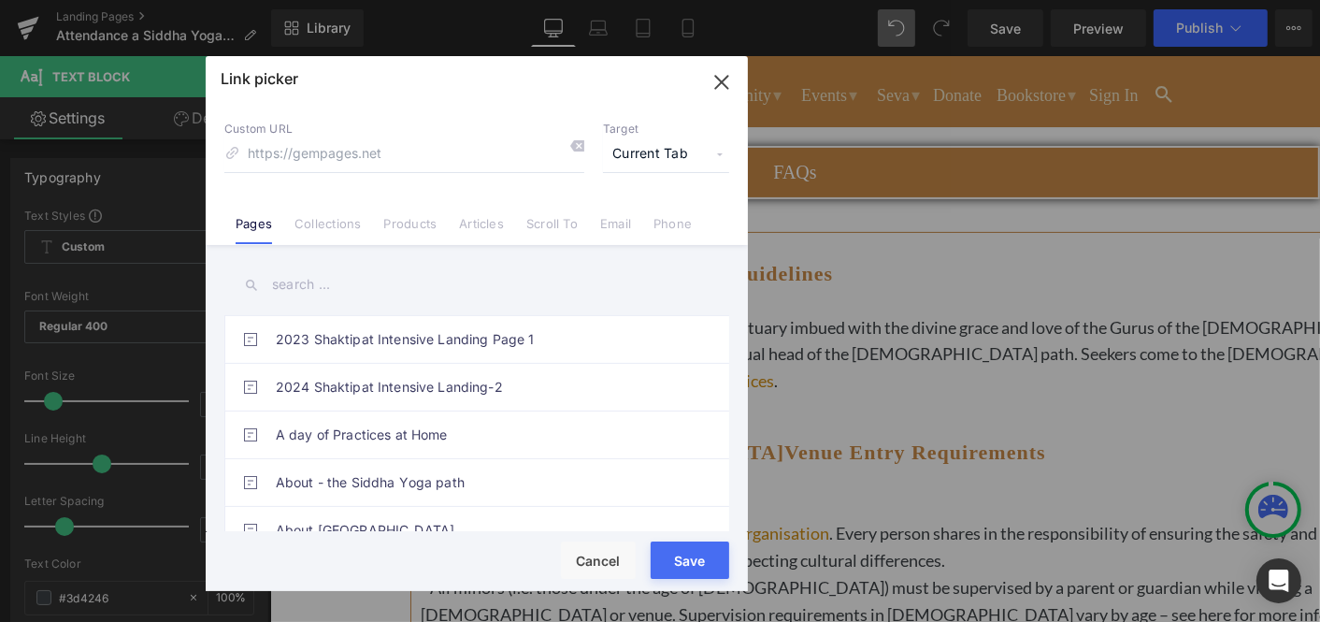
click at [316, 290] on input "text" at bounding box center [476, 285] width 505 height 42
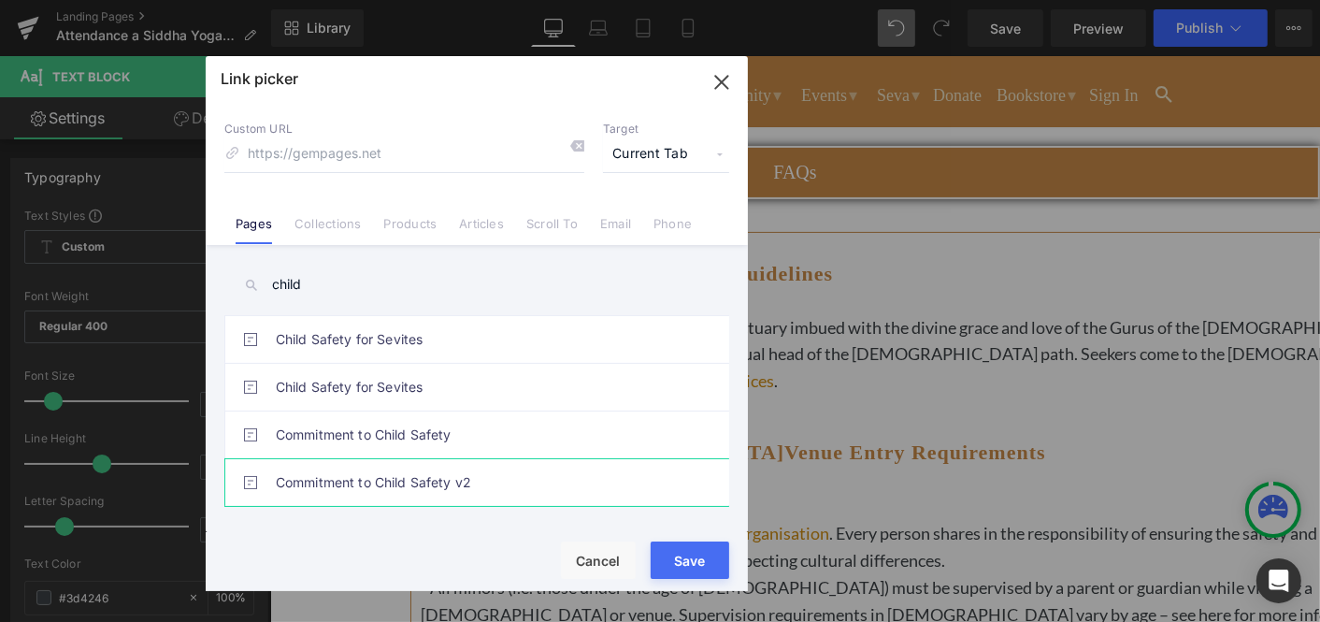
type input "child"
click at [314, 477] on link "Commitment to Child Safety v2" at bounding box center [481, 482] width 411 height 47
type input "/pages/commitment-to-child-safety-v2"
click at [682, 561] on button "Save" at bounding box center [690, 559] width 79 height 37
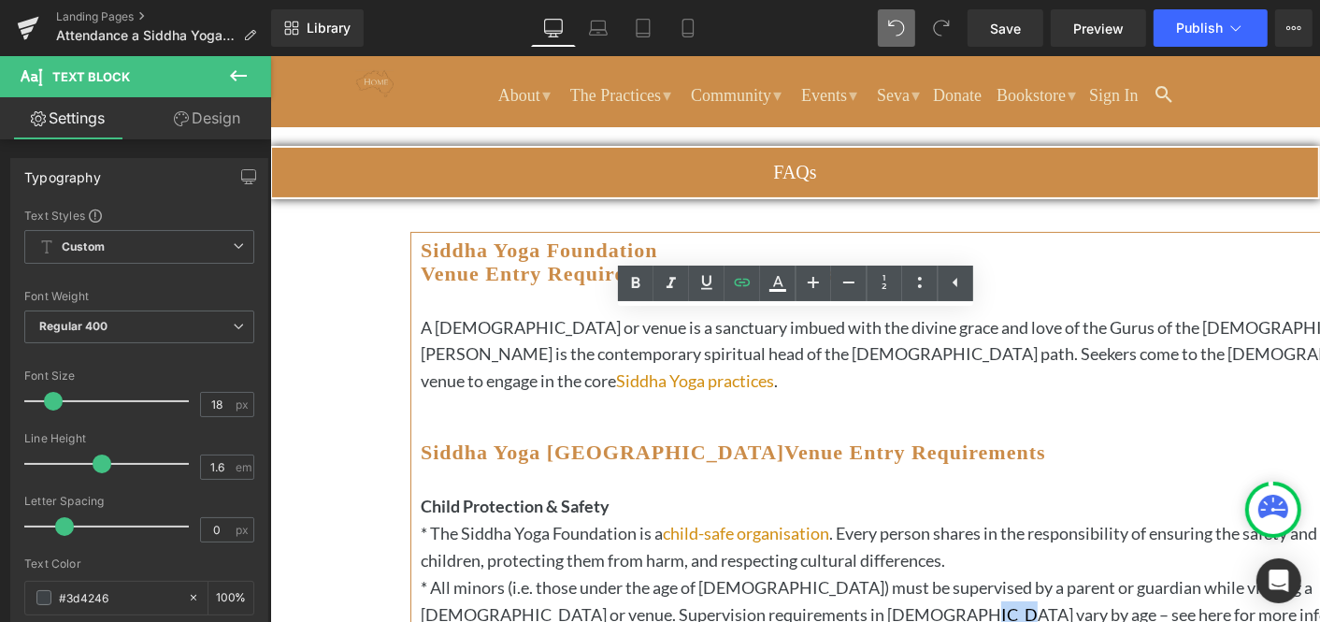
drag, startPoint x: 449, startPoint y: 492, endPoint x: 479, endPoint y: 494, distance: 30.0
click at [479, 573] on p "* All minors (i.e. those under the age of 18) must be supervised by a parent or…" at bounding box center [945, 600] width 1050 height 54
click at [741, 280] on icon at bounding box center [742, 282] width 22 height 22
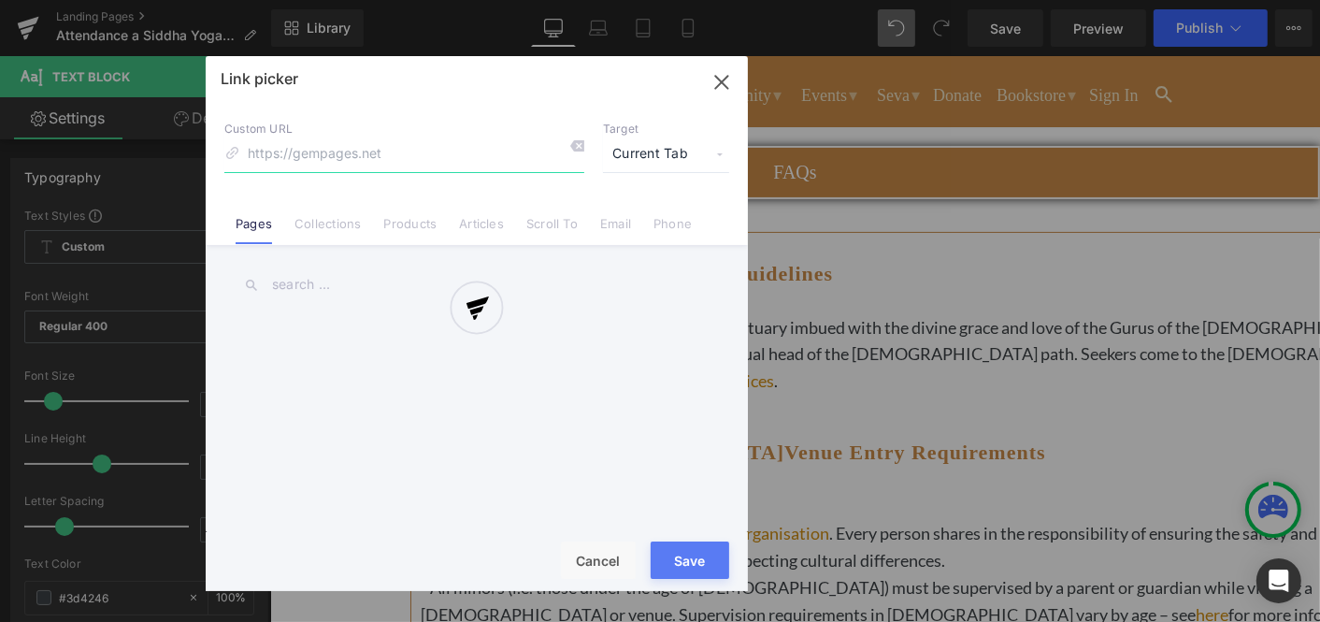
click at [792, 0] on div "Text Color Highlight Color #333333 Edit or remove link: Edit - Unlink - Cancel …" at bounding box center [660, 0] width 1320 height 0
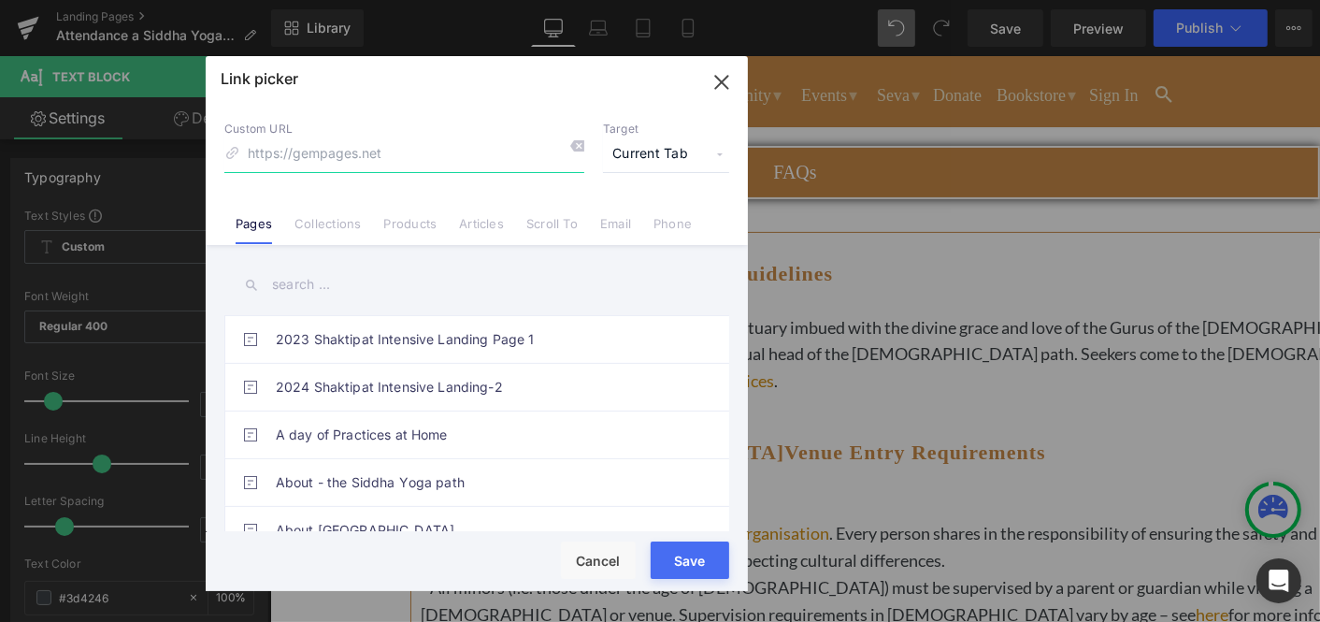
click at [413, 151] on input at bounding box center [404, 155] width 360 height 36
click at [589, 557] on button "Cancel" at bounding box center [598, 559] width 75 height 37
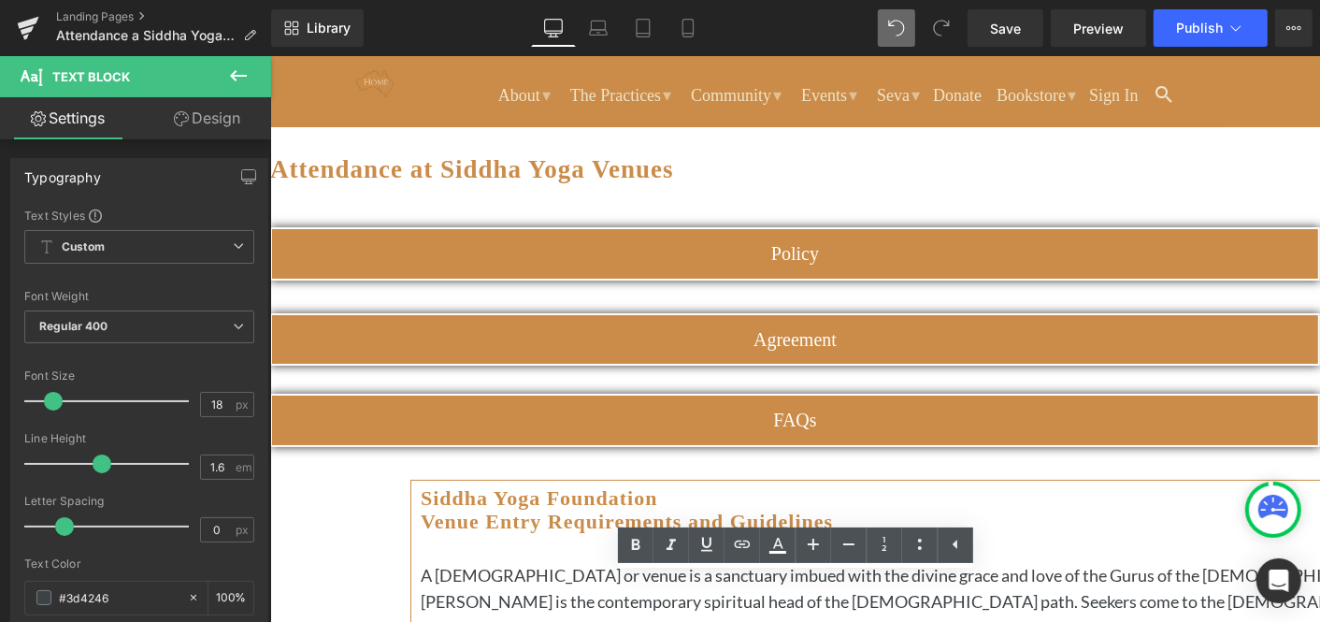
scroll to position [0, 0]
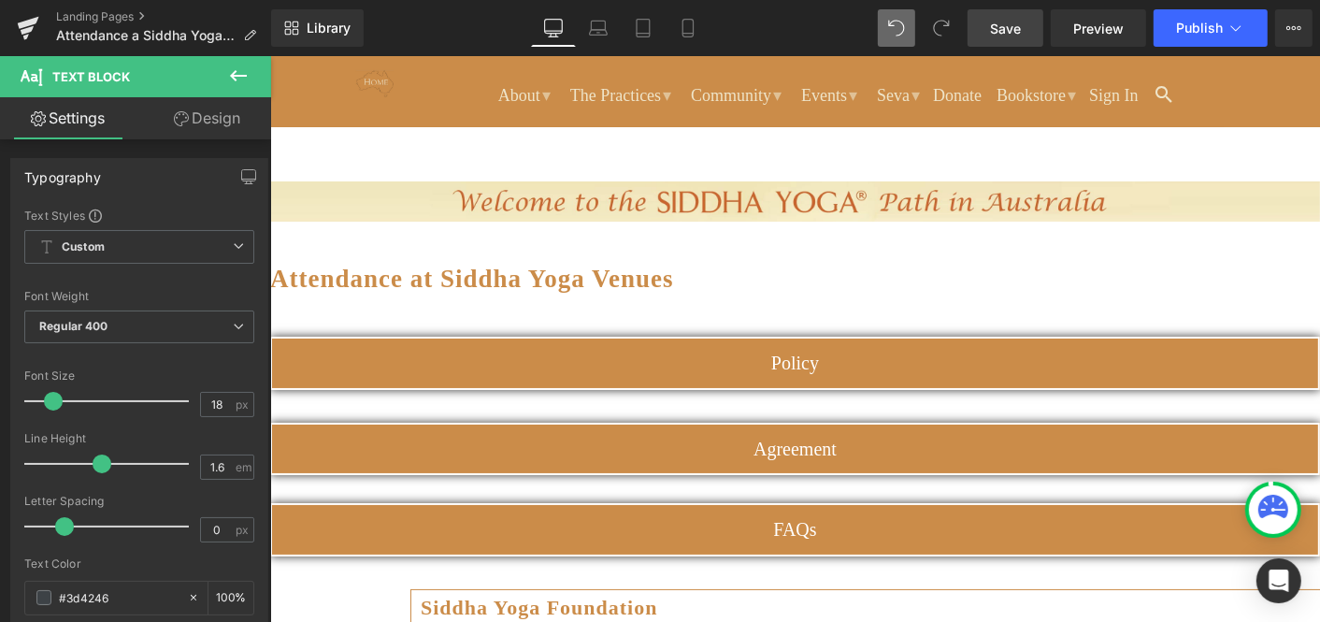
click at [1003, 27] on span "Save" at bounding box center [1005, 29] width 31 height 20
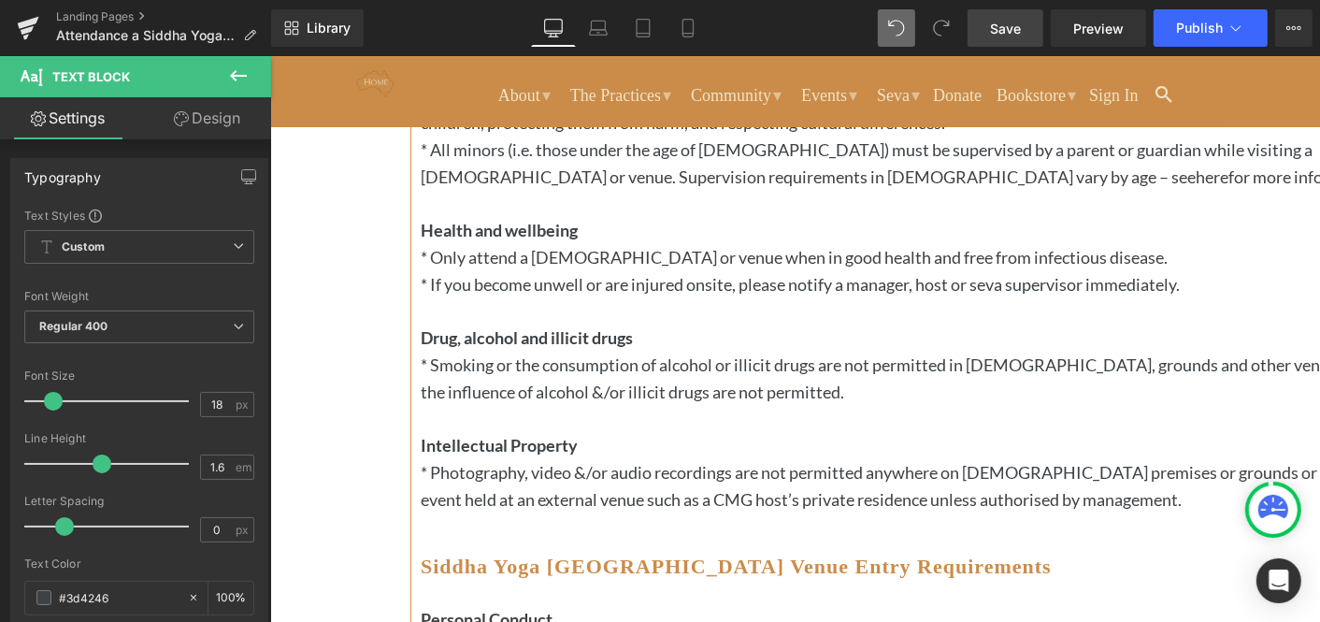
scroll to position [824, 0]
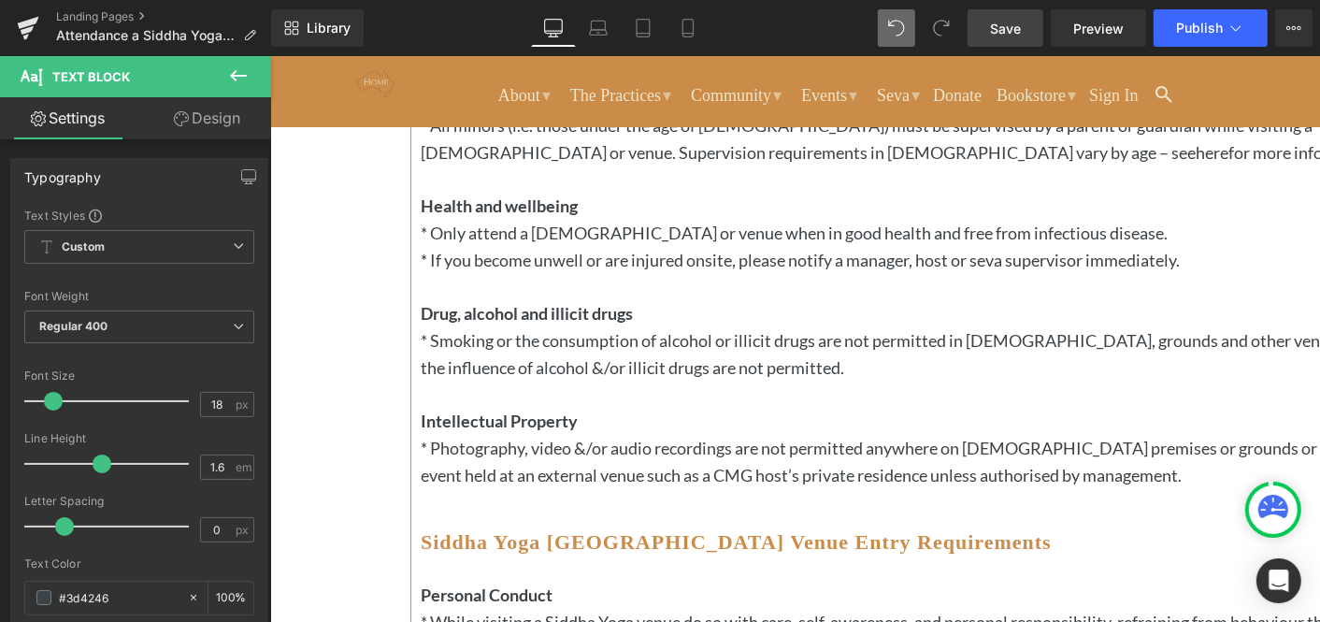
click at [269, 55] on icon at bounding box center [269, 55] width 0 height 0
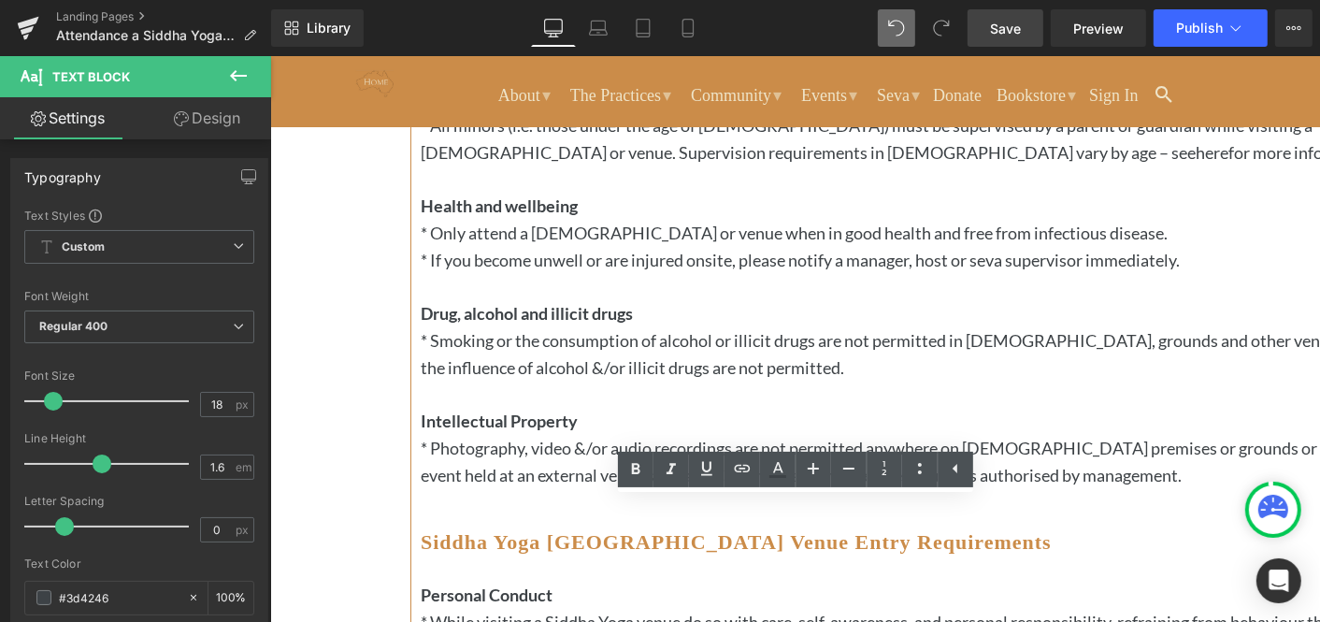
click at [947, 529] on b "Siddha Yoga Australia Venue Entry Requirements" at bounding box center [735, 540] width 631 height 23
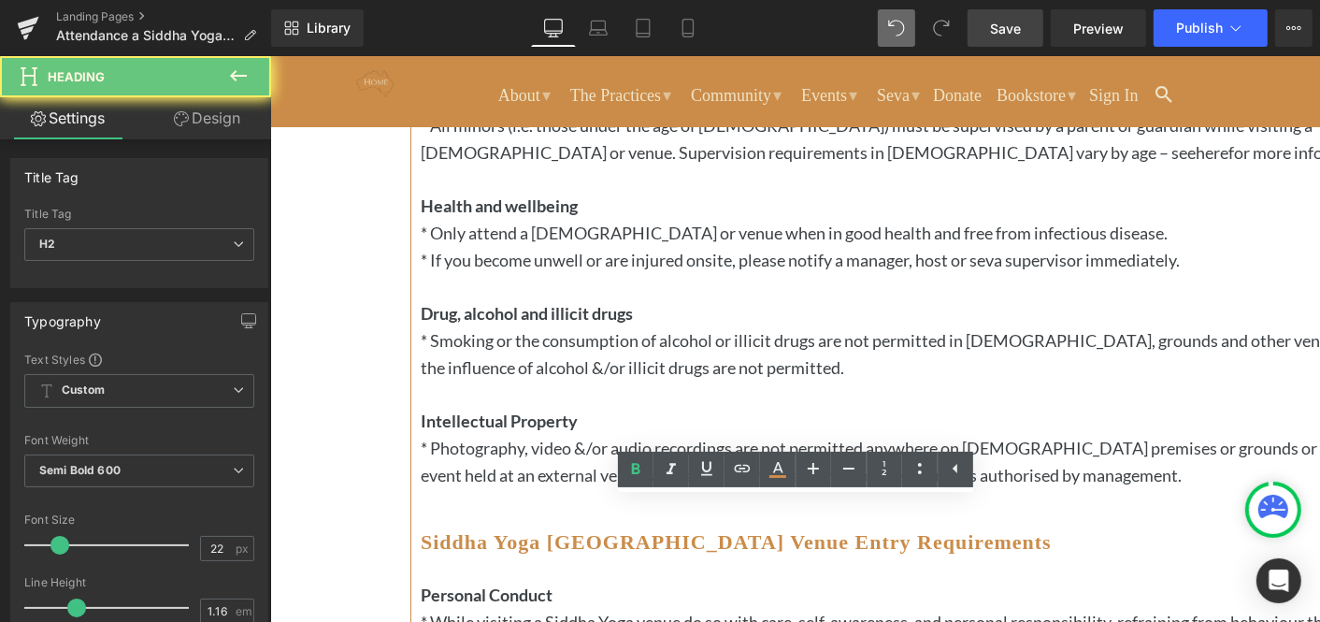
click at [947, 529] on b "Siddha Yoga Australia Venue Entry Requirements" at bounding box center [735, 540] width 631 height 23
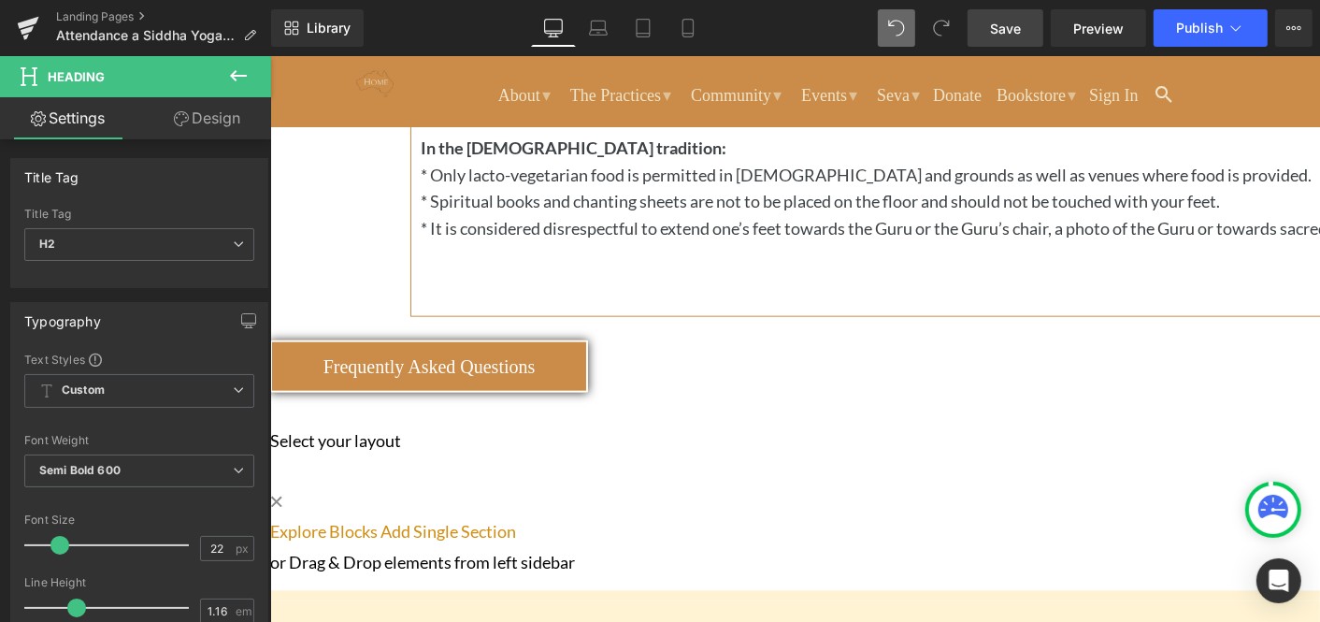
scroll to position [1864, 0]
click at [999, 27] on span "Save" at bounding box center [1005, 29] width 31 height 20
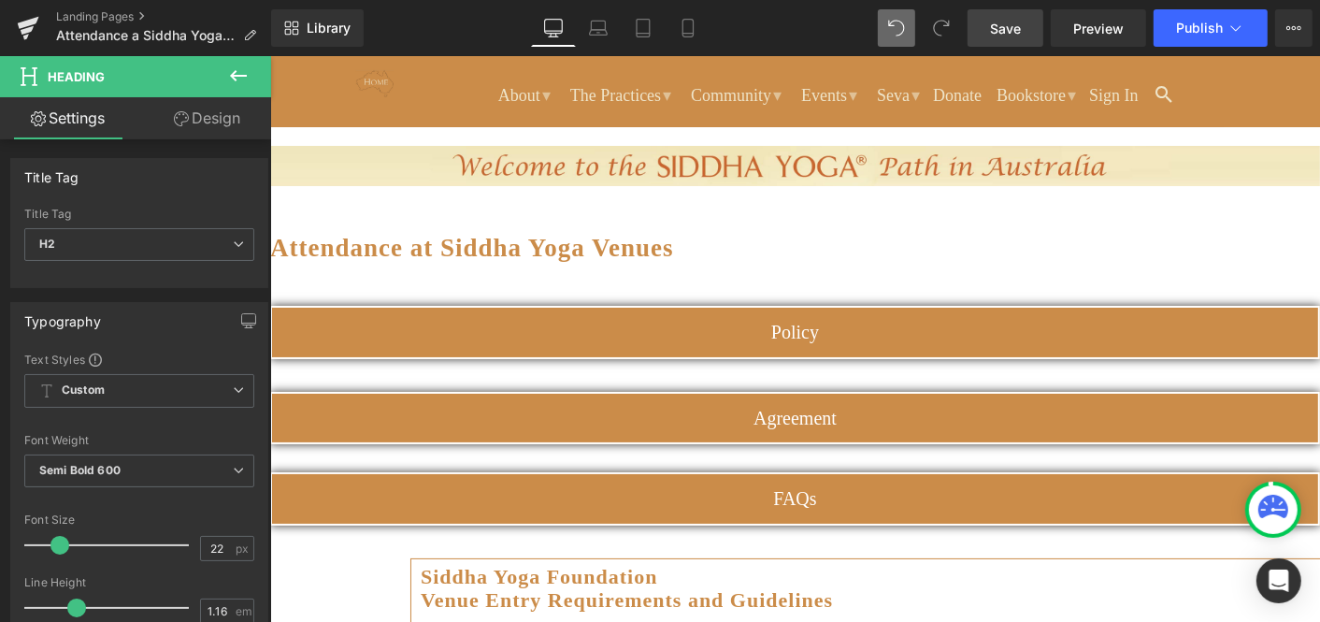
scroll to position [0, 0]
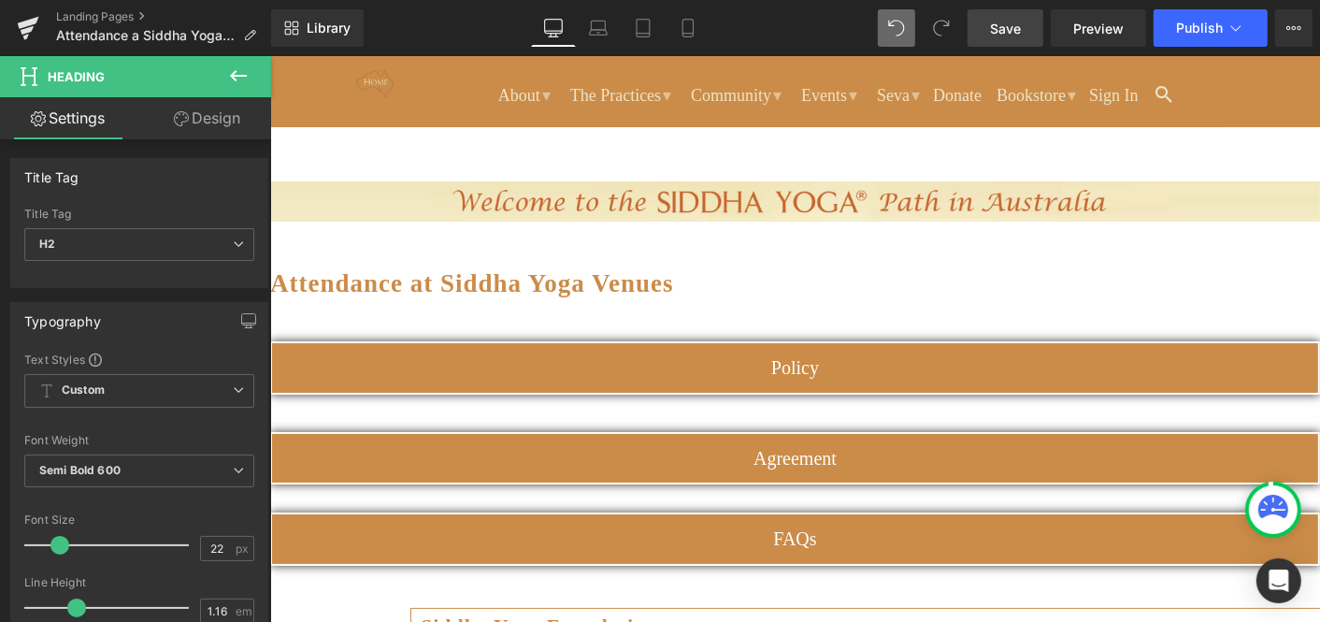
click at [269, 55] on icon at bounding box center [269, 55] width 0 height 0
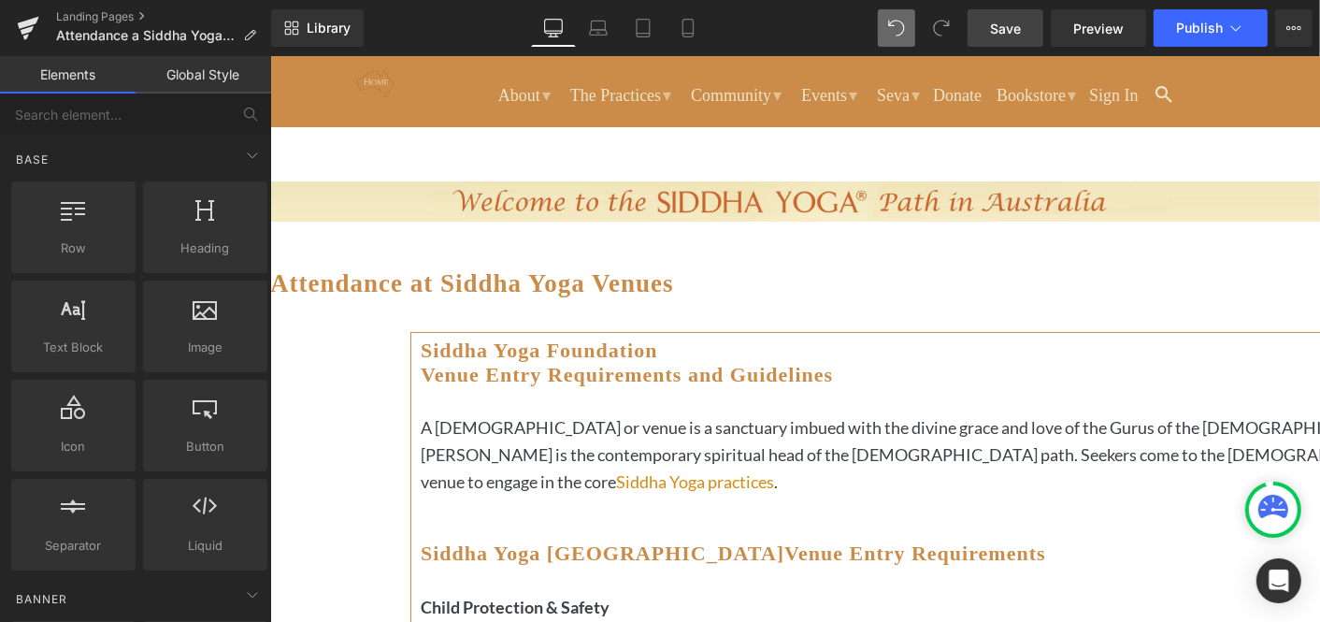
click at [1001, 25] on span "Save" at bounding box center [1005, 29] width 31 height 20
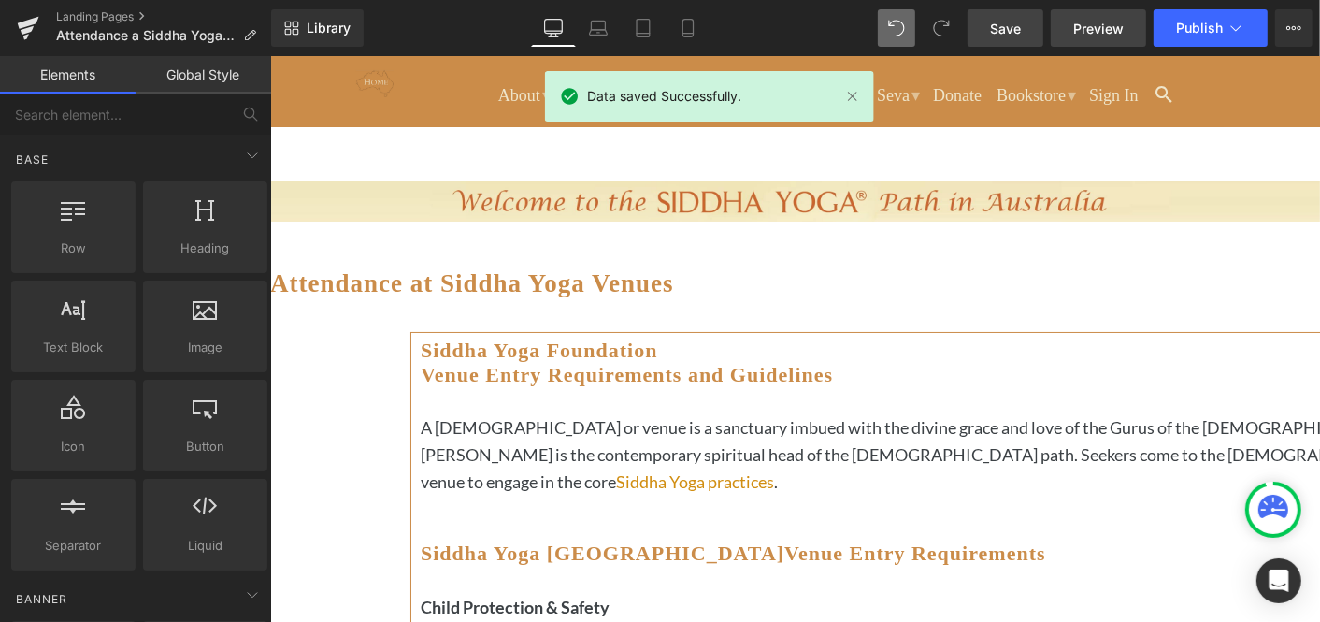
click at [1094, 22] on span "Preview" at bounding box center [1098, 29] width 50 height 20
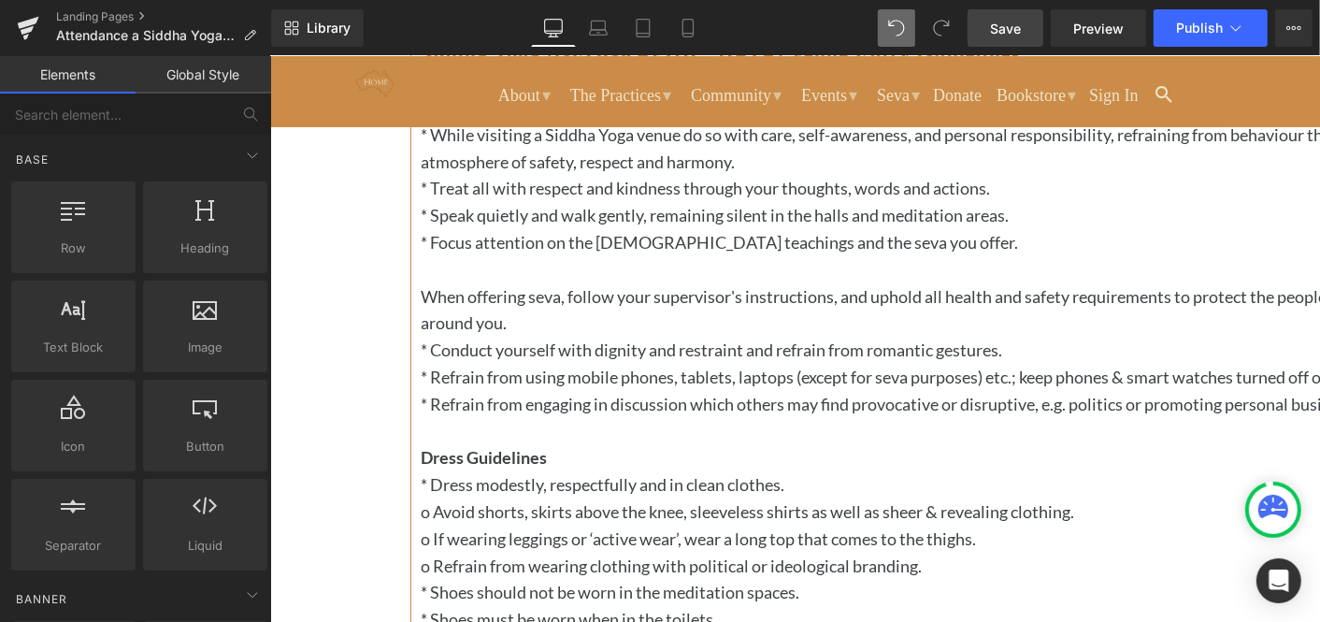
scroll to position [1000, 0]
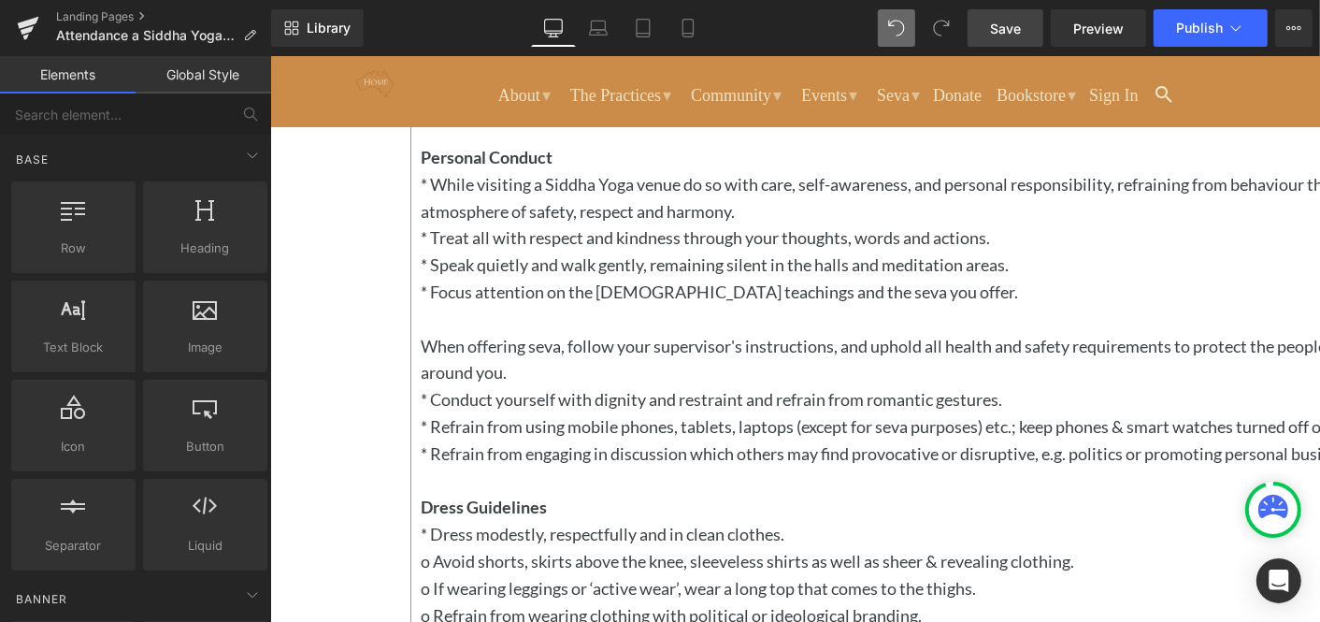
click at [269, 55] on icon at bounding box center [269, 55] width 0 height 0
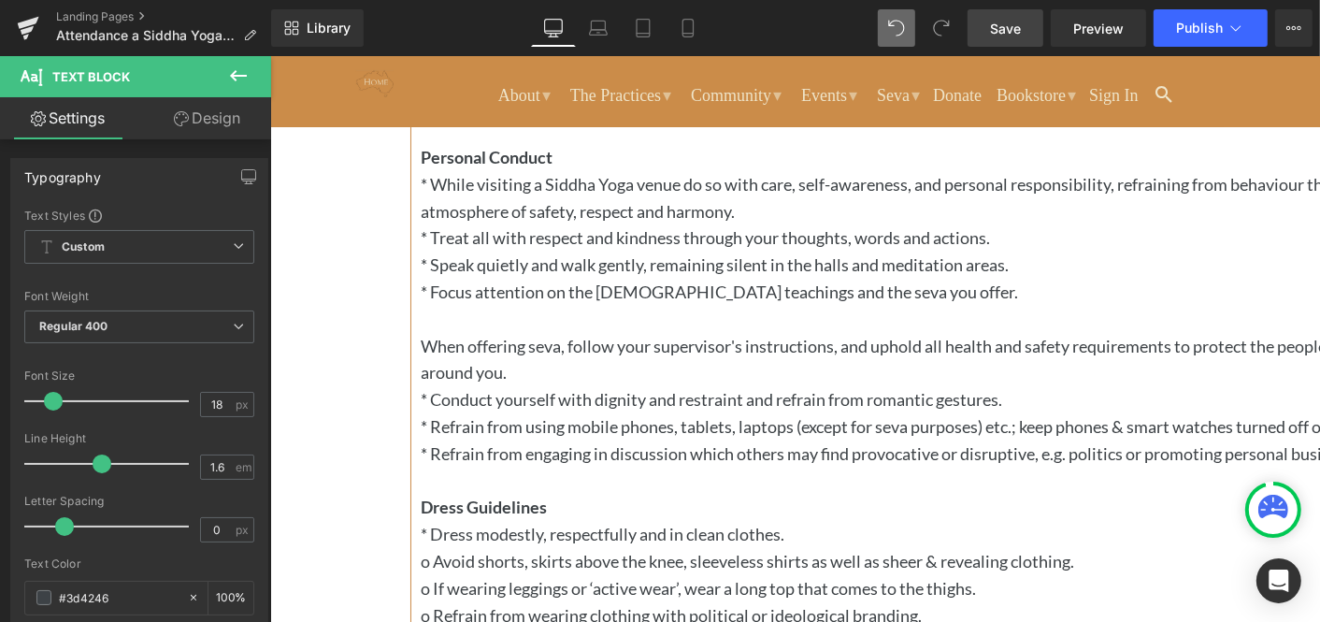
click at [269, 55] on icon at bounding box center [269, 55] width 0 height 0
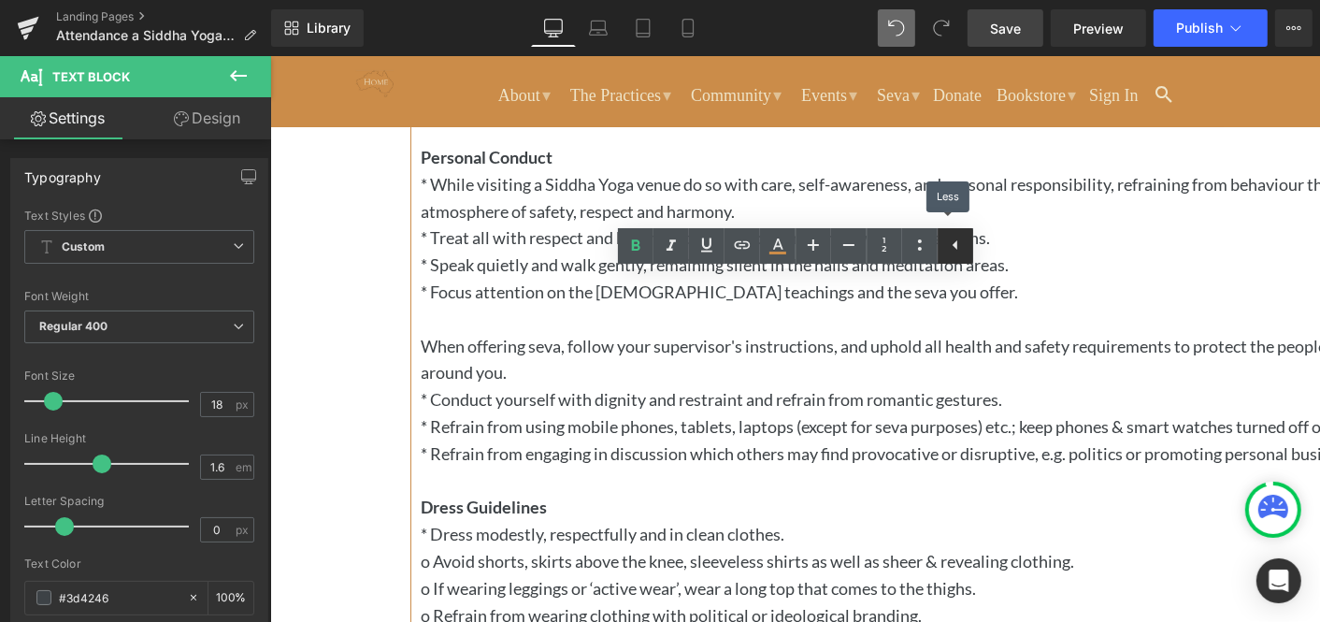
click at [957, 237] on icon at bounding box center [955, 245] width 22 height 22
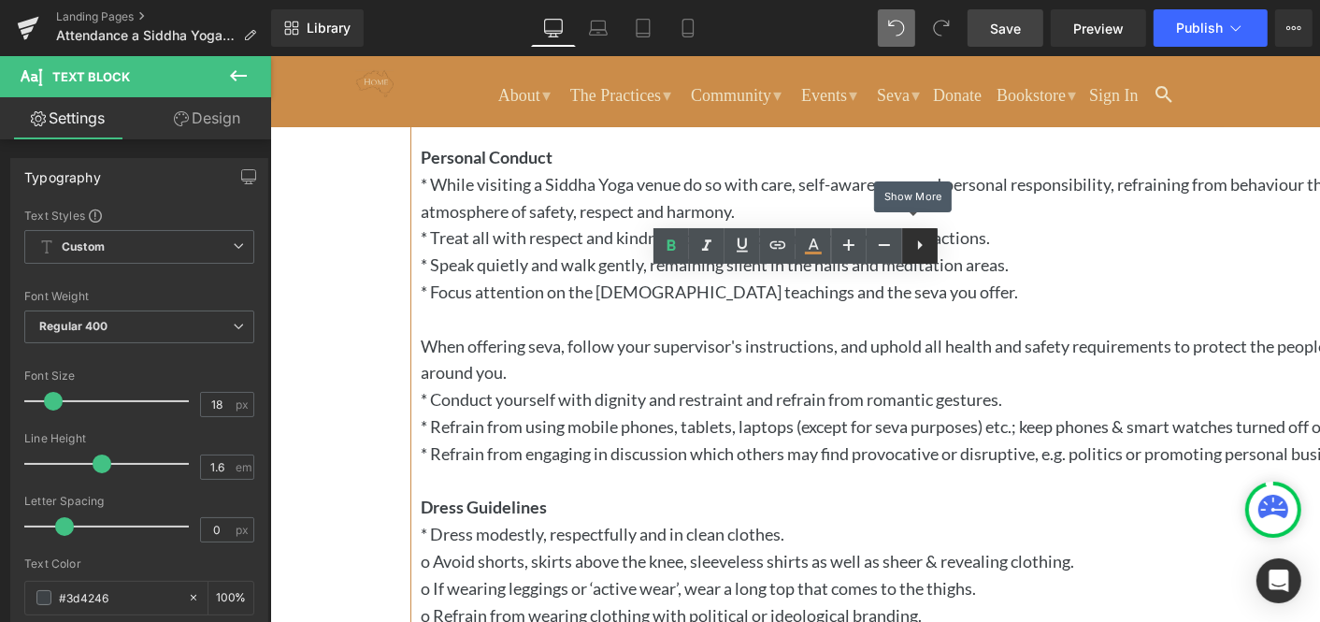
click at [924, 245] on icon at bounding box center [920, 245] width 22 height 22
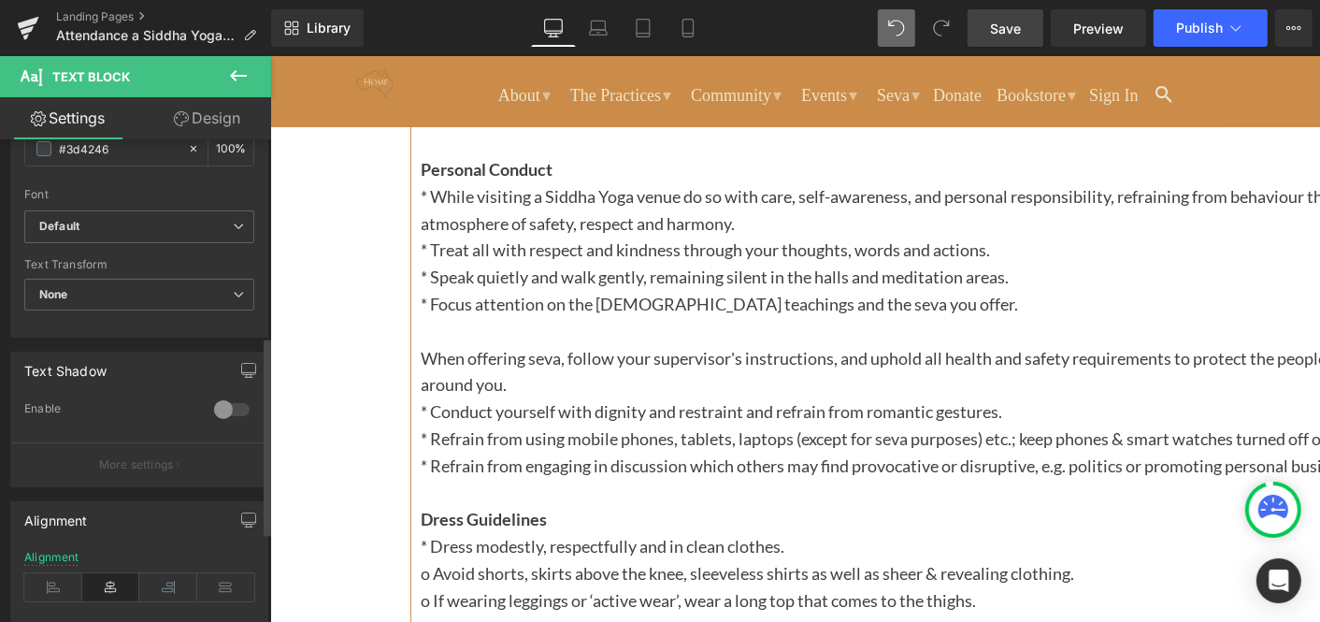
scroll to position [481, 0]
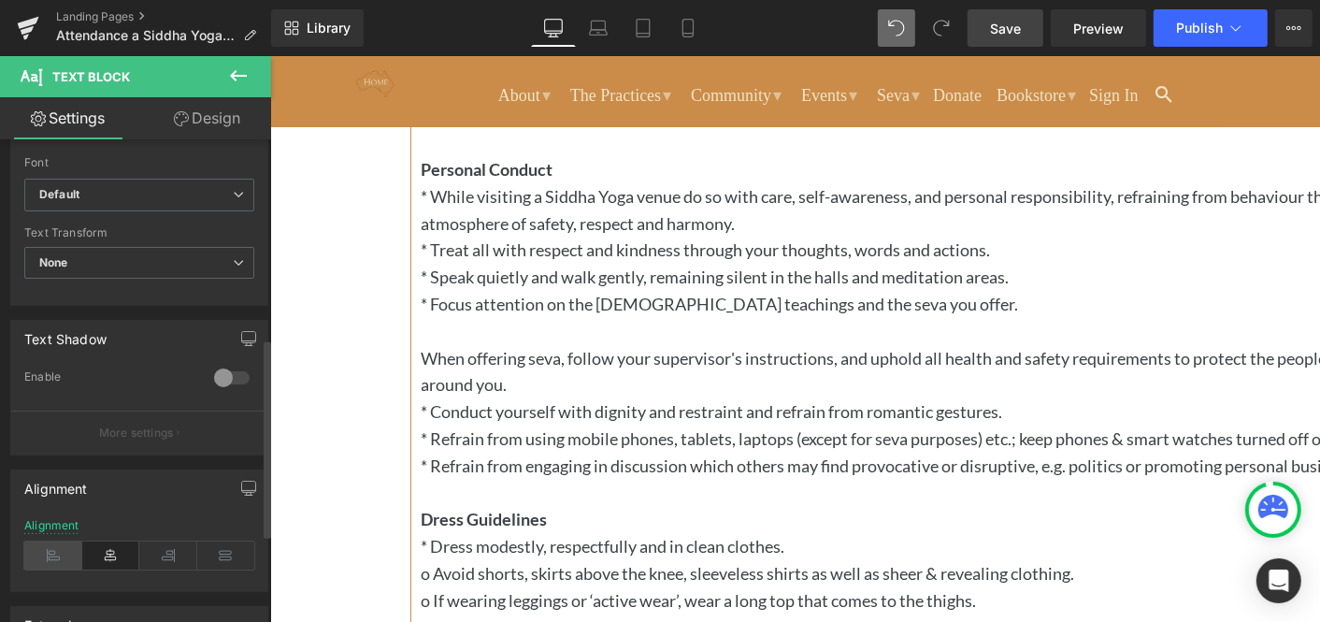
click at [54, 541] on icon at bounding box center [53, 555] width 58 height 28
click at [51, 541] on icon at bounding box center [53, 555] width 58 height 28
click at [1009, 26] on span "Save" at bounding box center [1005, 29] width 31 height 20
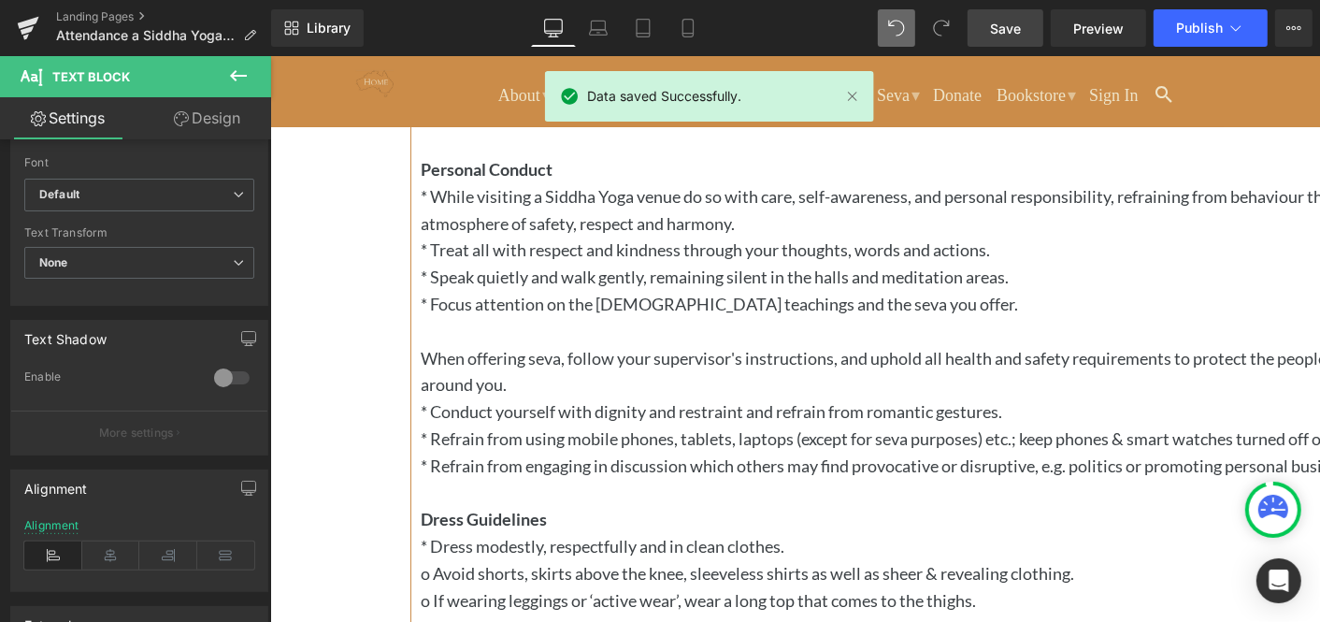
click at [1005, 23] on span "Save" at bounding box center [1005, 29] width 31 height 20
click at [1094, 23] on span "Preview" at bounding box center [1098, 29] width 50 height 20
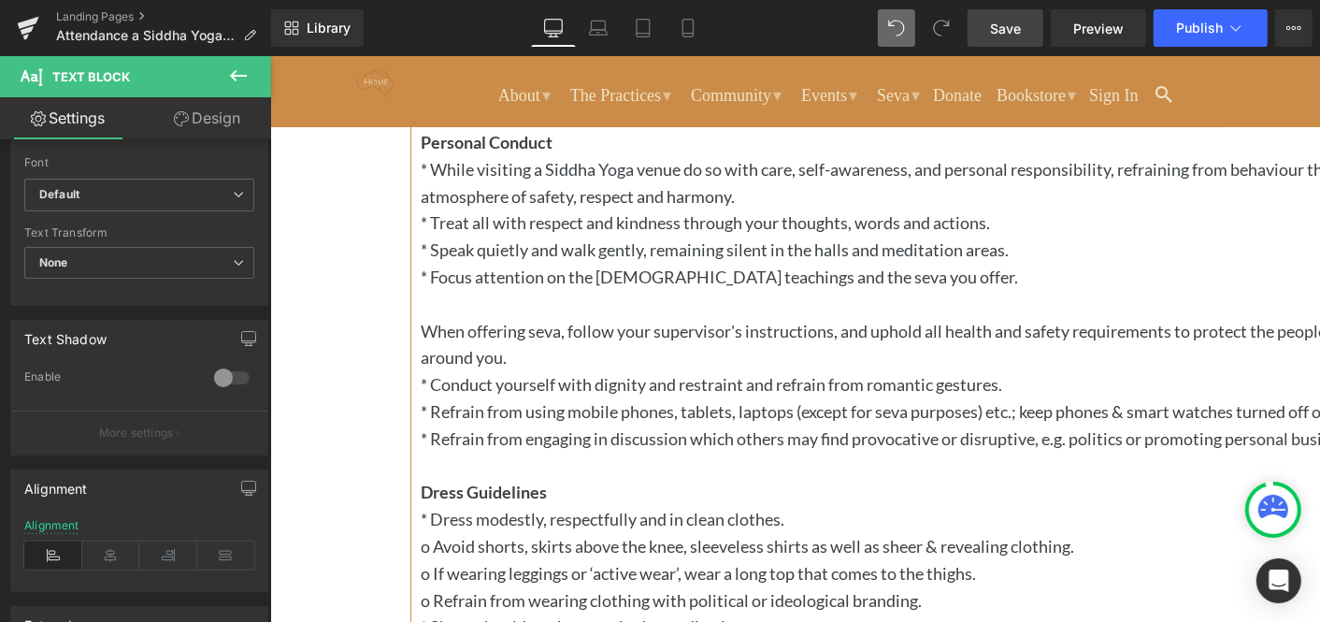
scroll to position [1030, 0]
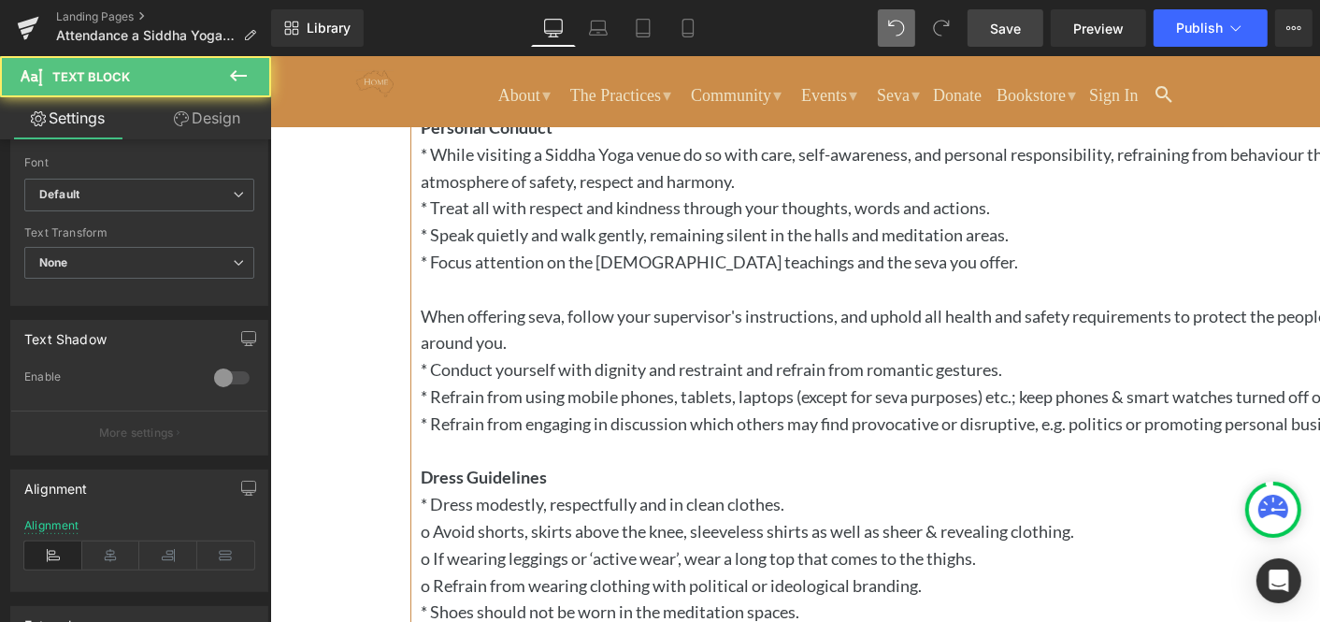
click at [461, 356] on p "When offering seva, follow your supervisor's instructions, and uphold all healt…" at bounding box center [945, 329] width 1050 height 54
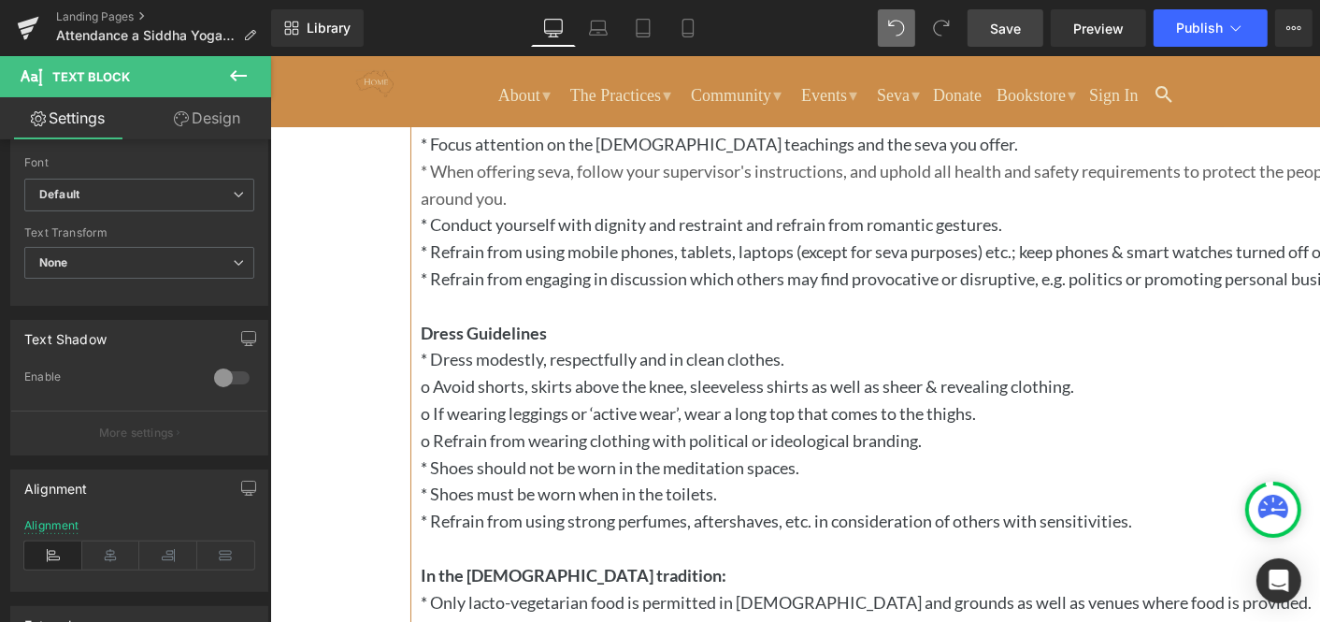
scroll to position [1152, 0]
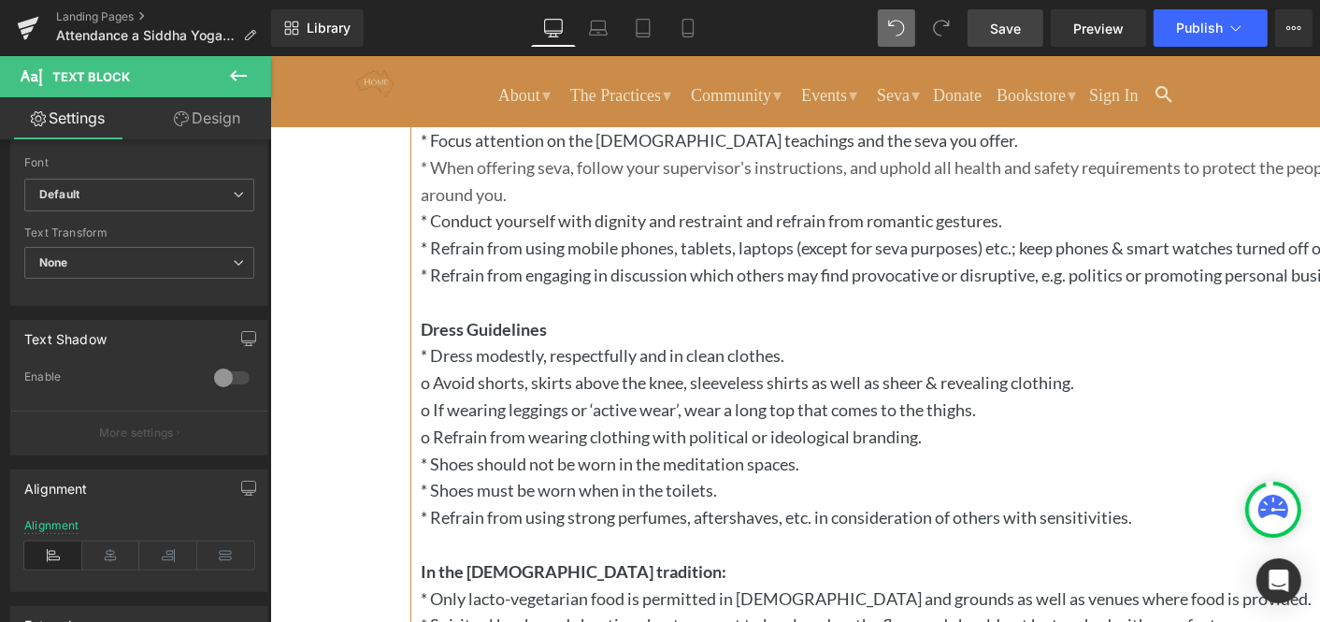
click at [1014, 25] on span "Save" at bounding box center [1005, 29] width 31 height 20
click at [1097, 24] on span "Preview" at bounding box center [1098, 29] width 50 height 20
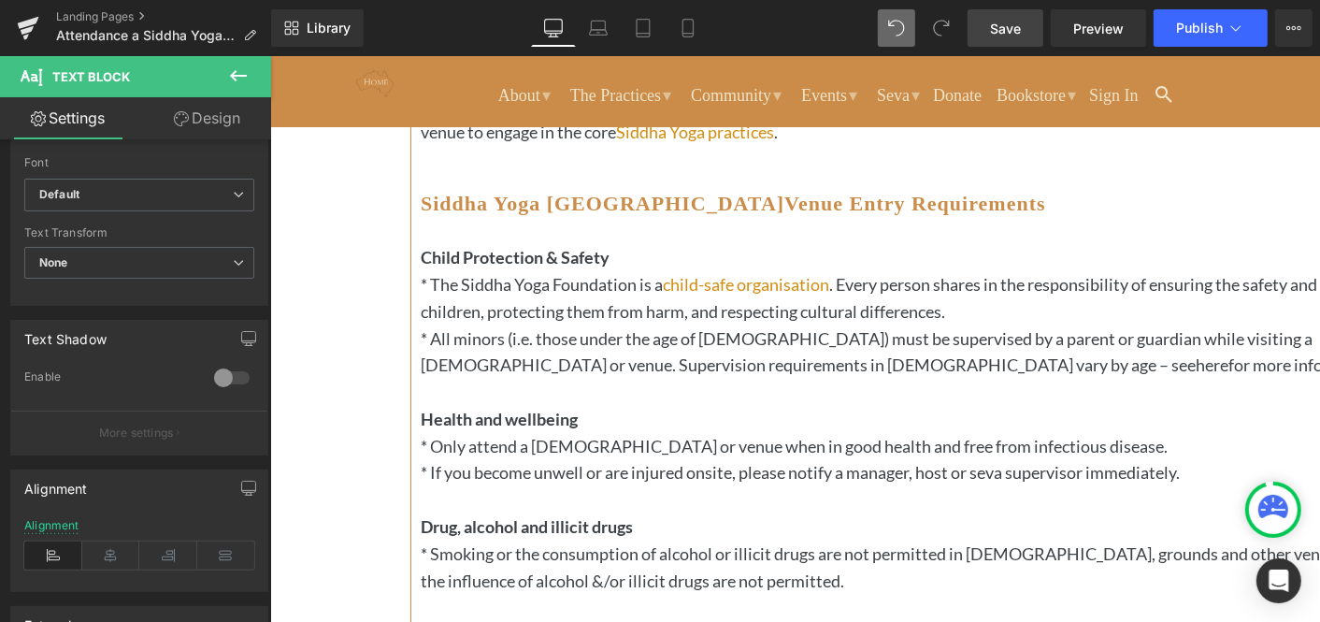
scroll to position [348, 0]
click at [1012, 23] on span "Save" at bounding box center [1005, 29] width 31 height 20
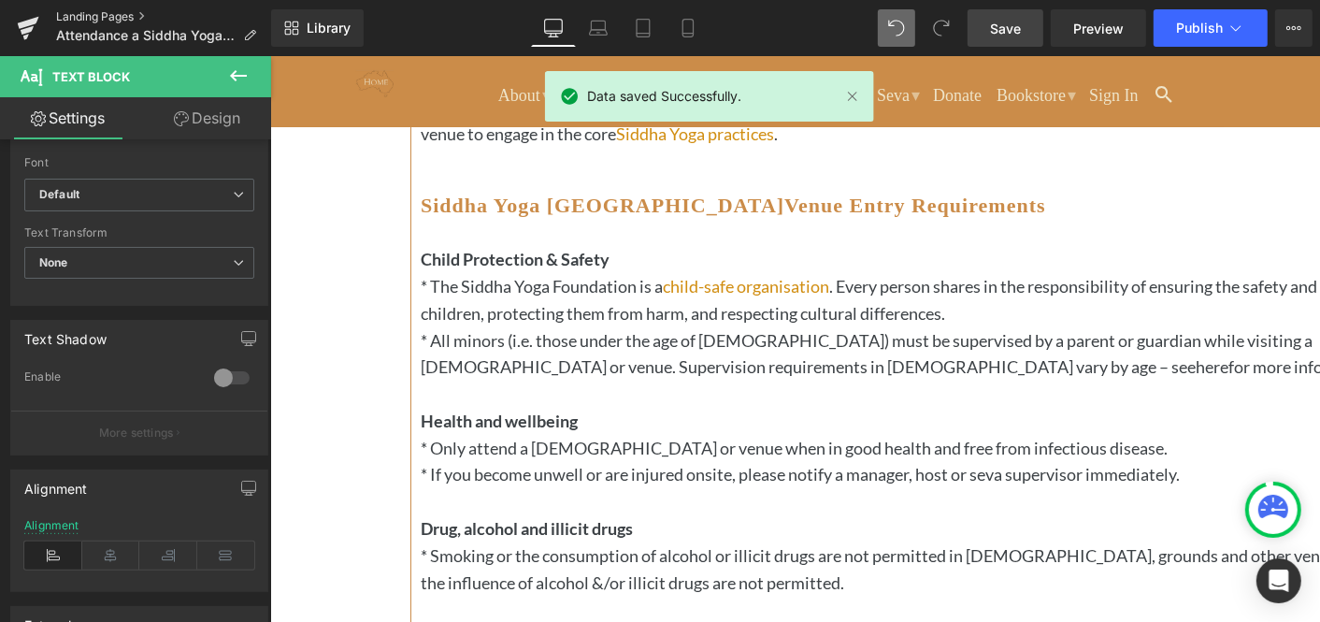
click at [93, 18] on link "Landing Pages" at bounding box center [163, 16] width 215 height 15
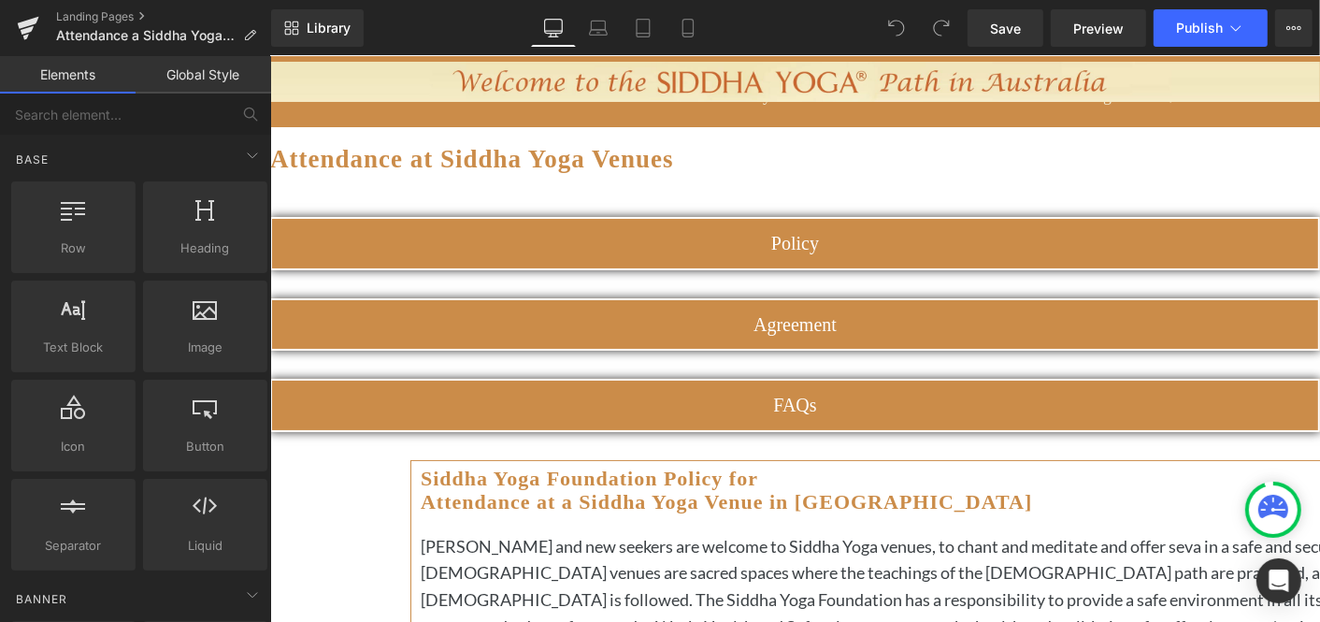
scroll to position [230, 0]
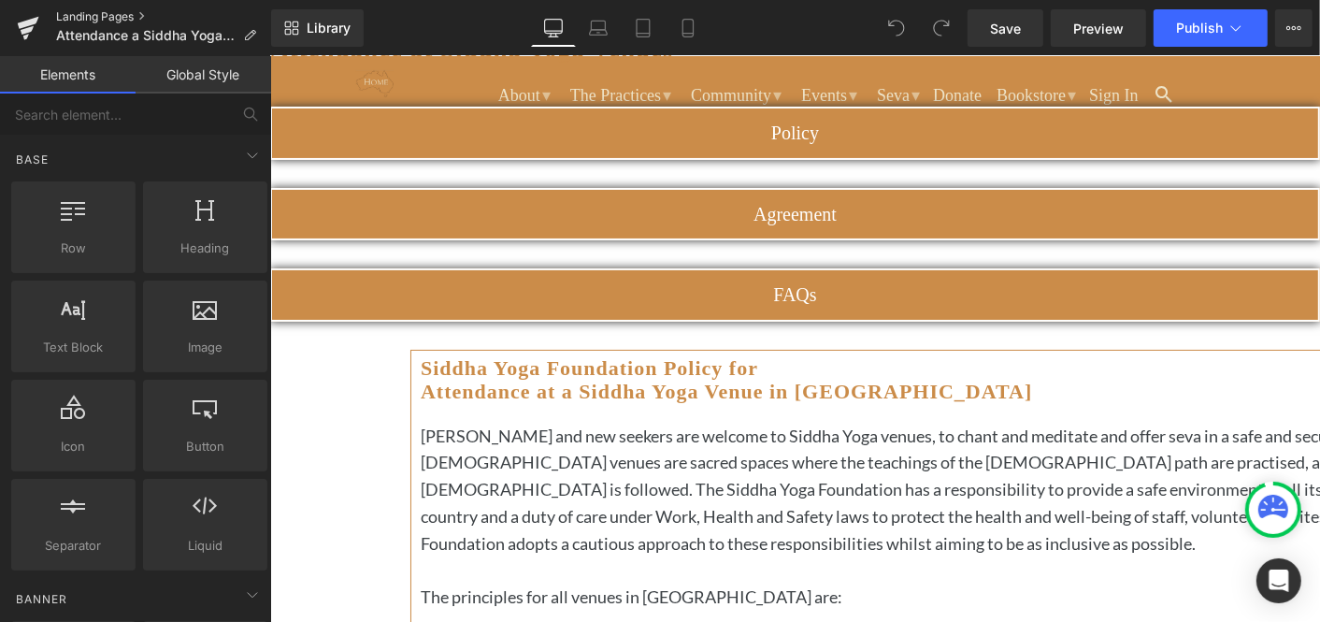
click at [117, 16] on link "Landing Pages" at bounding box center [163, 16] width 215 height 15
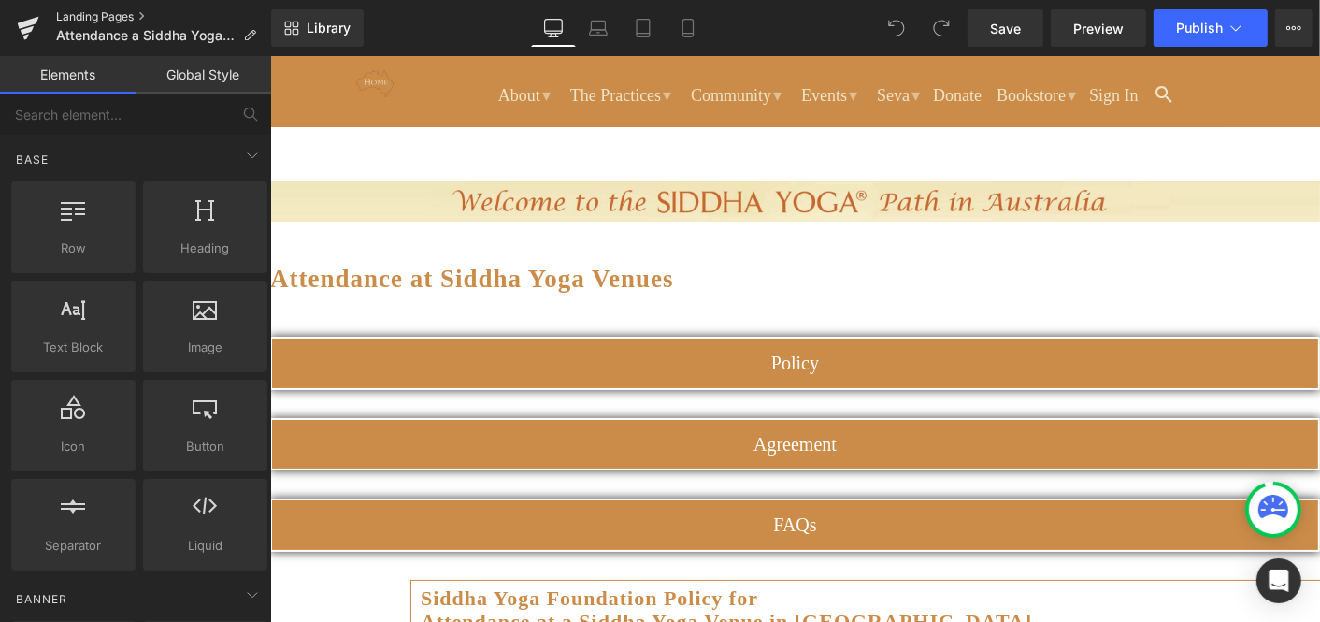
click at [108, 11] on link "Landing Pages" at bounding box center [163, 16] width 215 height 15
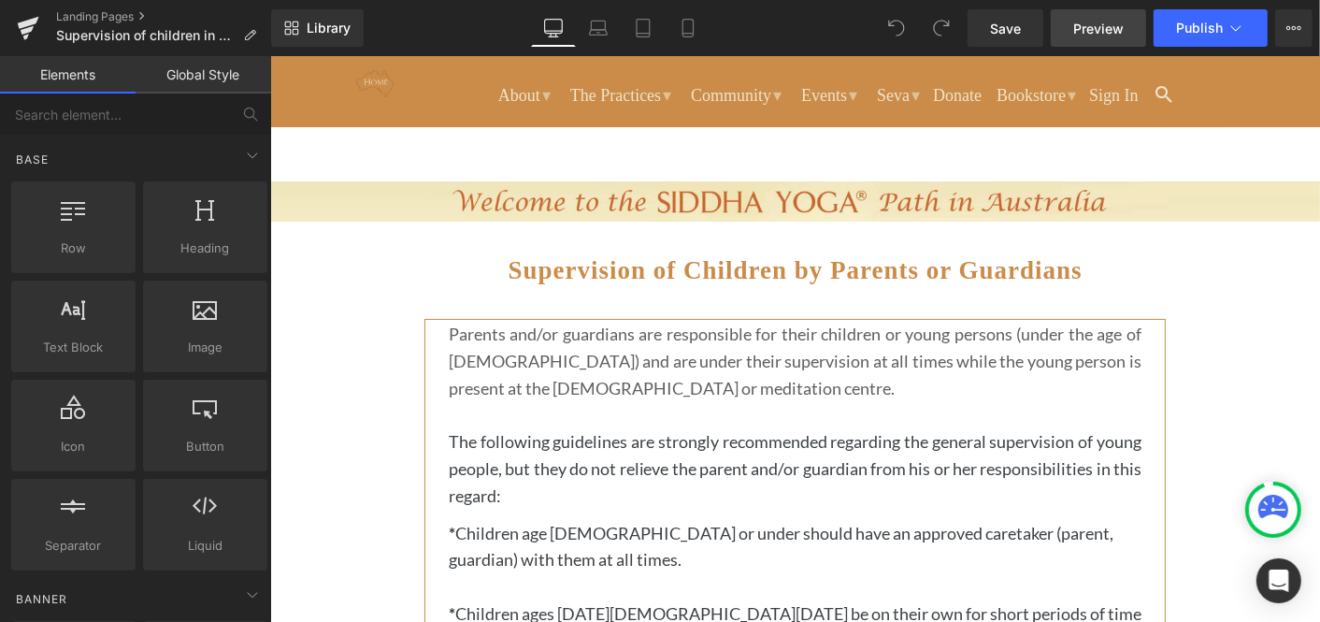
click at [1091, 23] on span "Preview" at bounding box center [1098, 29] width 50 height 20
click at [1207, 24] on span "Publish" at bounding box center [1199, 28] width 47 height 15
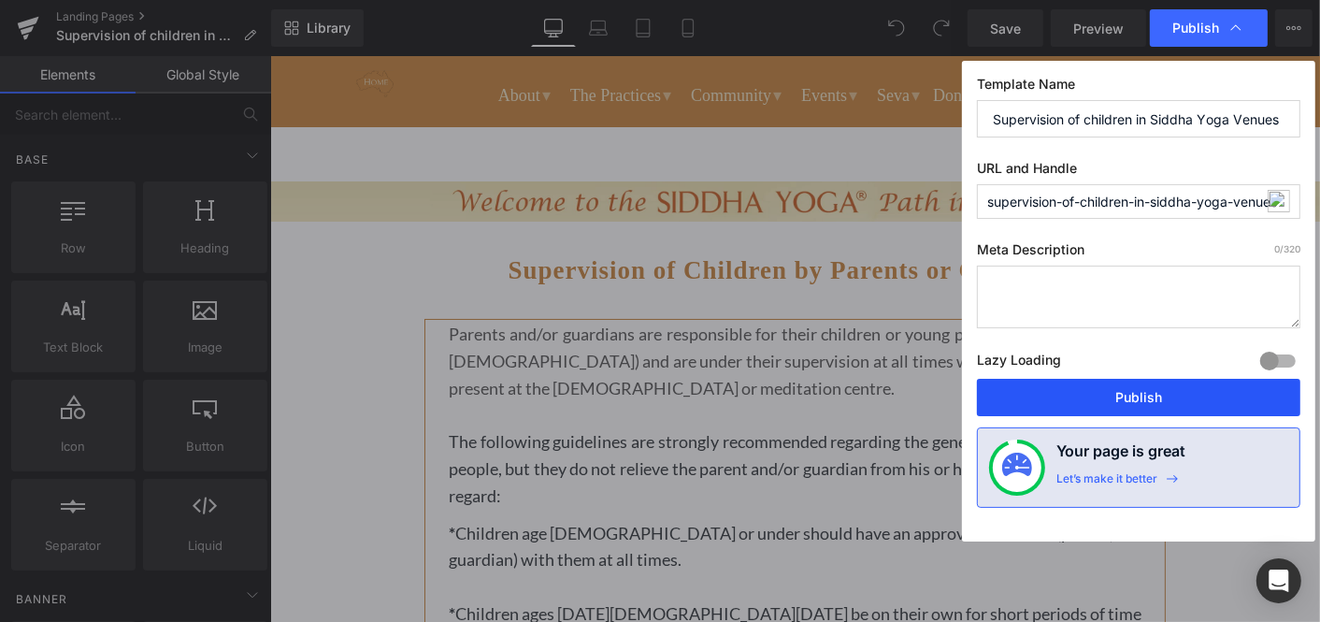
click at [0, 0] on button "Publish" at bounding box center [0, 0] width 0 height 0
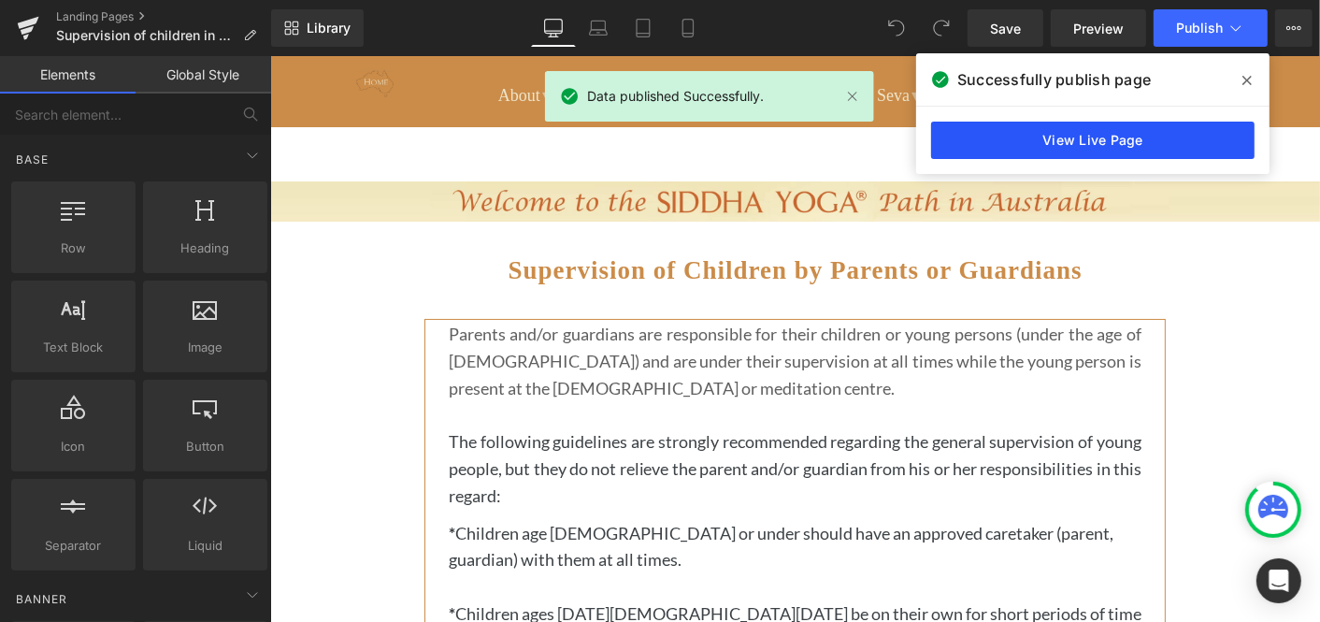
click at [0, 0] on link "View Live Page" at bounding box center [0, 0] width 0 height 0
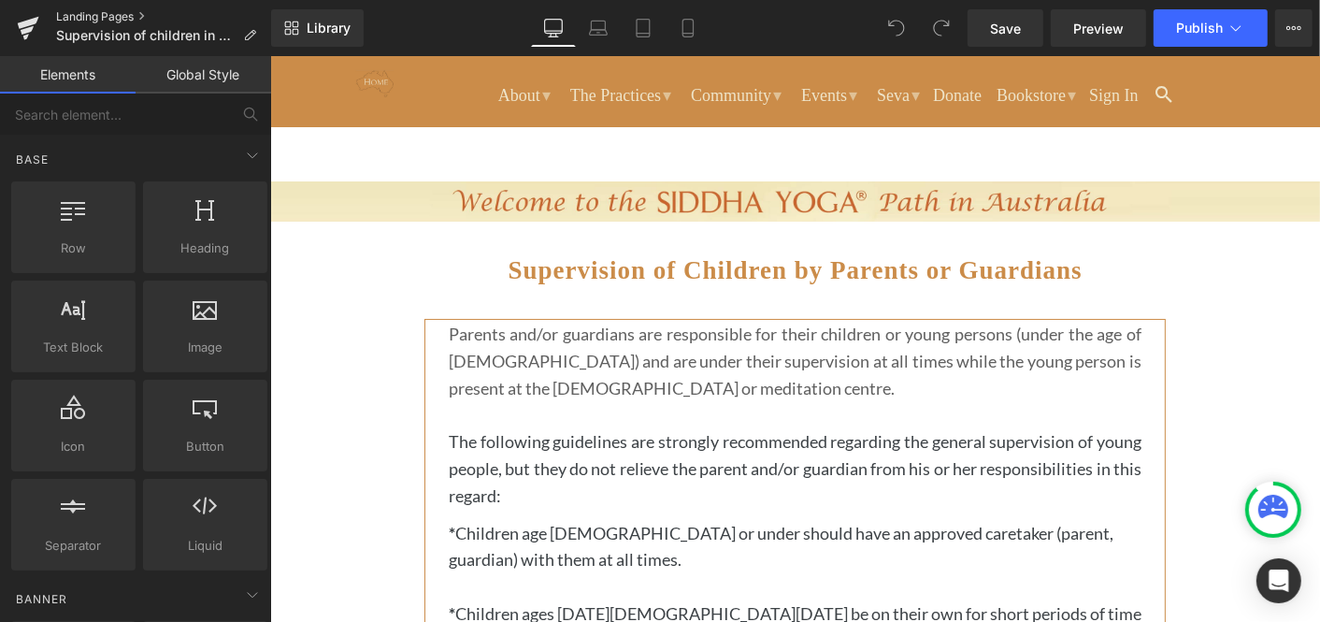
click at [96, 13] on link "Landing Pages" at bounding box center [163, 16] width 215 height 15
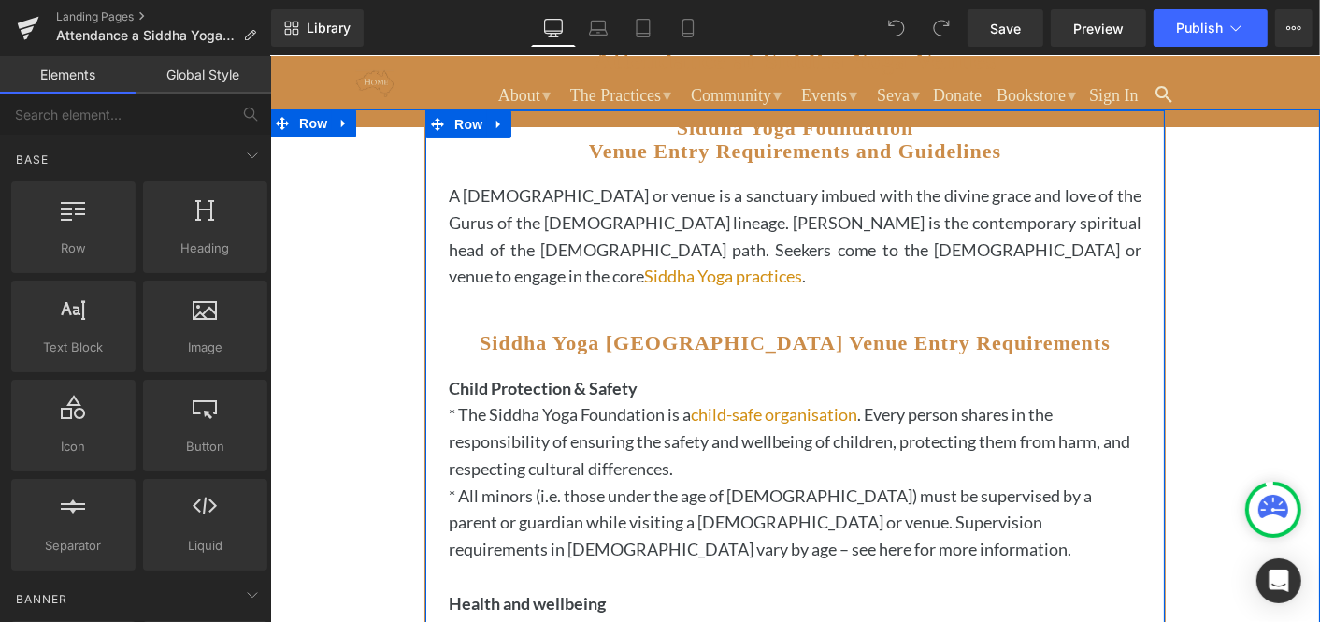
scroll to position [220, 0]
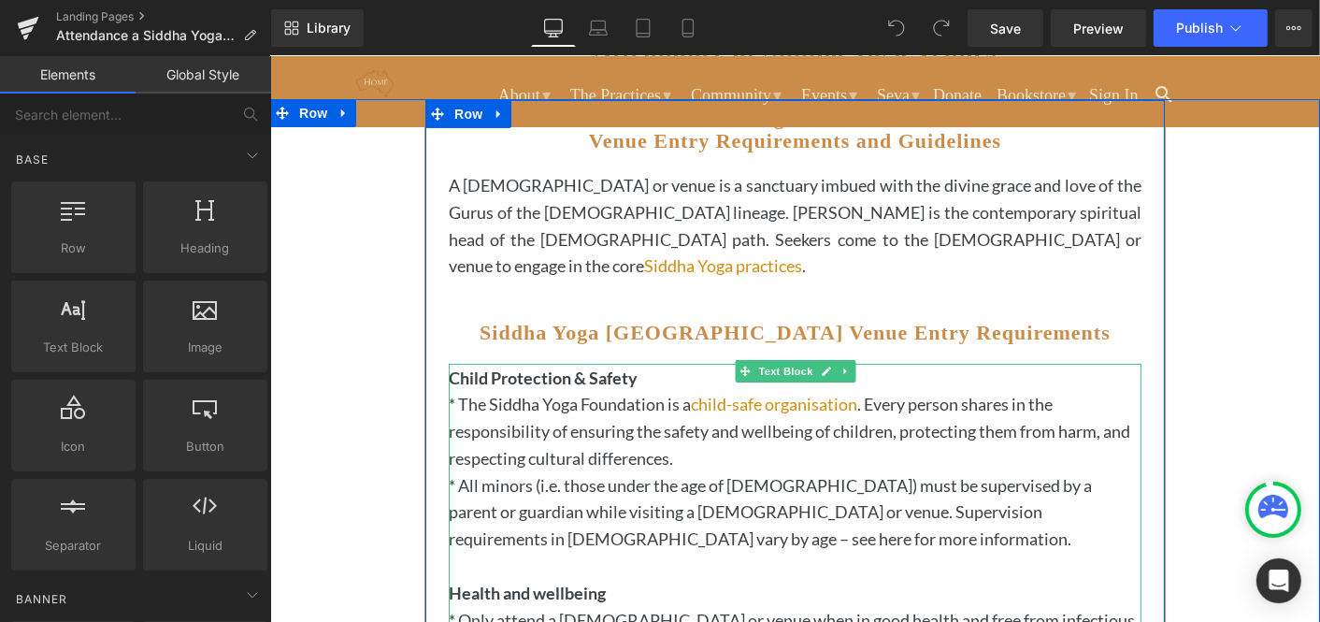
click at [464, 533] on p "* All minors (i.e. those under the age of 18) must be supervised by a parent or…" at bounding box center [794, 511] width 693 height 80
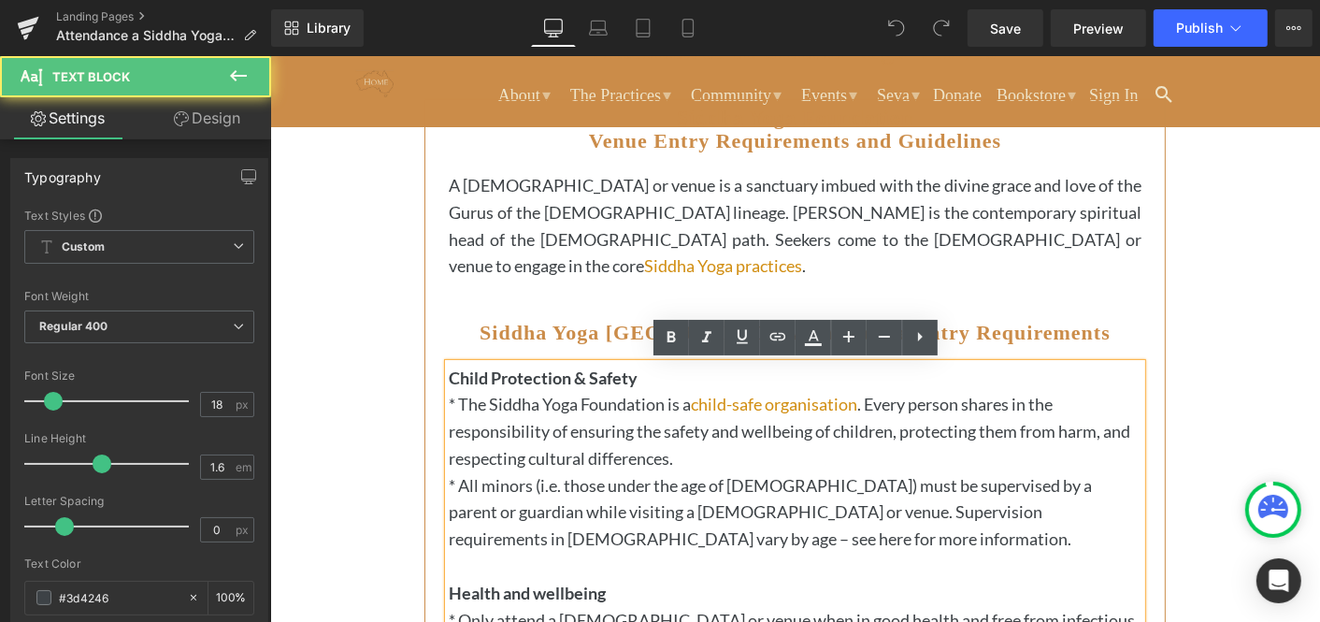
click at [464, 533] on p "* All minors (i.e. those under the age of 18) must be supervised by a parent or…" at bounding box center [794, 511] width 693 height 80
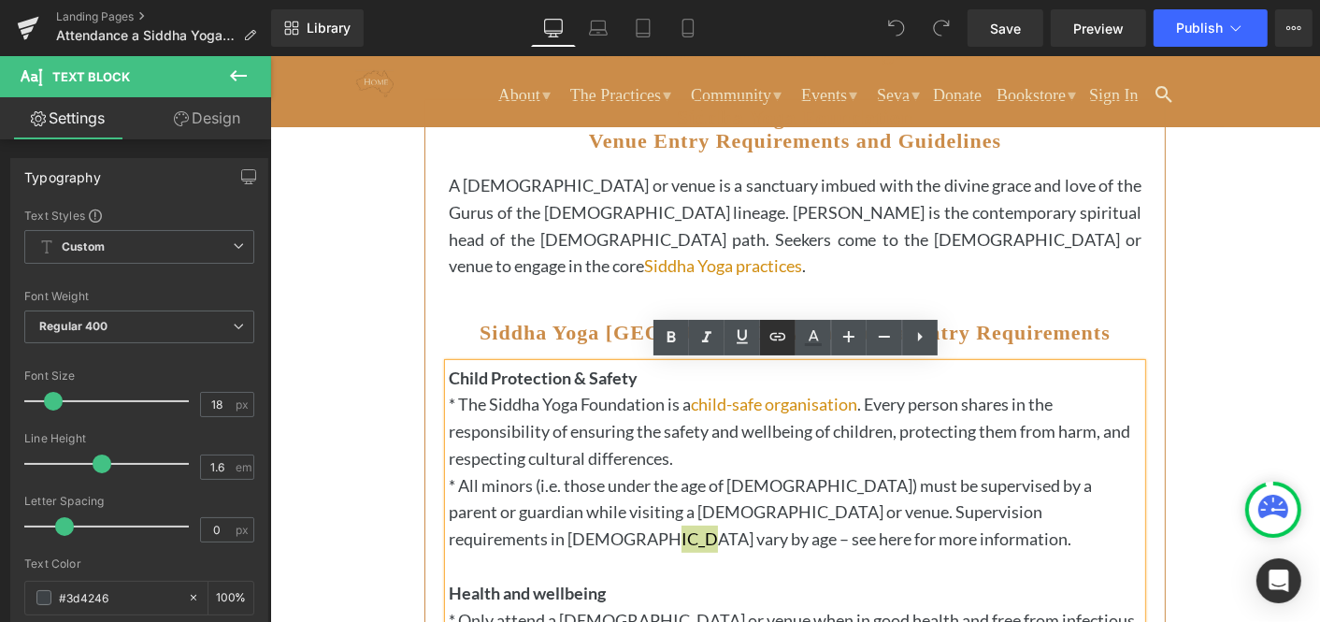
click at [0, 0] on icon at bounding box center [0, 0] width 0 height 0
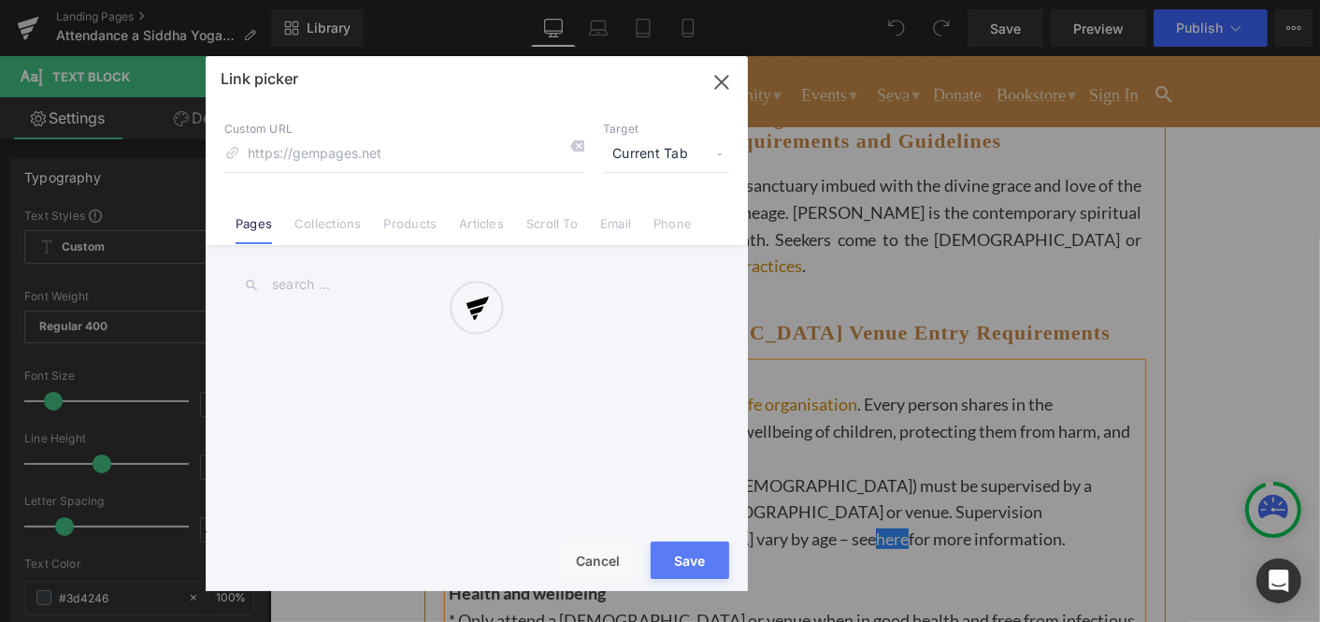
click at [0, 0] on div "Text Color Highlight Color #333333 Edit or remove link: Edit - Unlink - Cancel …" at bounding box center [0, 0] width 0 height 0
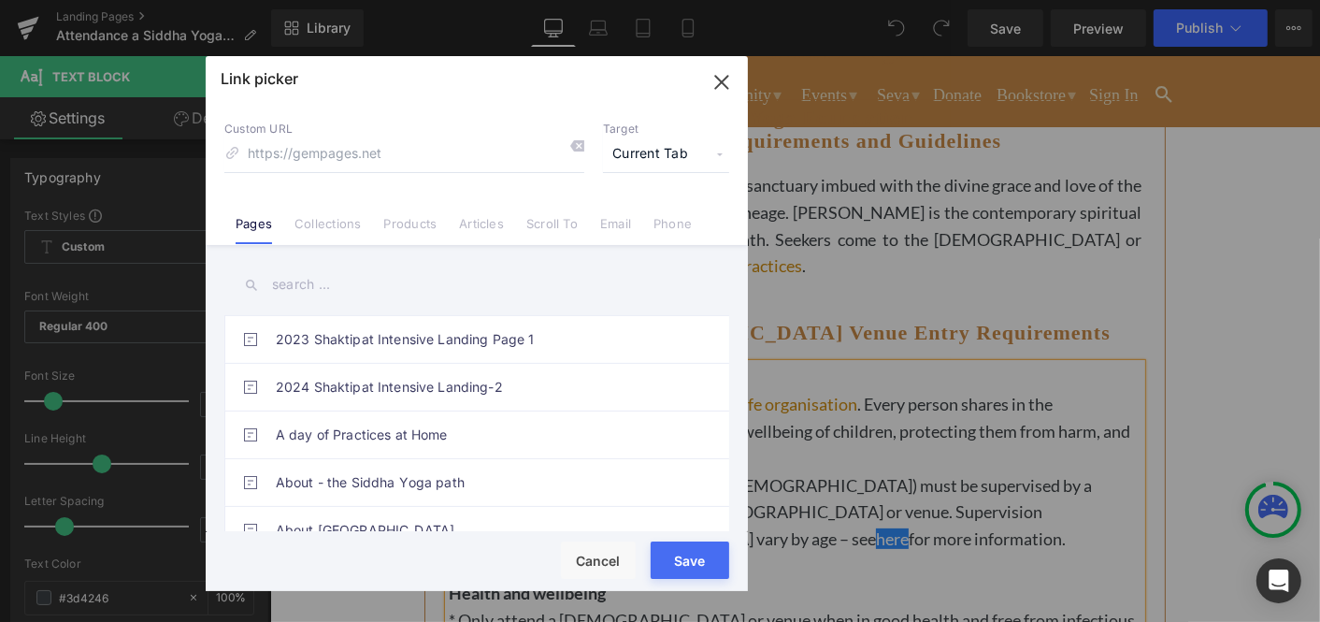
click at [293, 283] on input "text" at bounding box center [476, 285] width 505 height 42
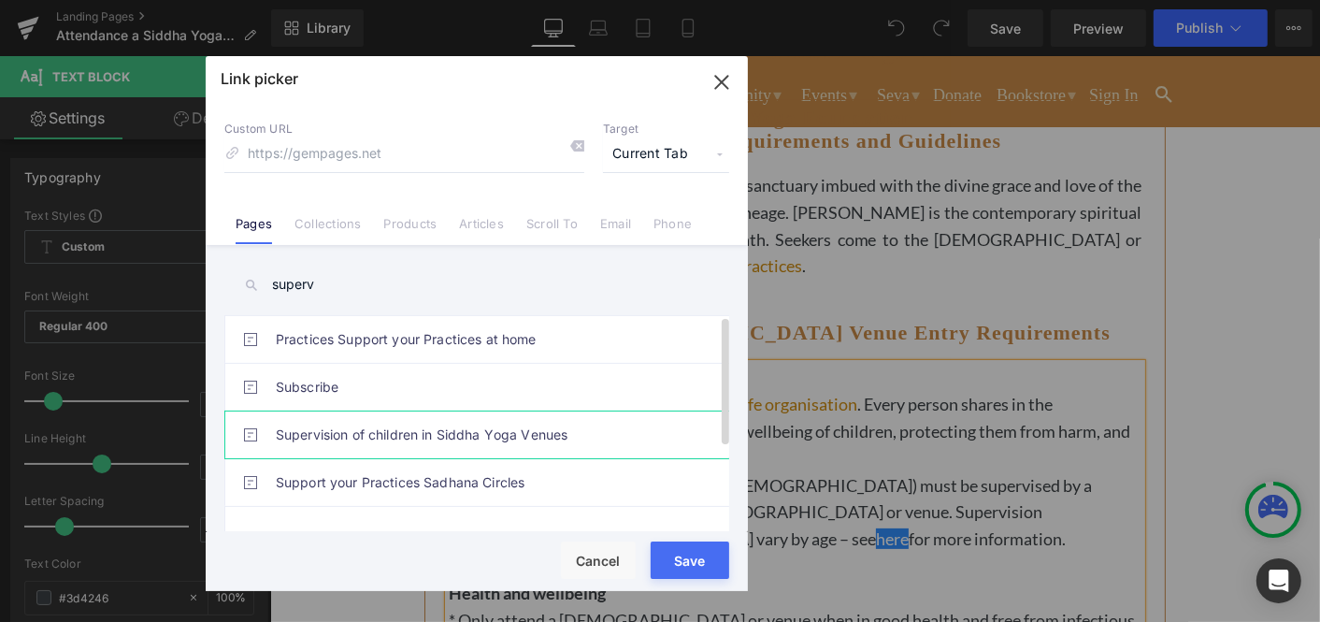
type input "superv"
click at [316, 424] on link "Supervision of children in Siddha Yoga Venues" at bounding box center [481, 434] width 411 height 47
type input "/pages/supervision-of-children-in-siddha-yoga-venues"
click at [686, 561] on button "Save" at bounding box center [690, 559] width 79 height 37
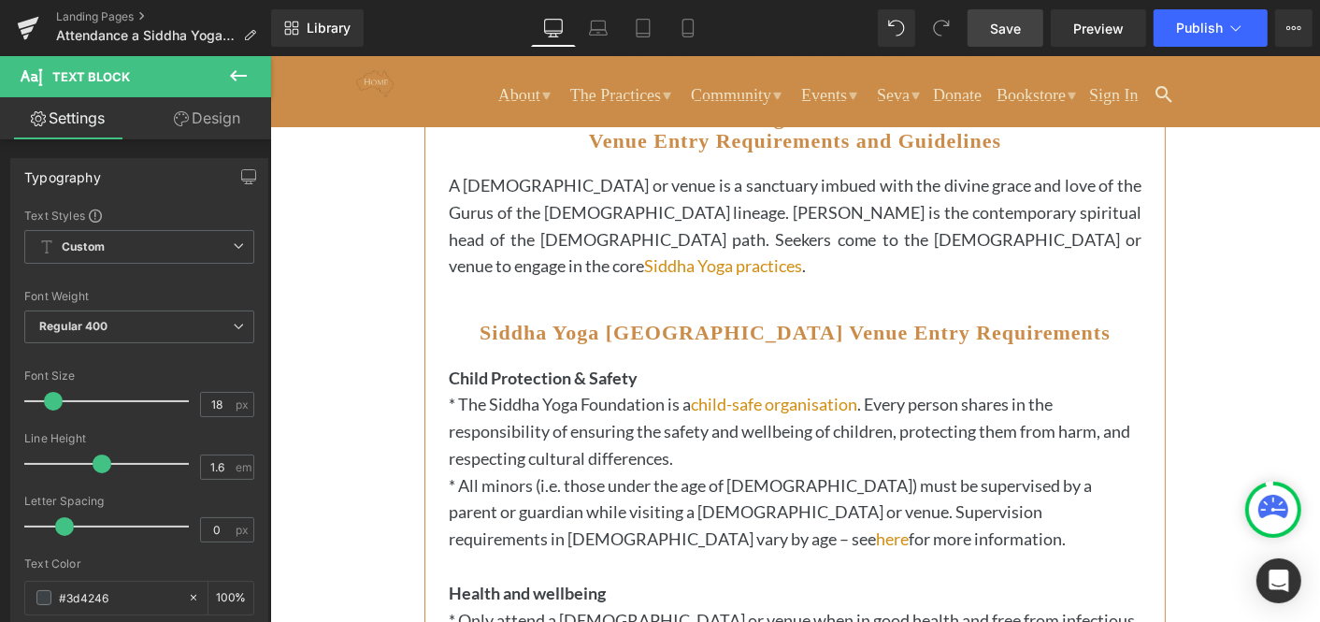
click at [1007, 28] on span "Save" at bounding box center [1005, 29] width 31 height 20
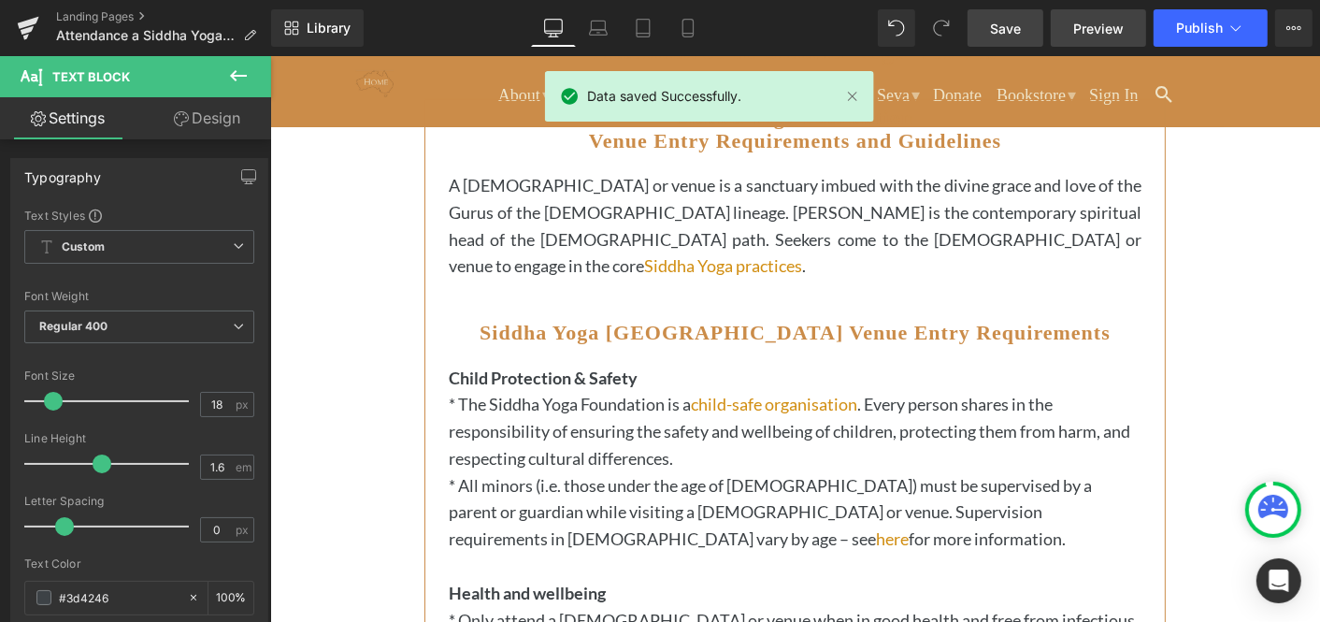
click at [1088, 25] on span "Preview" at bounding box center [1098, 29] width 50 height 20
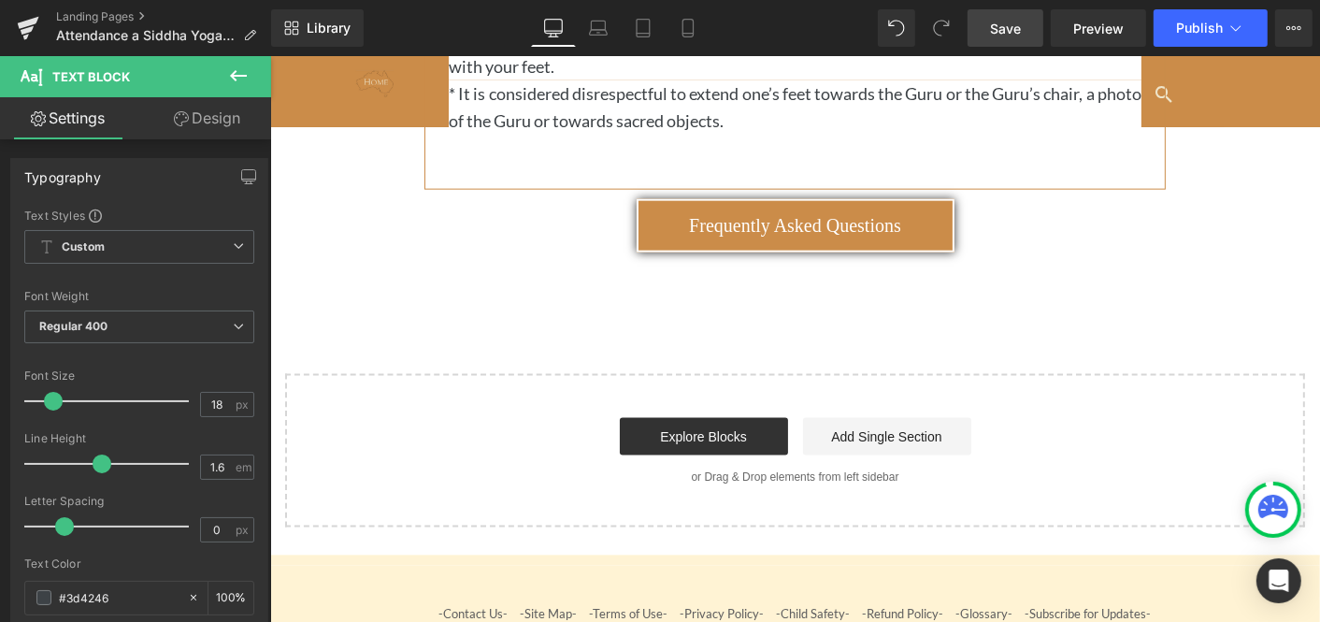
scroll to position [2007, 0]
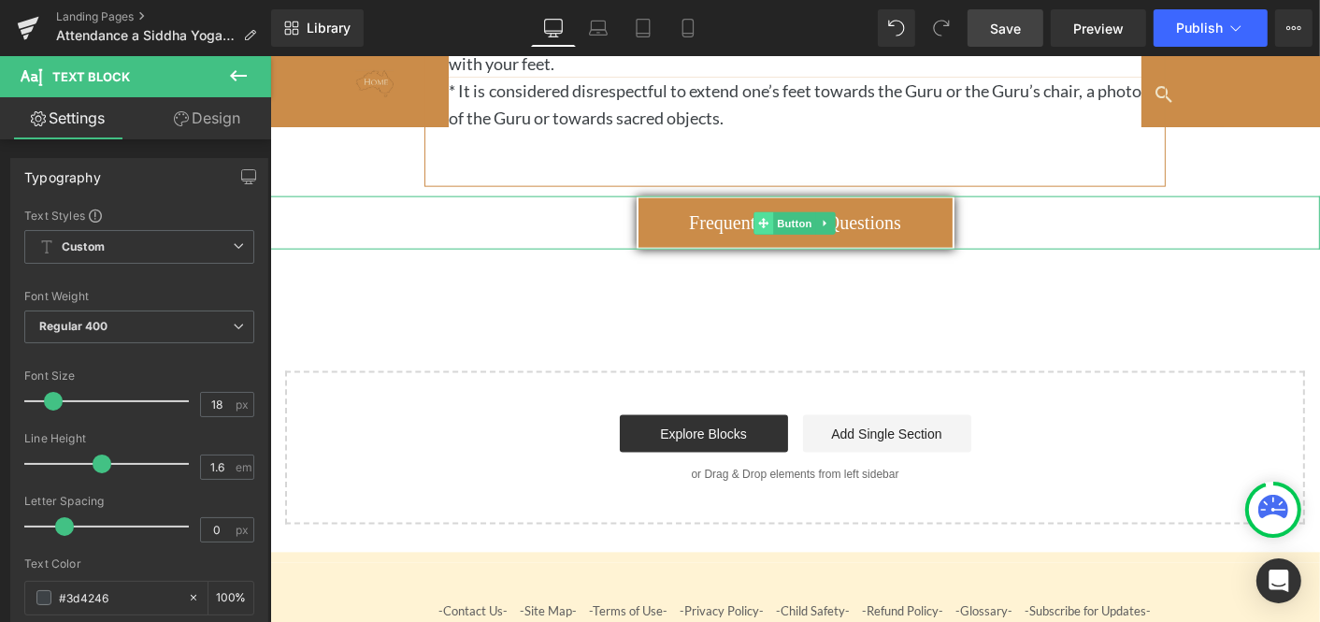
click at [765, 221] on icon at bounding box center [763, 222] width 10 height 10
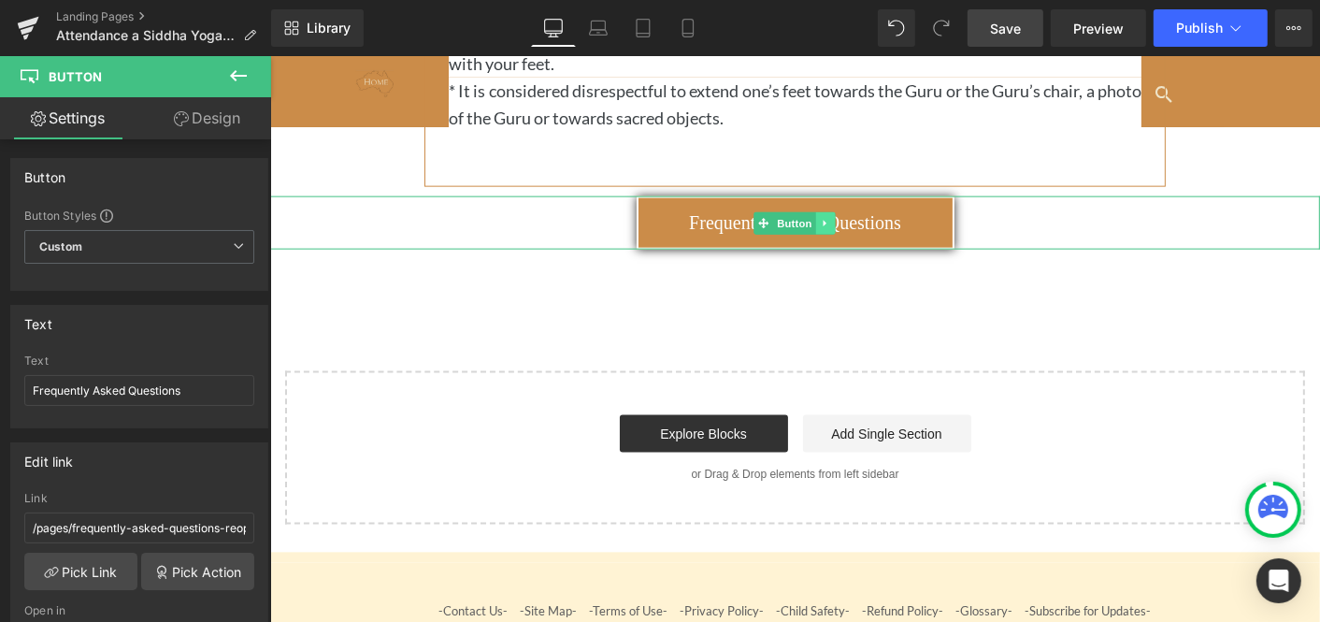
click at [824, 219] on icon at bounding box center [824, 222] width 3 height 7
click at [835, 220] on icon at bounding box center [834, 222] width 10 height 11
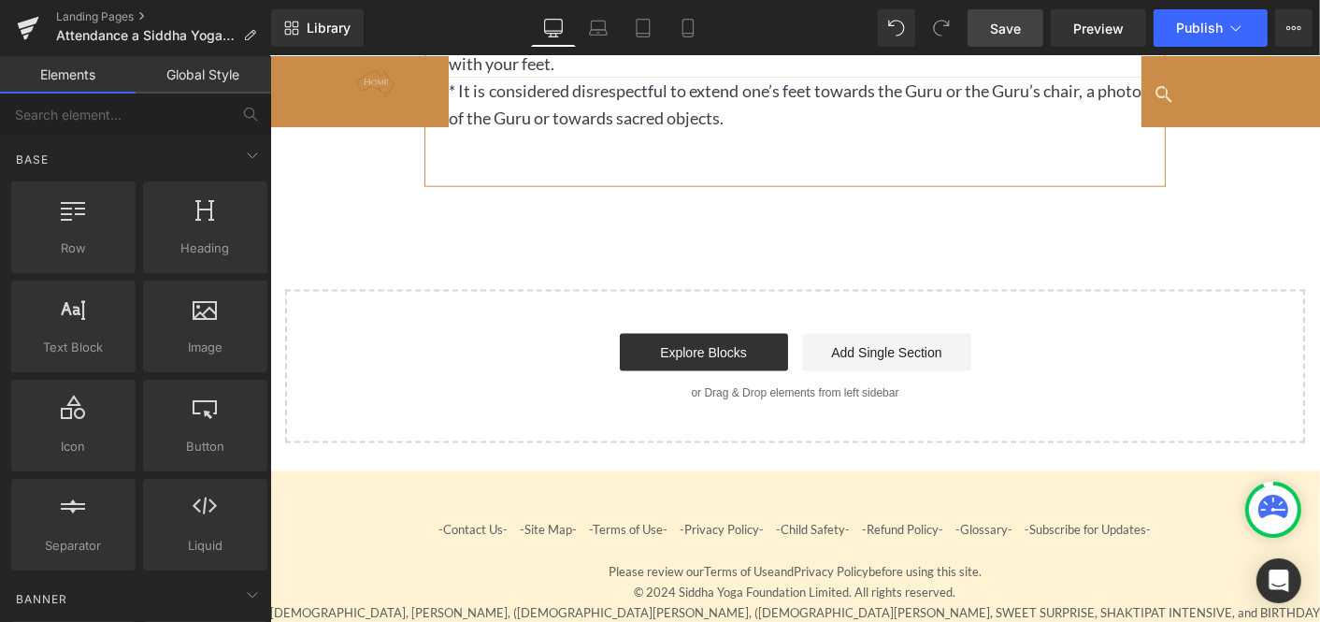
click at [1007, 17] on link "Save" at bounding box center [1006, 27] width 76 height 37
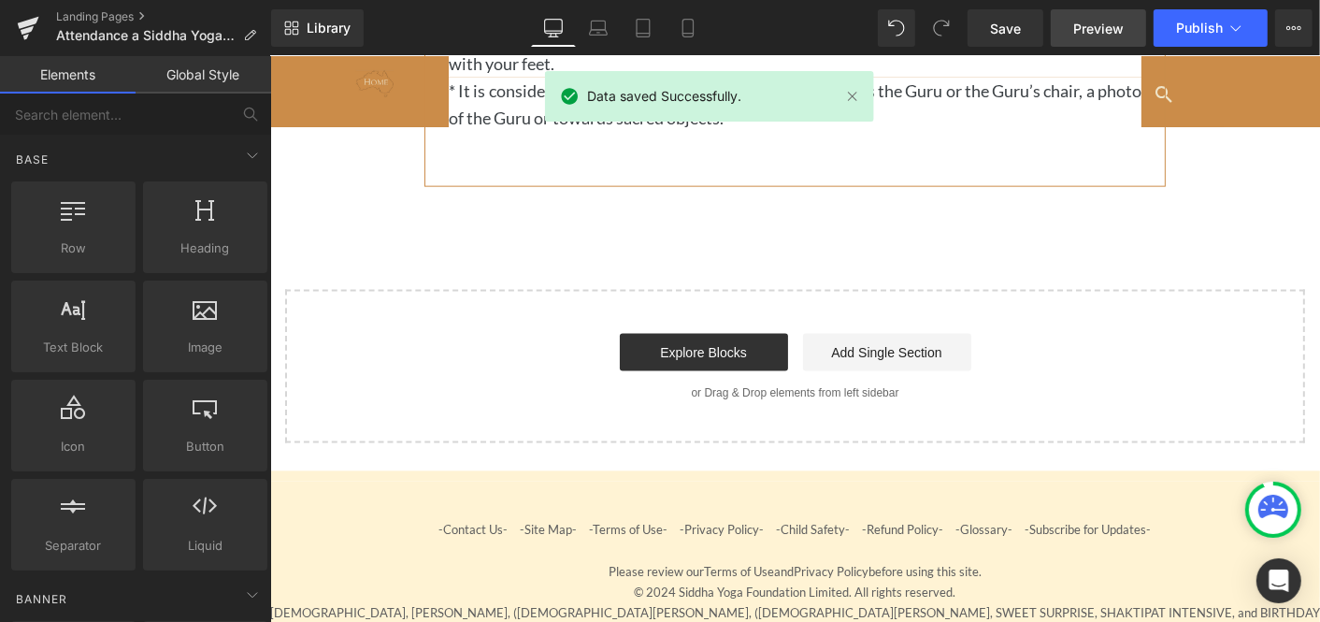
click at [1096, 26] on span "Preview" at bounding box center [1098, 29] width 50 height 20
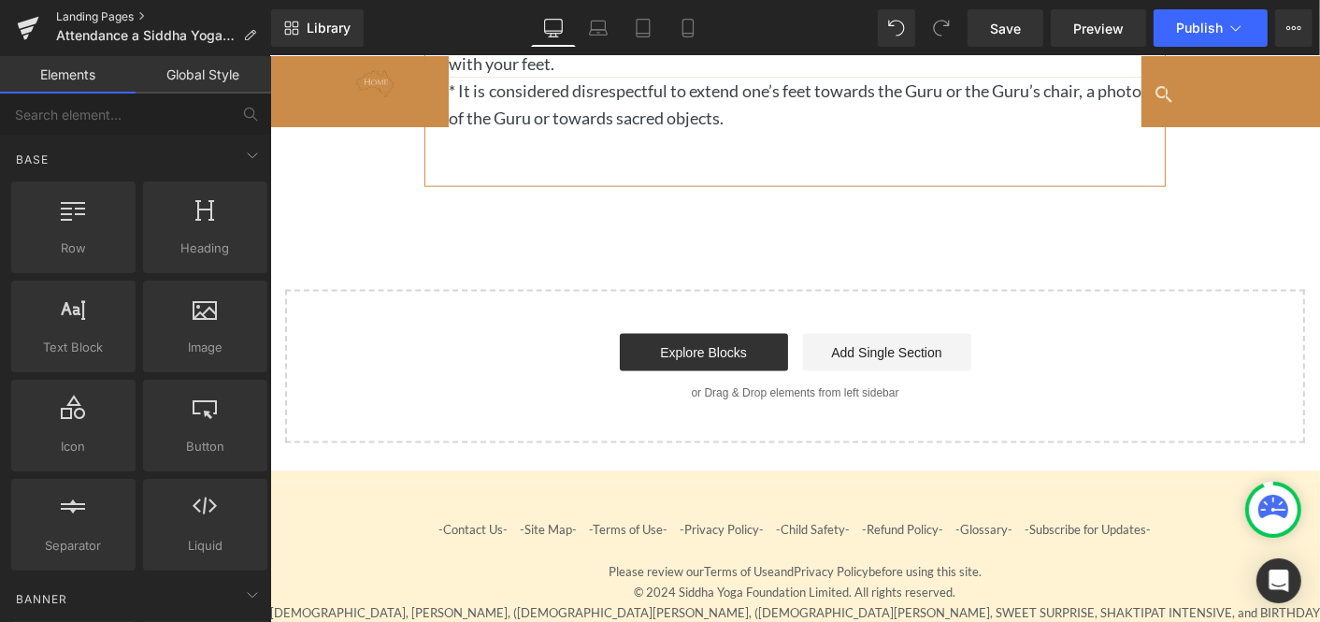
click at [105, 15] on link "Landing Pages" at bounding box center [163, 16] width 215 height 15
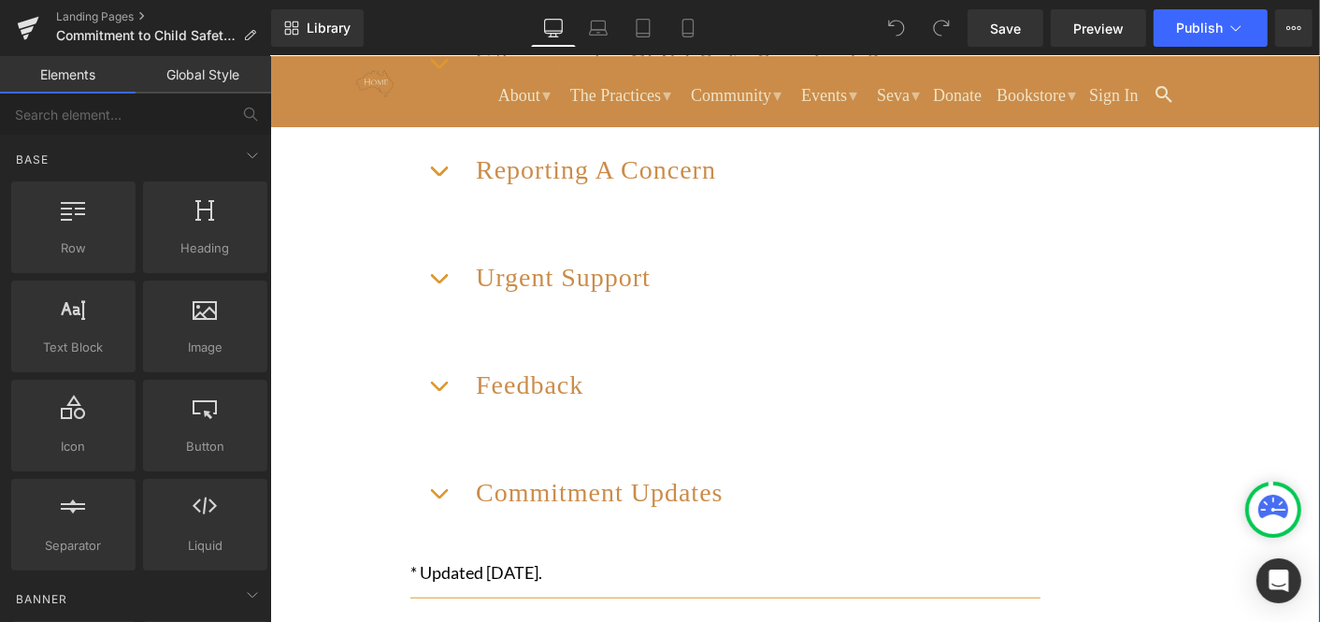
scroll to position [1379, 0]
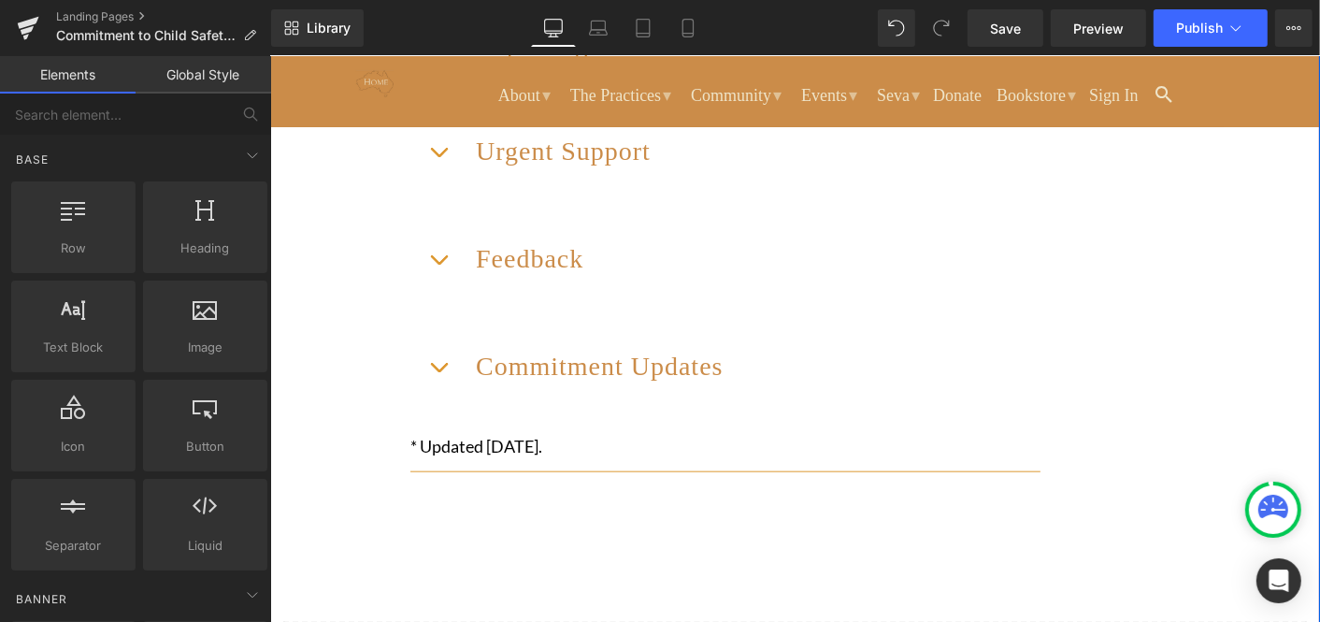
scroll to position [1577, 0]
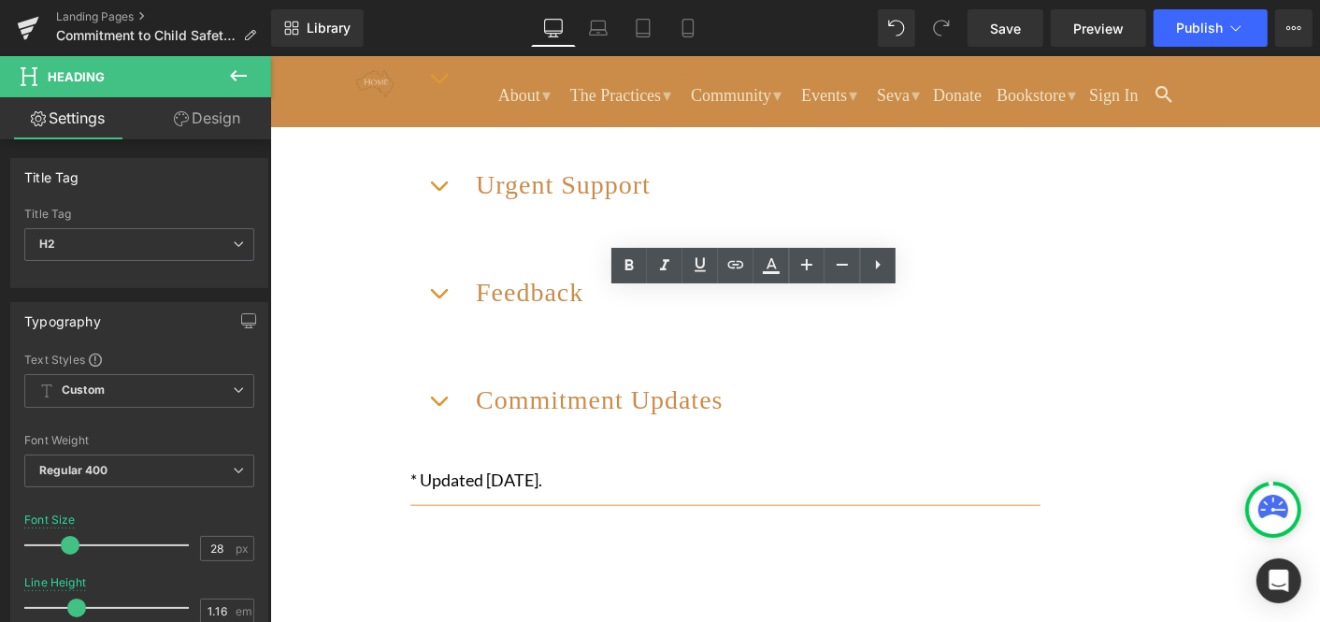
drag, startPoint x: 492, startPoint y: 302, endPoint x: 651, endPoint y: 302, distance: 158.9
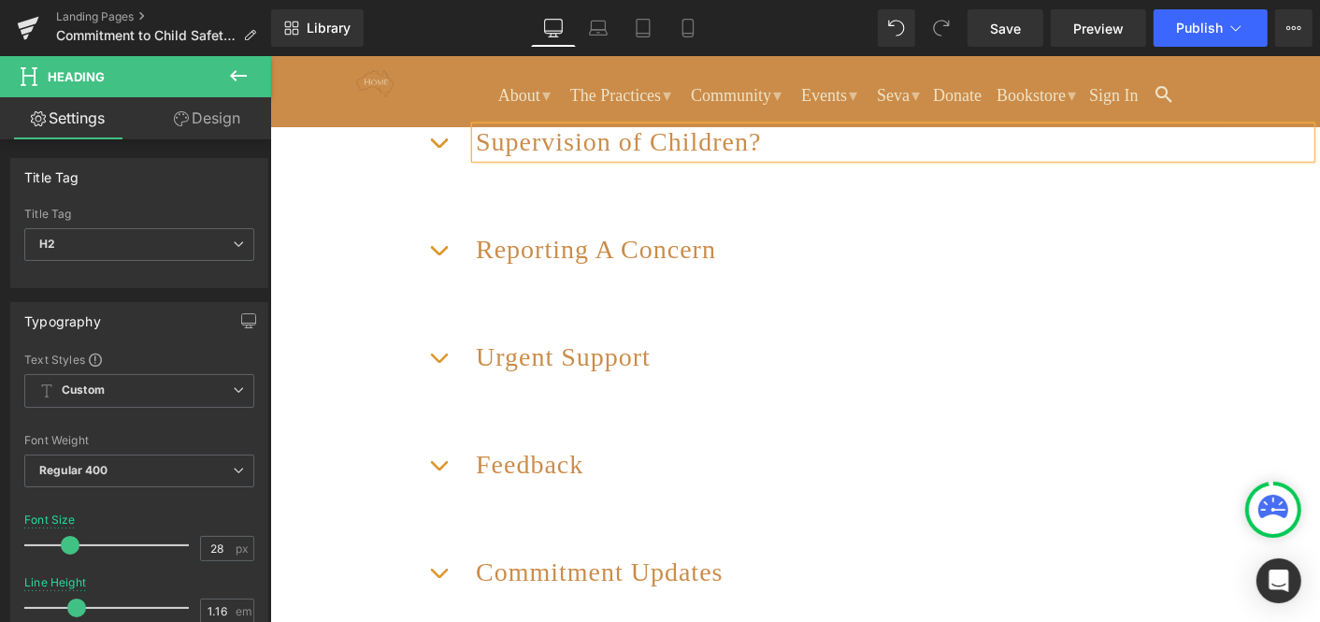
scroll to position [1440, 0]
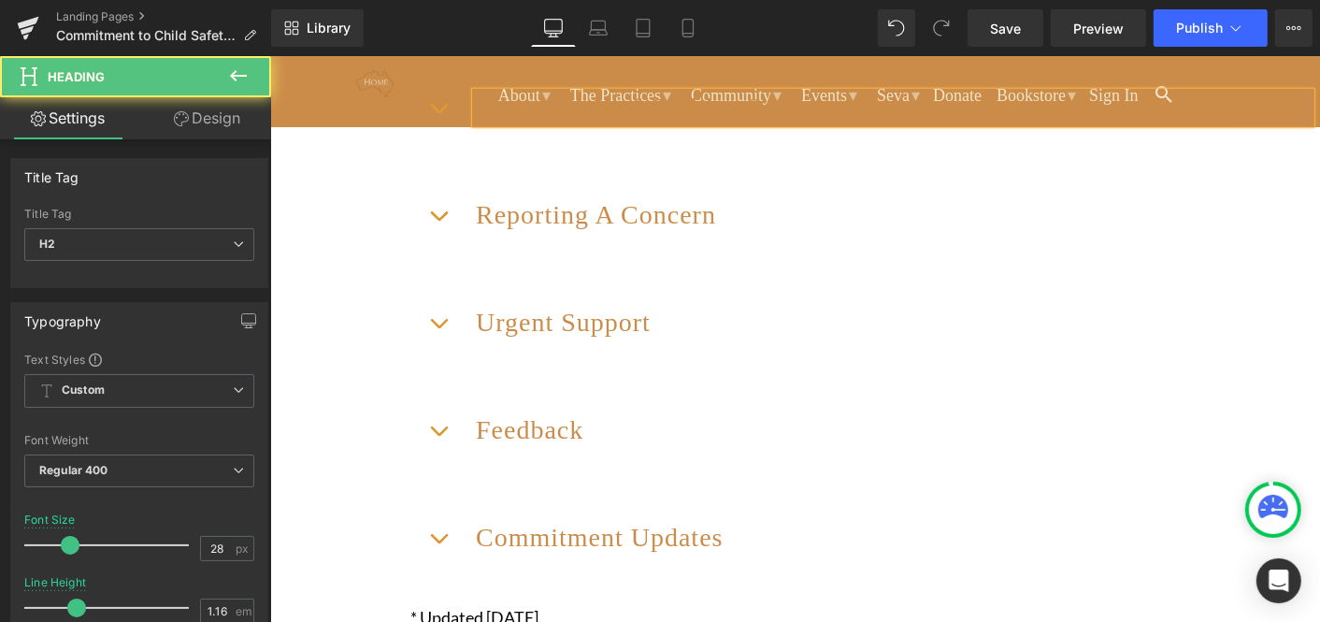
click at [493, 122] on h2 "Supervision of Children?" at bounding box center [892, 107] width 835 height 30
click at [800, 122] on h2 "What are the requirements about supervision of children?" at bounding box center [892, 107] width 835 height 30
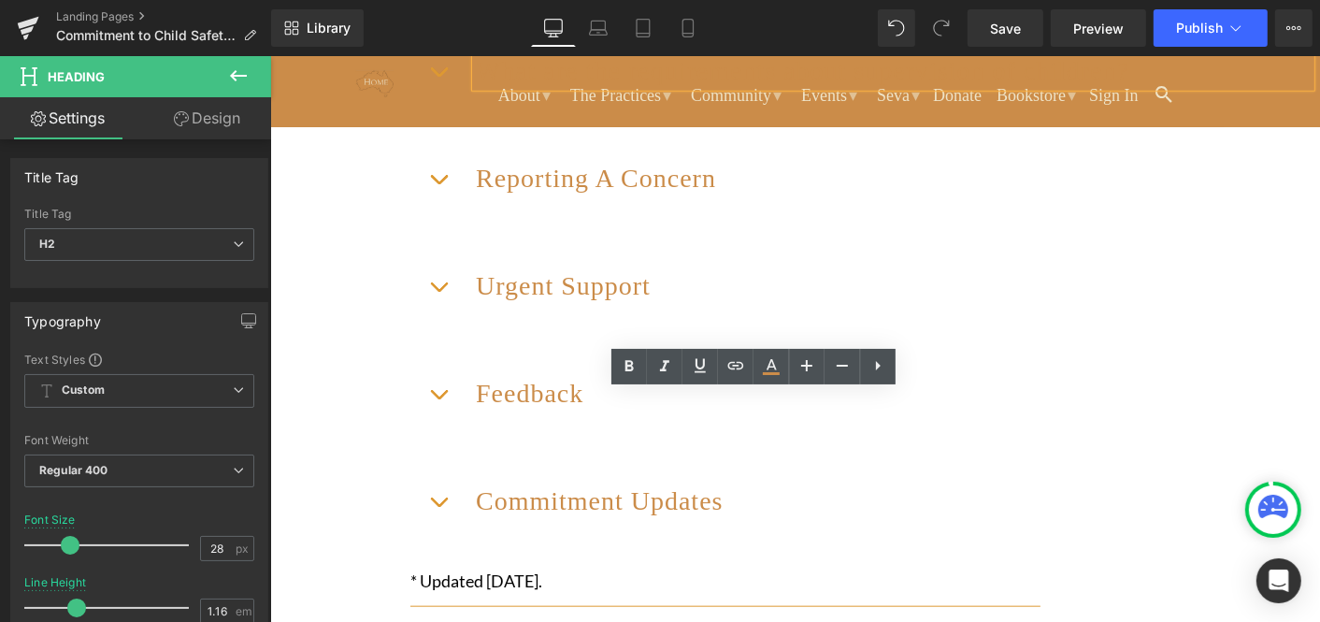
scroll to position [1514, 0]
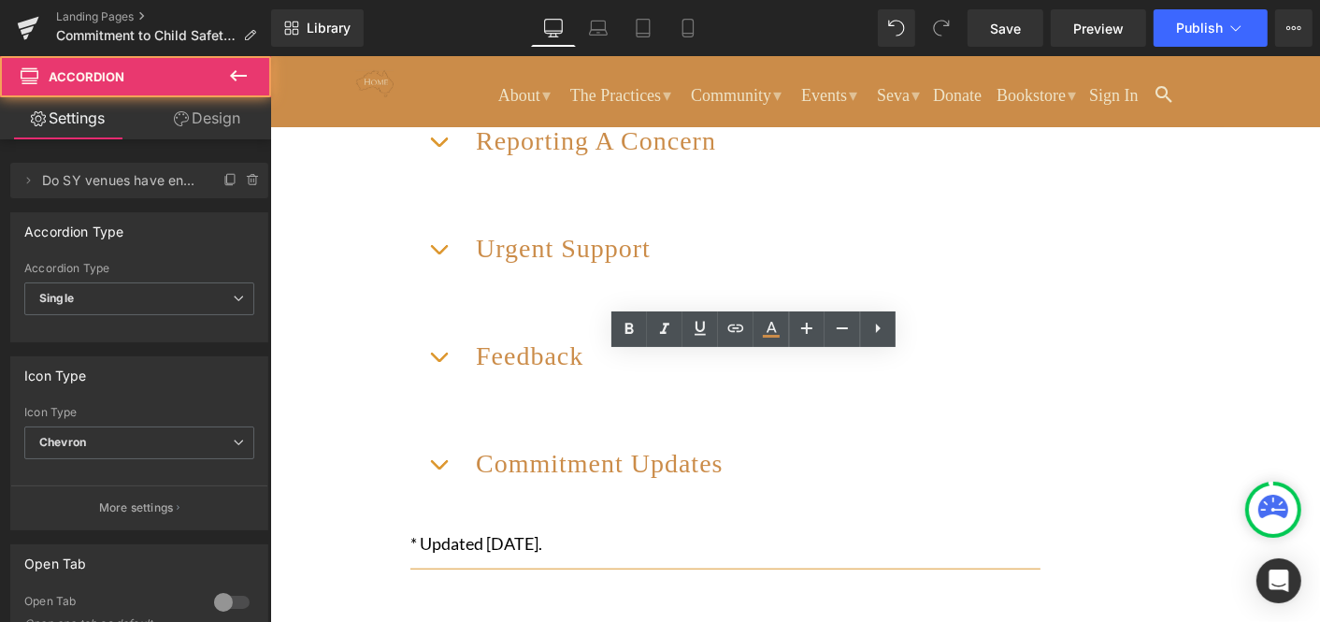
click at [445, 69] on button "button" at bounding box center [437, 31] width 37 height 75
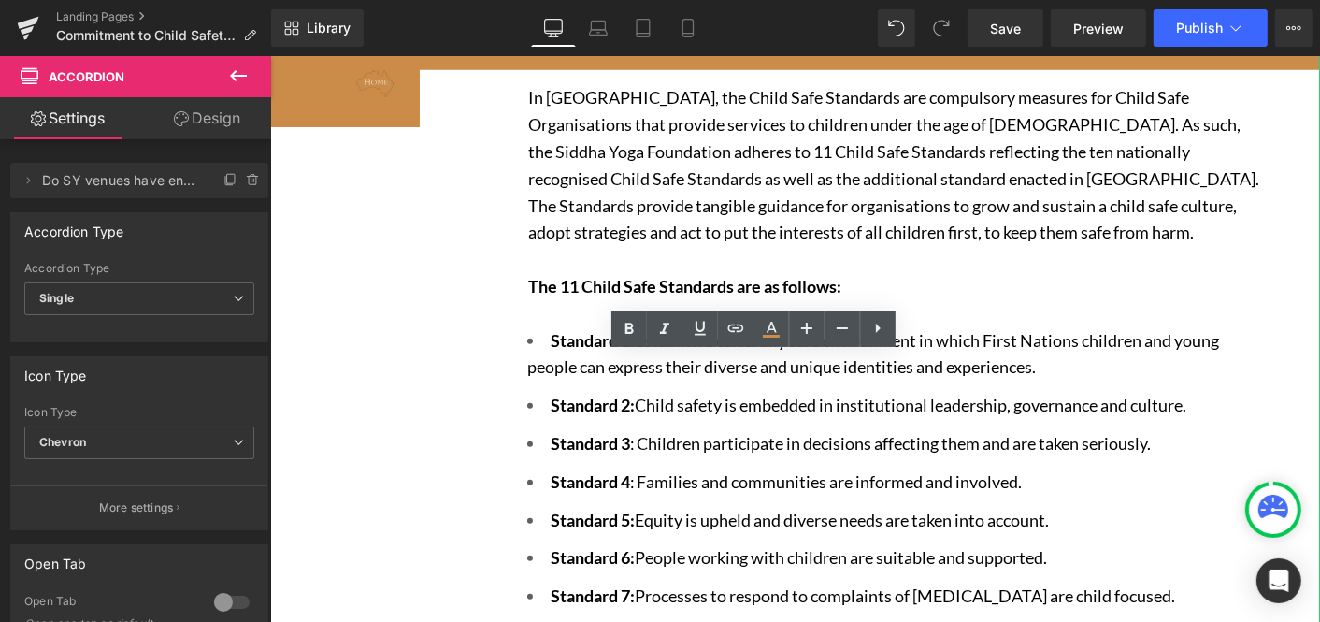
scroll to position [1561, 0]
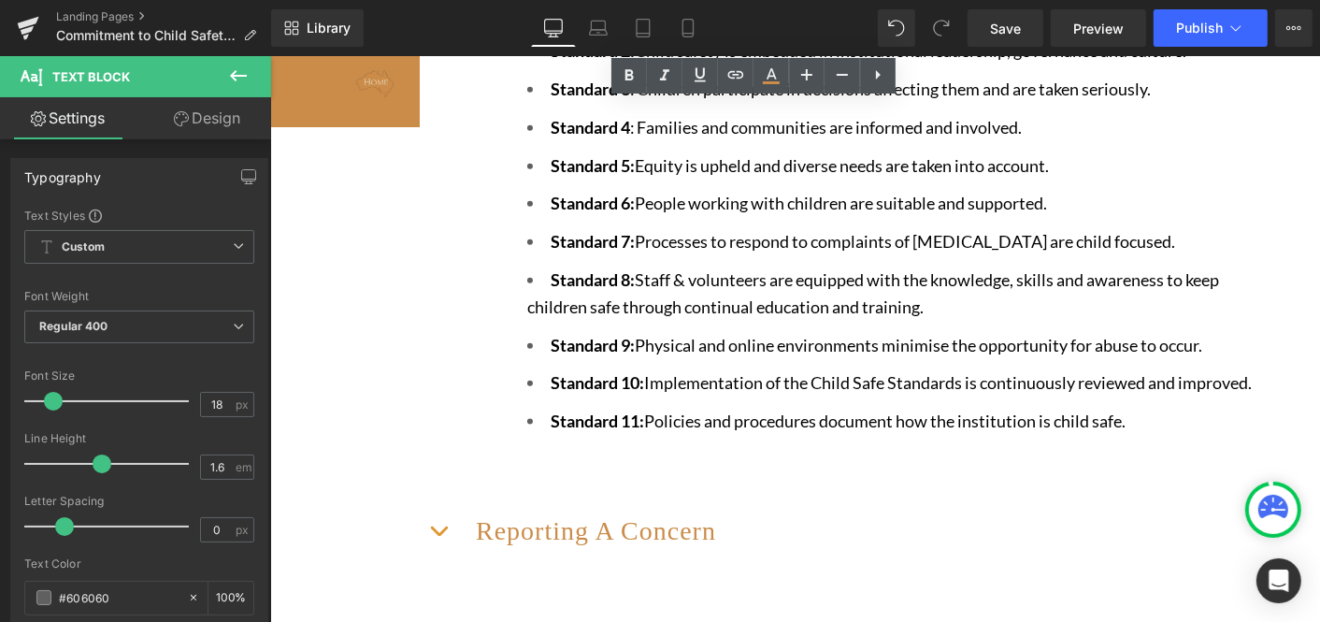
scroll to position [1934, 0]
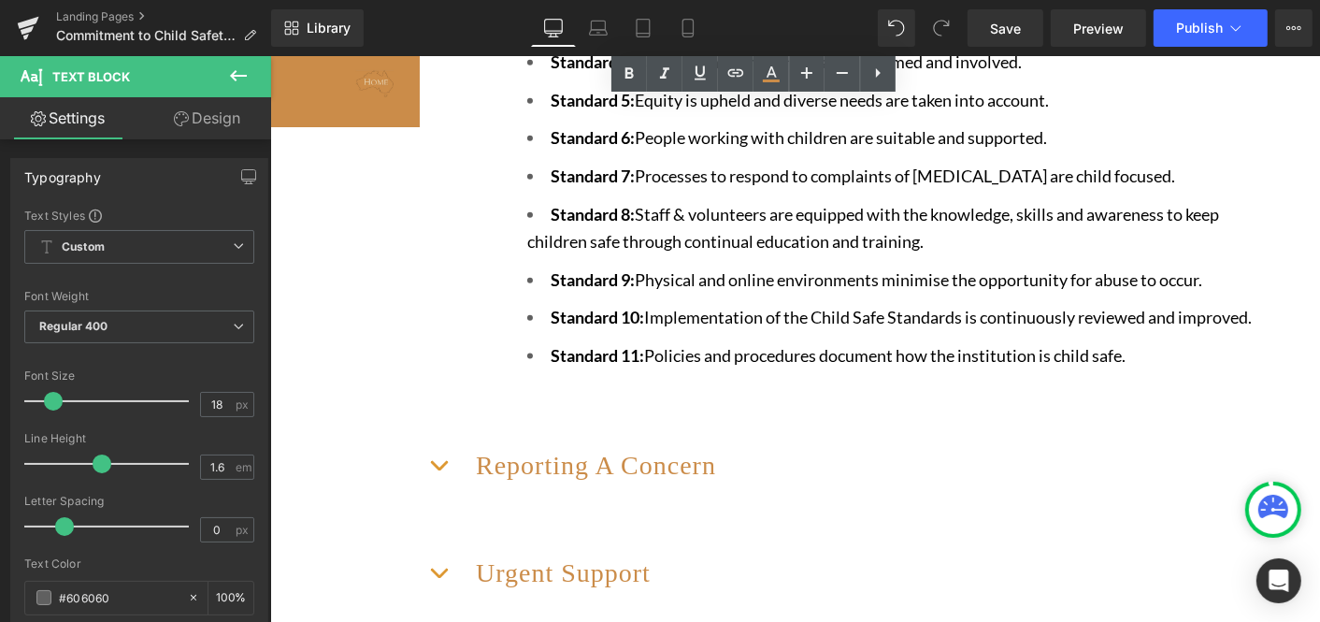
drag, startPoint x: 540, startPoint y: 408, endPoint x: 879, endPoint y: 357, distance: 342.2
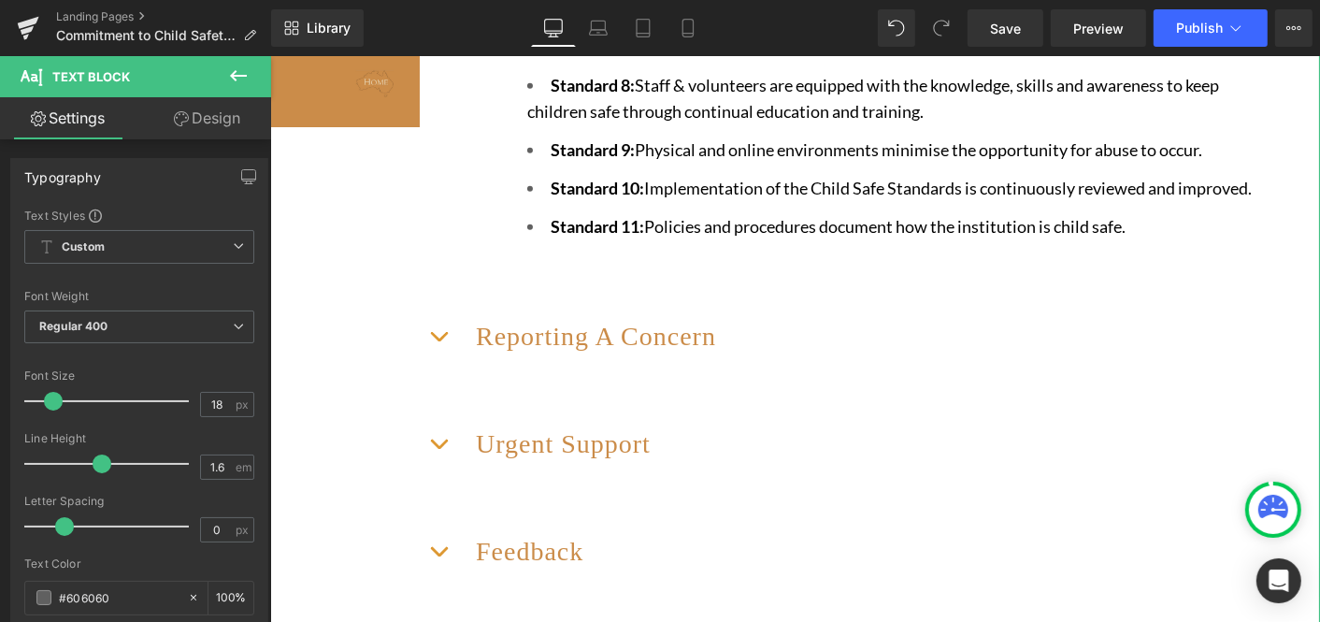
scroll to position [1811, 0]
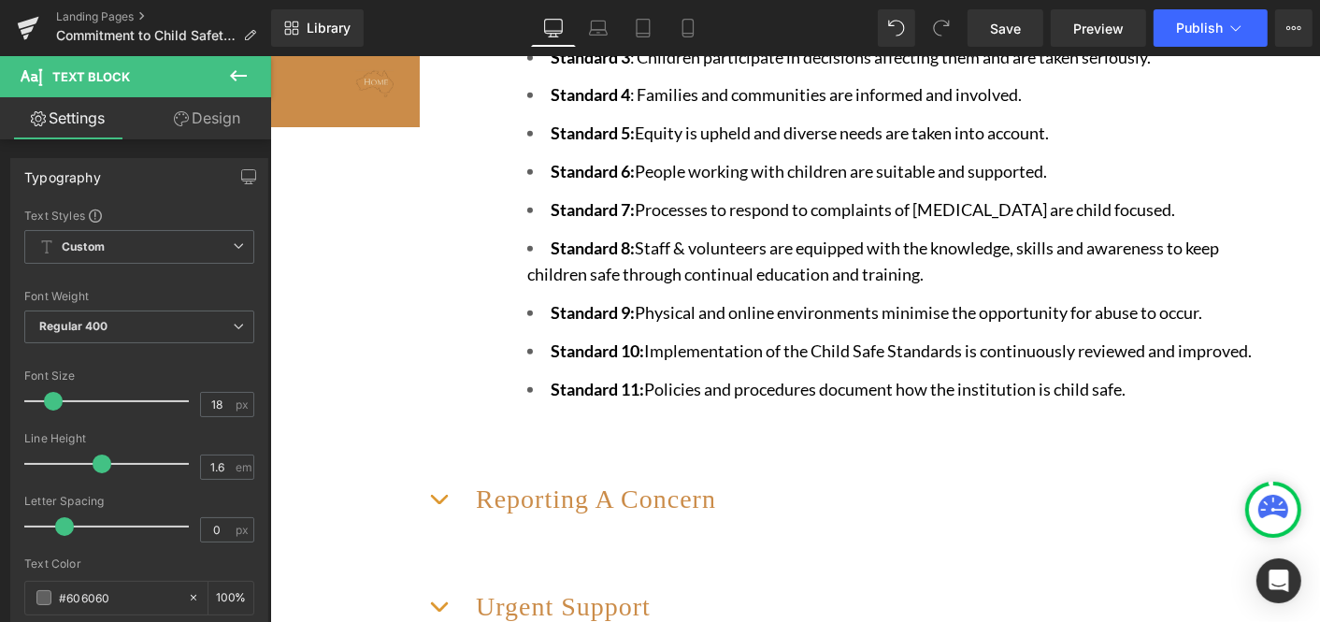
scroll to position [1682, 0]
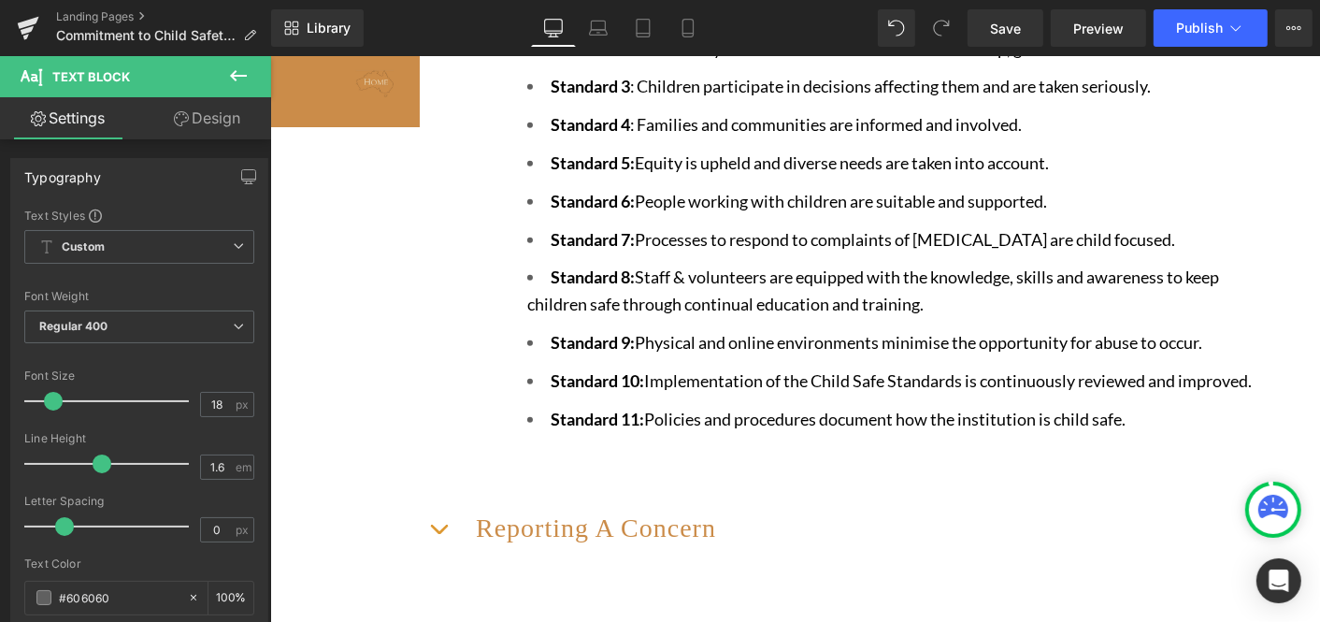
drag, startPoint x: 654, startPoint y: 317, endPoint x: 925, endPoint y: 318, distance: 270.2
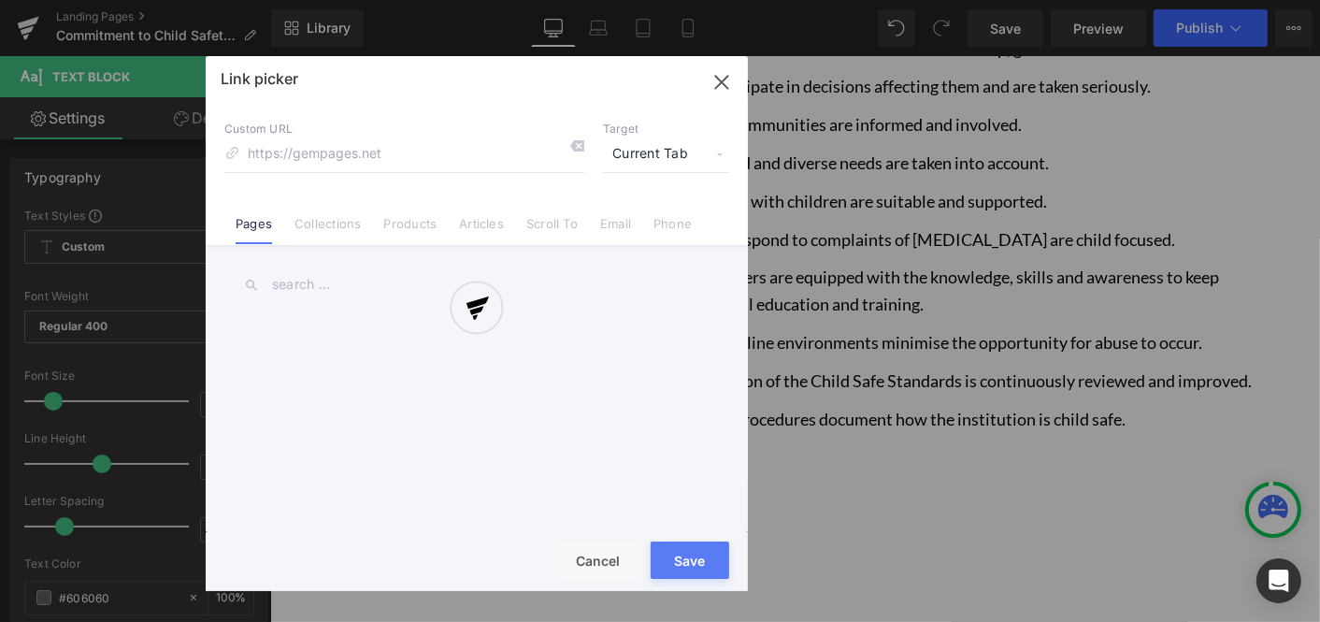
click at [942, 0] on div "Text Color Highlight Color #333333 Edit or remove link: Edit - Unlink - Cancel …" at bounding box center [660, 0] width 1320 height 0
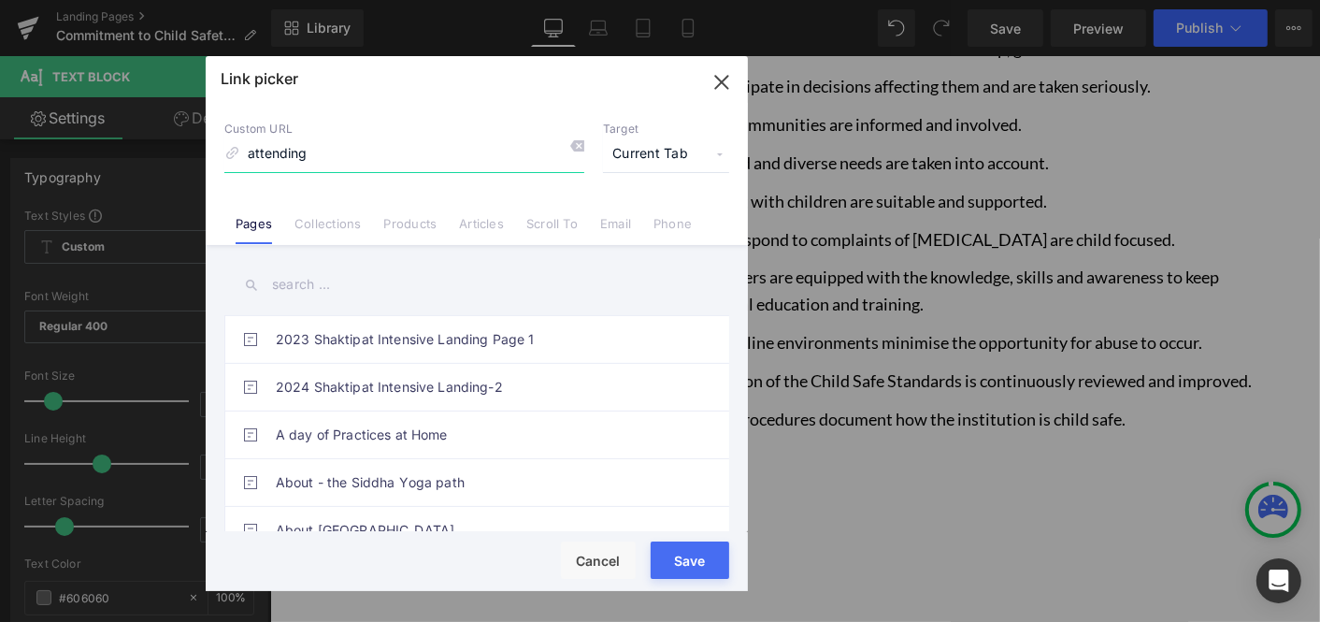
type input "attending"
drag, startPoint x: 311, startPoint y: 156, endPoint x: 231, endPoint y: 154, distance: 80.4
click at [231, 154] on div "Custom URL attending" at bounding box center [404, 147] width 360 height 50
click at [271, 287] on input "text" at bounding box center [476, 285] width 505 height 42
paste input "attending"
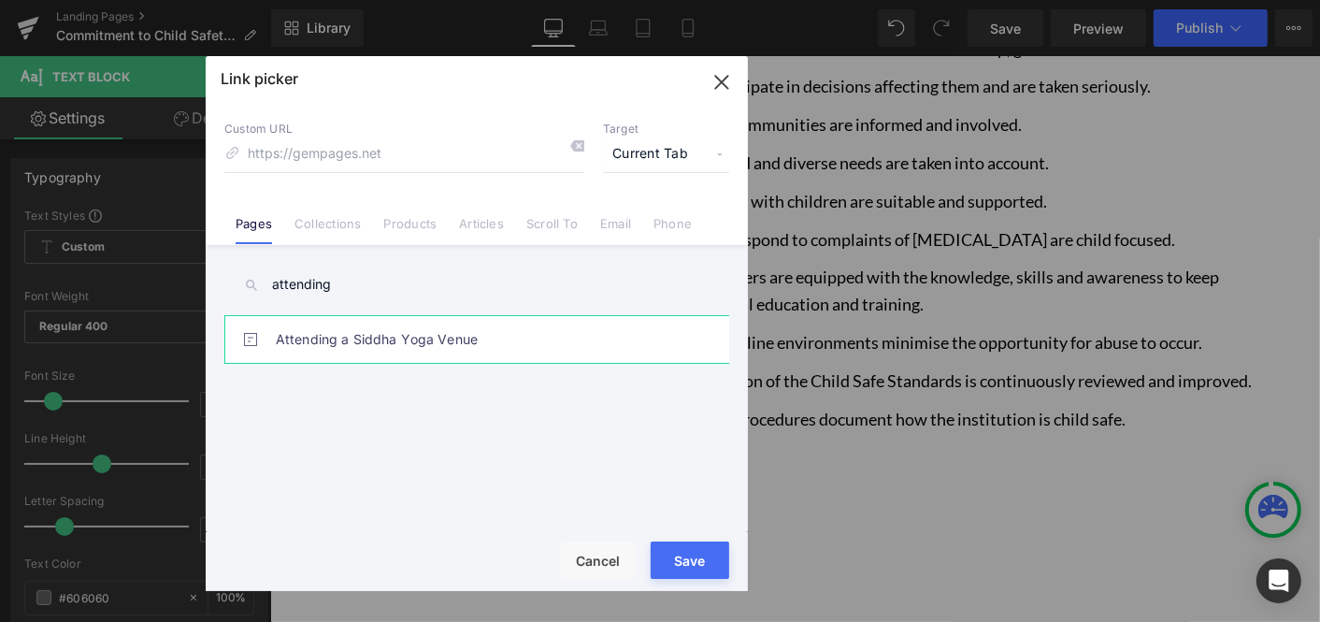
type input "attending"
click at [365, 341] on link "Attending a Siddha Yoga Venue" at bounding box center [481, 339] width 411 height 47
type input "/pages/guidelines-for-attendance-at-venues"
click at [688, 560] on button "Save" at bounding box center [690, 559] width 79 height 37
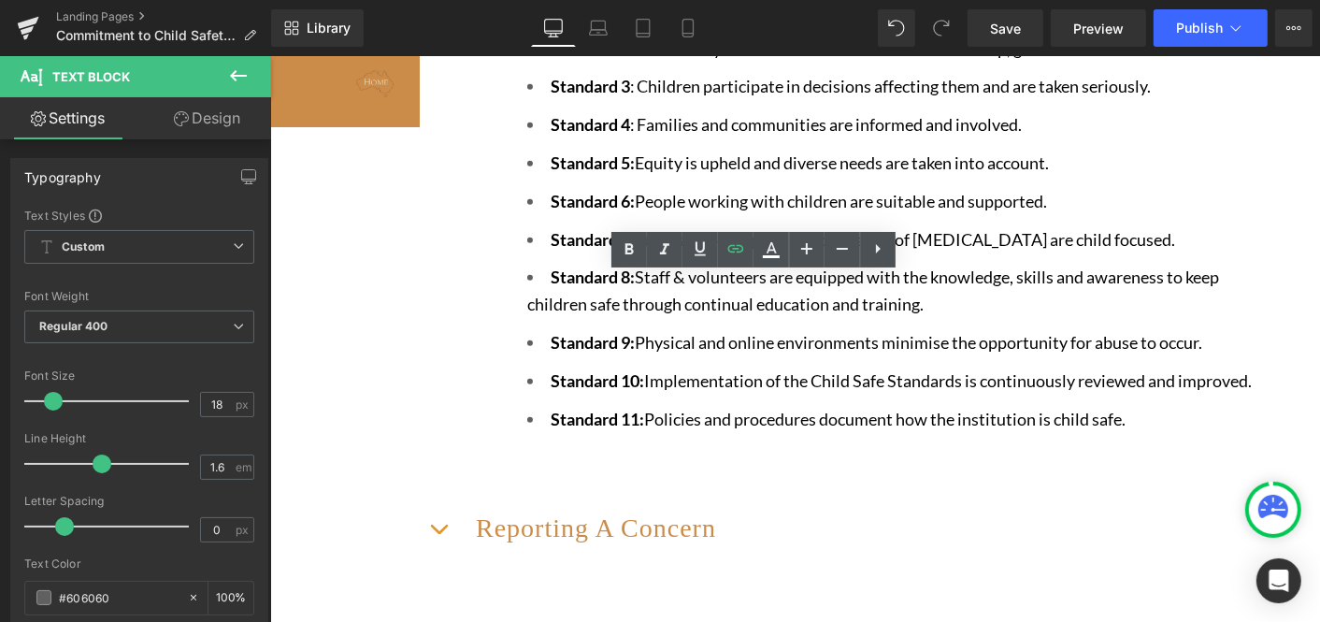
drag, startPoint x: 678, startPoint y: 344, endPoint x: 850, endPoint y: 338, distance: 172.1
click at [737, 246] on icon at bounding box center [736, 248] width 22 height 22
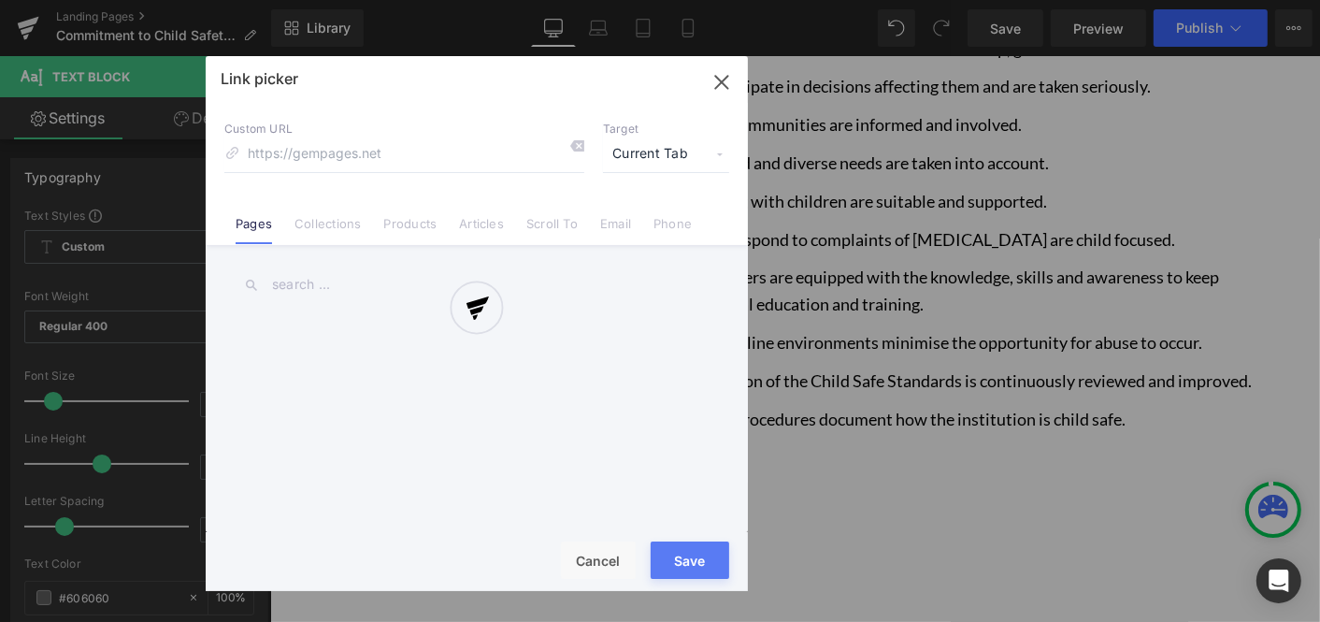
click at [944, 0] on div "Text Color Highlight Color #333333 Edit or remove link: Edit - Unlink - Cancel …" at bounding box center [660, 0] width 1320 height 0
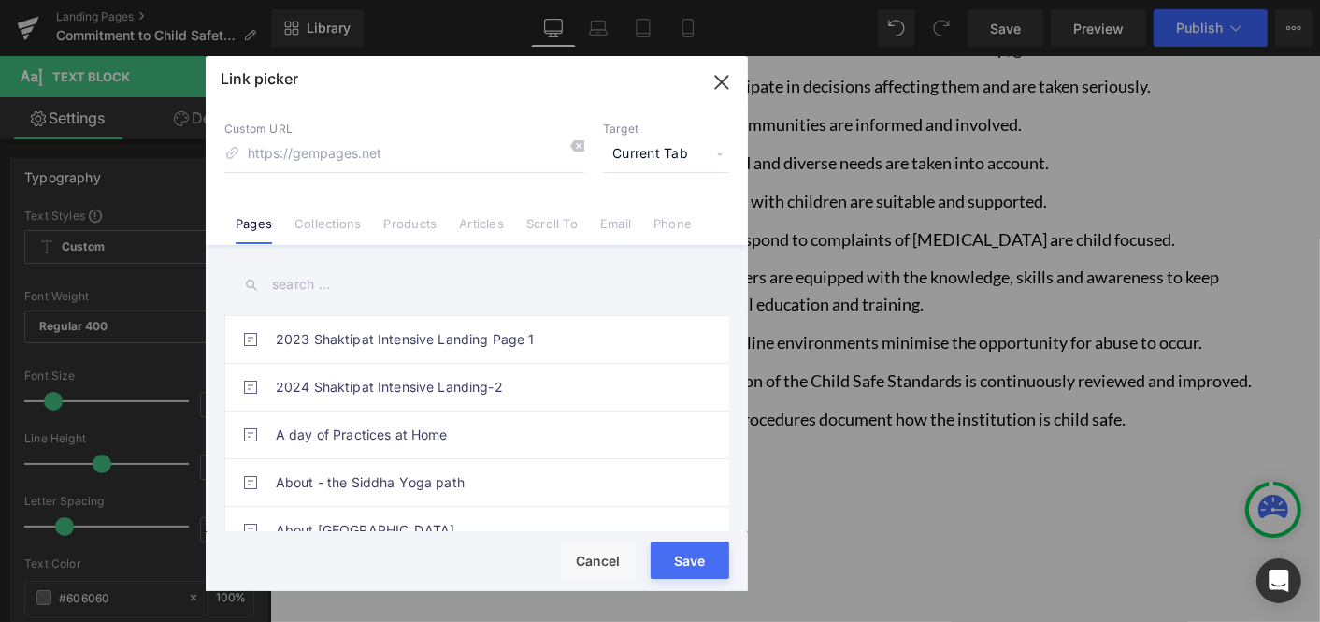
click at [297, 286] on input "text" at bounding box center [476, 285] width 505 height 42
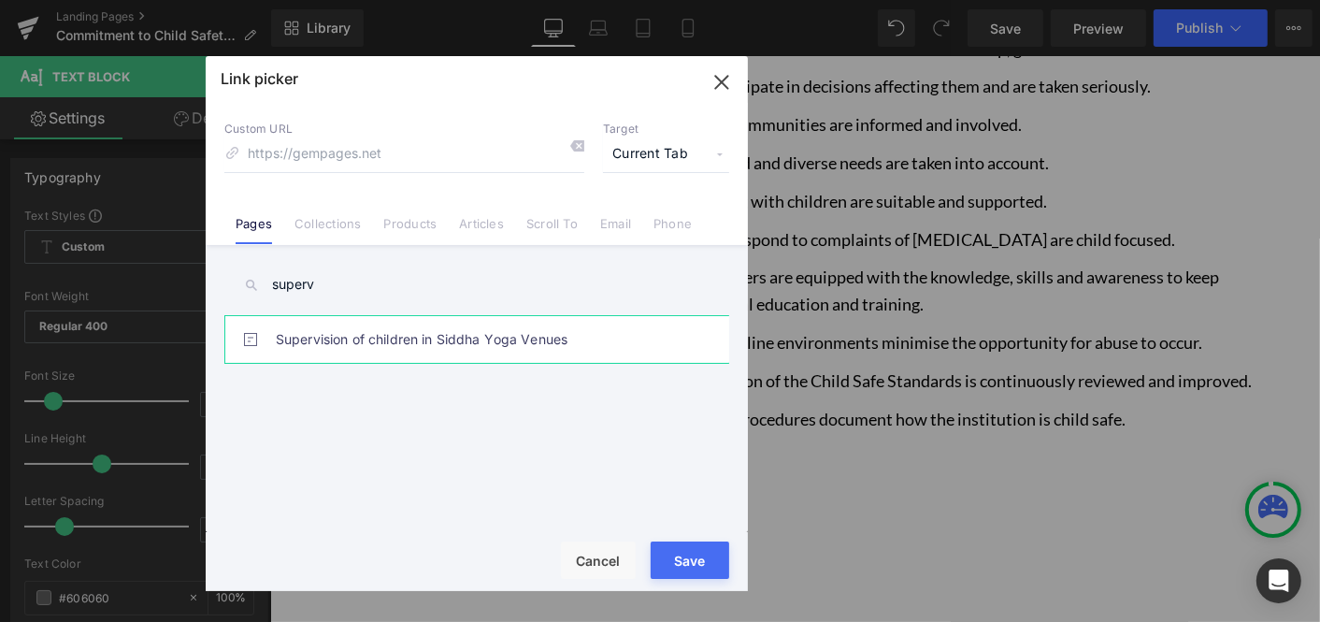
type input "superv"
click at [318, 338] on link "Supervision of children in Siddha Yoga Venues" at bounding box center [481, 339] width 411 height 47
type input "/pages/supervision-of-children-in-siddha-yoga-venues"
click at [683, 560] on button "Save" at bounding box center [690, 559] width 79 height 37
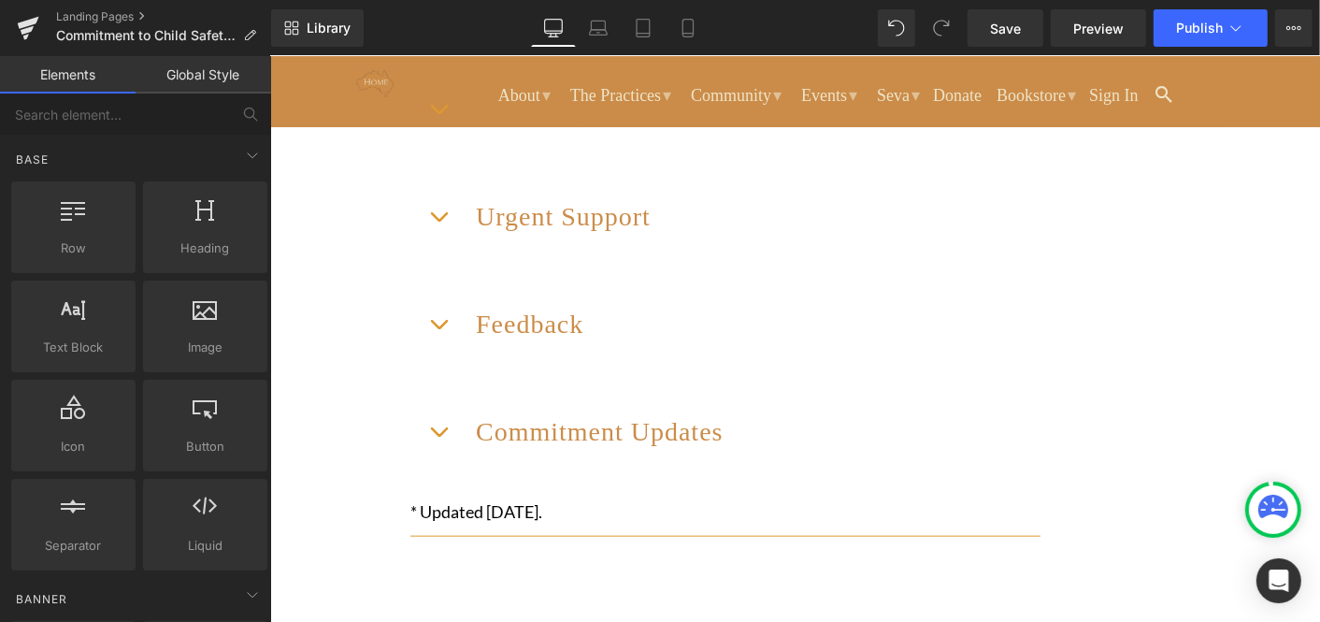
scroll to position [1685, 0]
click at [1013, 25] on span "Save" at bounding box center [1005, 29] width 31 height 20
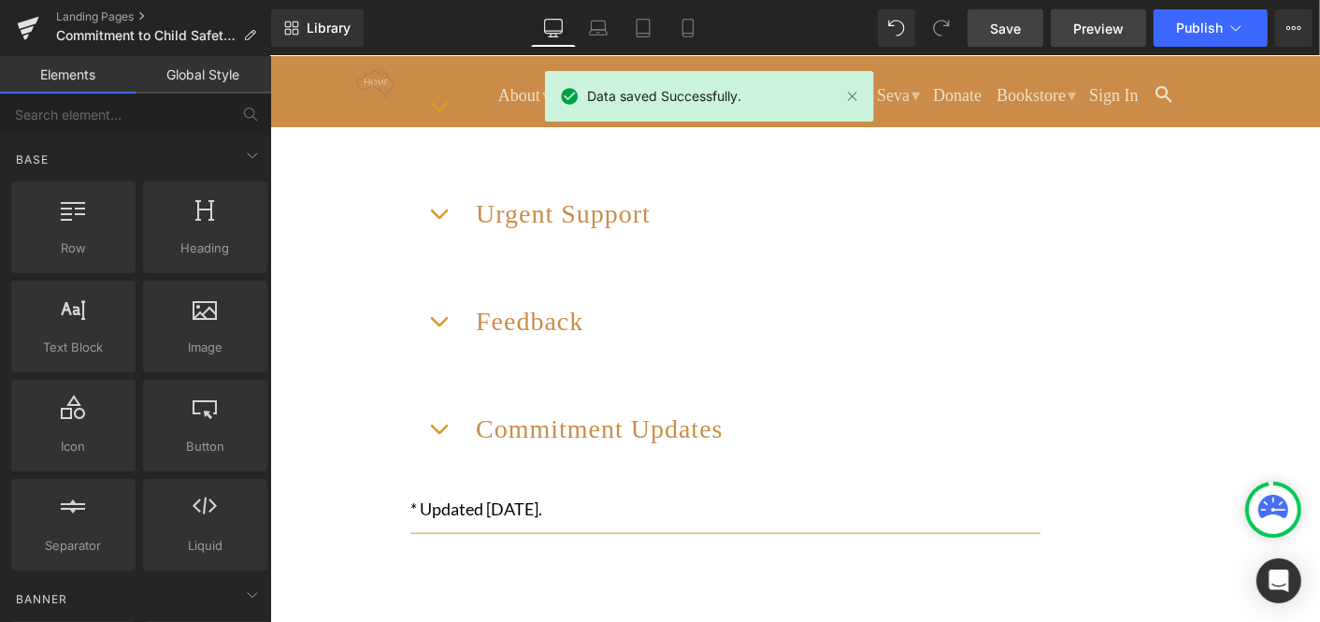
click at [1096, 29] on span "Preview" at bounding box center [1098, 29] width 50 height 20
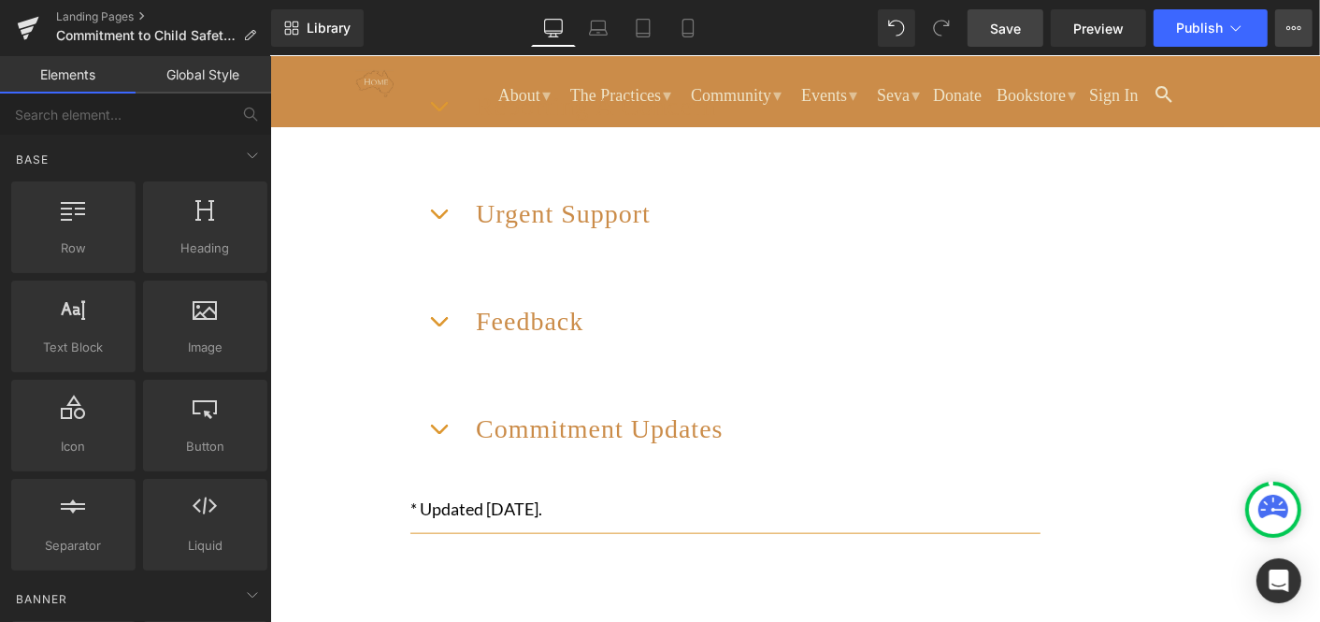
click at [1293, 27] on icon at bounding box center [1294, 28] width 15 height 15
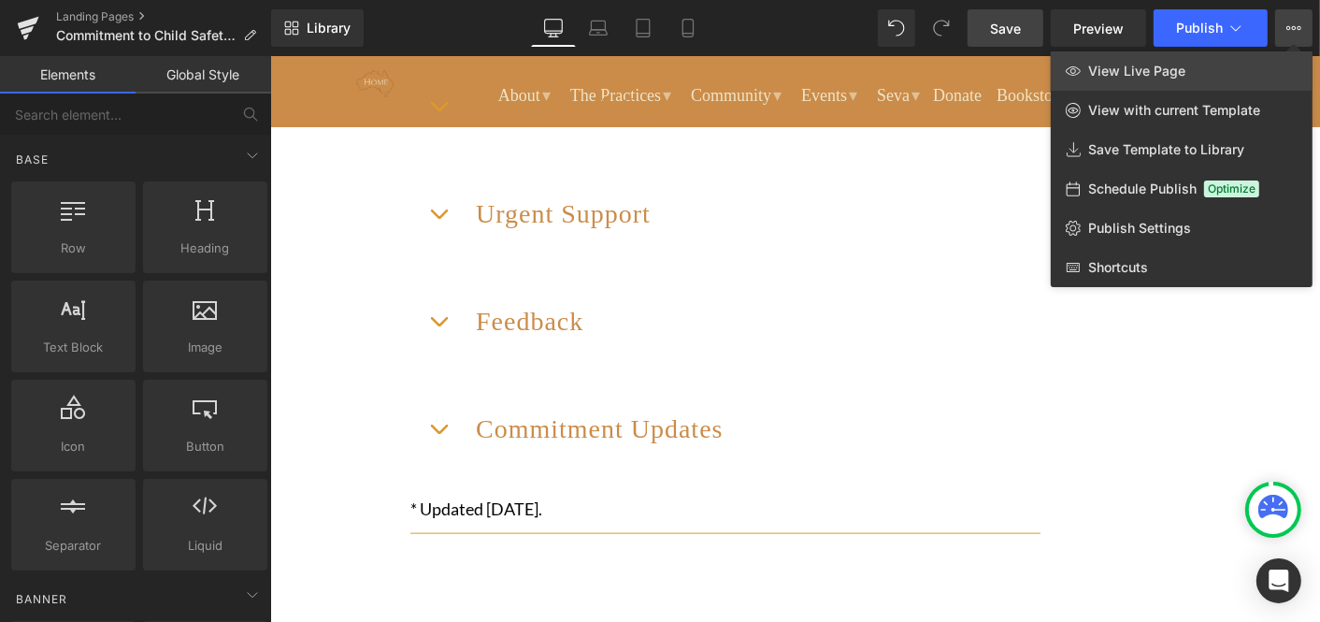
click at [1148, 67] on span "View Live Page" at bounding box center [1136, 71] width 97 height 17
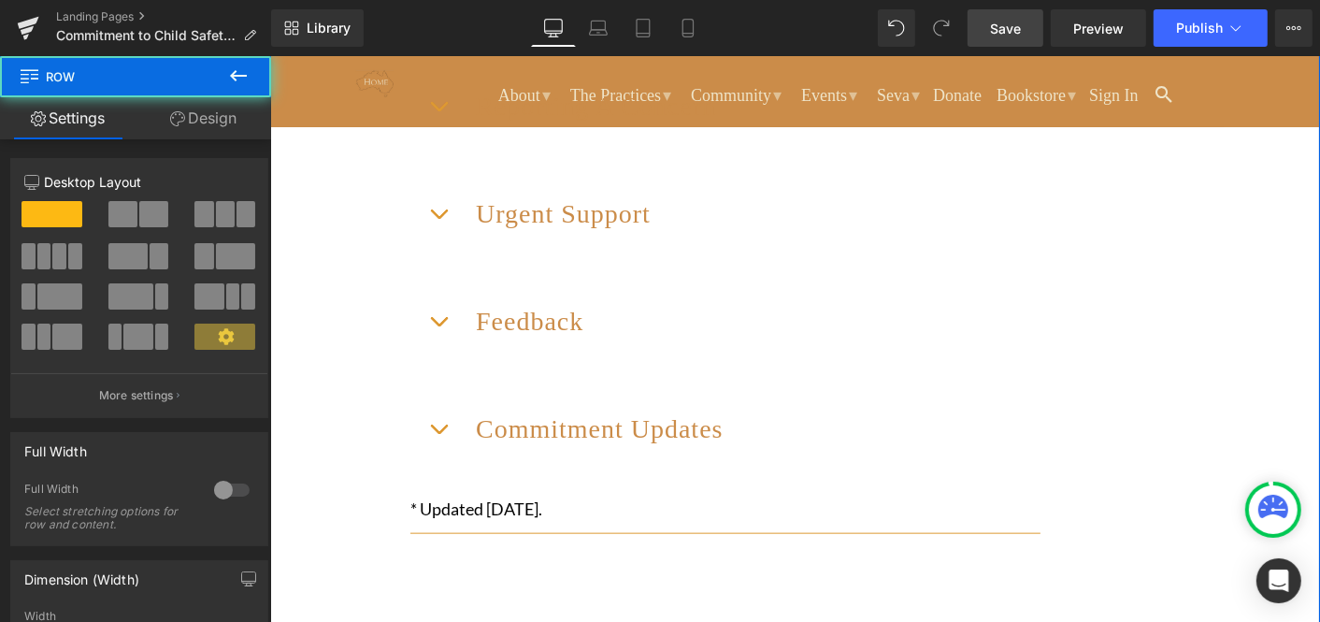
drag, startPoint x: 370, startPoint y: 71, endPoint x: 395, endPoint y: 88, distance: 29.6
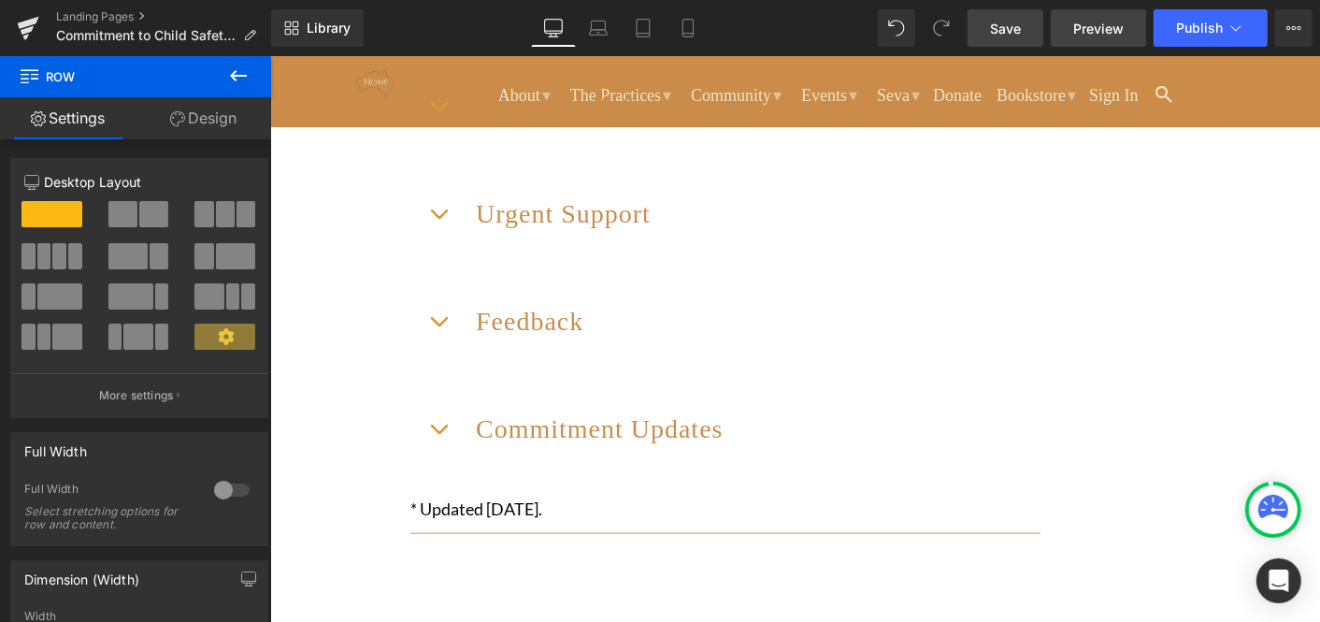
click at [1104, 23] on span "Preview" at bounding box center [1098, 29] width 50 height 20
